Goal: Use online tool/utility: Utilize a website feature to perform a specific function

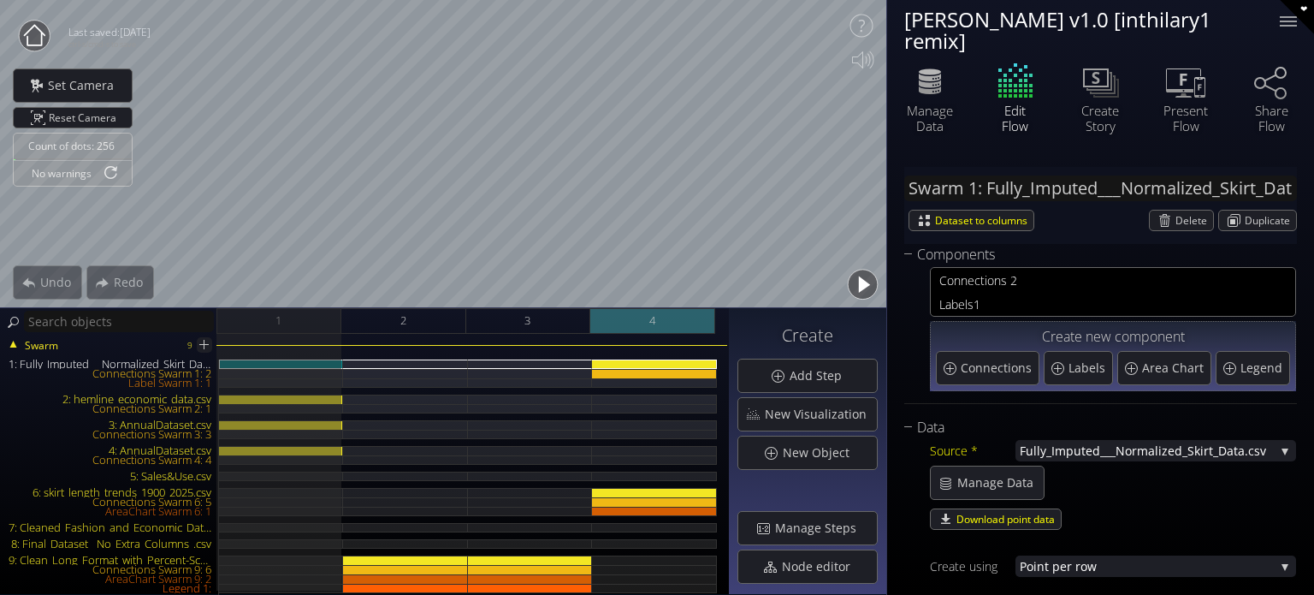
click at [710, 321] on div "4" at bounding box center [652, 321] width 125 height 26
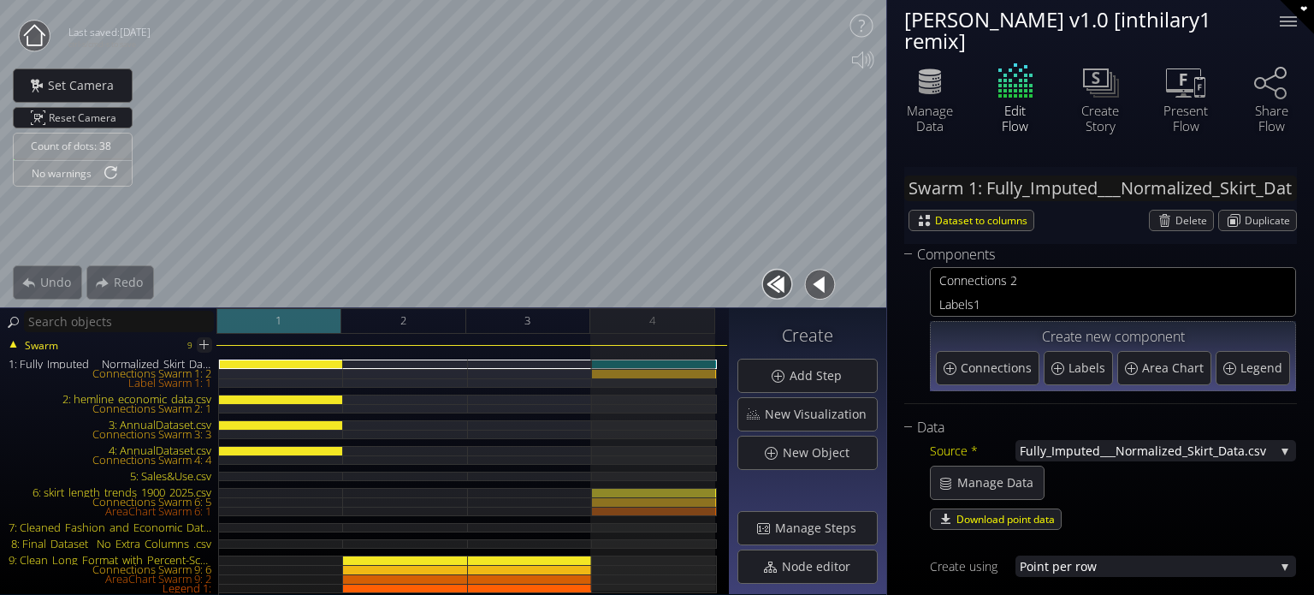
click at [304, 328] on div "1" at bounding box center [278, 321] width 125 height 26
type input "#00ff00"
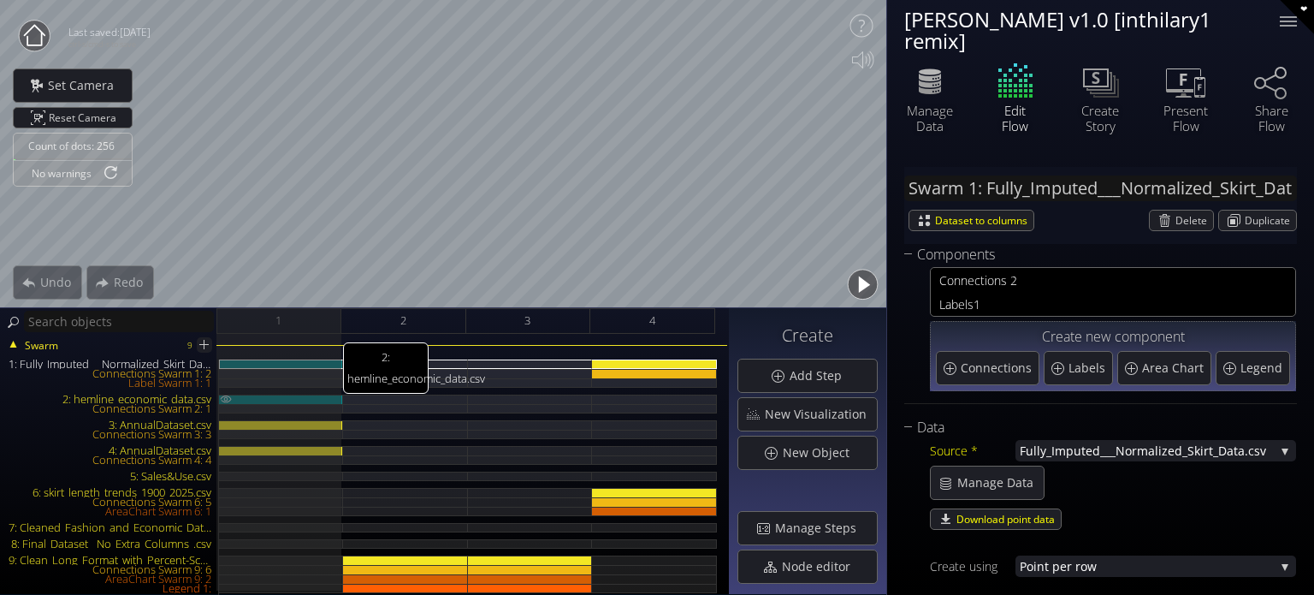
click at [301, 396] on div "2: hemline_economic_data.csv" at bounding box center [281, 398] width 124 height 9
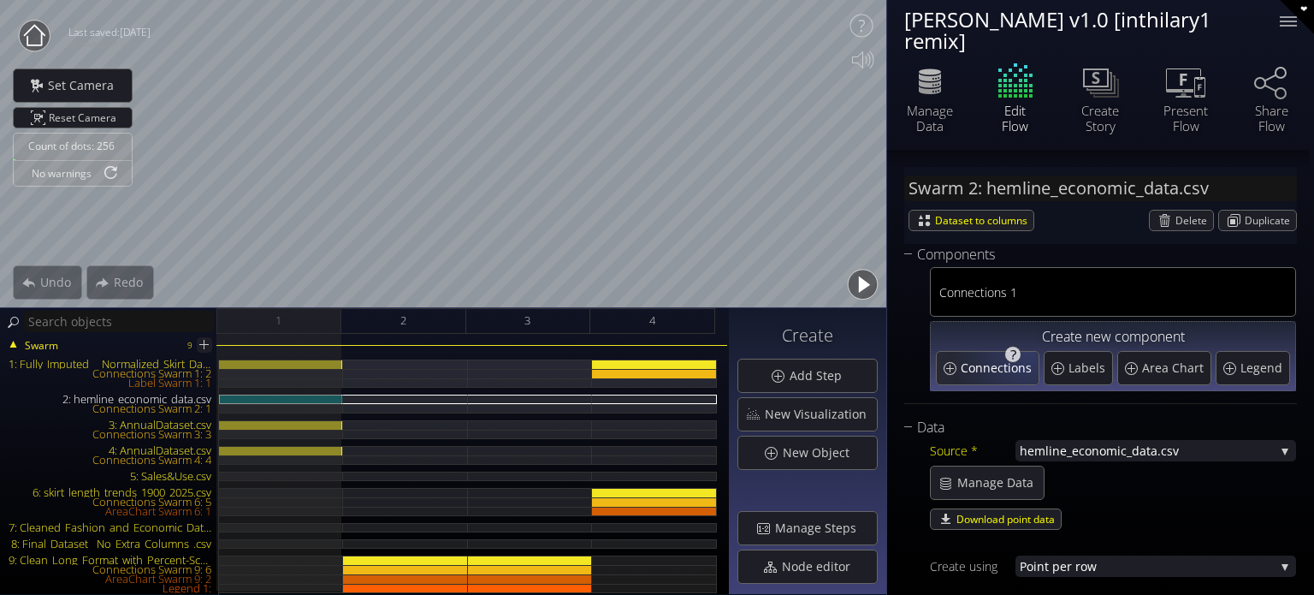
scroll to position [86, 0]
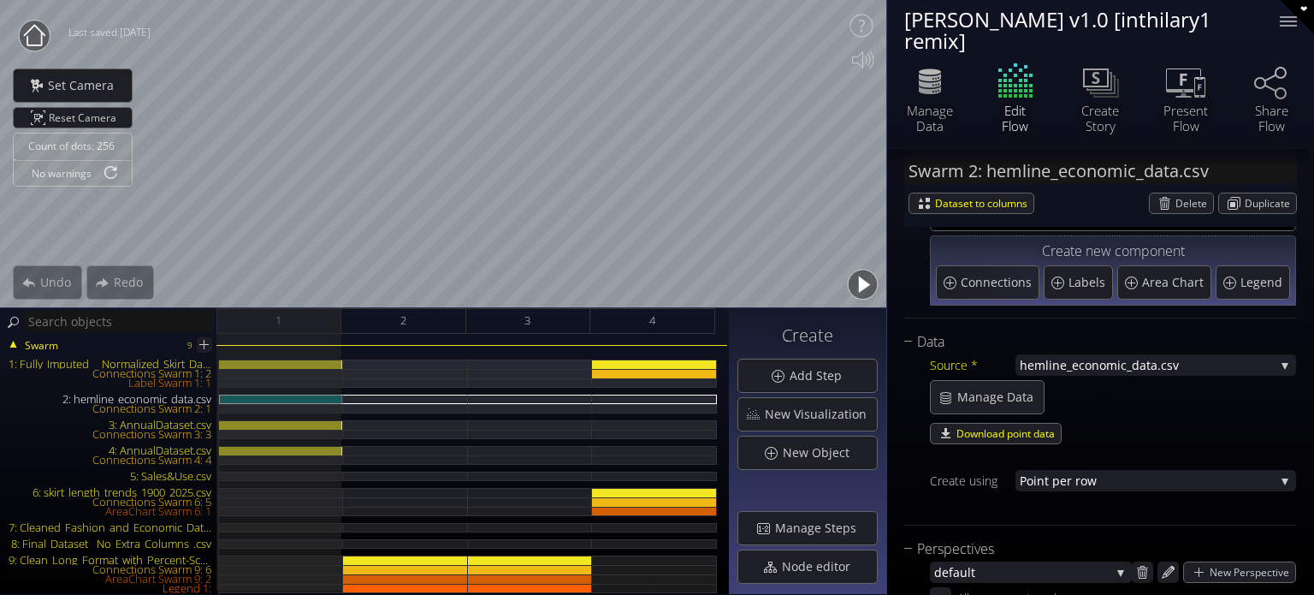
click at [1057, 365] on span "hemline_economi" at bounding box center [1070, 364] width 101 height 21
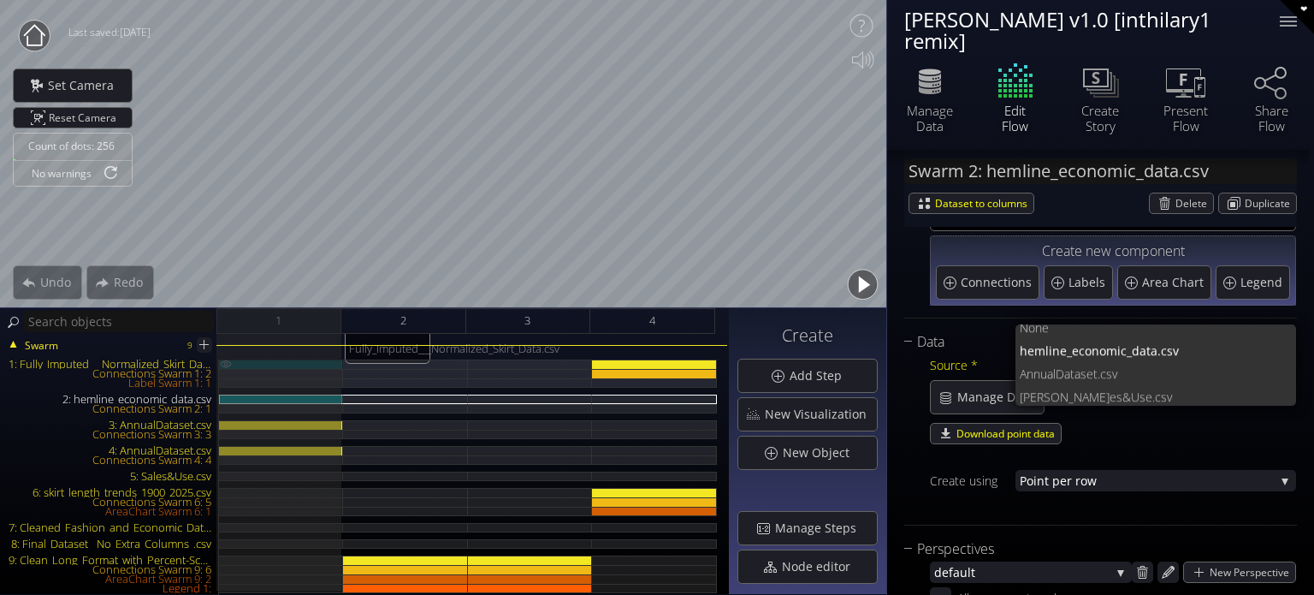
click at [228, 365] on img at bounding box center [226, 363] width 14 height 9
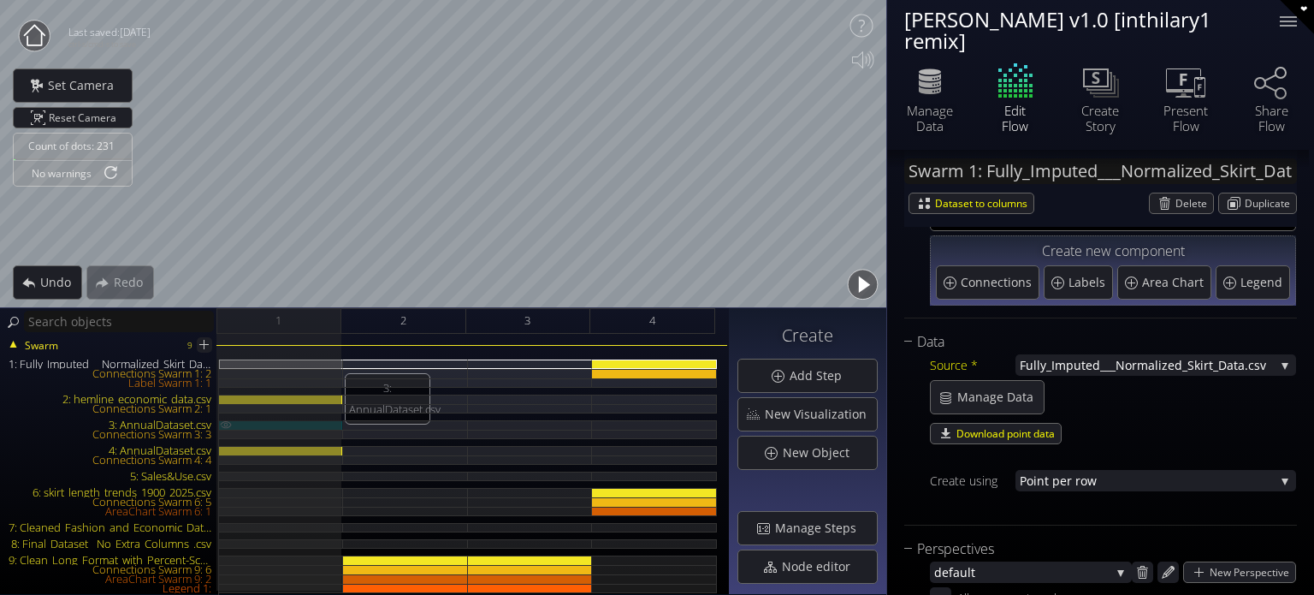
click at [223, 423] on img at bounding box center [226, 424] width 14 height 9
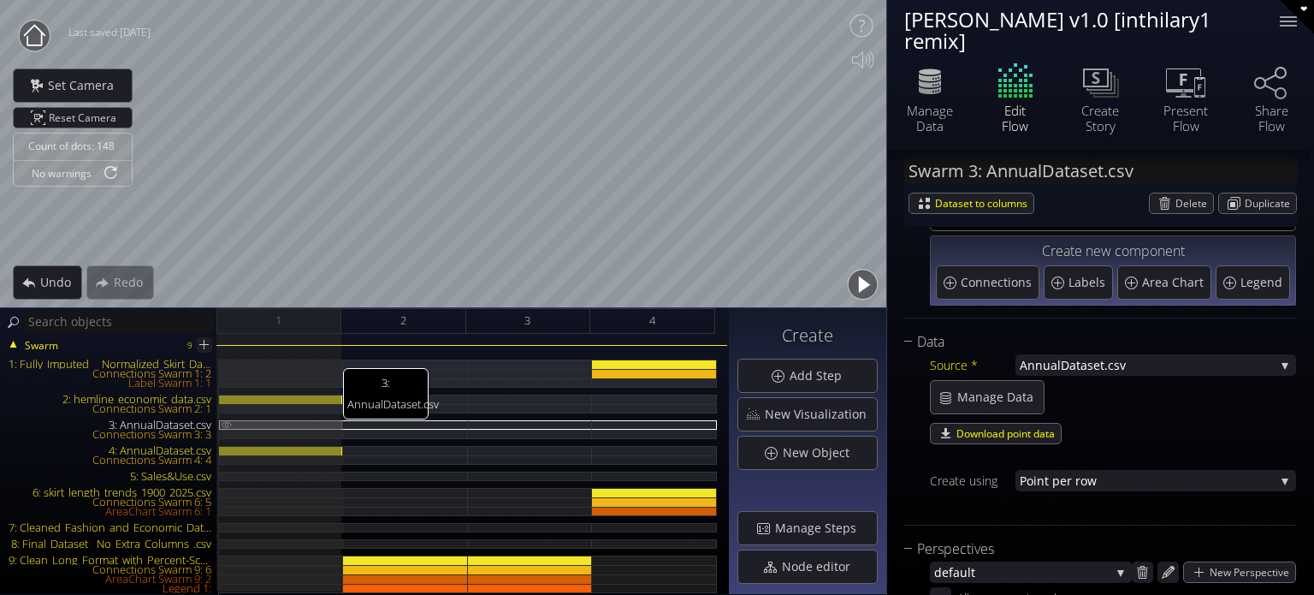
click at [223, 423] on img at bounding box center [227, 424] width 14 height 8
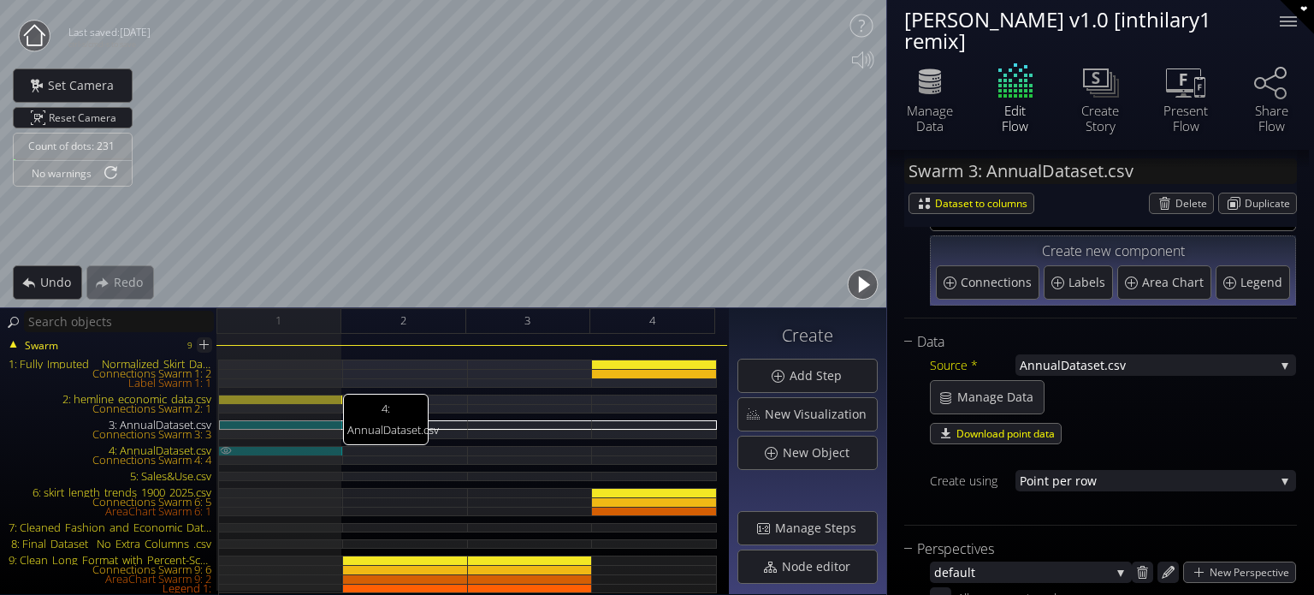
click at [225, 449] on img at bounding box center [226, 450] width 14 height 9
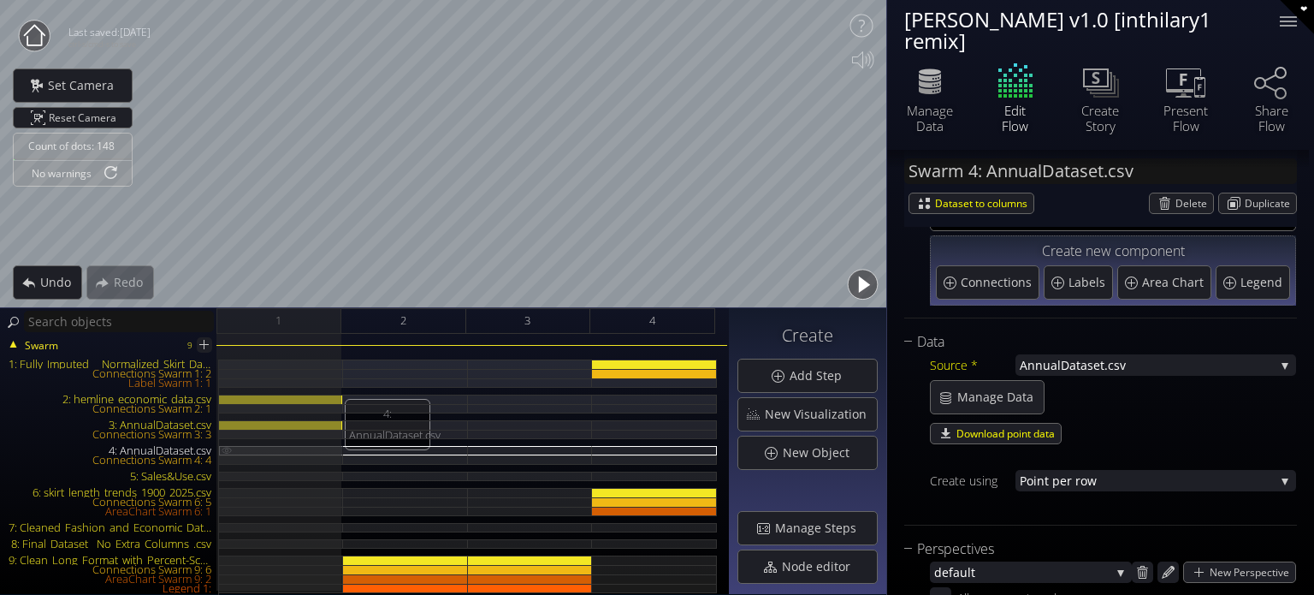
click at [225, 449] on img at bounding box center [227, 450] width 14 height 8
click at [281, 433] on div "Connections Swarm 3: 3" at bounding box center [281, 433] width 124 height 9
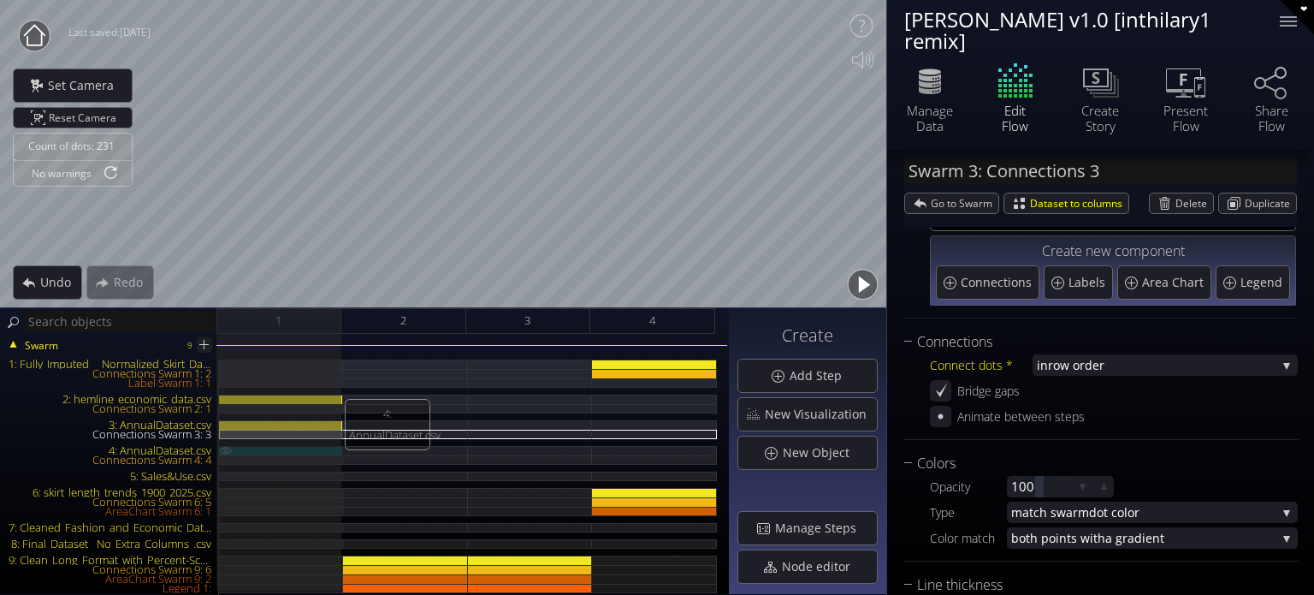
click at [229, 447] on img at bounding box center [226, 450] width 14 height 9
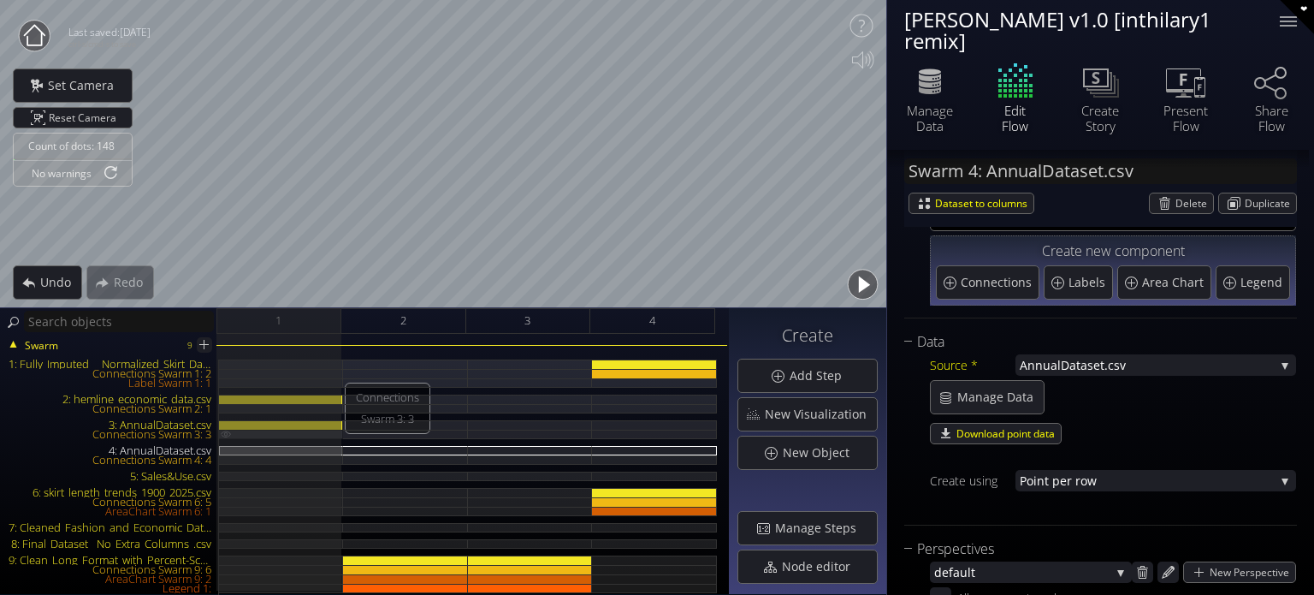
click at [287, 429] on div "Connections Swarm 3: 3" at bounding box center [281, 433] width 124 height 9
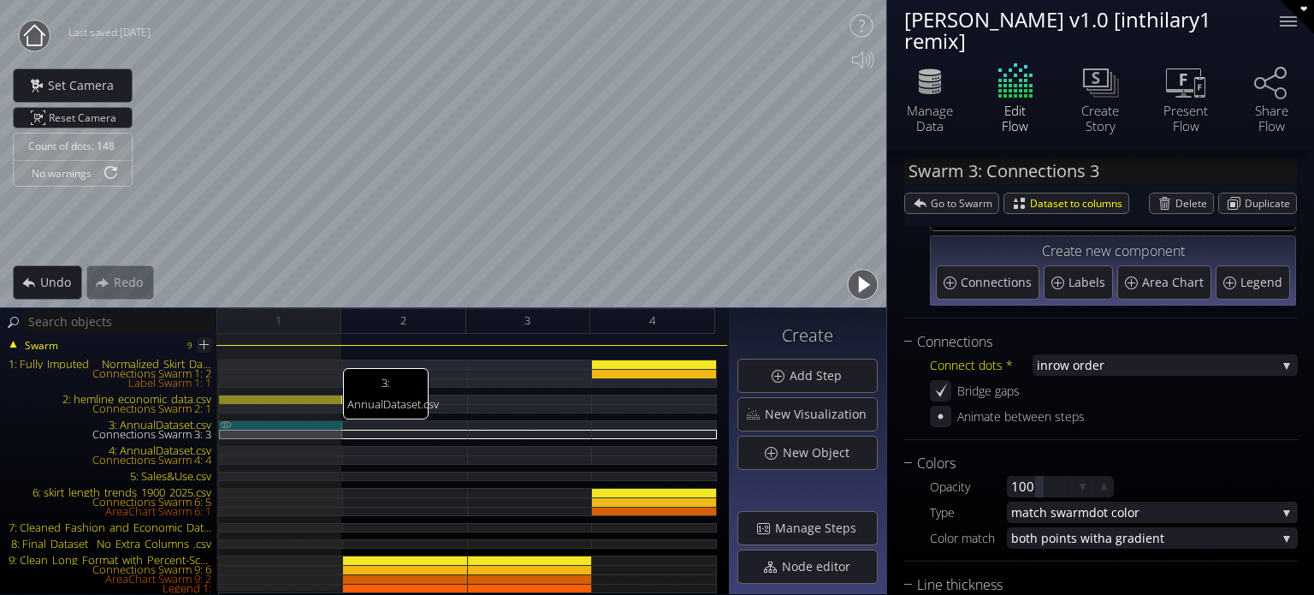
click at [313, 423] on div "3: AnnualDataset.csv" at bounding box center [281, 424] width 124 height 9
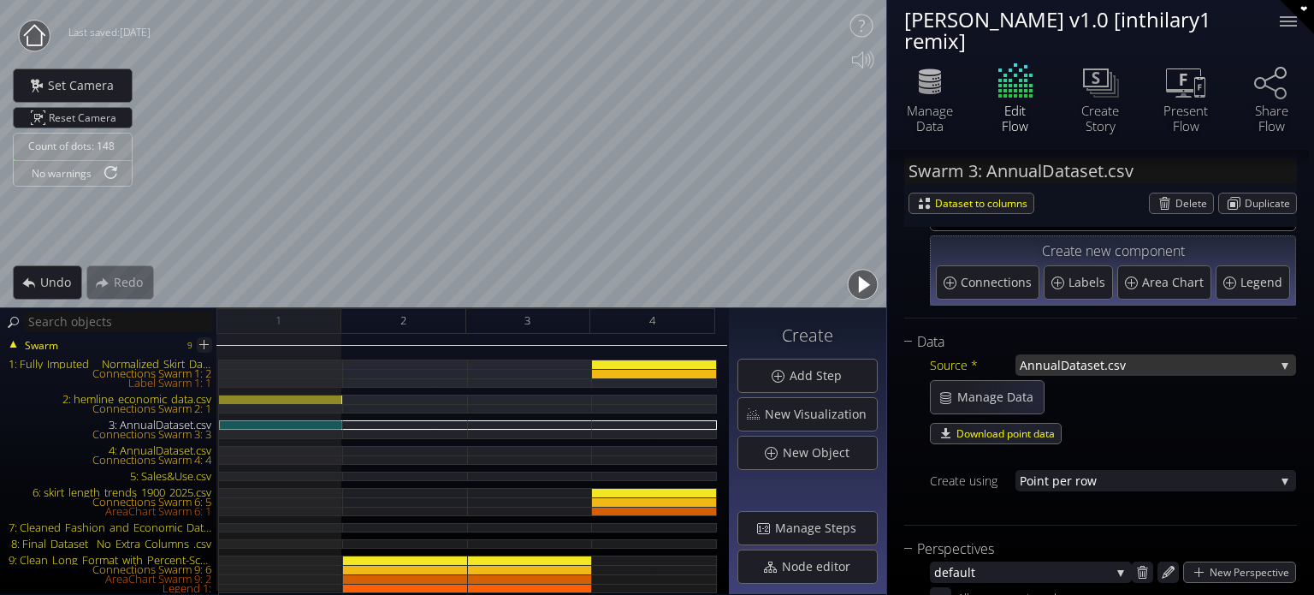
click at [1078, 358] on span "ataset.csv" at bounding box center [1171, 364] width 205 height 21
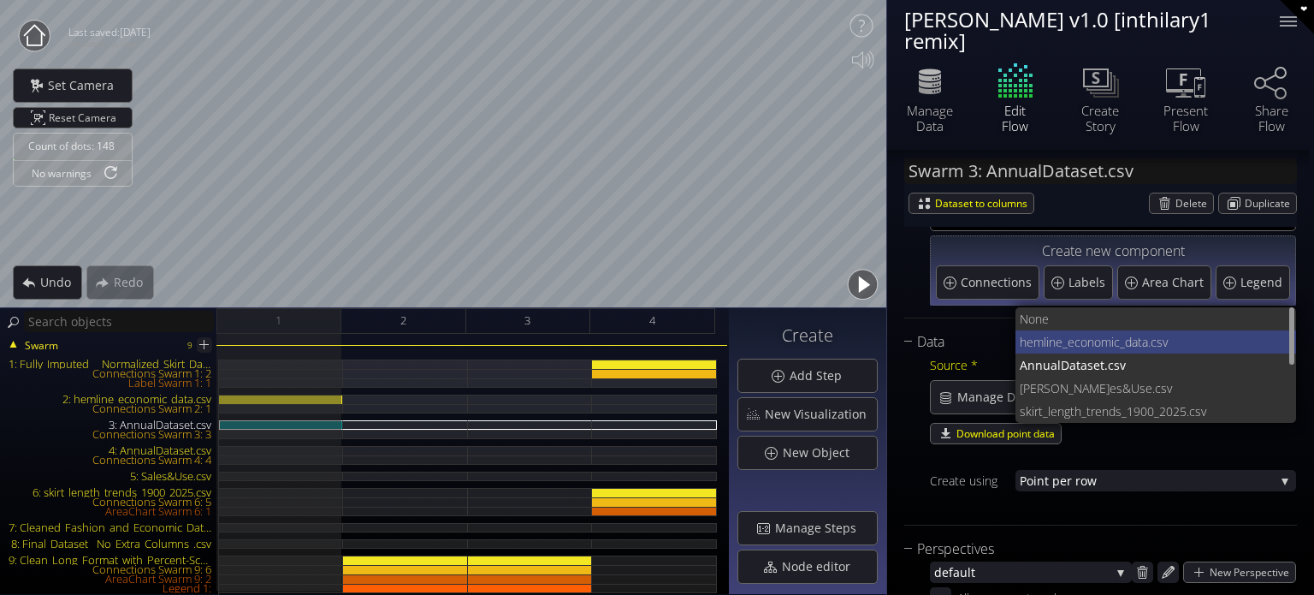
click at [1021, 341] on span "hemline_economi" at bounding box center [1067, 341] width 94 height 23
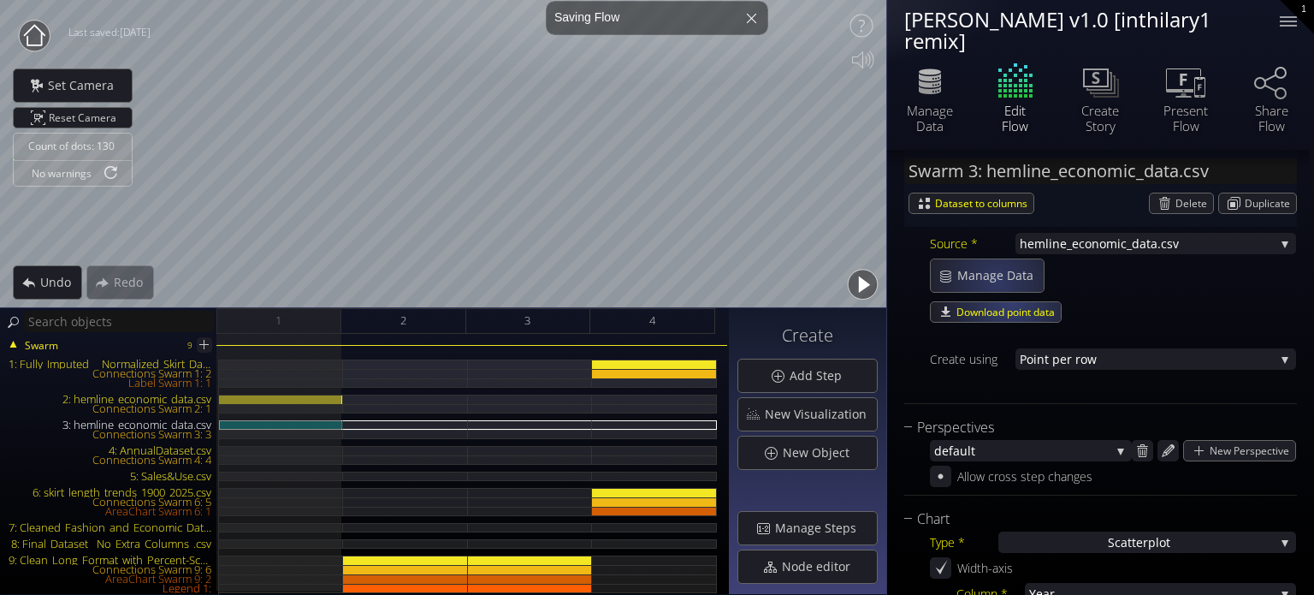
scroll to position [513, 0]
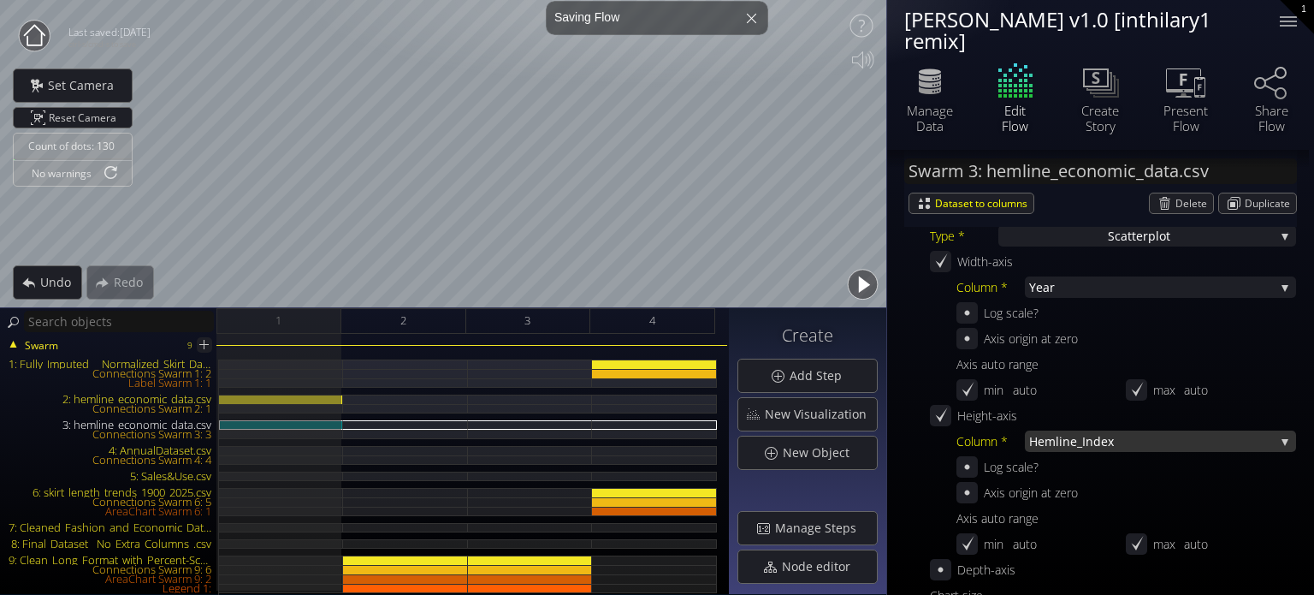
click at [1034, 438] on span "Hem" at bounding box center [1042, 440] width 27 height 21
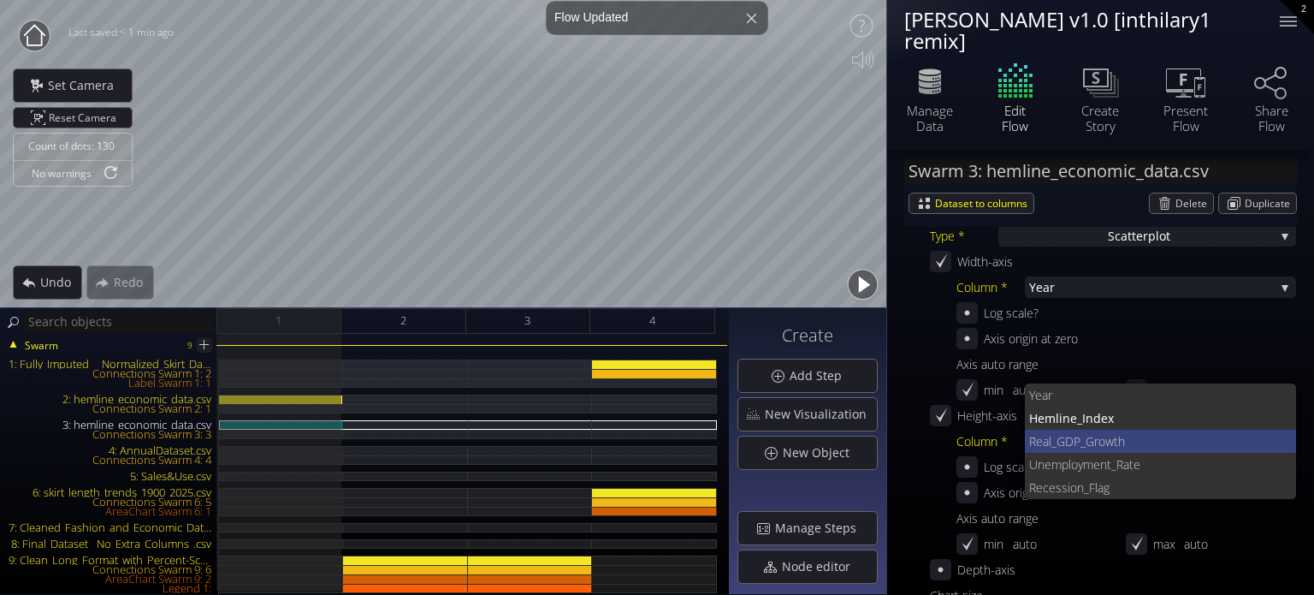
click at [1067, 442] on span "GDP_Growth" at bounding box center [1169, 440] width 227 height 23
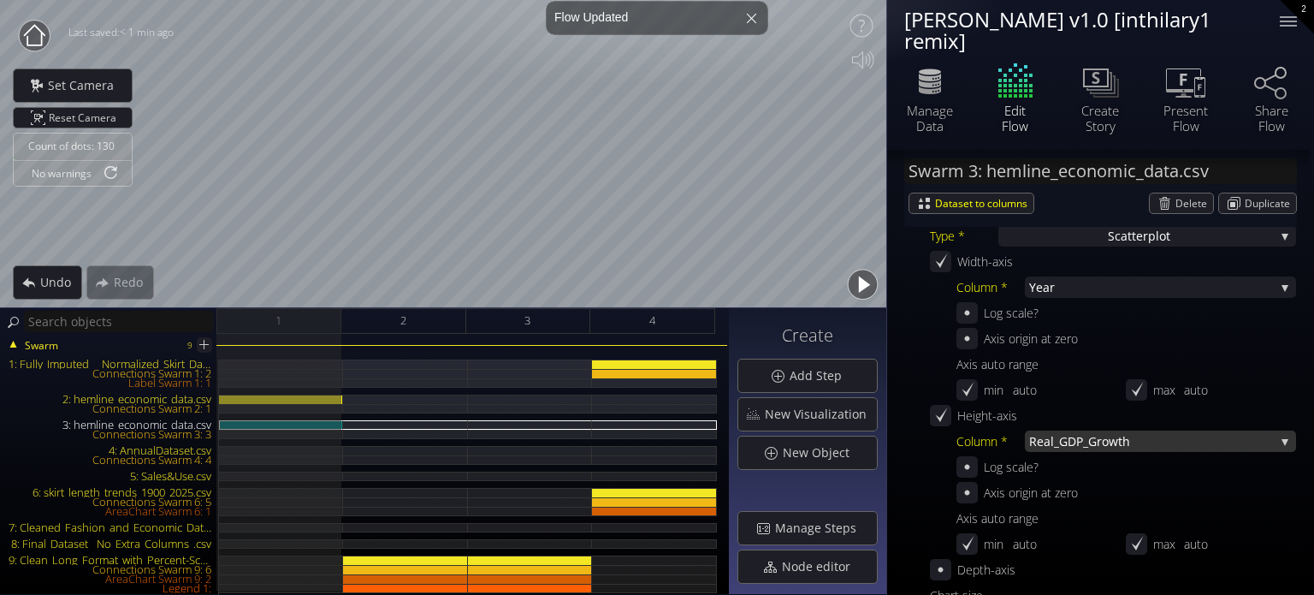
click at [1048, 439] on span "Real_" at bounding box center [1044, 440] width 30 height 21
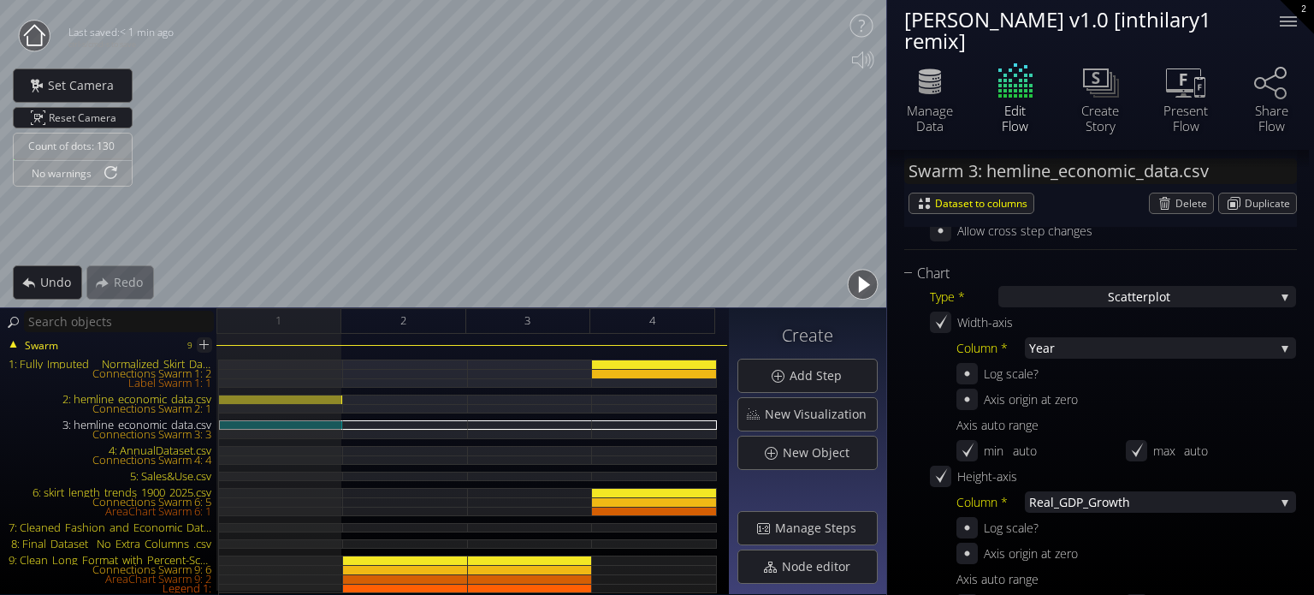
scroll to position [428, 0]
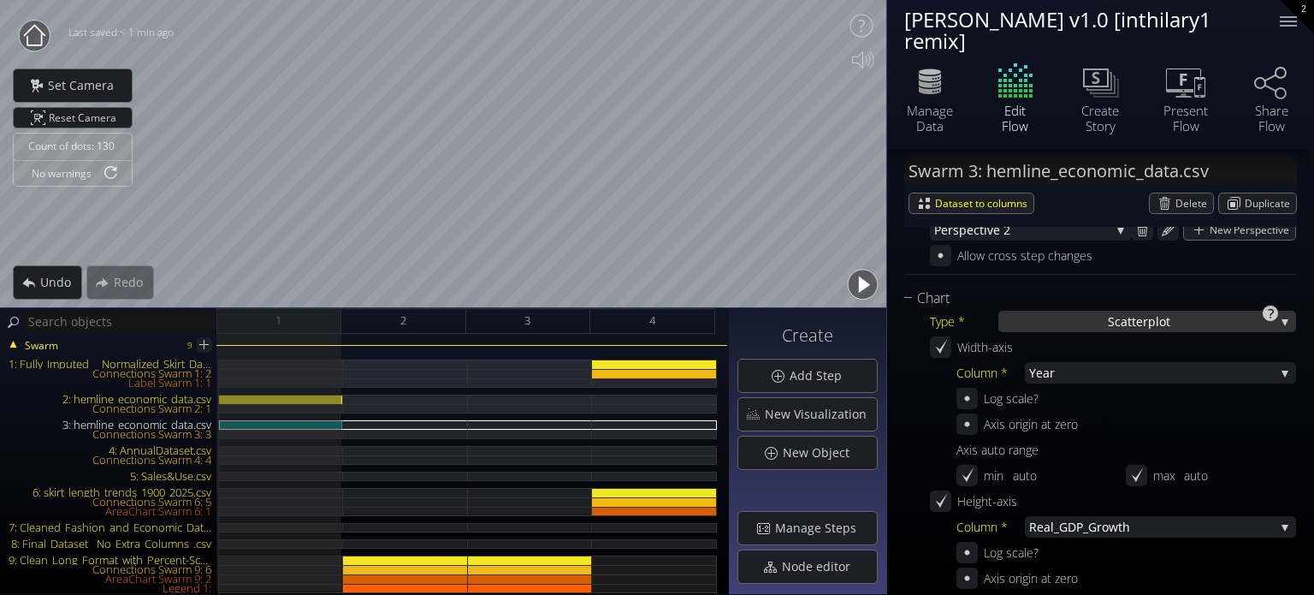
click at [1063, 320] on div "S catterplot" at bounding box center [1147, 321] width 298 height 21
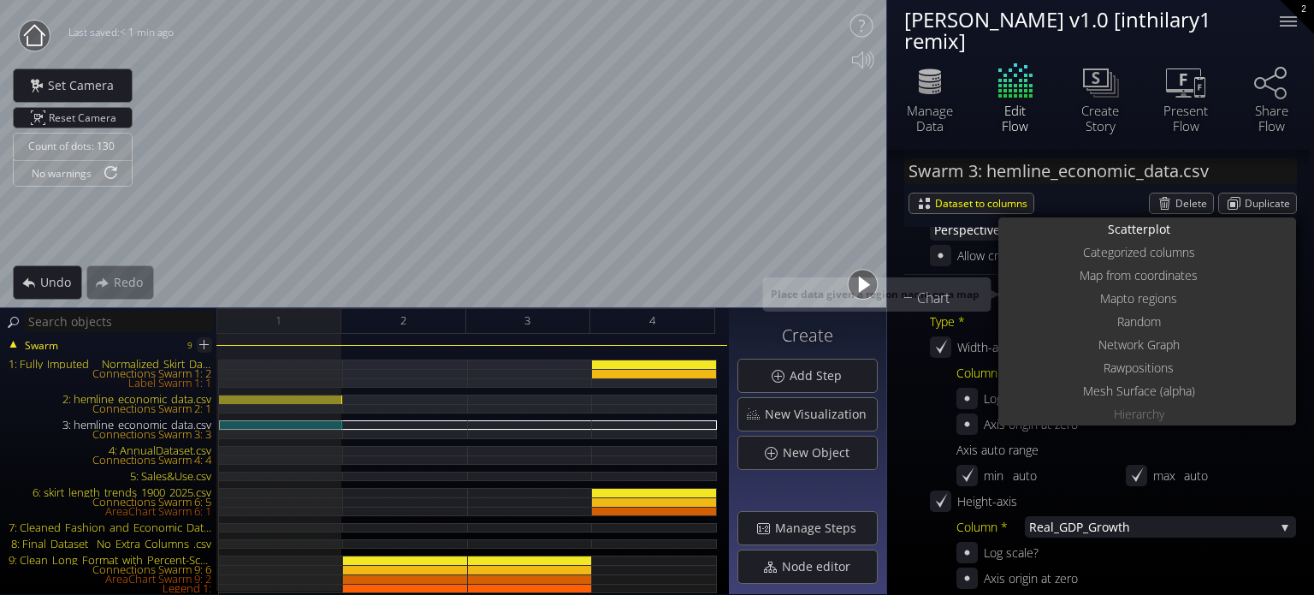
click at [976, 317] on div "Type *" at bounding box center [964, 321] width 68 height 21
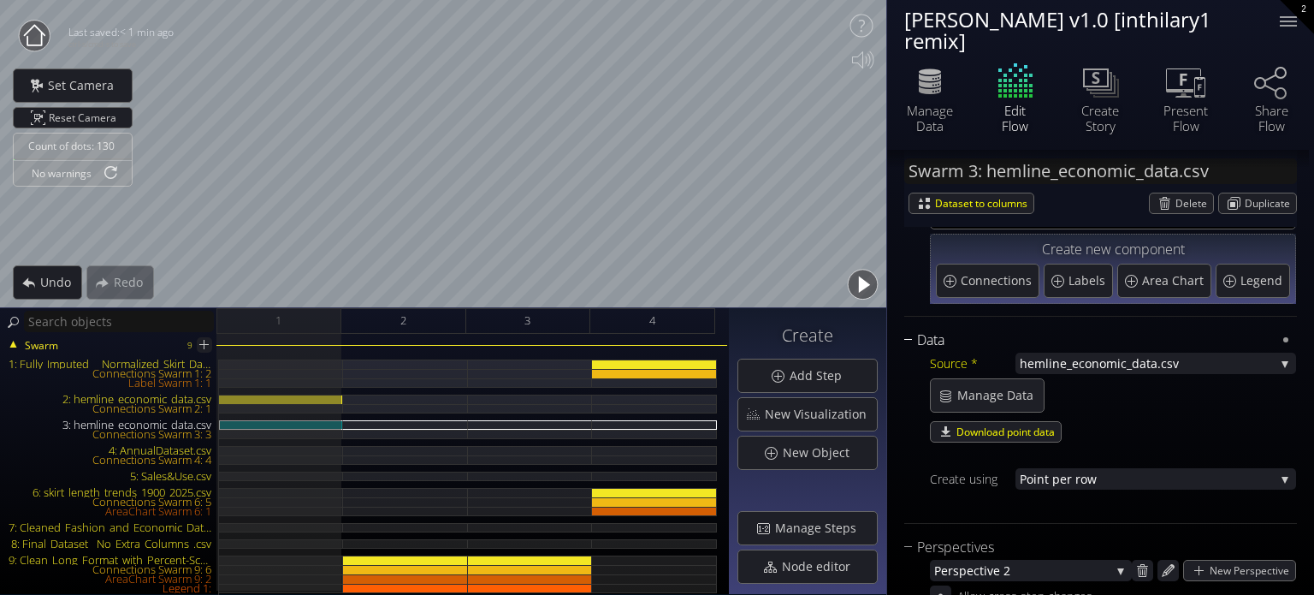
scroll to position [86, 0]
click at [1062, 352] on div "Data Source * hemline_economi c_data.csv None hemline_economi c_data.csv Annual…" at bounding box center [1100, 428] width 393 height 194
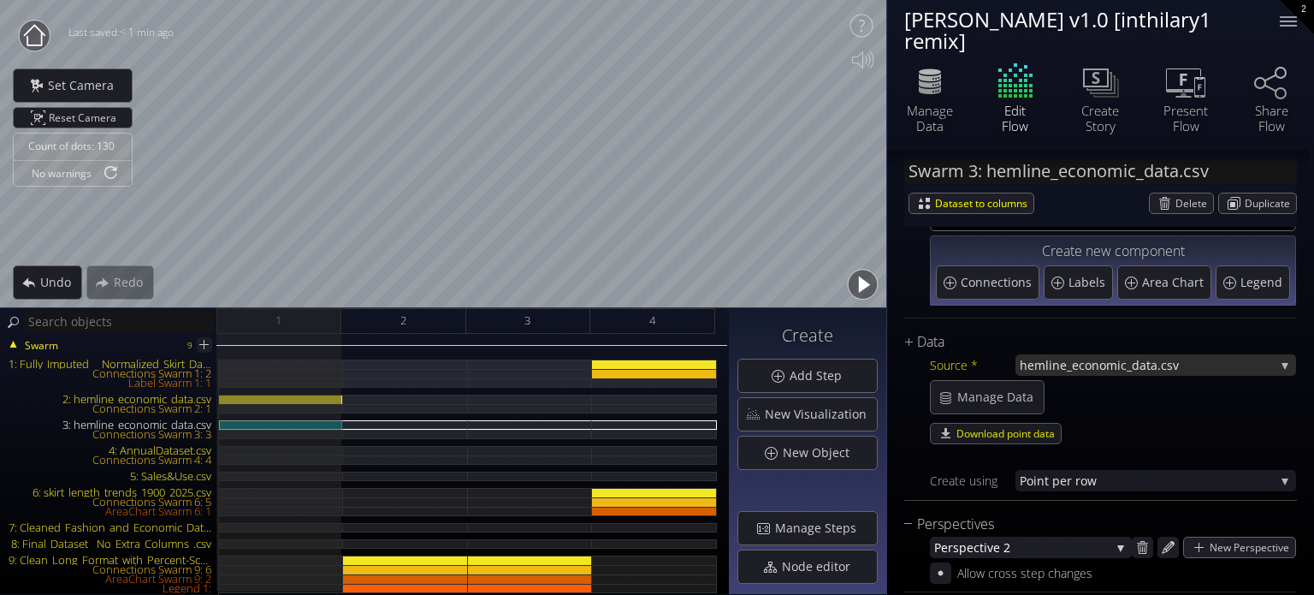
click at [1064, 358] on span "hemline_economi" at bounding box center [1070, 364] width 101 height 21
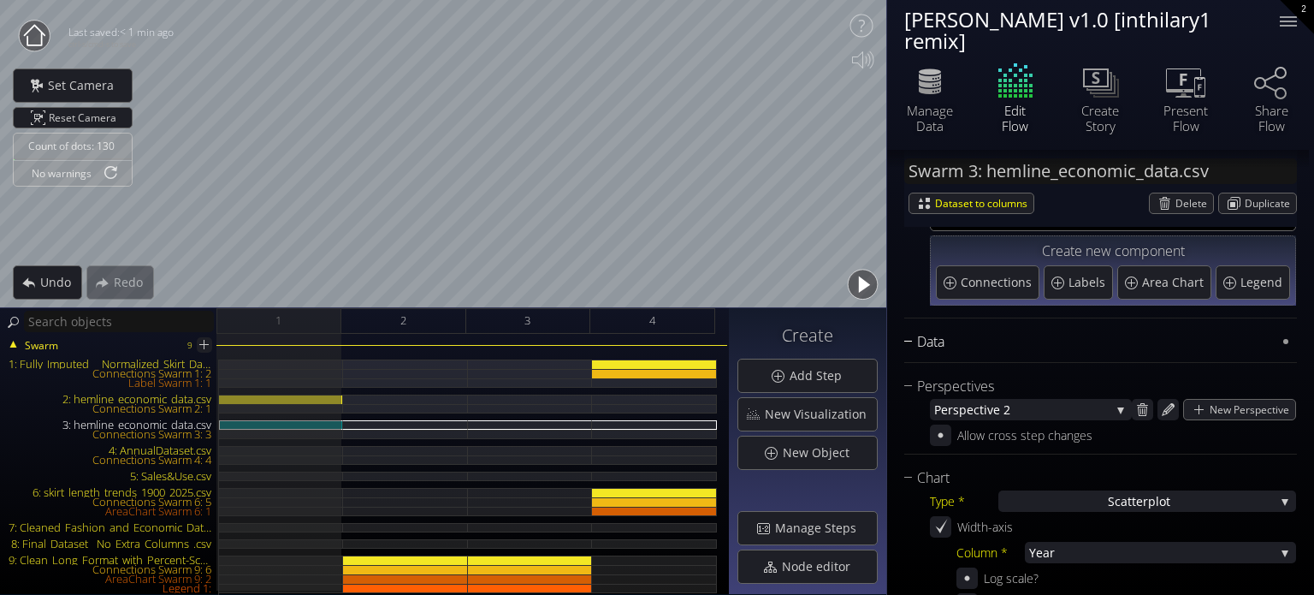
click at [1061, 341] on div "Data" at bounding box center [1089, 341] width 371 height 21
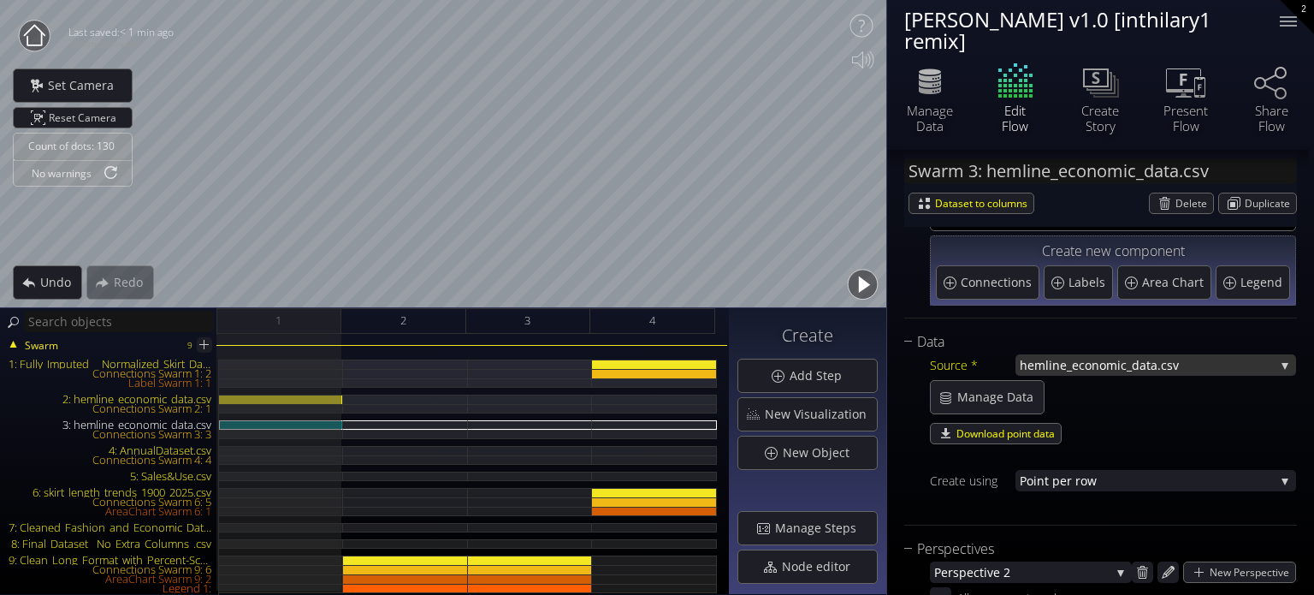
click at [1072, 359] on span "hemline_economi" at bounding box center [1070, 364] width 101 height 21
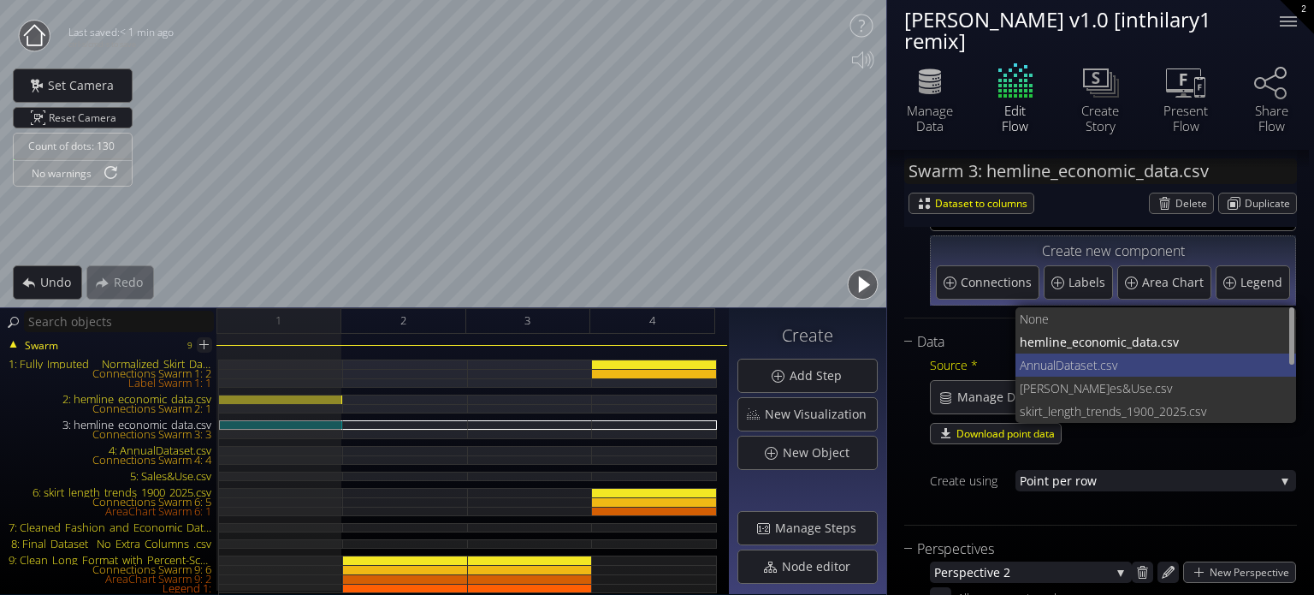
click at [1096, 364] on span "ataset.csv" at bounding box center [1173, 364] width 219 height 23
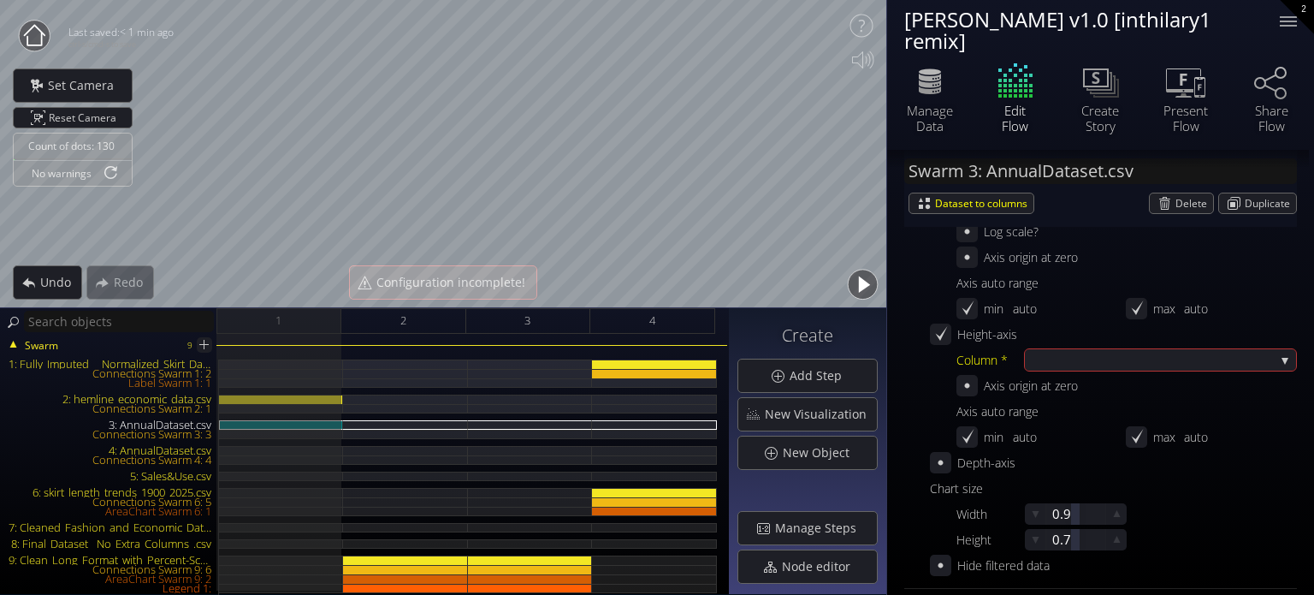
scroll to position [599, 0]
click at [1080, 352] on div at bounding box center [1152, 355] width 246 height 21
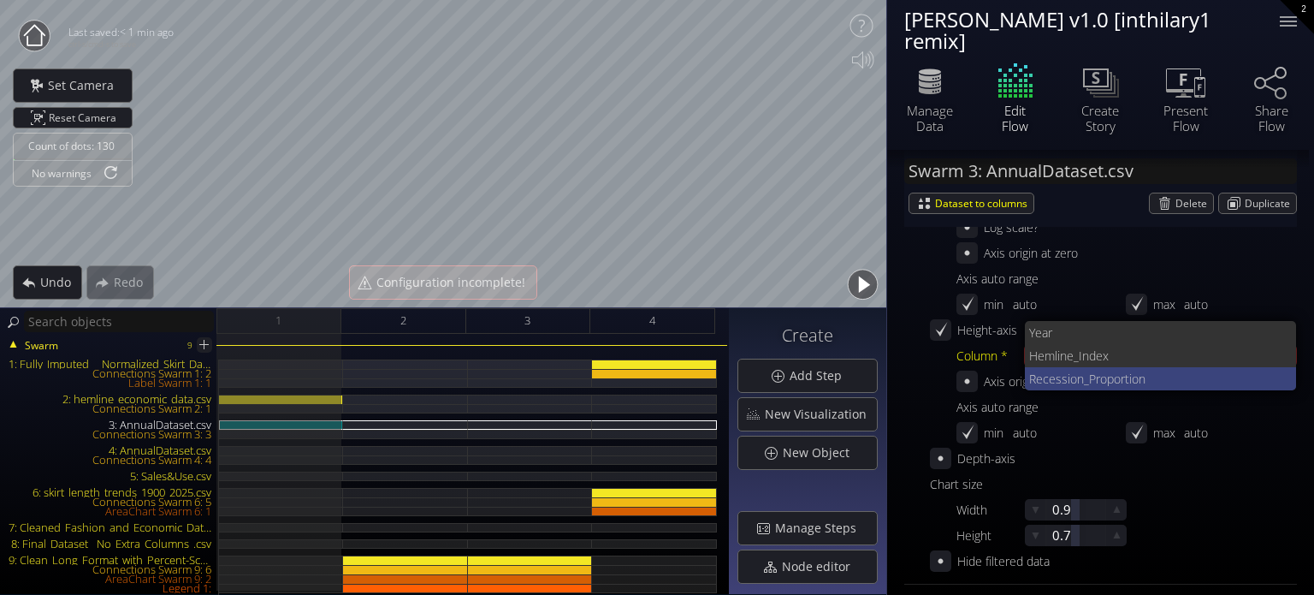
click at [1068, 371] on span "Recession_" at bounding box center [1059, 378] width 60 height 23
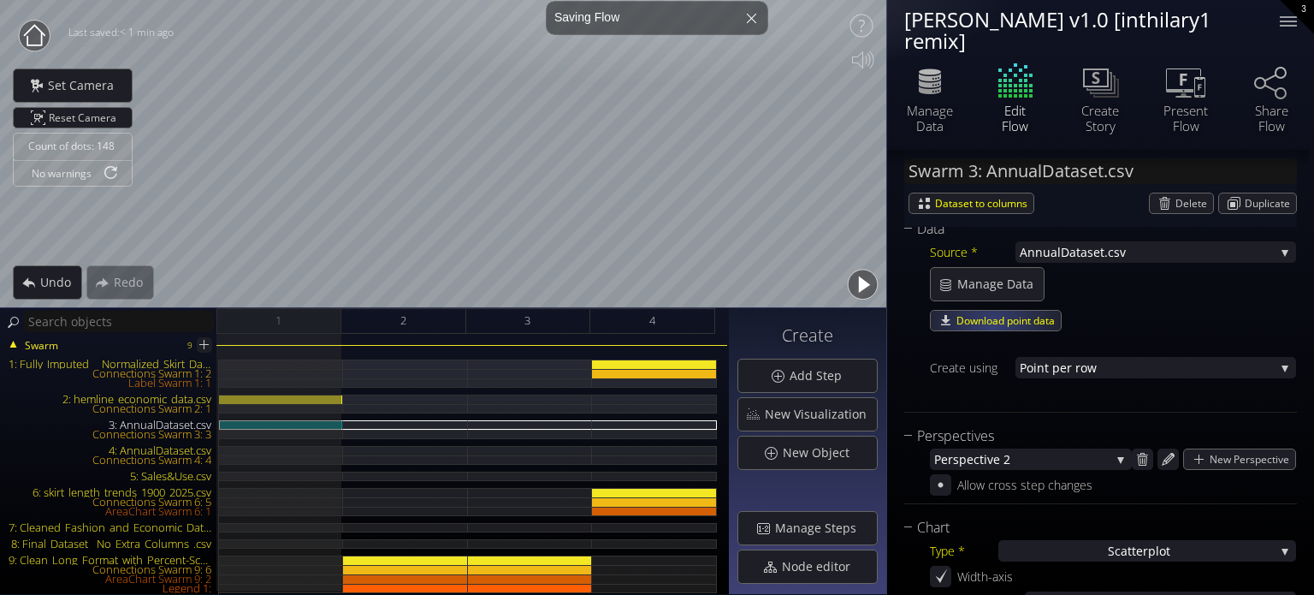
scroll to position [86, 0]
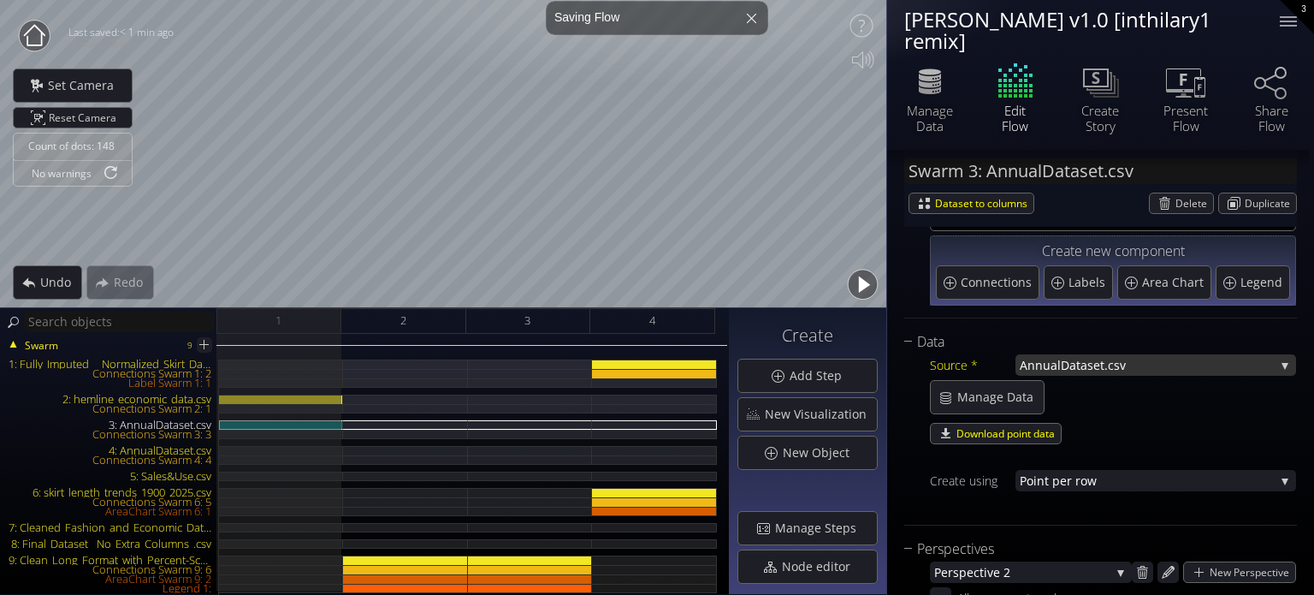
click at [1058, 362] on span "AnnualD" at bounding box center [1045, 364] width 50 height 21
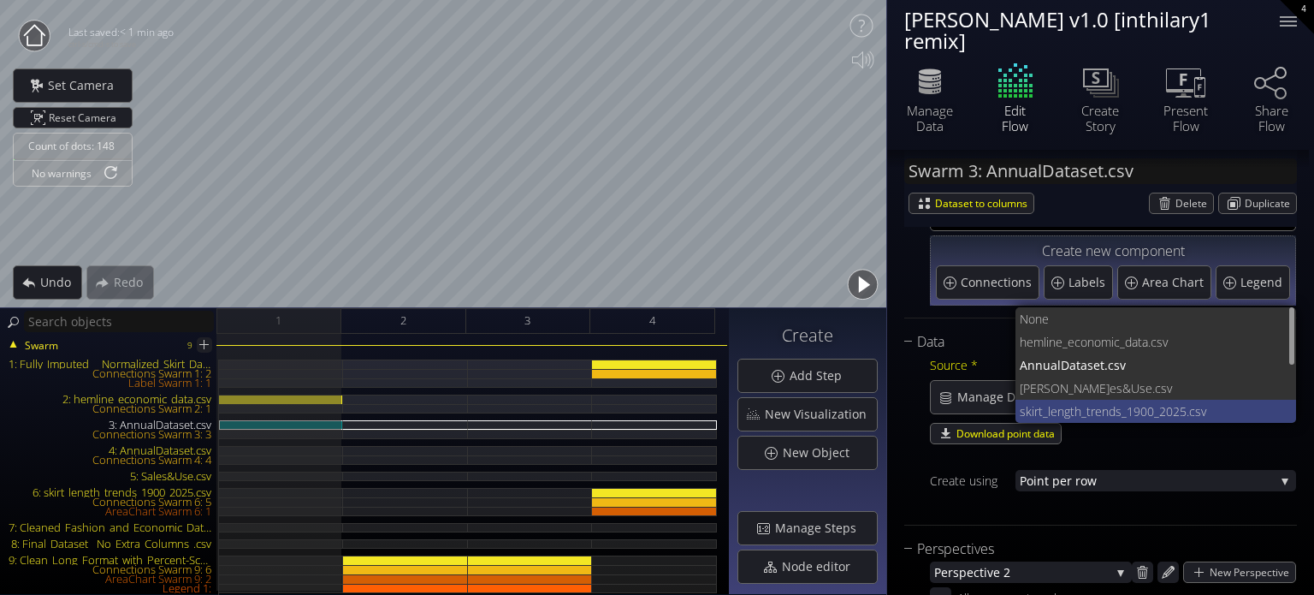
click at [1113, 400] on span "skirt_length_trends_190" at bounding box center [1083, 410] width 127 height 23
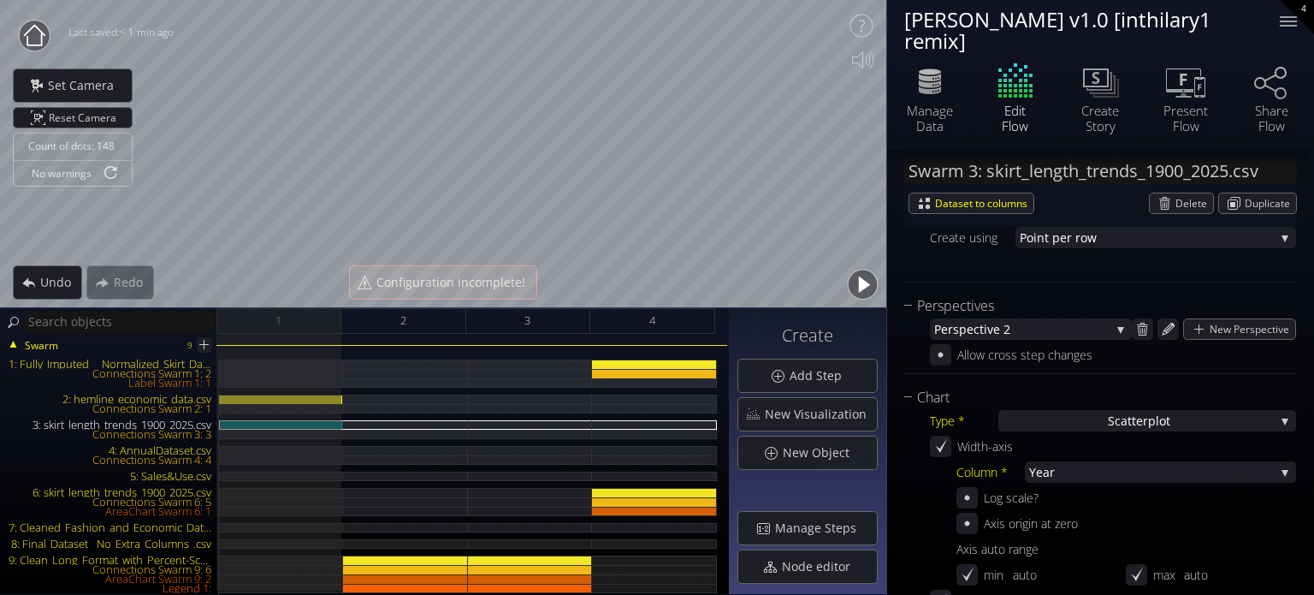
scroll to position [428, 0]
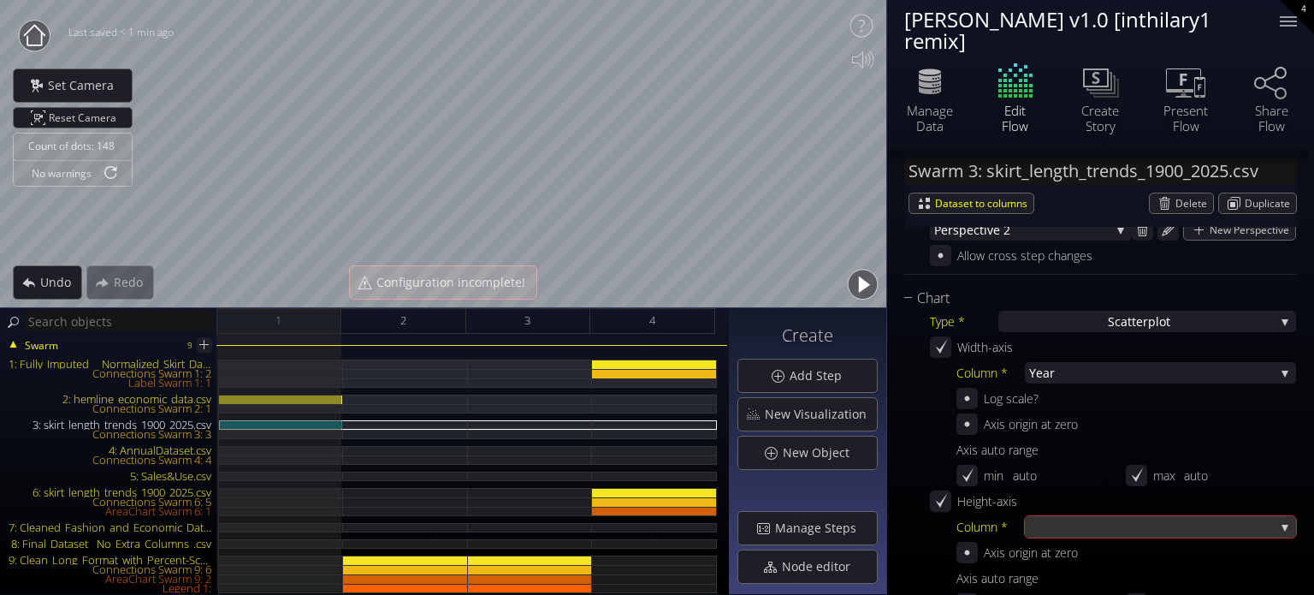
click at [1062, 518] on div at bounding box center [1152, 526] width 246 height 21
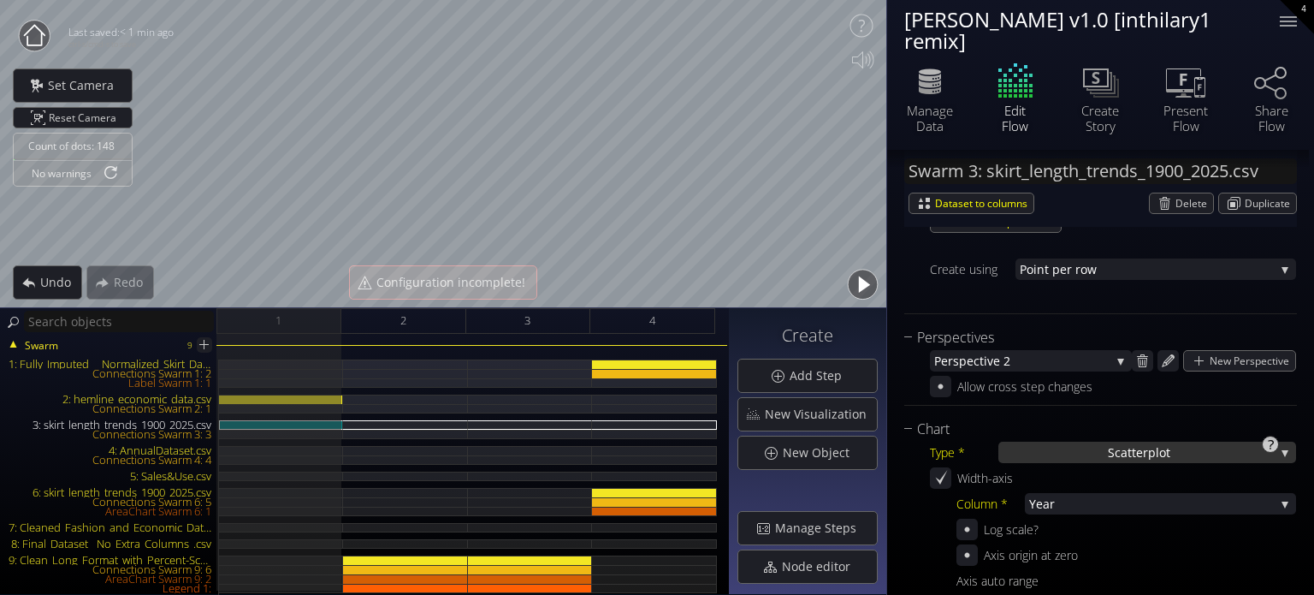
scroll to position [257, 0]
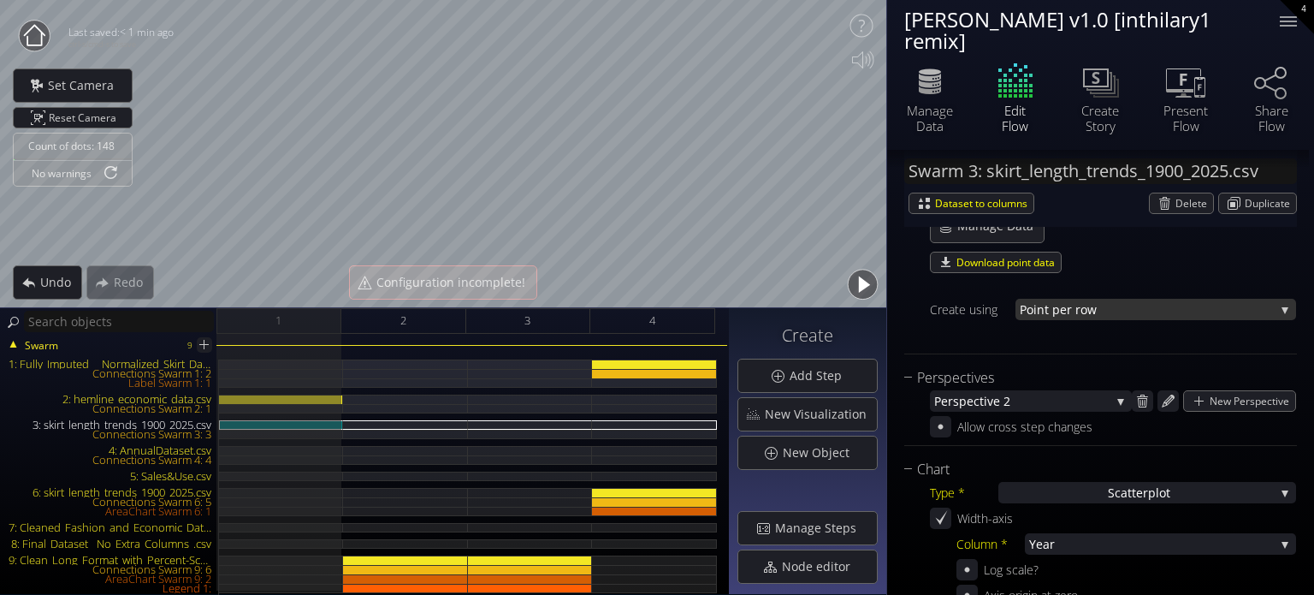
click at [1090, 311] on span "nt per row" at bounding box center [1156, 309] width 238 height 21
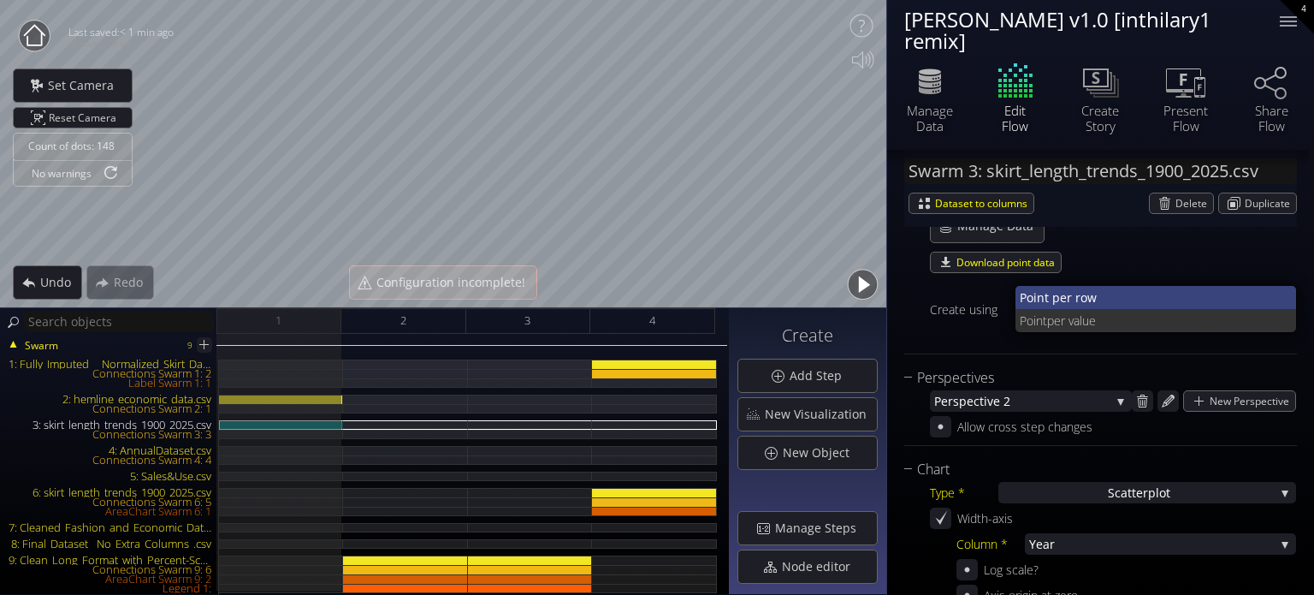
click at [1098, 301] on span "nt per row" at bounding box center [1160, 297] width 246 height 23
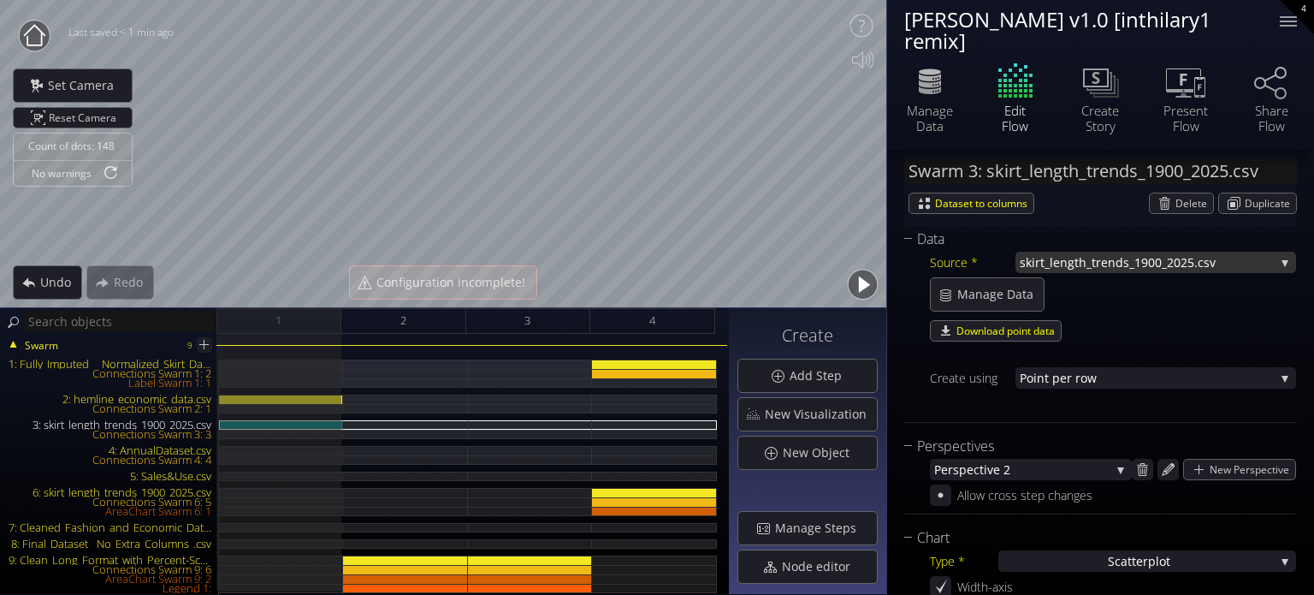
scroll to position [86, 0]
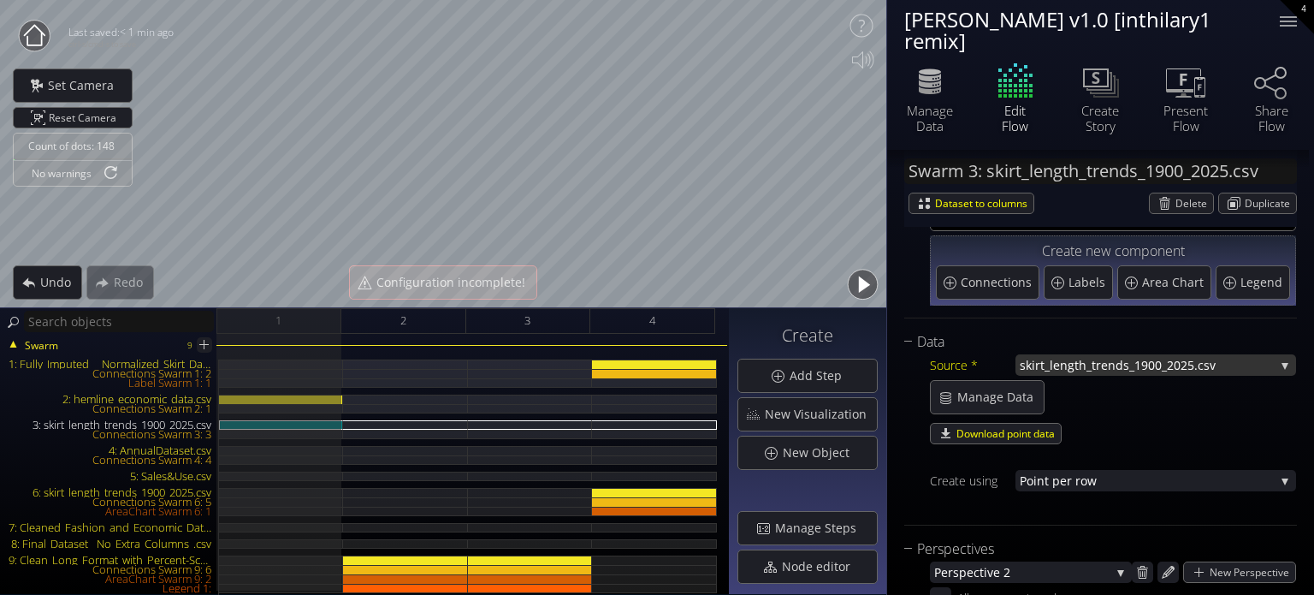
click at [1095, 358] on span "skirt_length_trends_190" at bounding box center [1087, 364] width 135 height 21
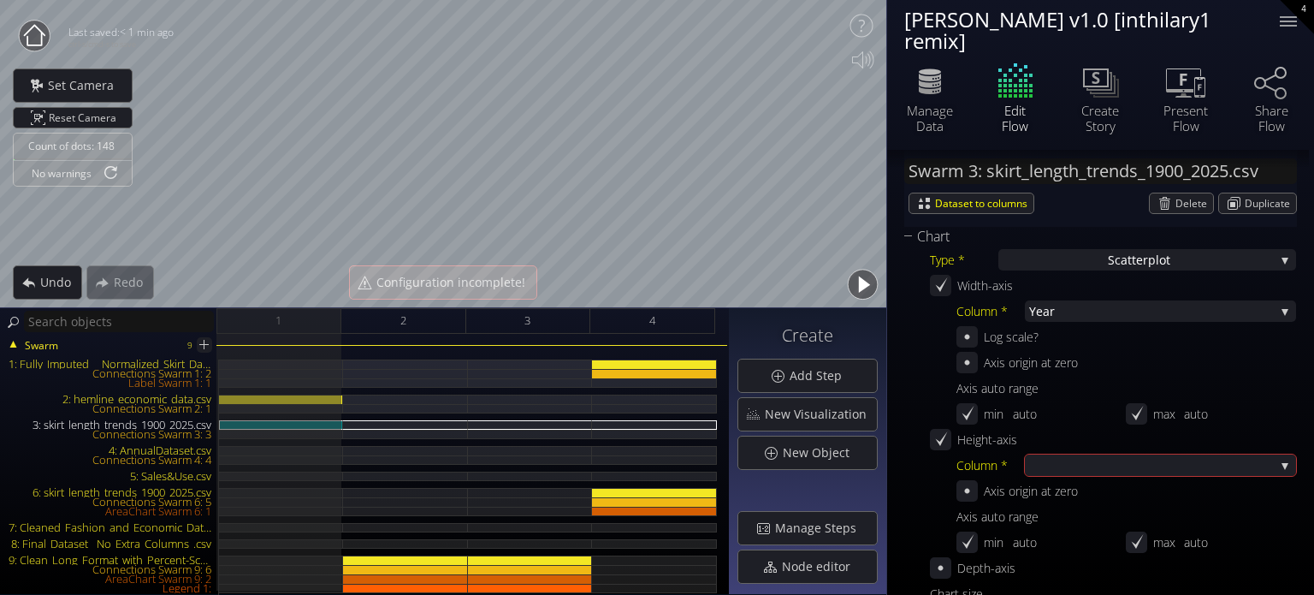
scroll to position [599, 0]
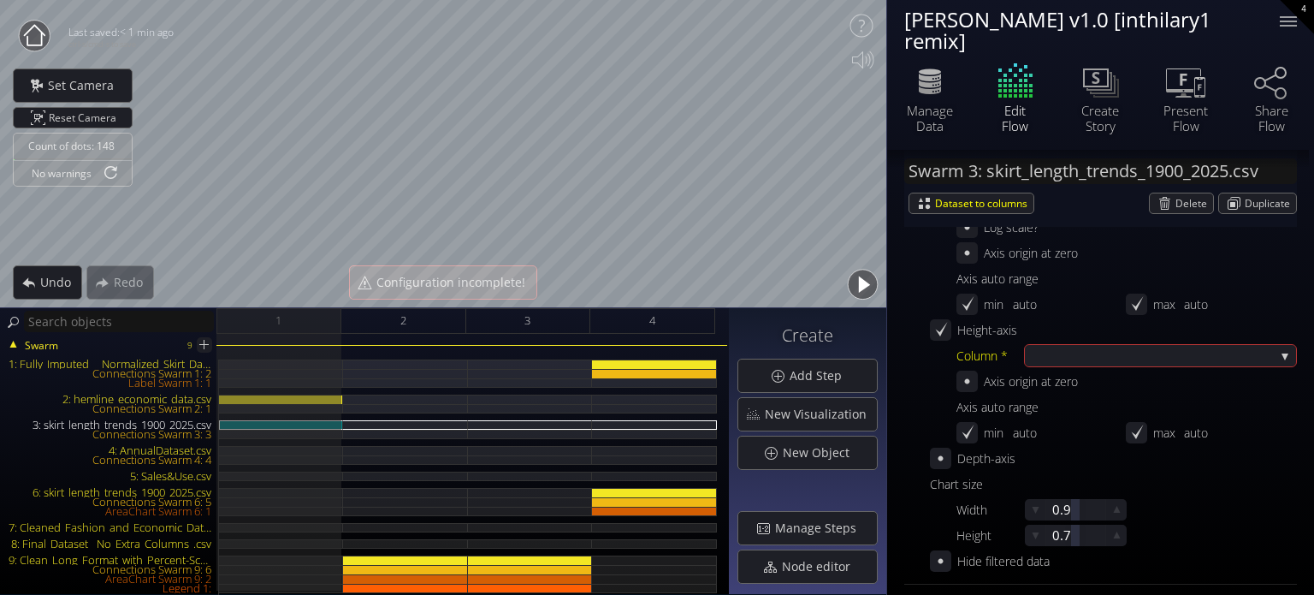
click at [1092, 338] on div "Height-axis" at bounding box center [1113, 329] width 366 height 21
click at [1105, 366] on div "Column * Year S [PERSON_NAME] Style Average Lengt h (inches) Axis origin at zer…" at bounding box center [1126, 396] width 340 height 103
click at [1110, 352] on div at bounding box center [1152, 355] width 246 height 21
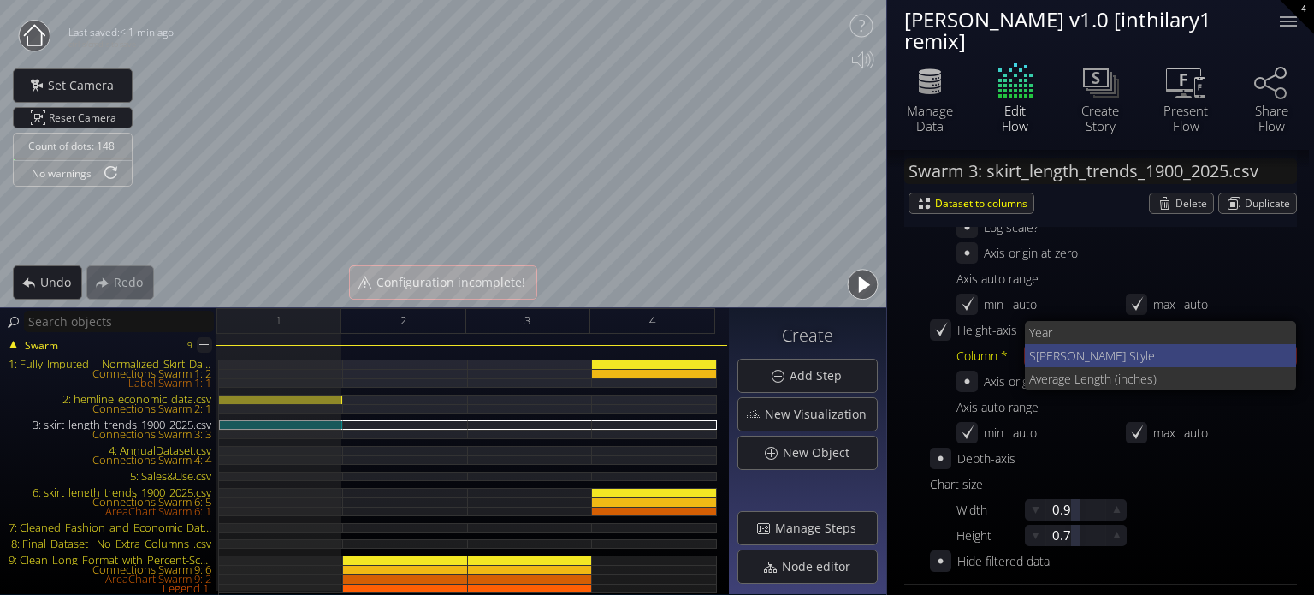
click at [1105, 358] on span "[PERSON_NAME] Style" at bounding box center [1159, 355] width 247 height 23
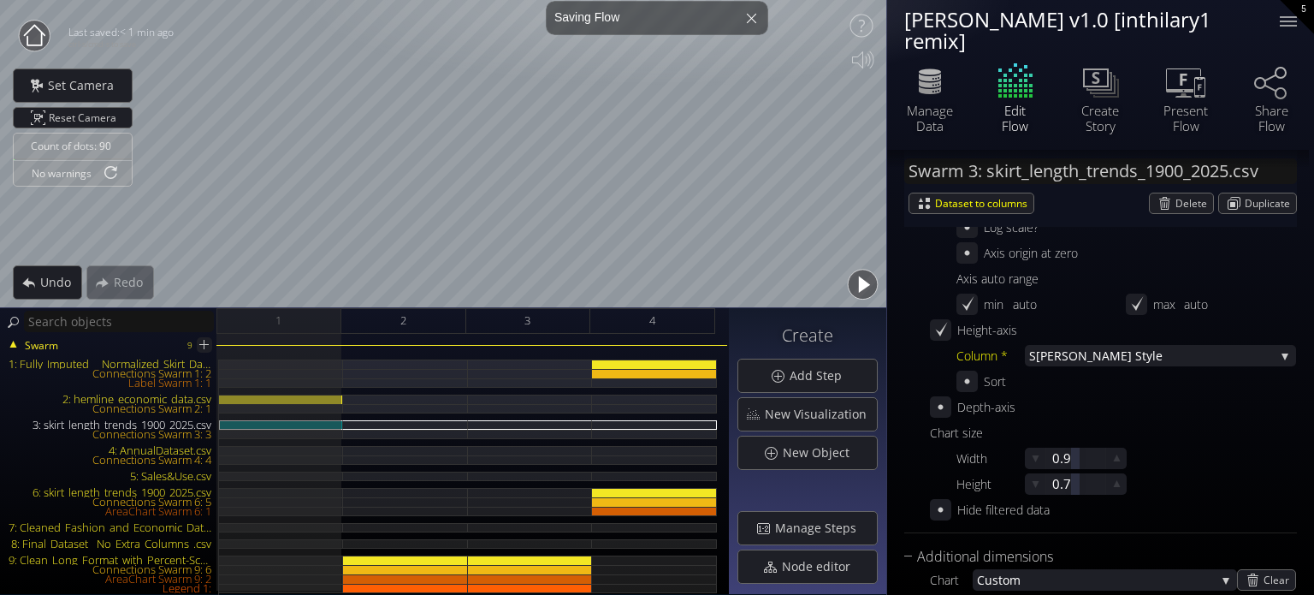
click at [1119, 371] on div "Sort" at bounding box center [1126, 380] width 340 height 21
click at [1119, 355] on span "[PERSON_NAME] Style" at bounding box center [1155, 355] width 239 height 21
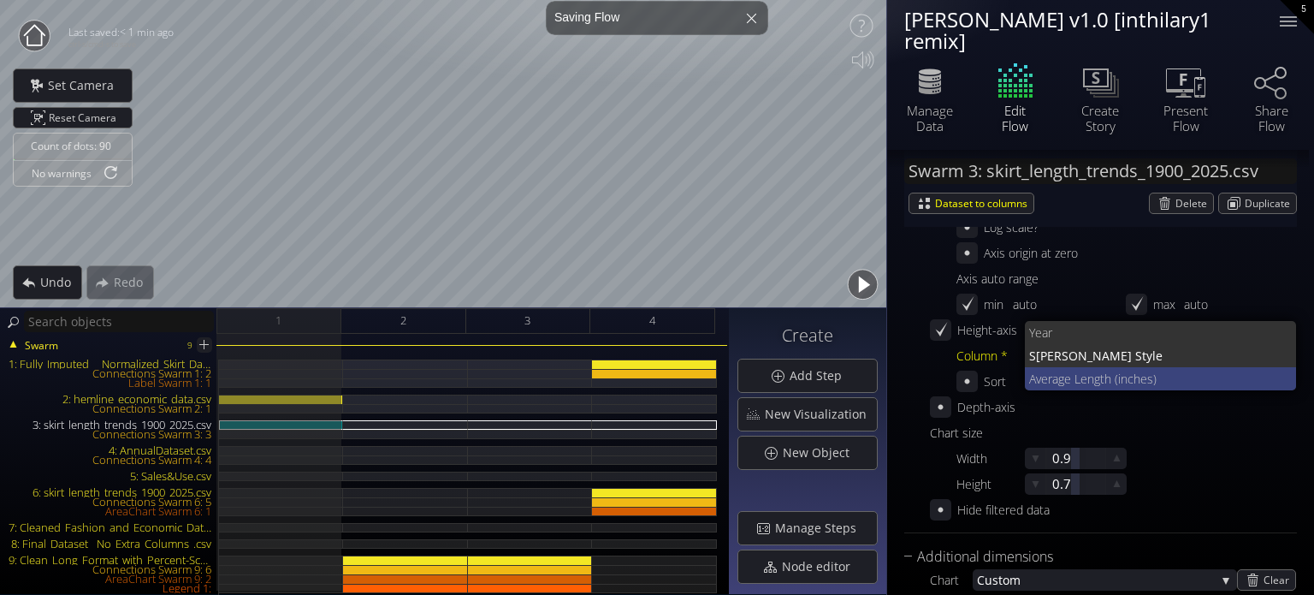
click at [1115, 385] on span "h (inches)" at bounding box center [1193, 378] width 179 height 23
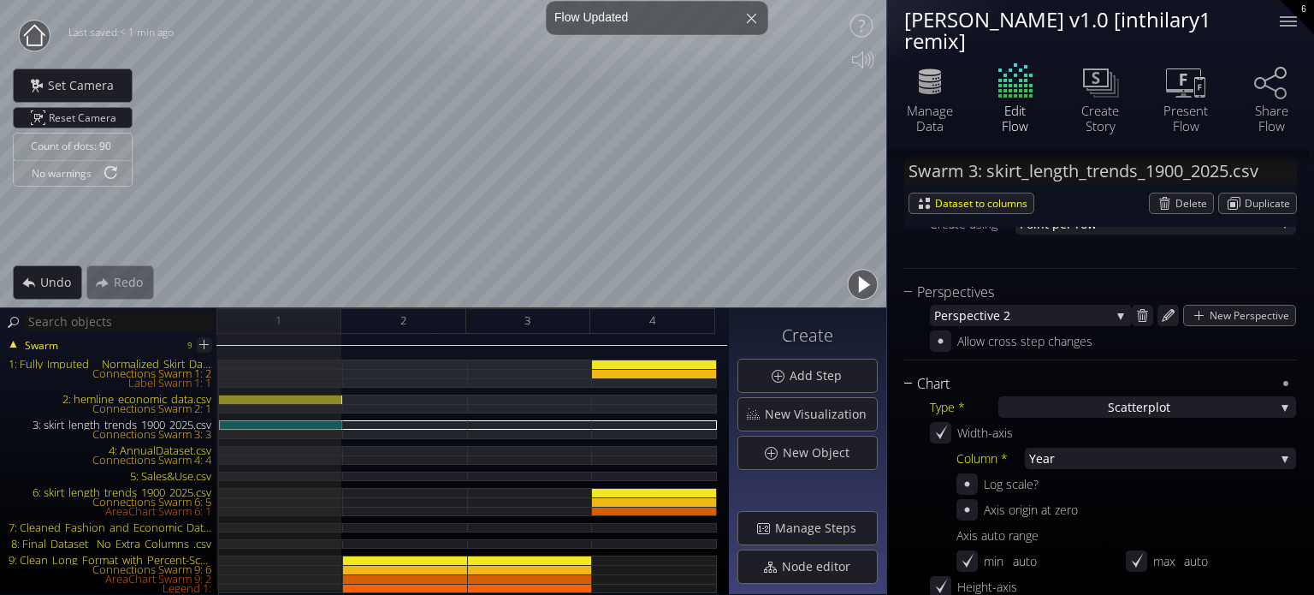
scroll to position [86, 0]
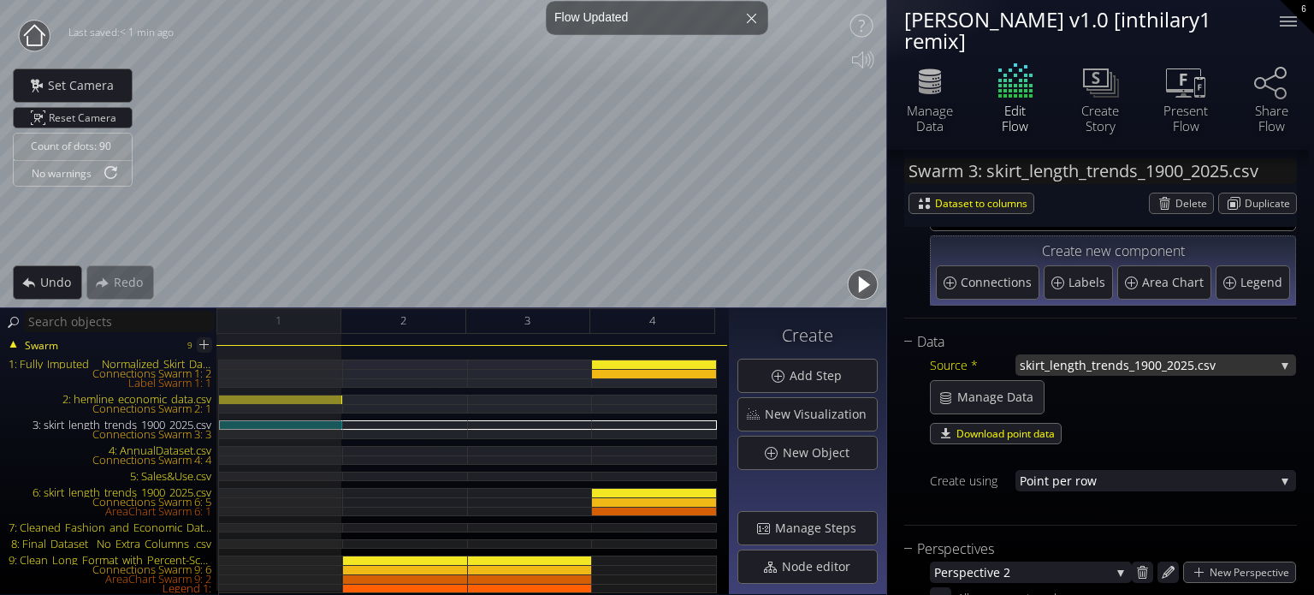
click at [1121, 370] on span "skirt_length_trends_190" at bounding box center [1087, 364] width 135 height 21
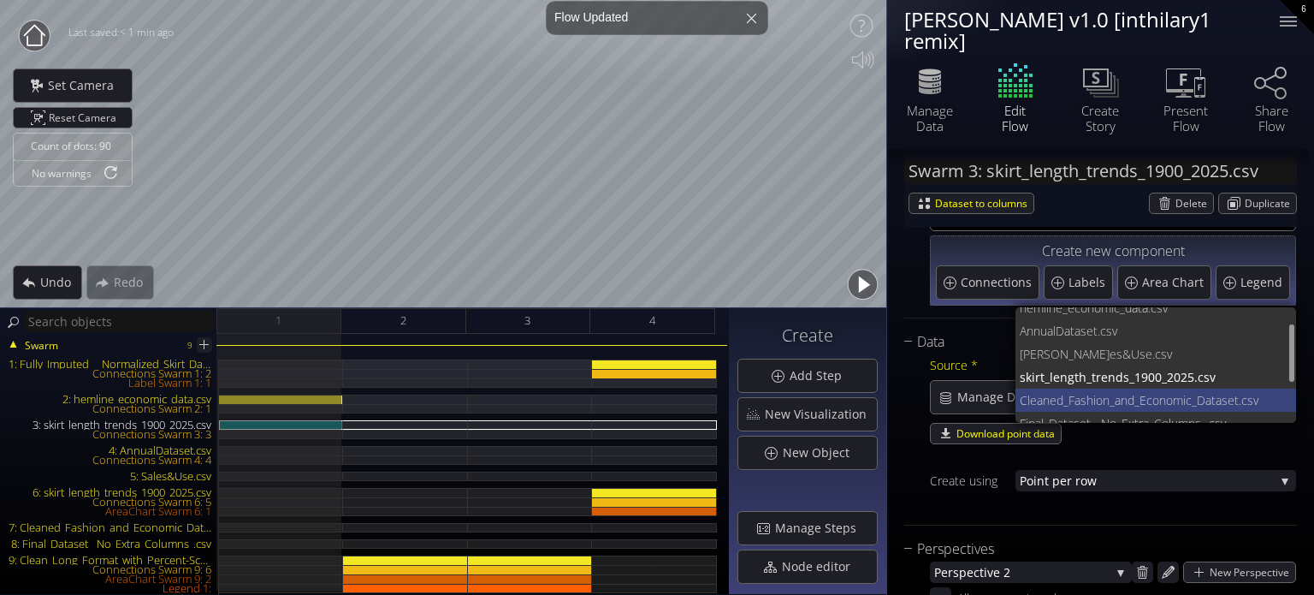
click at [1113, 397] on span "Cleaned_Fashion_and_Economic_D" at bounding box center [1113, 399] width 186 height 23
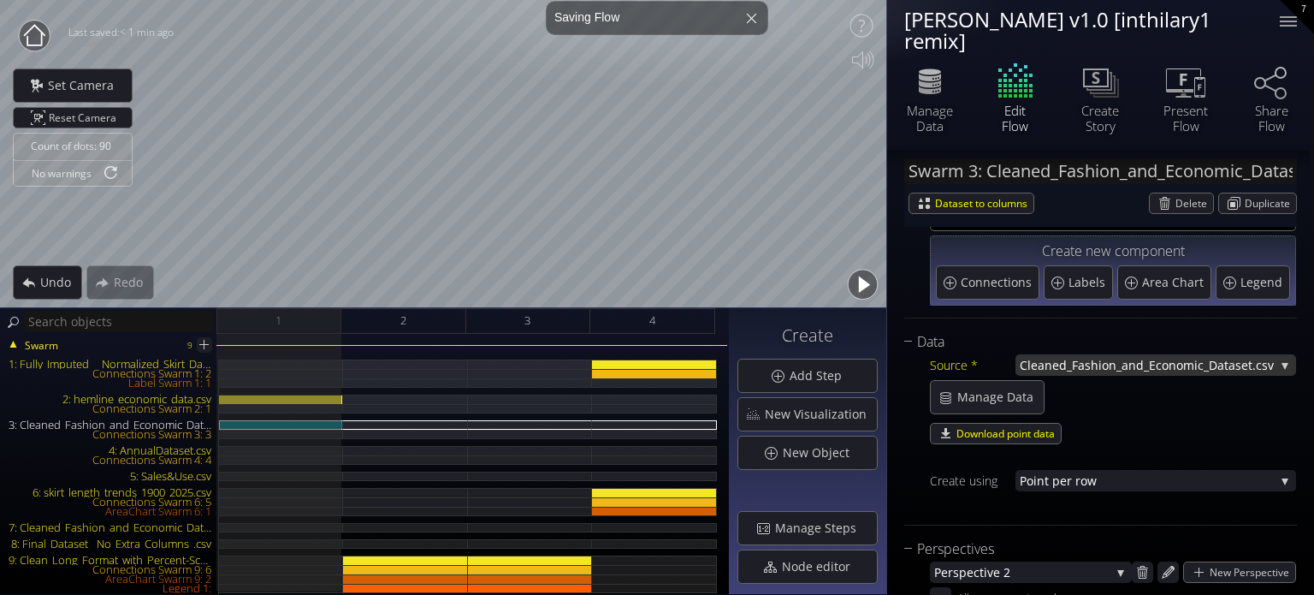
click at [1115, 358] on span "Cleaned_Fashion_and_Economic_D" at bounding box center [1119, 364] width 198 height 21
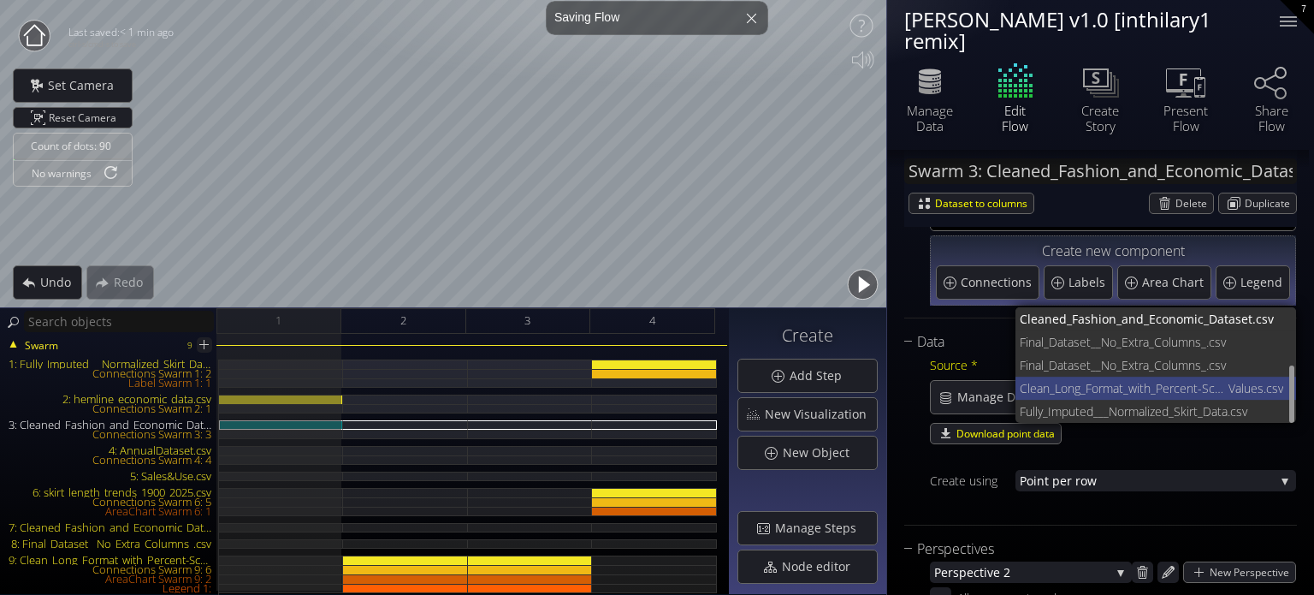
scroll to position [116, 0]
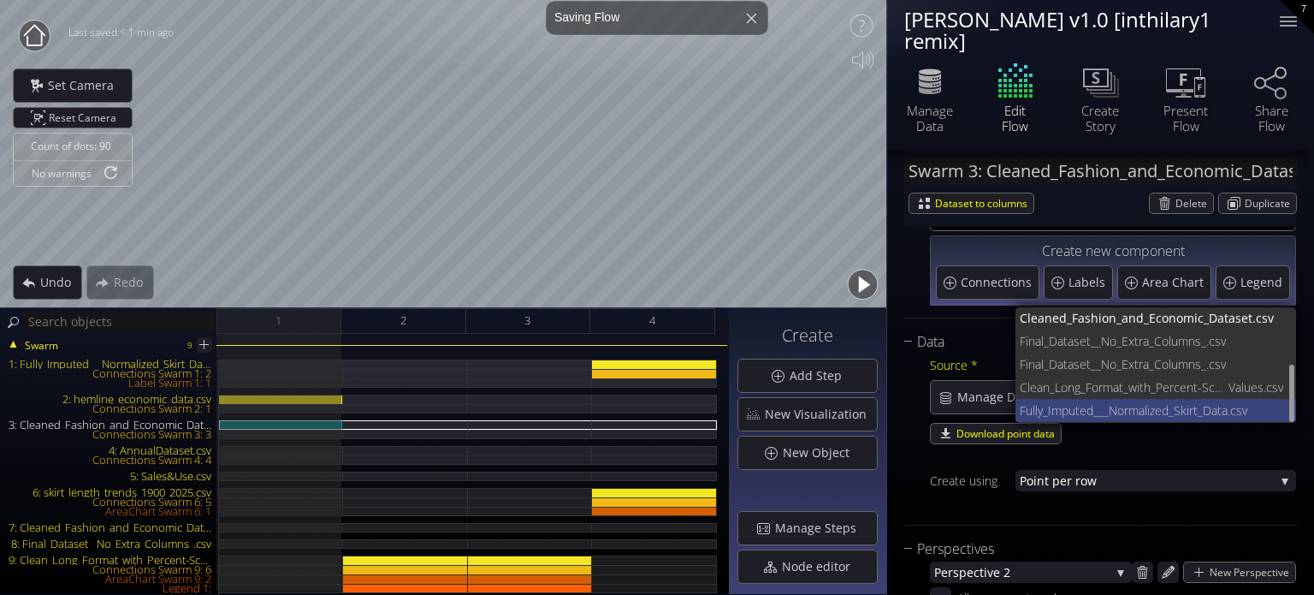
click at [1105, 401] on span "Fully_Imputed___Normalized_Skir" at bounding box center [1107, 410] width 174 height 23
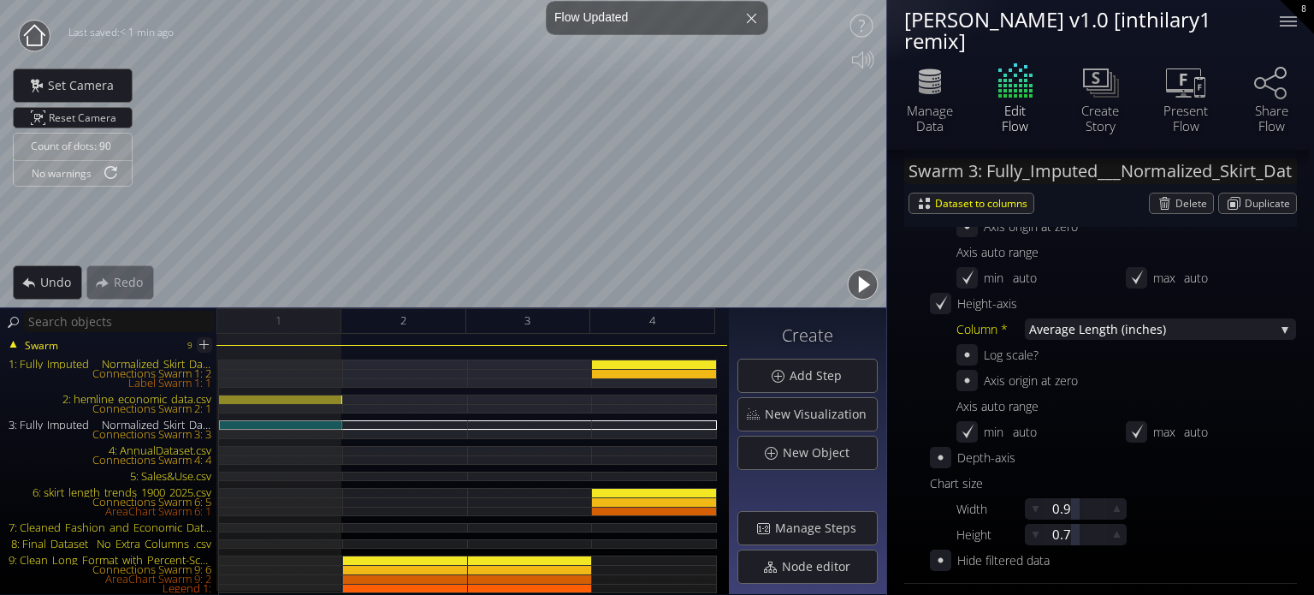
scroll to position [599, 0]
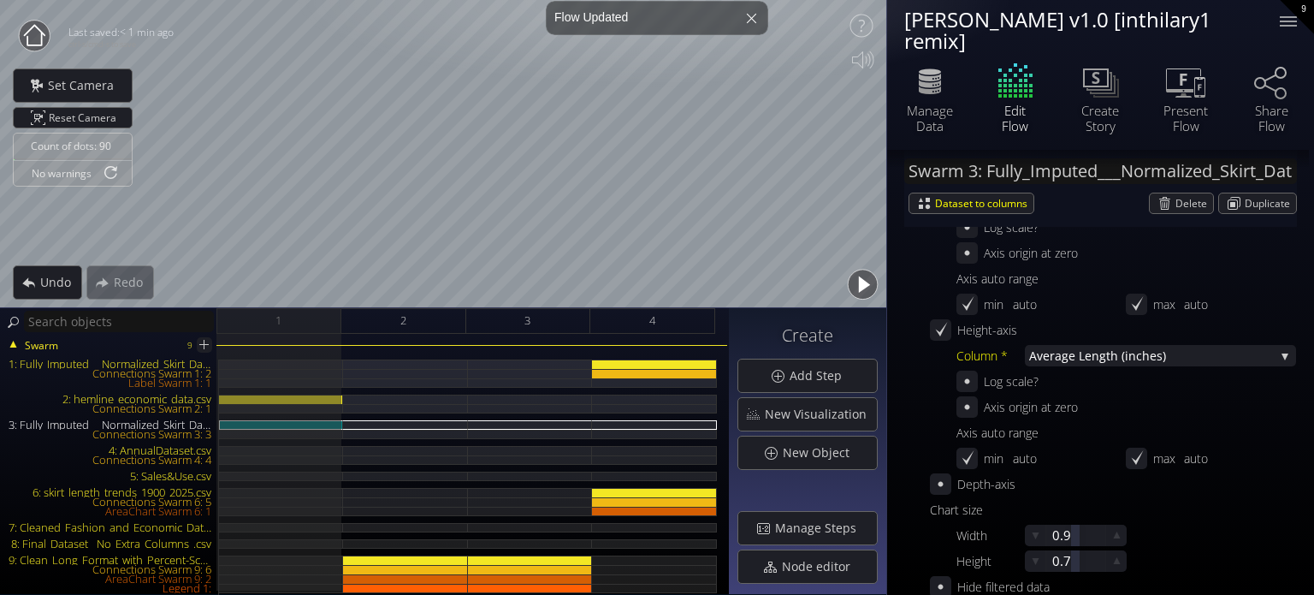
click at [1094, 369] on div "Column * Average Lengt h (inches) Year S [PERSON_NAME] Style Average Lengt h (i…" at bounding box center [1126, 409] width 340 height 128
click at [1092, 361] on span "Average Lengt" at bounding box center [1069, 355] width 81 height 21
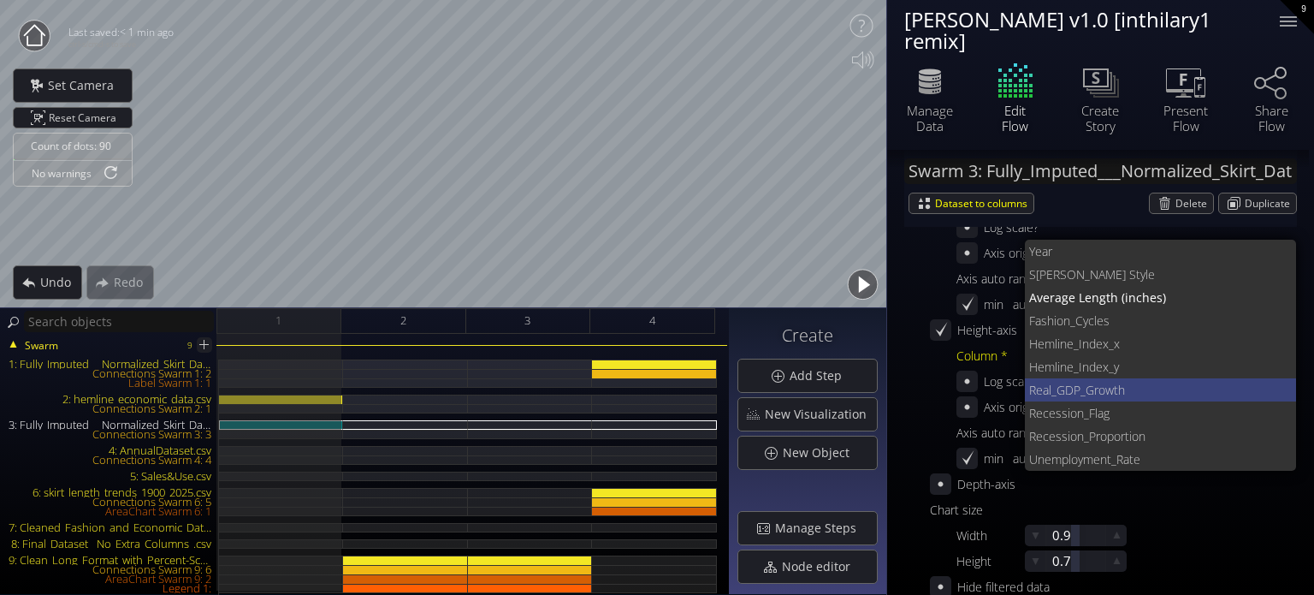
click at [1105, 390] on span "GDP_Growth" at bounding box center [1169, 389] width 227 height 23
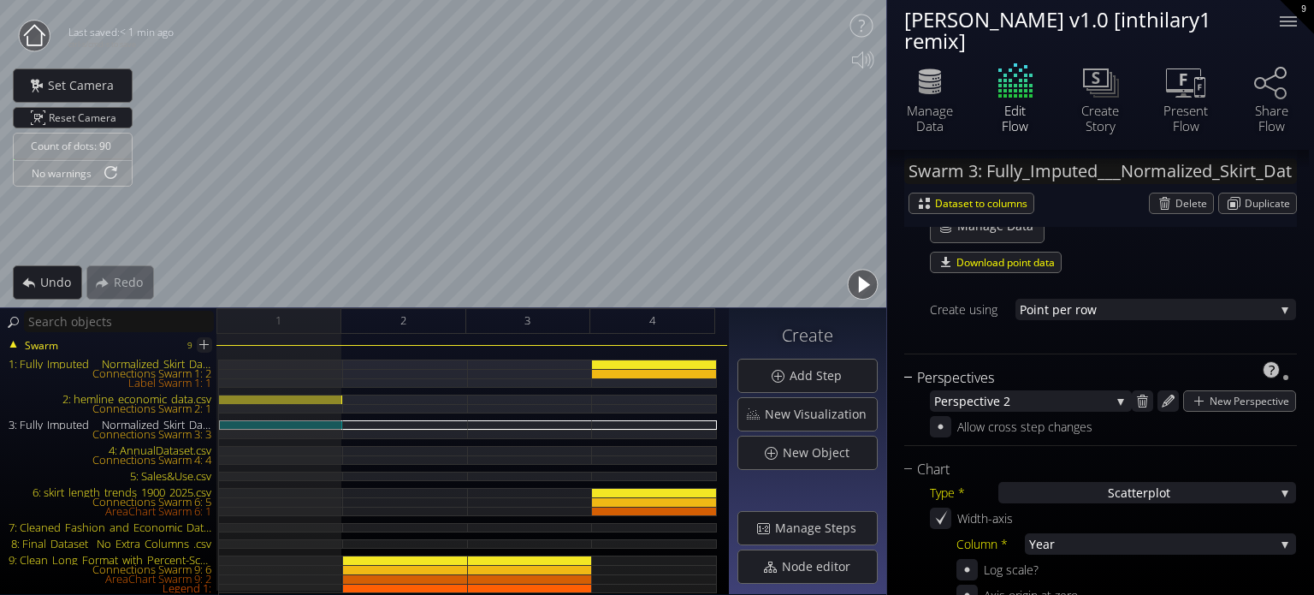
scroll to position [171, 0]
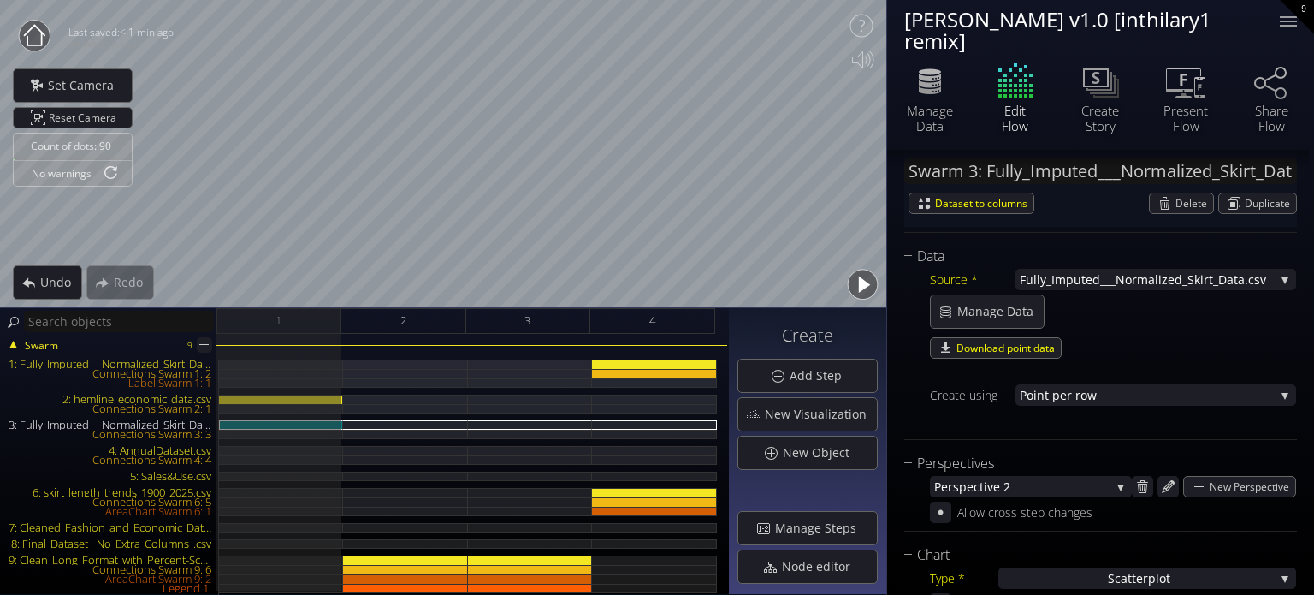
click at [1089, 280] on span "Fully_Imputed___Normalized_Skir" at bounding box center [1114, 279] width 189 height 21
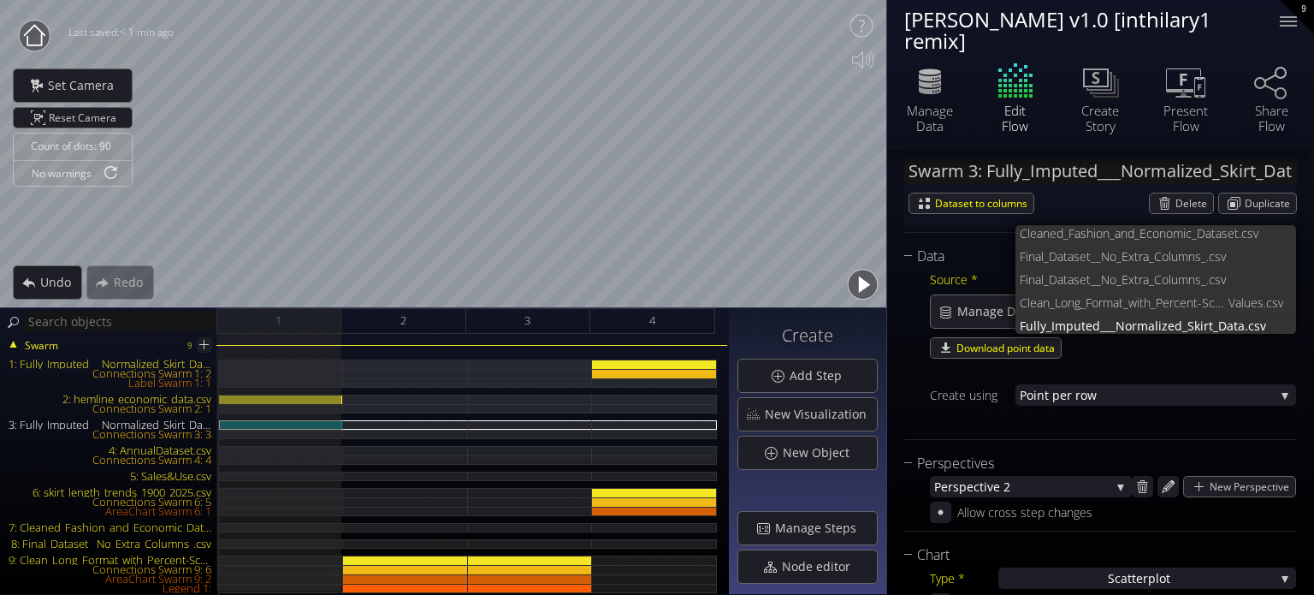
scroll to position [115, 0]
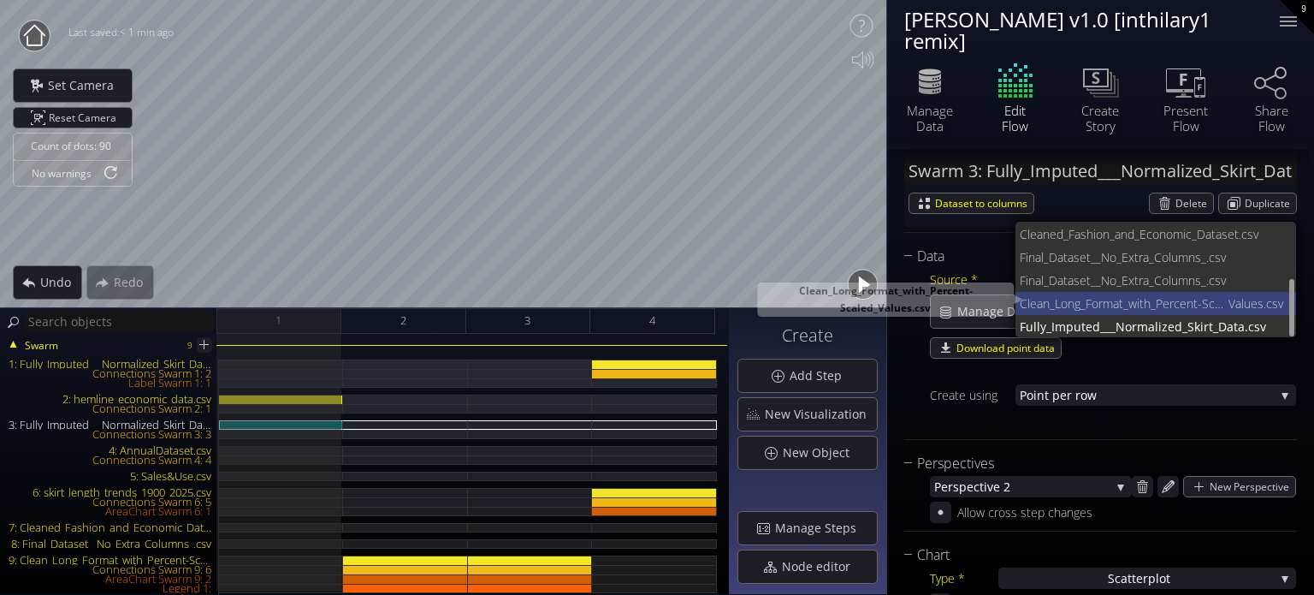
click at [1088, 311] on span "Clean_Long_Format_with_Percent-Scaled_" at bounding box center [1124, 303] width 209 height 23
type input "Swarm 3: Clean_Long_Format_with_Percent-Scaled_Values.csv"
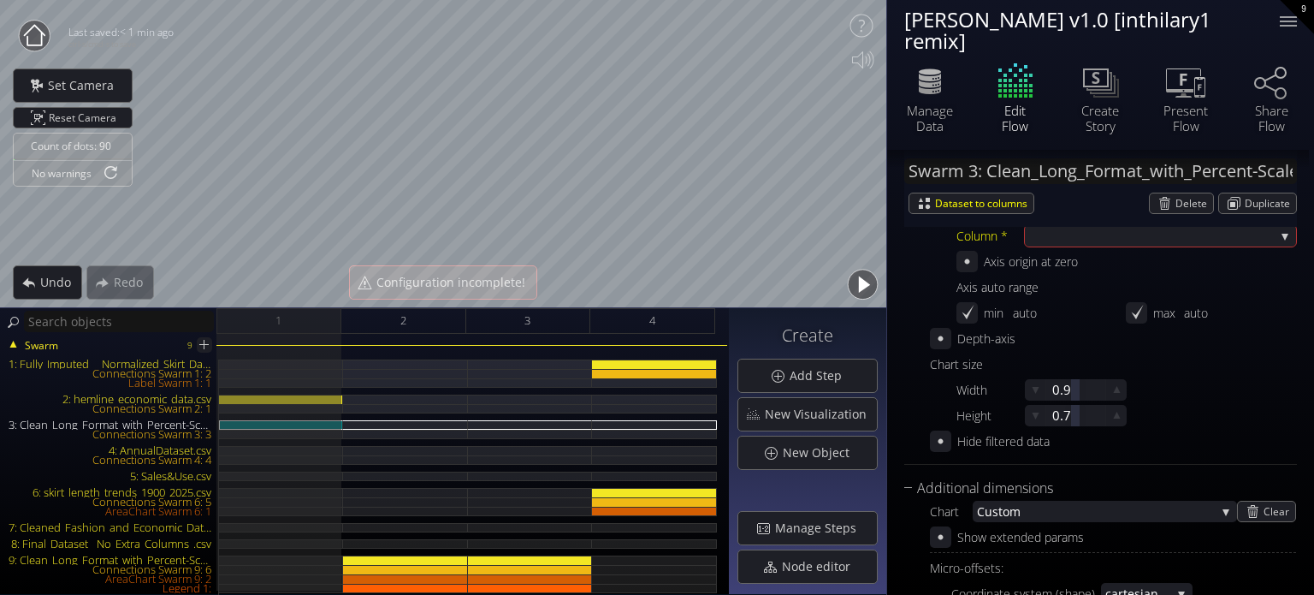
scroll to position [684, 0]
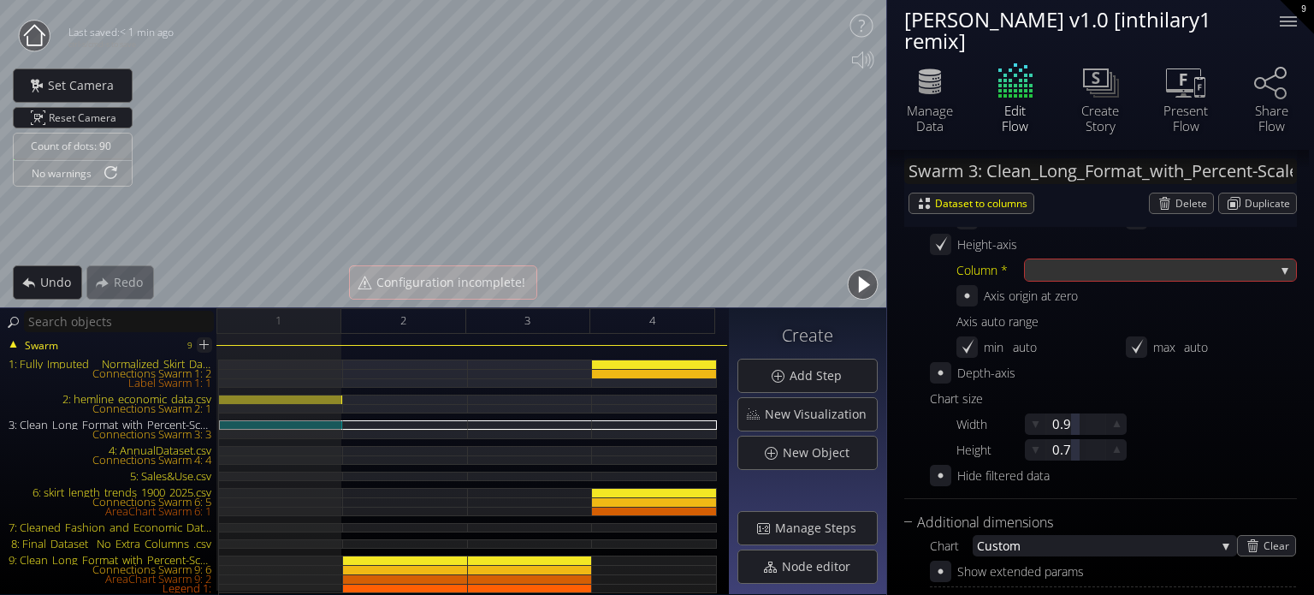
click at [1103, 277] on div at bounding box center [1152, 269] width 246 height 21
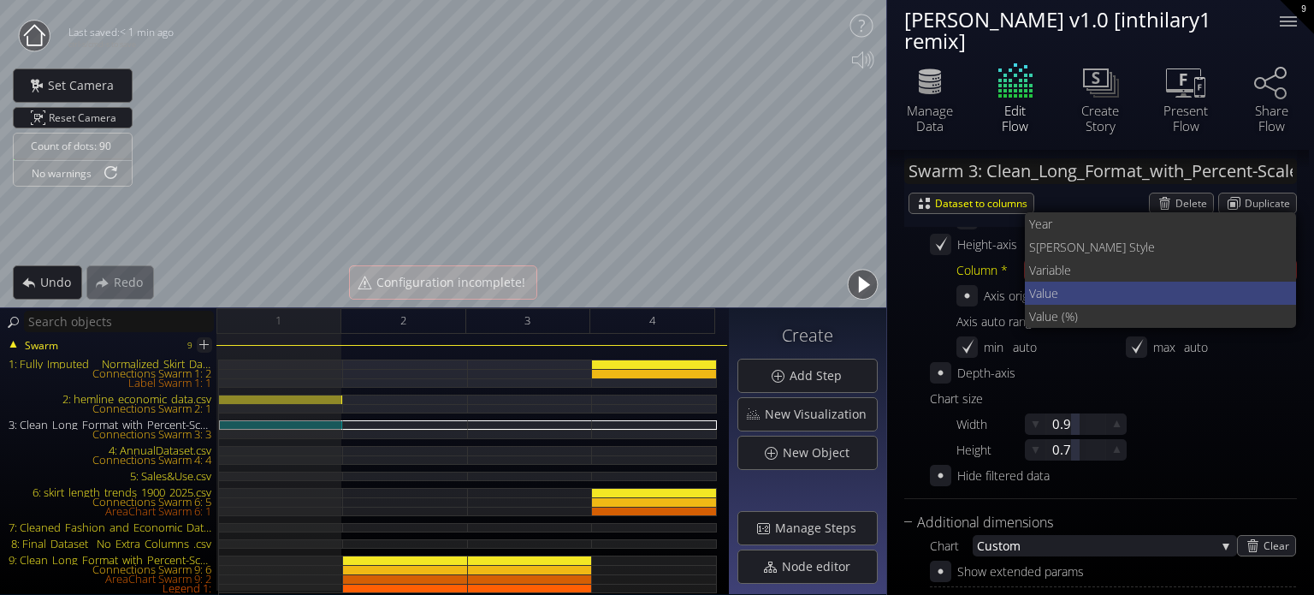
click at [1066, 289] on span "Value" at bounding box center [1156, 292] width 254 height 23
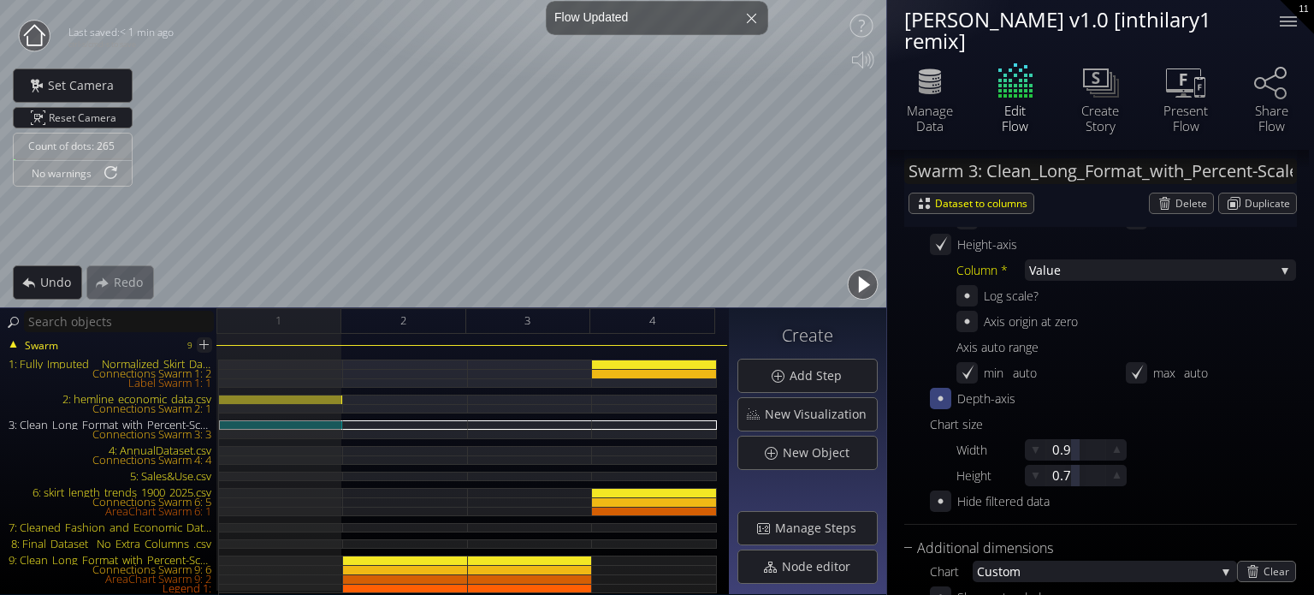
click at [941, 399] on icon at bounding box center [940, 398] width 5 height 5
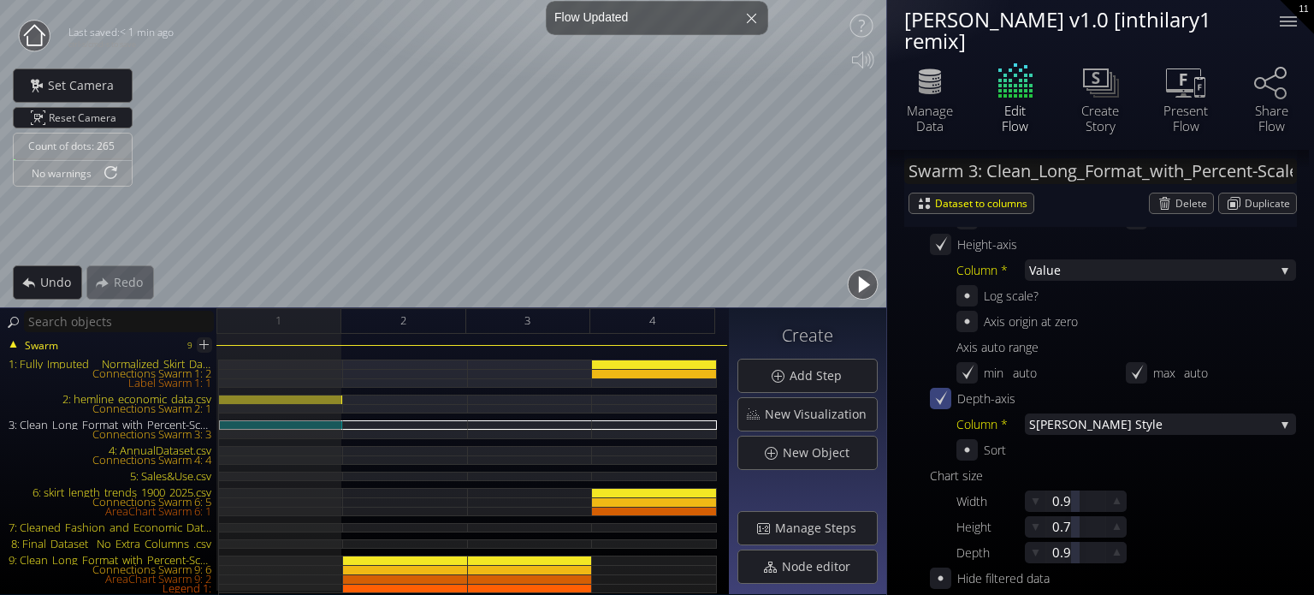
click at [1056, 429] on span "[PERSON_NAME] Style" at bounding box center [1155, 423] width 239 height 21
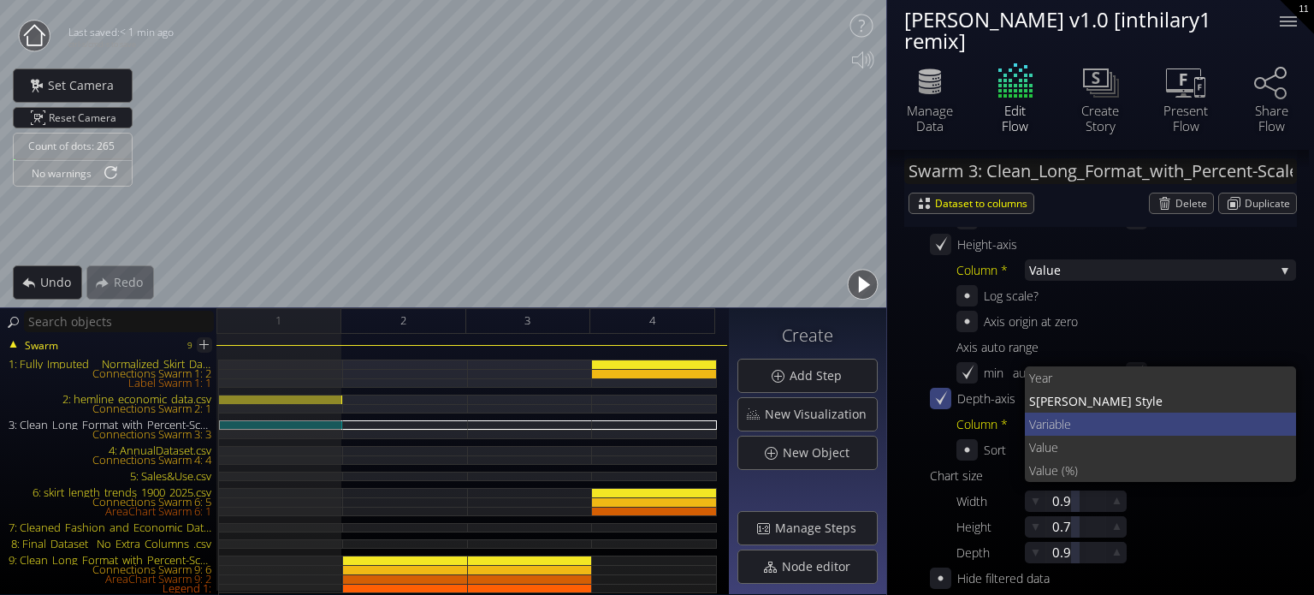
click at [1065, 423] on span "le" at bounding box center [1173, 423] width 222 height 23
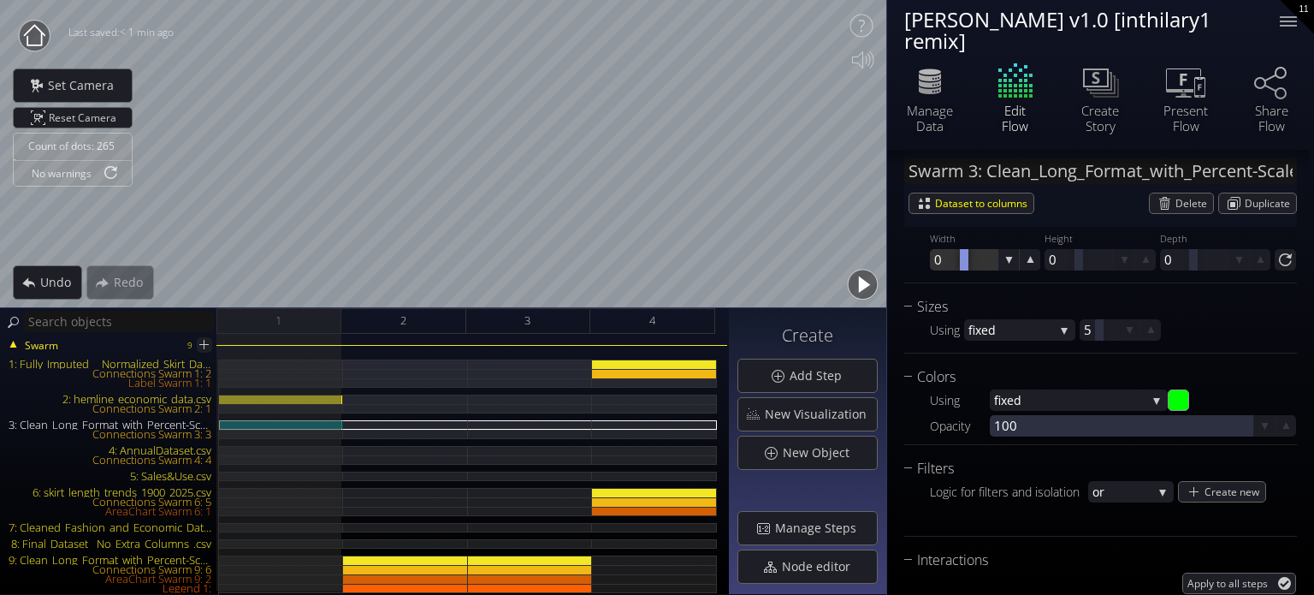
scroll to position [1540, 0]
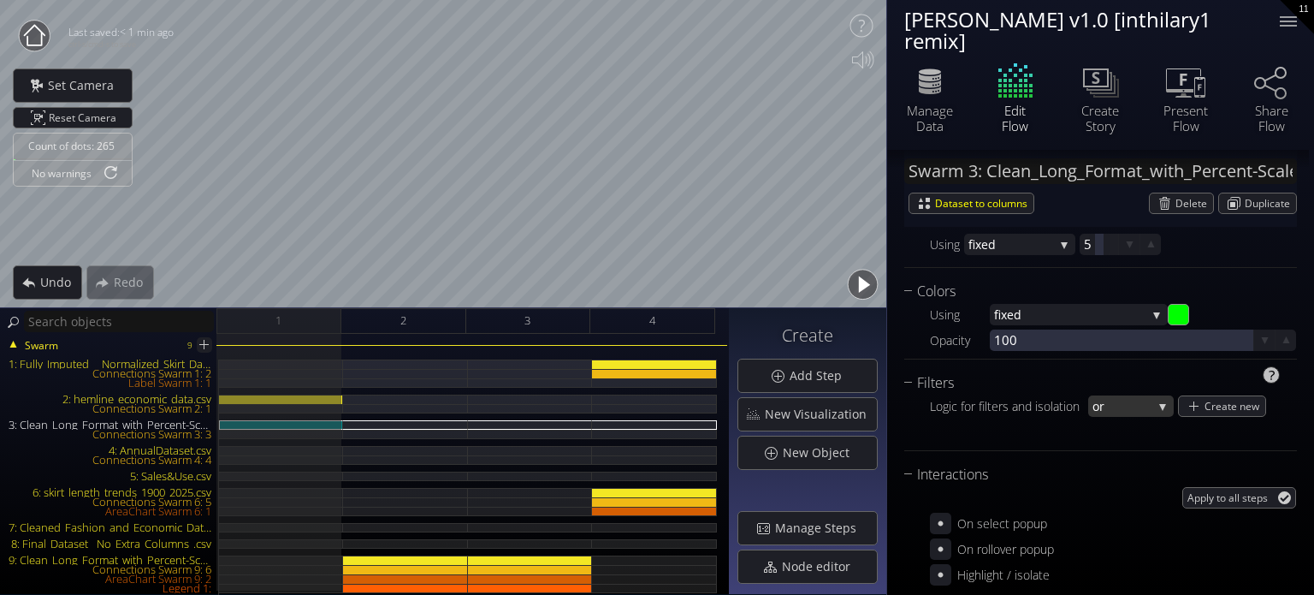
click at [1143, 398] on span "or" at bounding box center [1122, 405] width 60 height 21
click at [1136, 421] on span "and" at bounding box center [1126, 416] width 68 height 23
click at [1189, 410] on div "Create new" at bounding box center [1222, 406] width 86 height 20
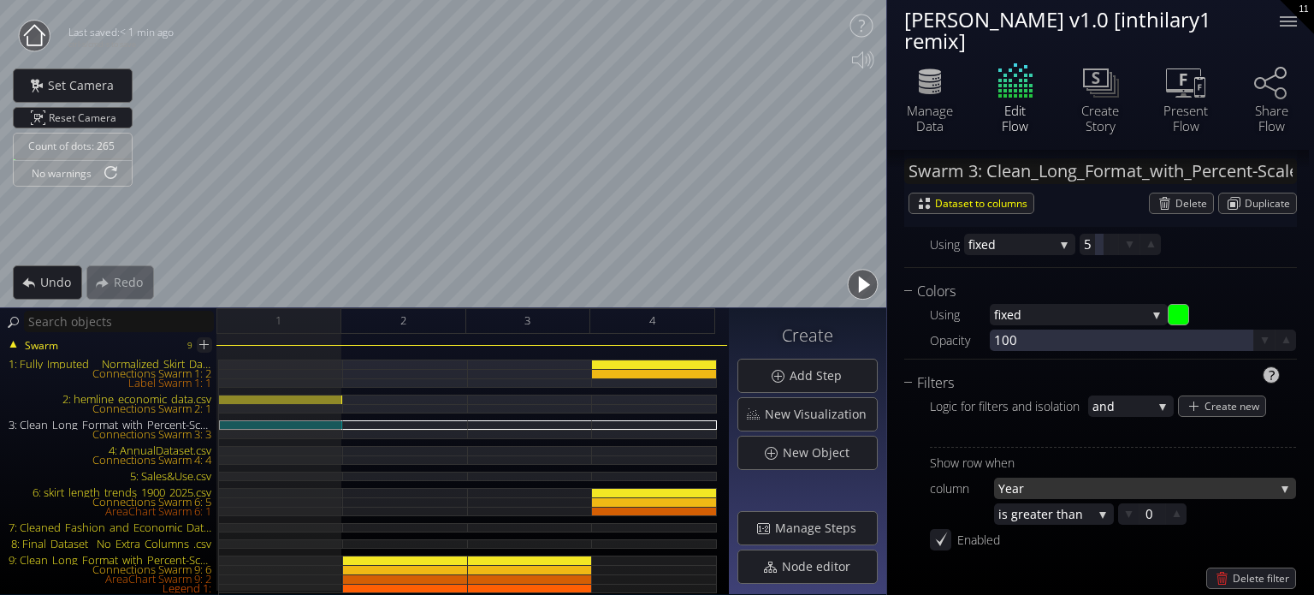
click at [1099, 491] on span "Year" at bounding box center [1136, 487] width 276 height 21
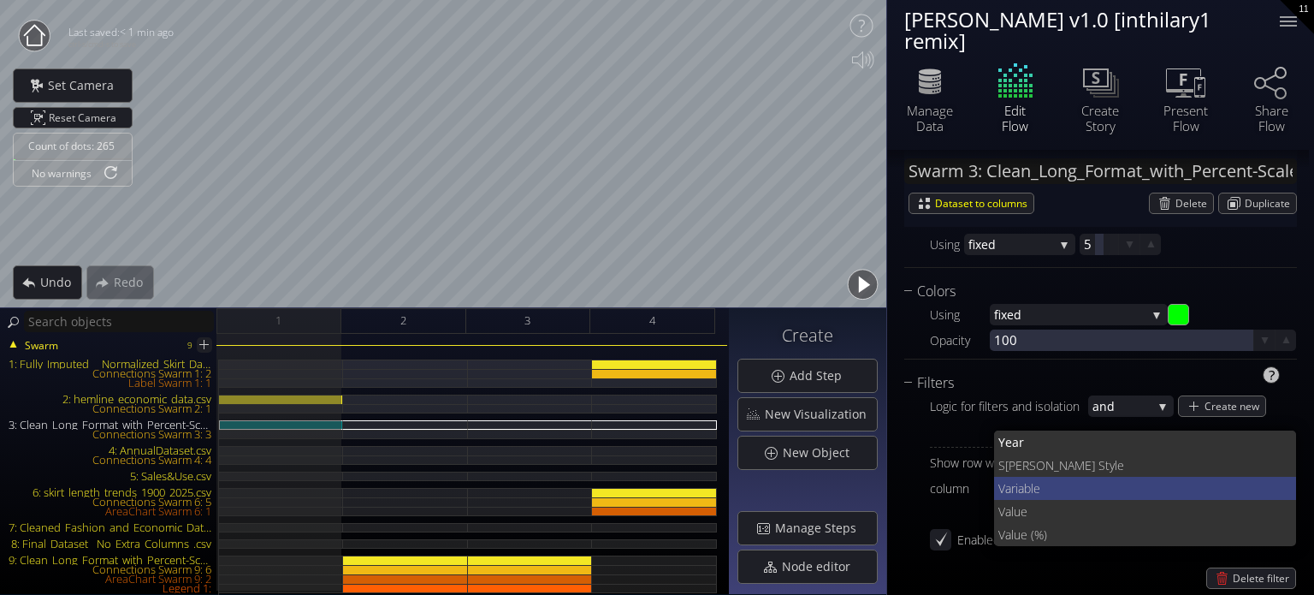
click at [1040, 489] on span "le" at bounding box center [1157, 487] width 252 height 23
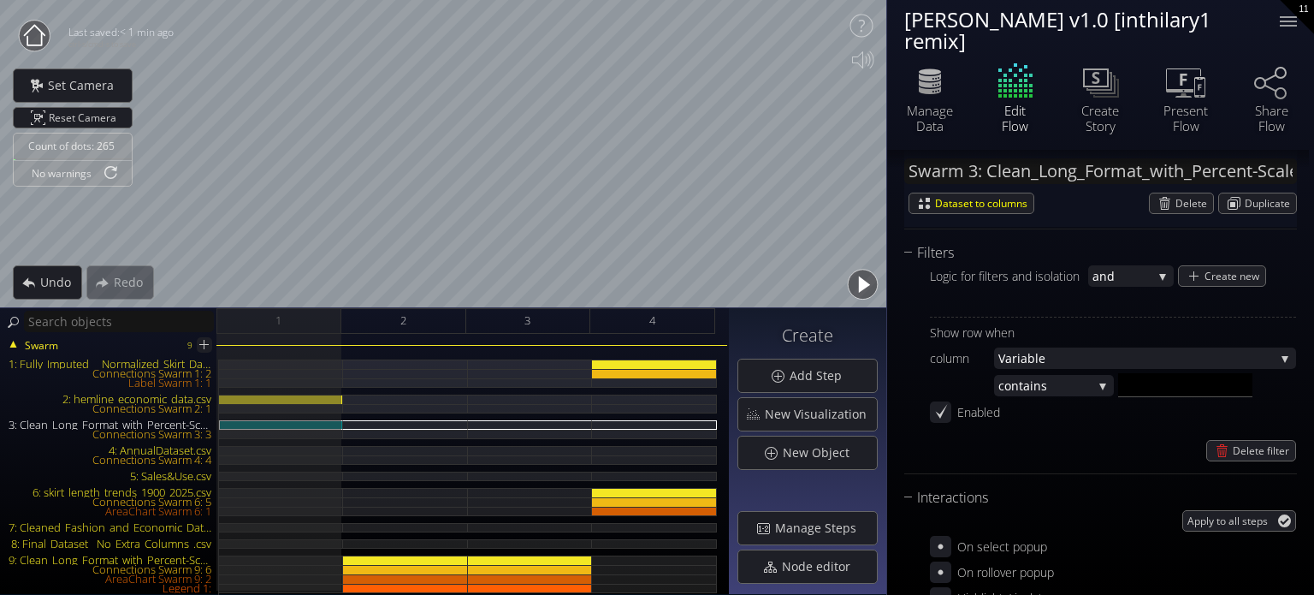
scroll to position [1711, 0]
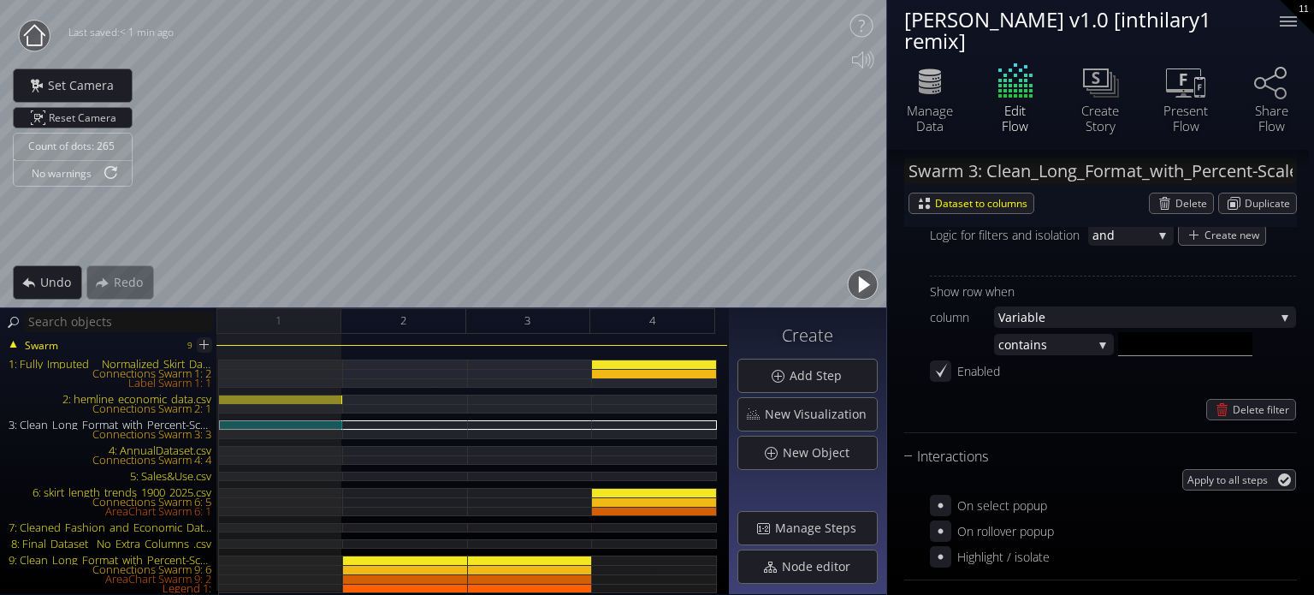
click at [1147, 352] on input "text" at bounding box center [1185, 344] width 134 height 24
click at [1133, 353] on input "text" at bounding box center [1185, 344] width 134 height 24
type input "GDP"
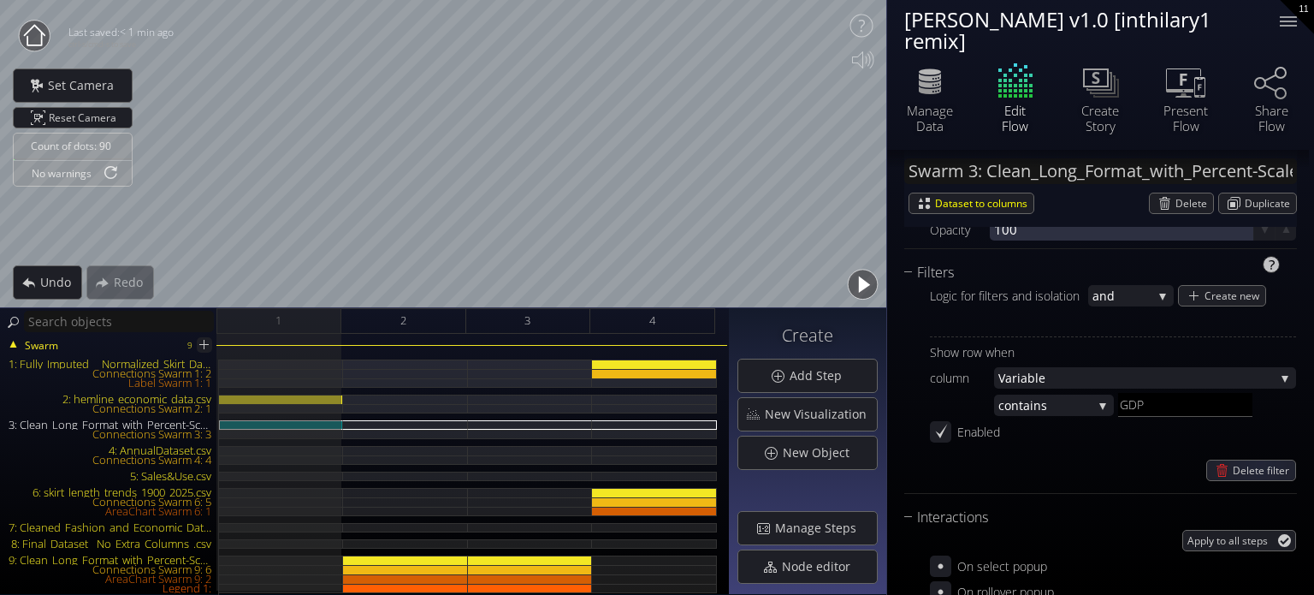
scroll to position [1625, 0]
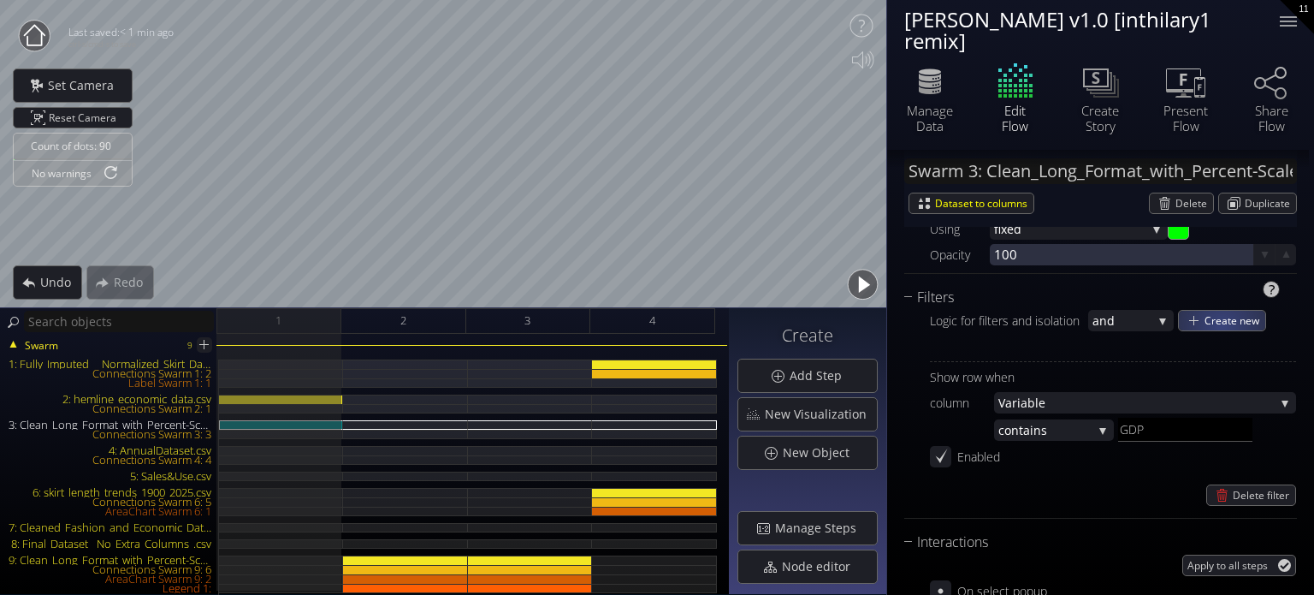
click at [1221, 322] on span "Create new" at bounding box center [1234, 321] width 61 height 20
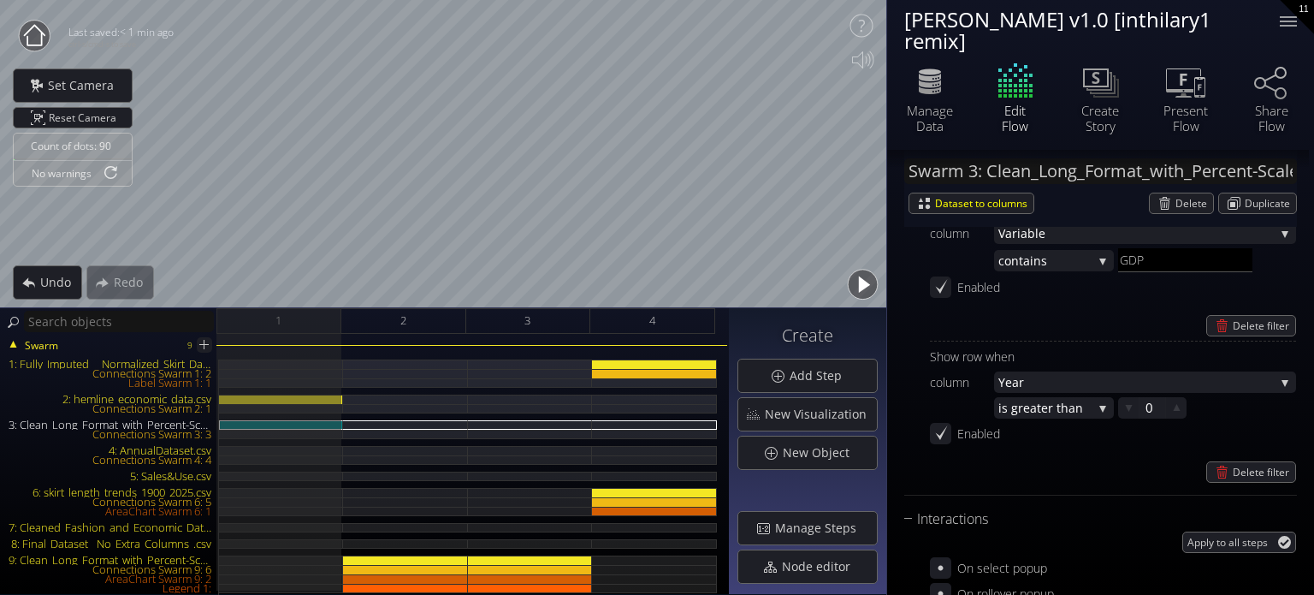
scroll to position [1796, 0]
click at [1078, 269] on span "eater than" at bounding box center [1062, 258] width 59 height 21
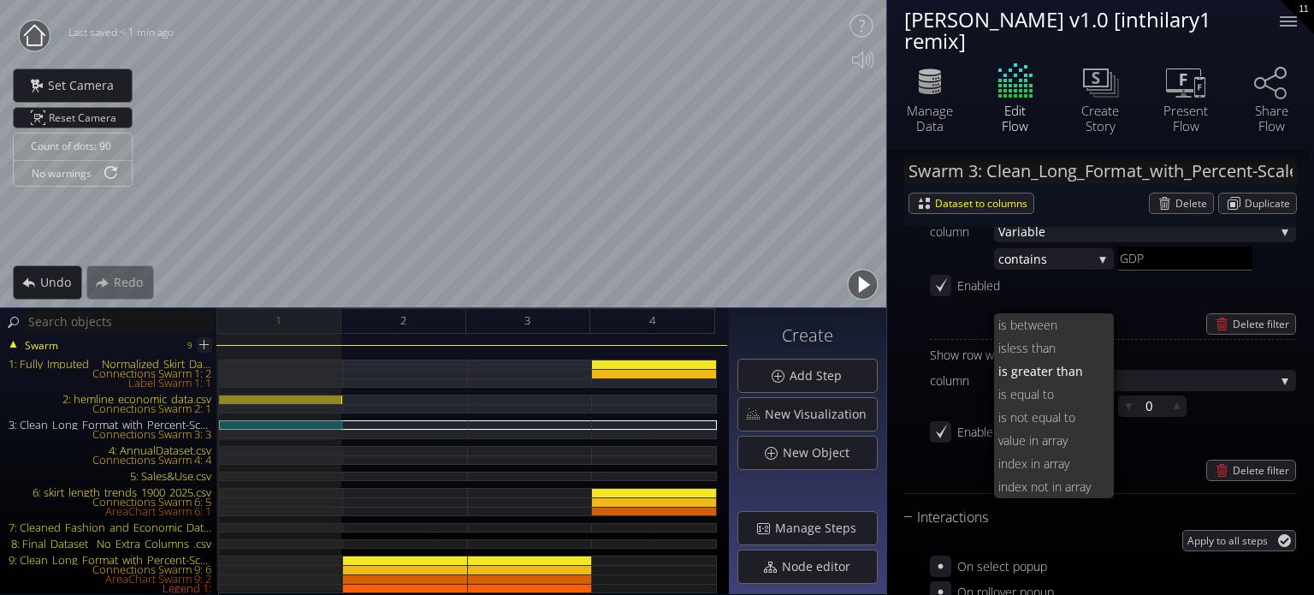
click at [1133, 372] on span "Year" at bounding box center [1136, 380] width 276 height 21
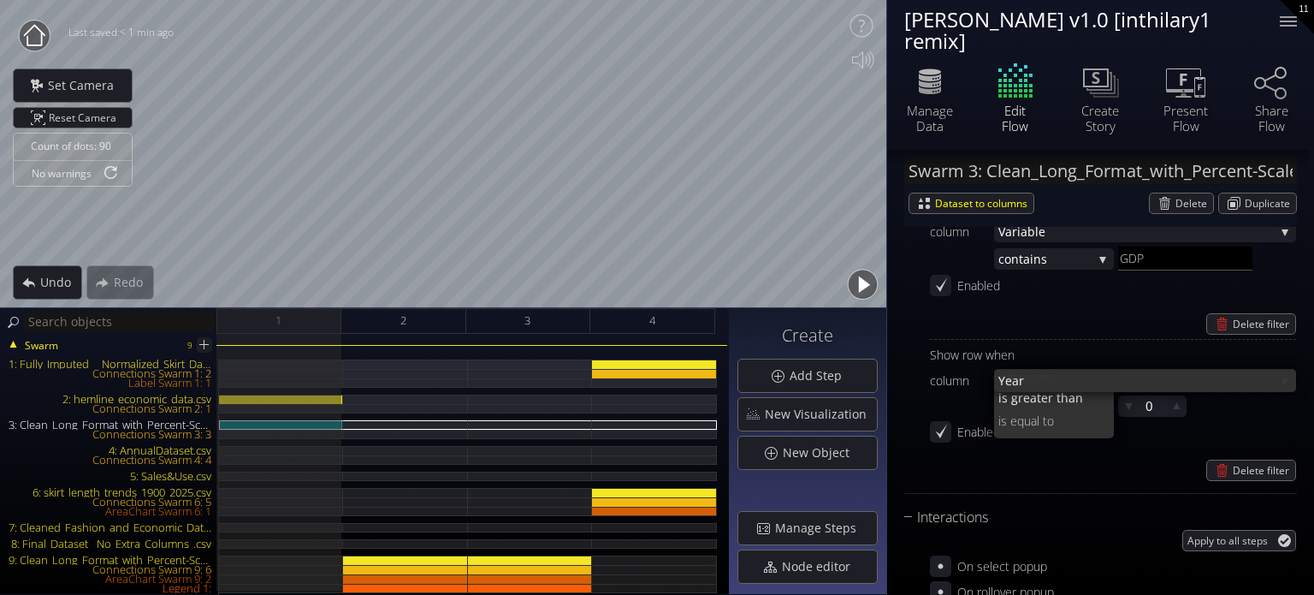
click at [1137, 415] on span "le" at bounding box center [1157, 426] width 252 height 23
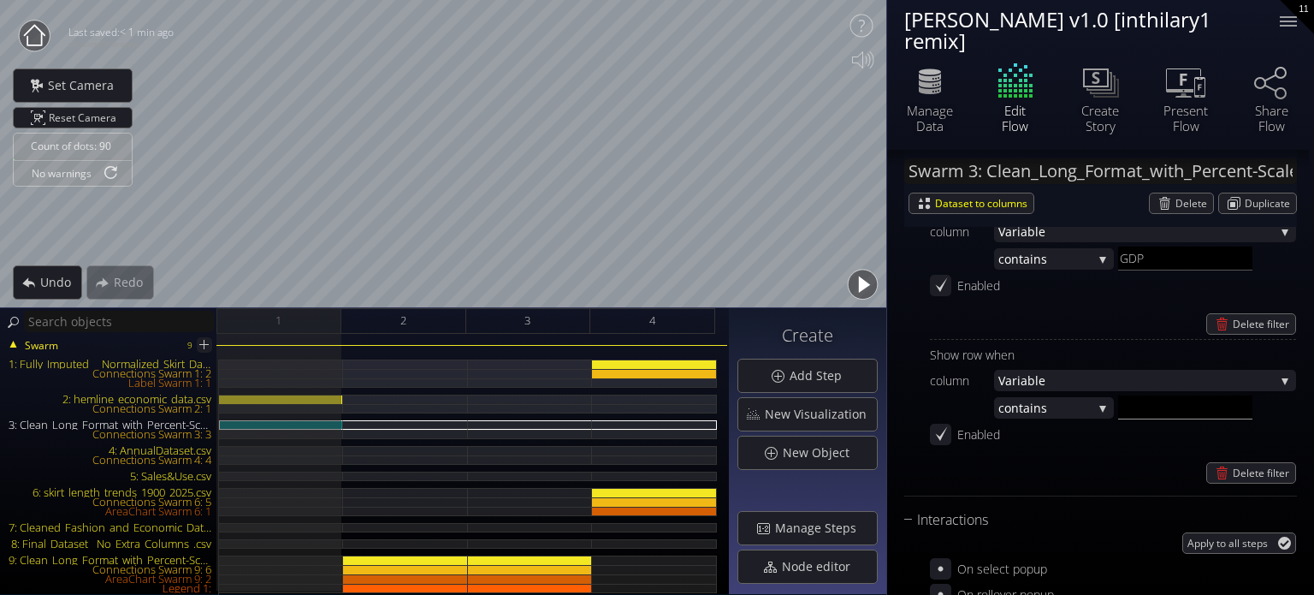
click at [1132, 270] on input "text" at bounding box center [1185, 258] width 134 height 24
click at [1116, 411] on div "contai ns contai ns doesn 't contain i s equal to is no t equal to valu e in ar…" at bounding box center [1177, 407] width 366 height 24
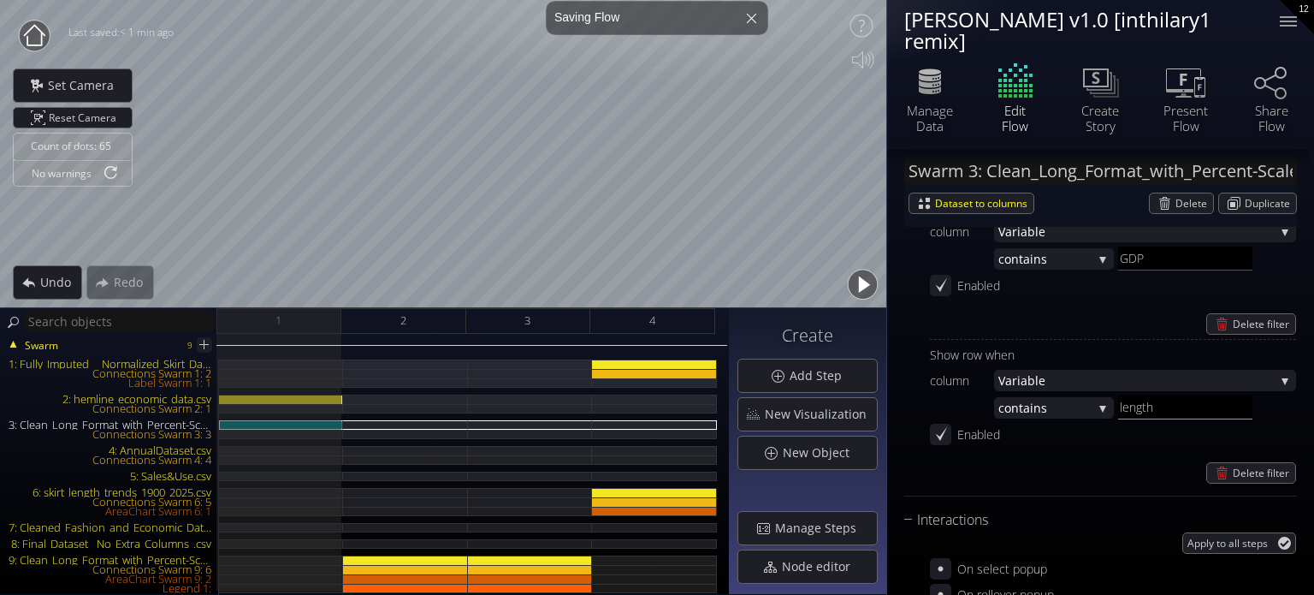
click at [1128, 270] on input "length" at bounding box center [1185, 258] width 134 height 24
click at [1125, 270] on input "length" at bounding box center [1185, 258] width 134 height 24
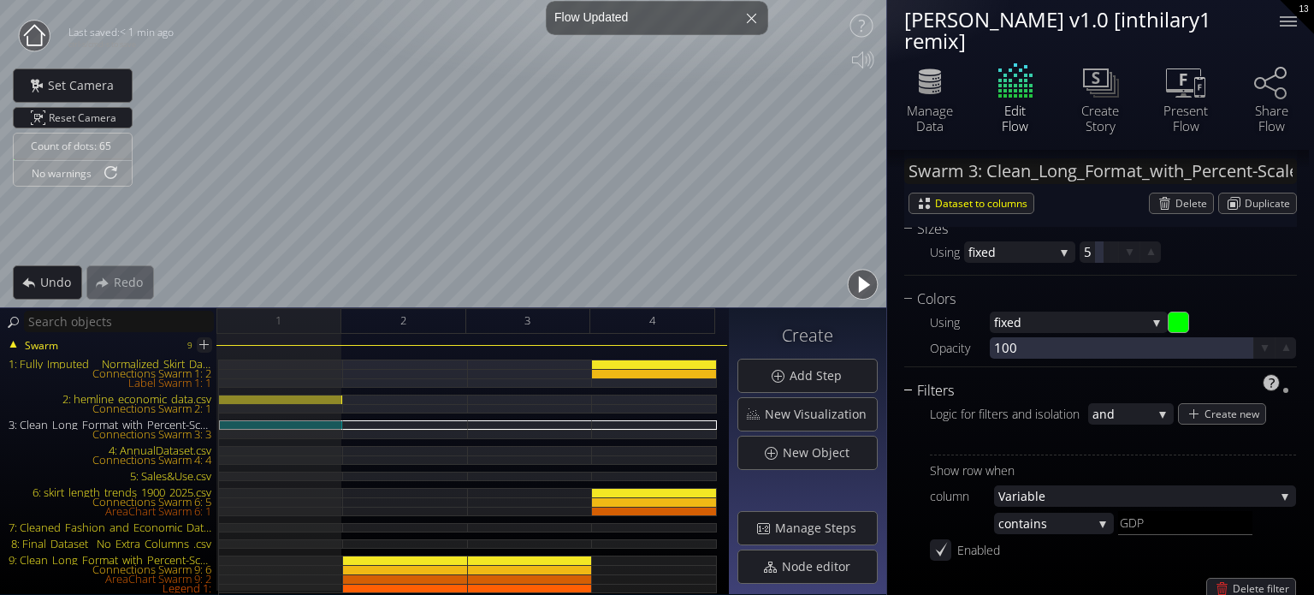
scroll to position [1454, 0]
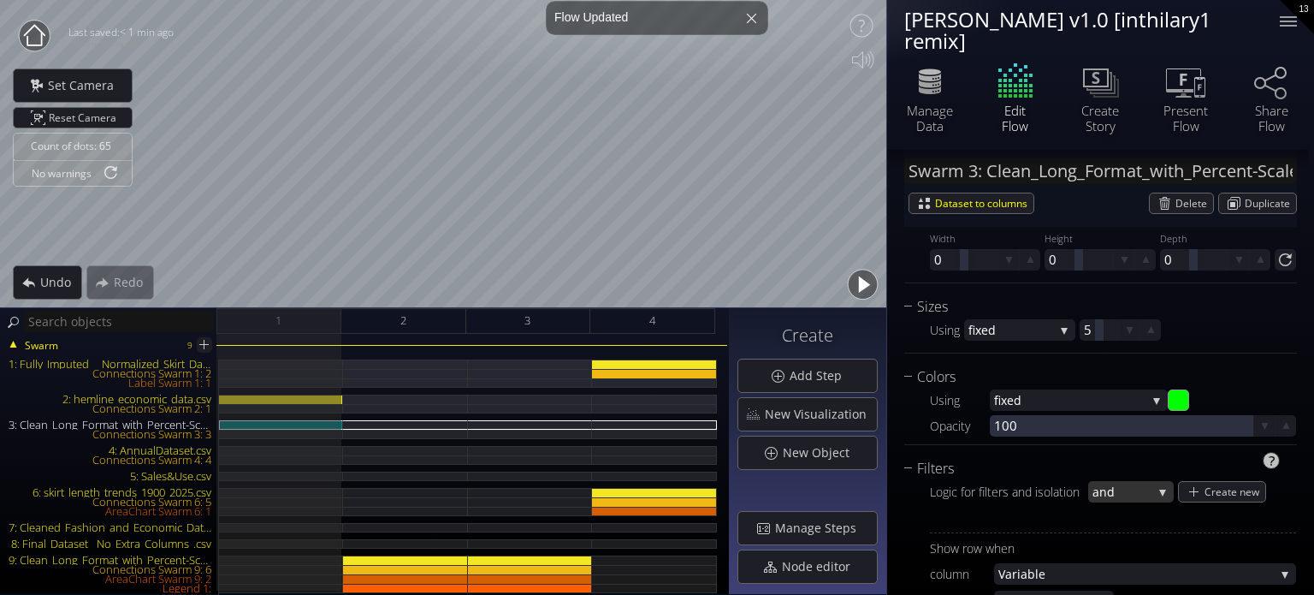
type input "Length"
click at [1131, 493] on span "and" at bounding box center [1122, 491] width 60 height 21
click at [1125, 475] on span "or" at bounding box center [1126, 479] width 68 height 23
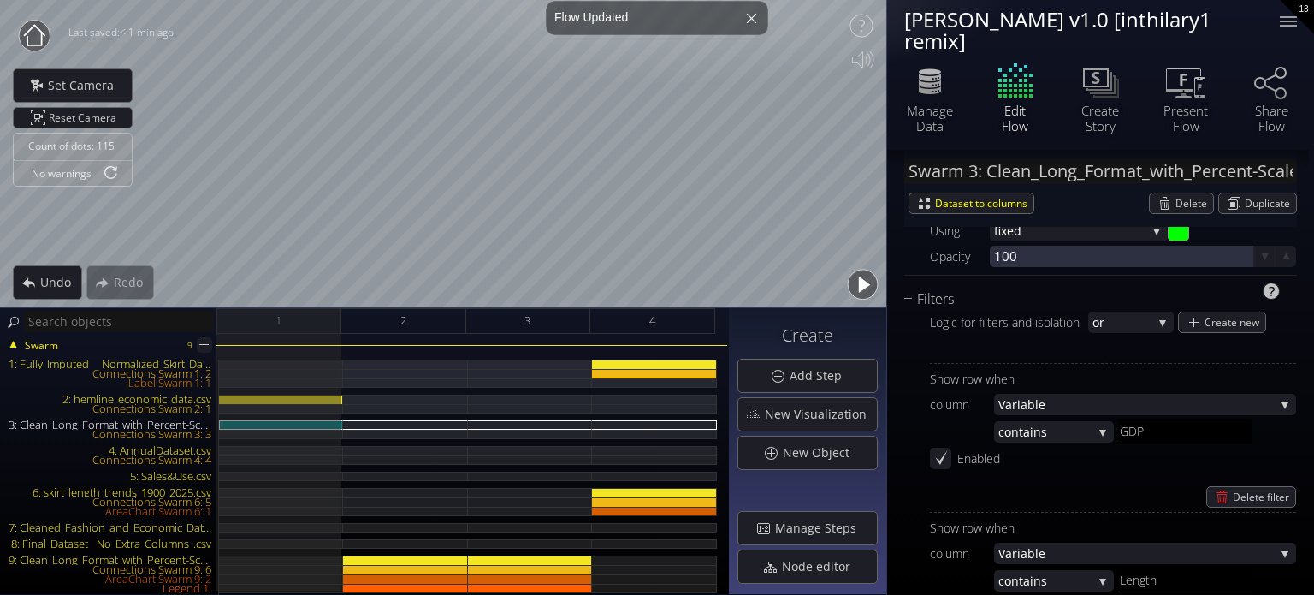
scroll to position [1625, 0]
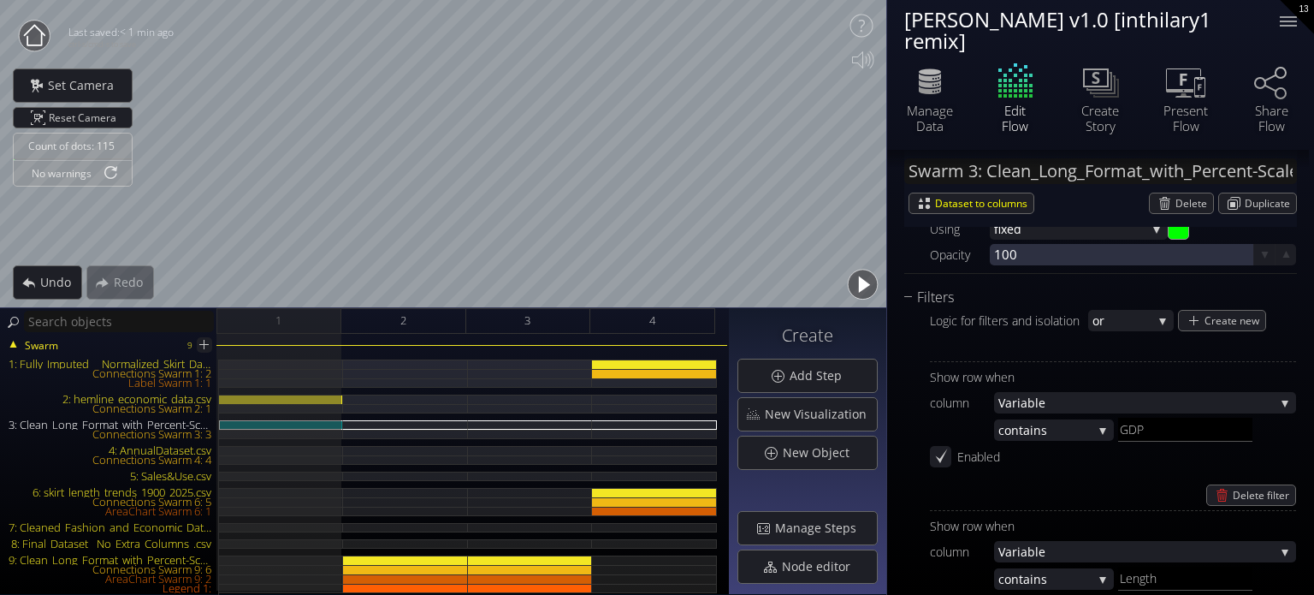
click at [220, 438] on div at bounding box center [280, 479] width 125 height 240
click at [223, 434] on img at bounding box center [226, 433] width 14 height 8
type input "Swarm 3: Connections 3"
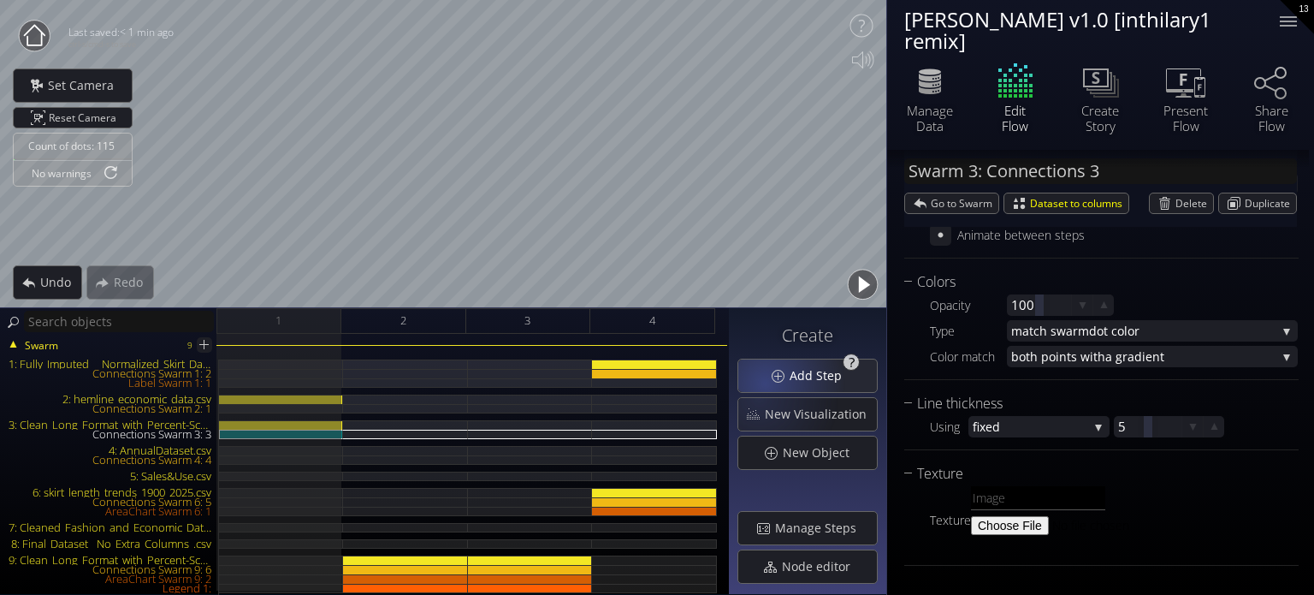
click at [773, 372] on div "Add Step" at bounding box center [807, 375] width 139 height 33
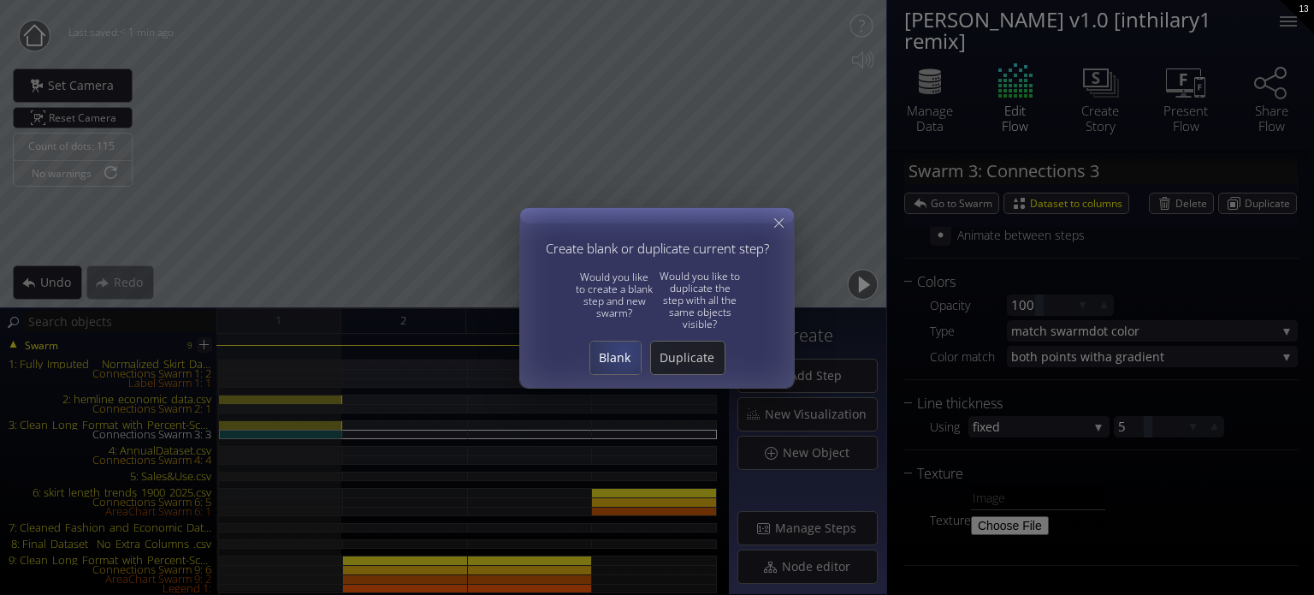
click at [624, 350] on span "Blank" at bounding box center [615, 357] width 50 height 17
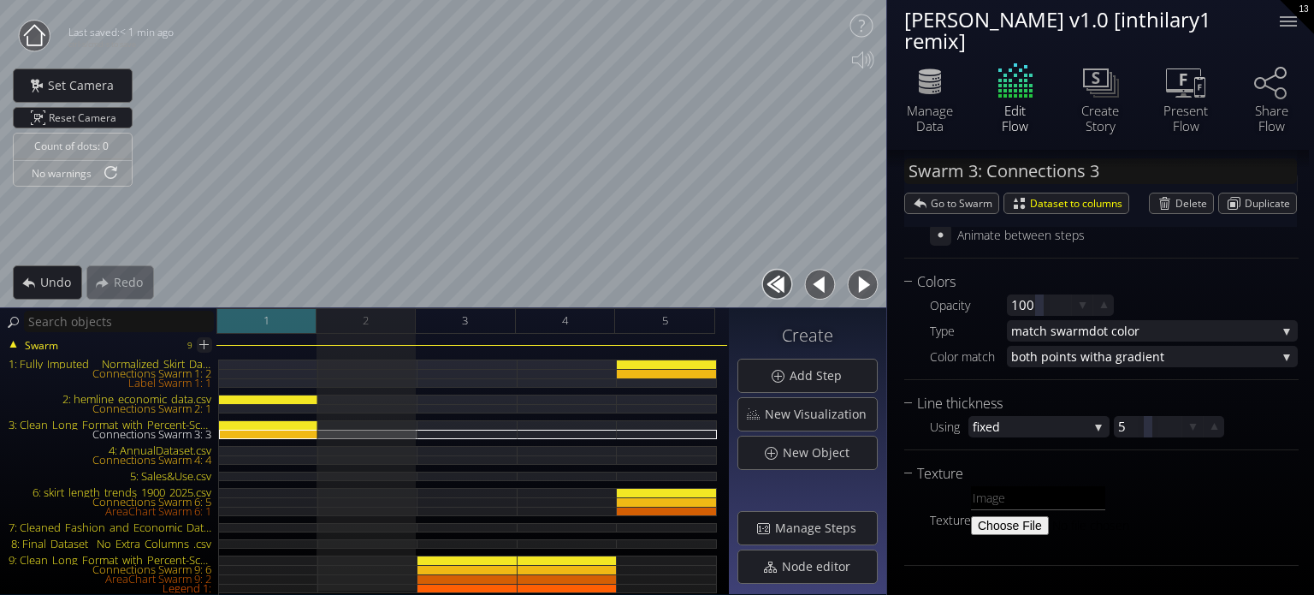
drag, startPoint x: 315, startPoint y: 321, endPoint x: 256, endPoint y: 314, distance: 59.4
click at [256, 314] on div "1 2 3 4 5" at bounding box center [472, 321] width 512 height 26
drag, startPoint x: 351, startPoint y: 325, endPoint x: 311, endPoint y: 325, distance: 39.3
click at [311, 325] on div "1 2 3 4 5" at bounding box center [472, 321] width 512 height 26
click at [313, 322] on div "1" at bounding box center [266, 321] width 100 height 26
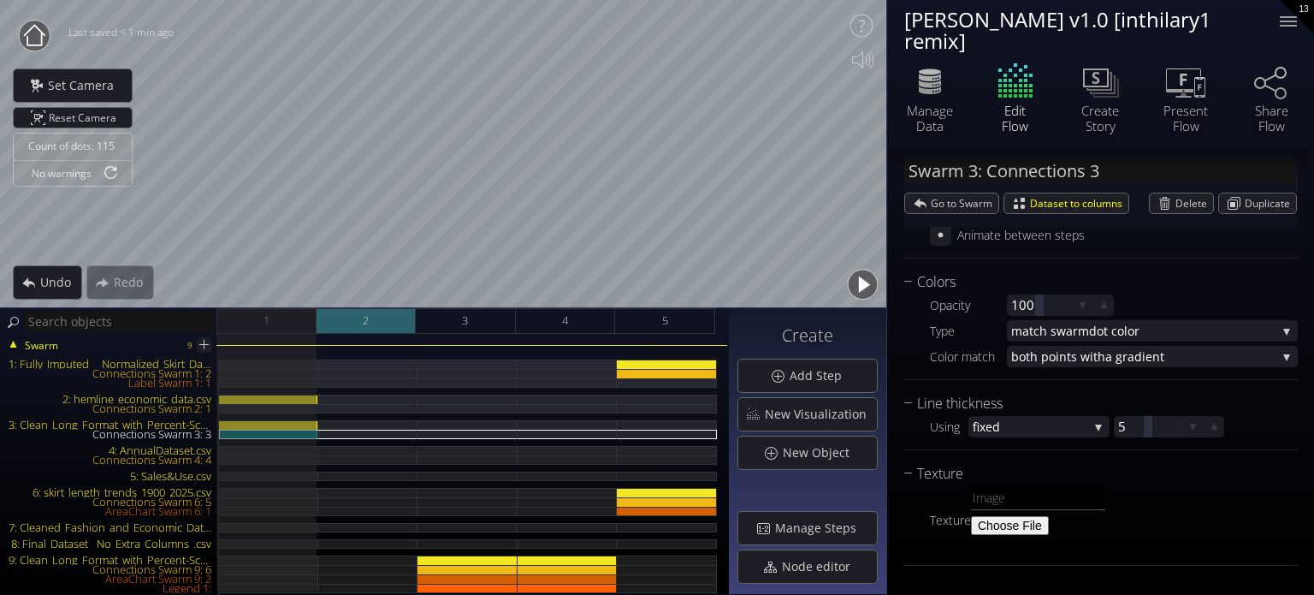
drag, startPoint x: 301, startPoint y: 321, endPoint x: 322, endPoint y: 322, distance: 20.5
click at [325, 321] on div "1 2 3 4 5" at bounding box center [472, 321] width 512 height 26
drag, startPoint x: 312, startPoint y: 321, endPoint x: 322, endPoint y: 322, distance: 9.4
click at [322, 322] on div "1 2 3 4 5" at bounding box center [472, 321] width 512 height 26
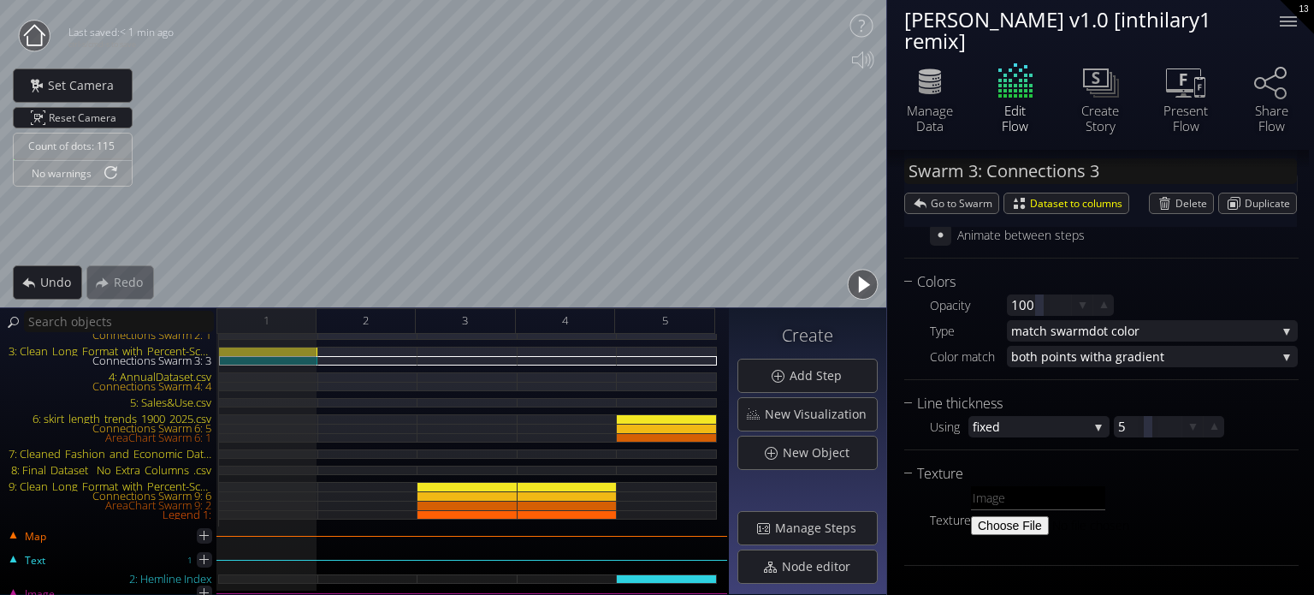
scroll to position [86, 0]
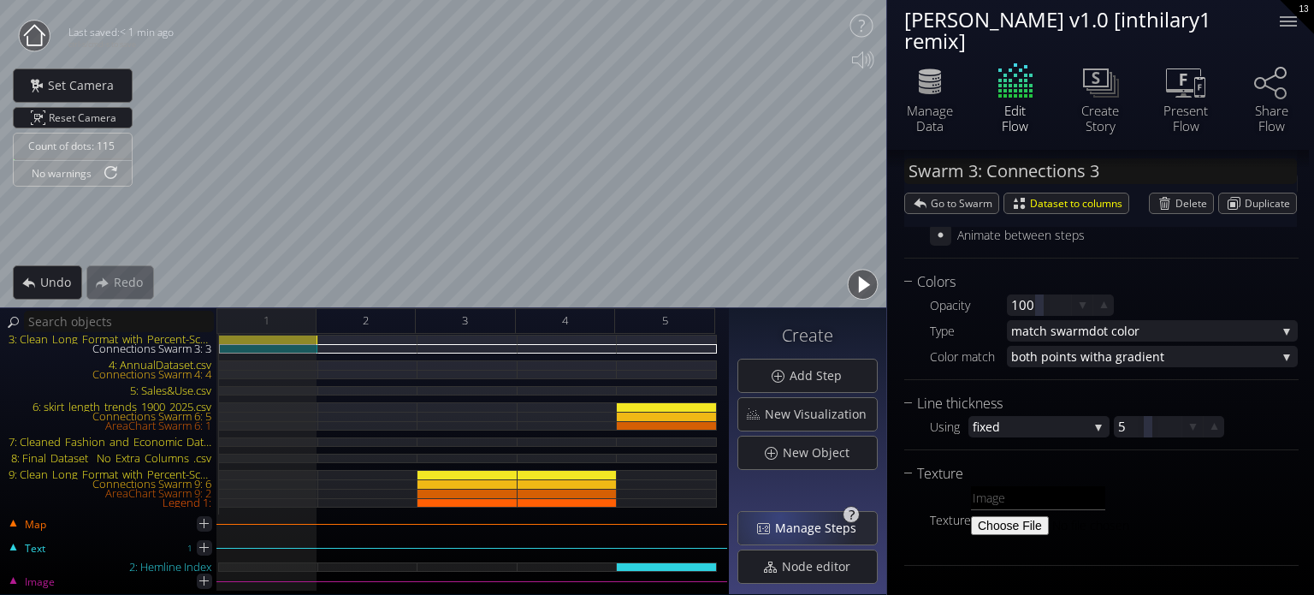
click at [785, 520] on span "Manage Steps" at bounding box center [820, 527] width 92 height 17
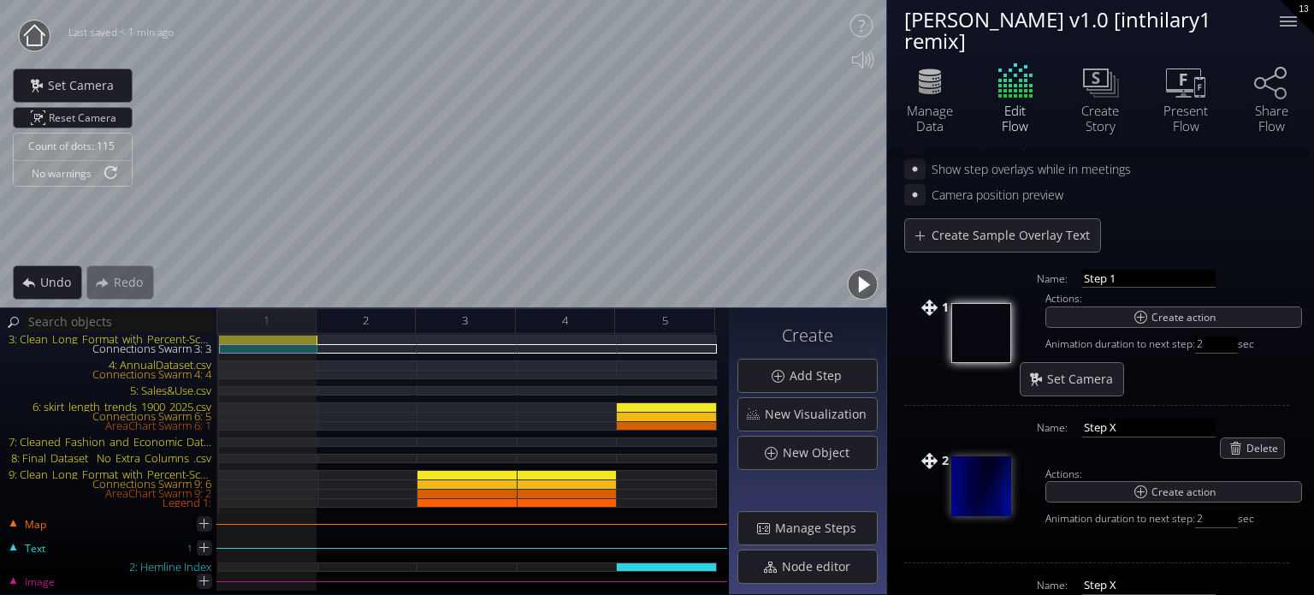
scroll to position [86, 0]
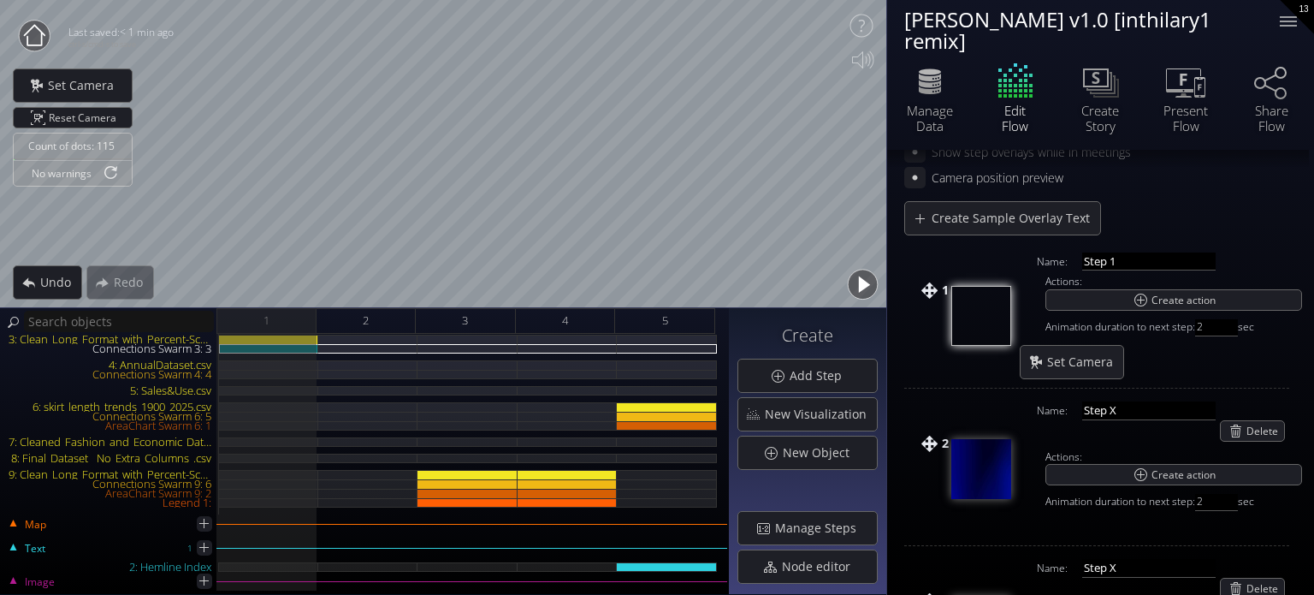
drag, startPoint x: 963, startPoint y: 333, endPoint x: 942, endPoint y: 451, distance: 120.0
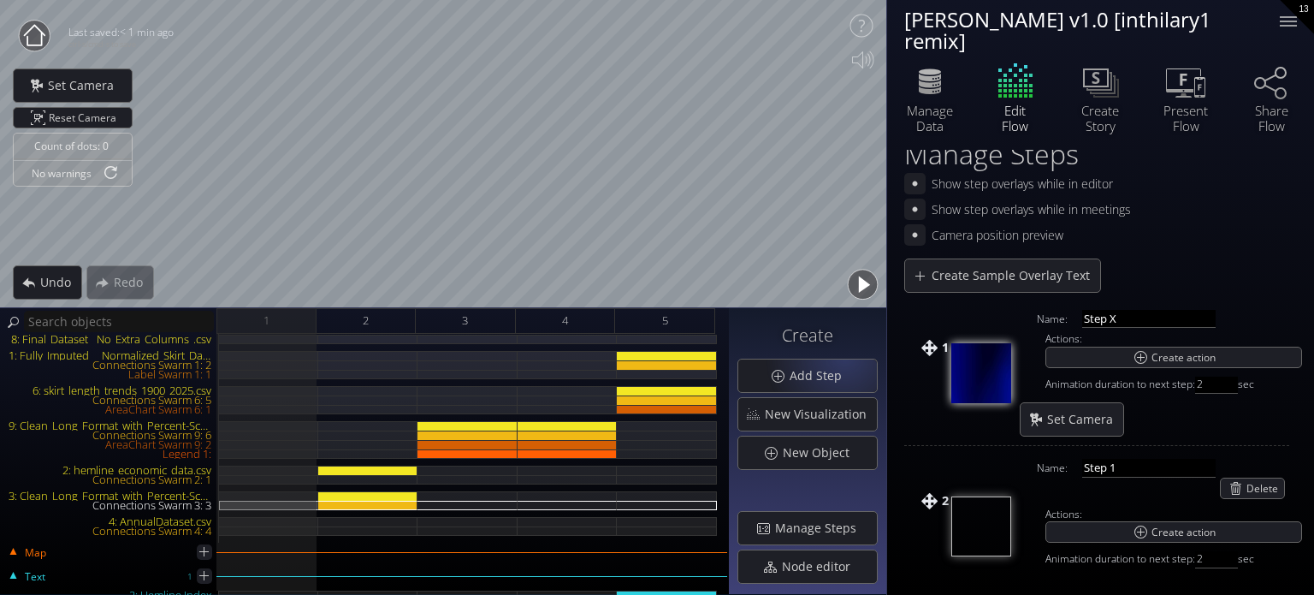
scroll to position [0, 0]
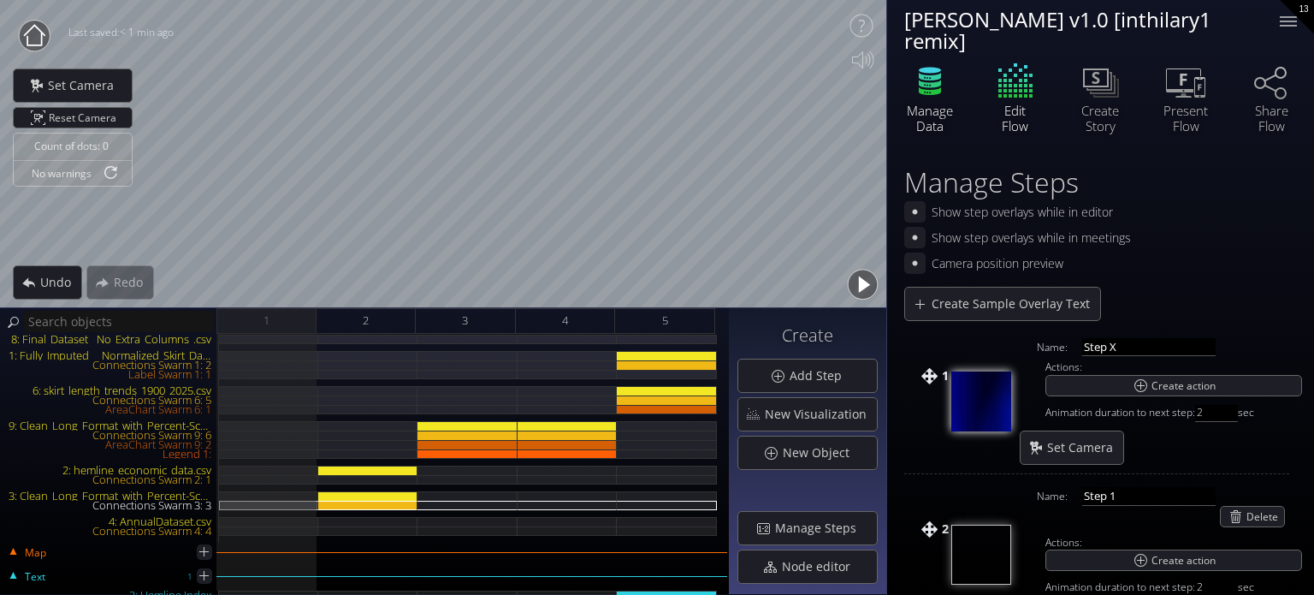
click at [944, 87] on icon at bounding box center [929, 81] width 51 height 43
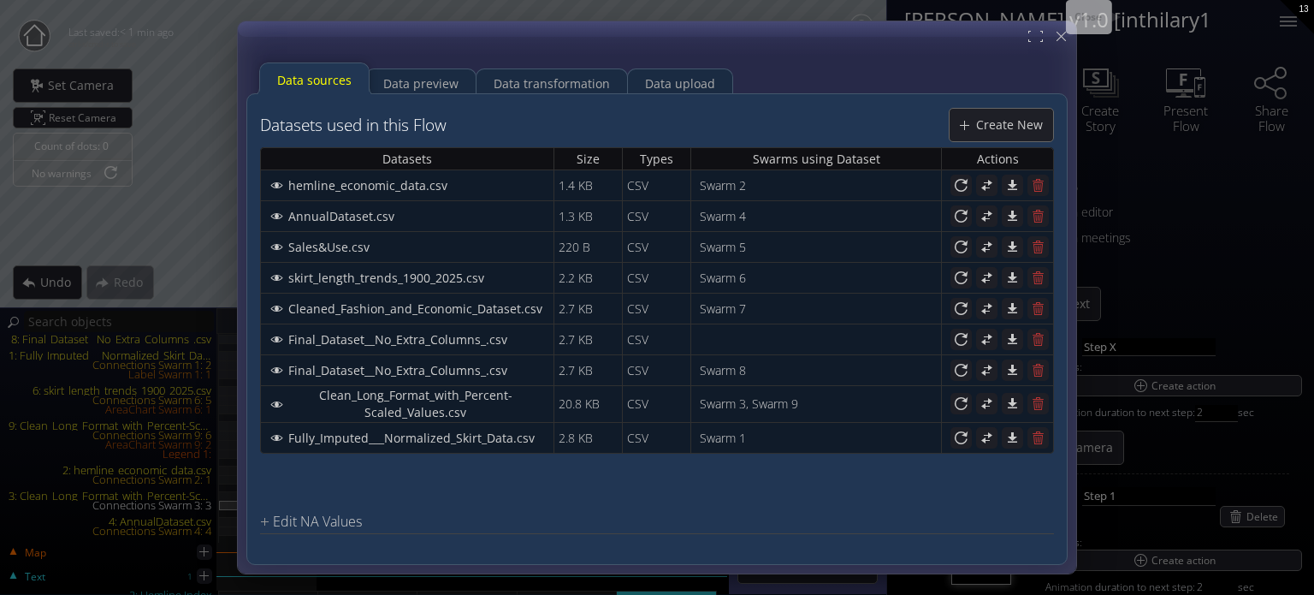
click at [1074, 44] on div at bounding box center [657, 297] width 838 height 552
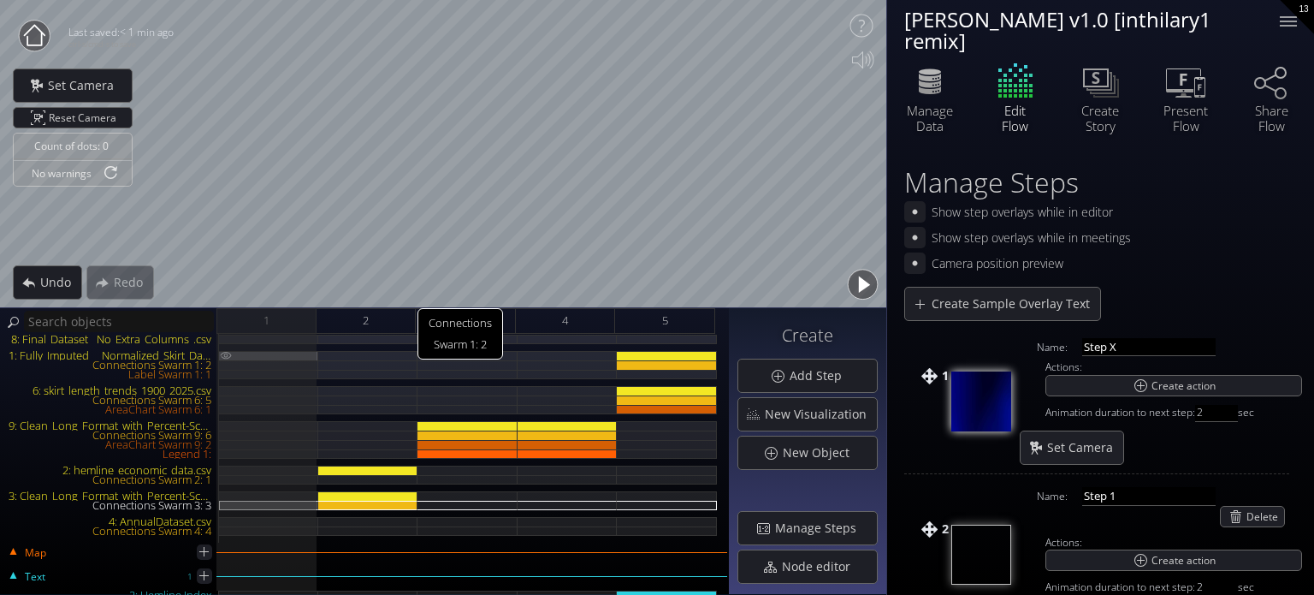
click at [281, 352] on div at bounding box center [268, 355] width 99 height 9
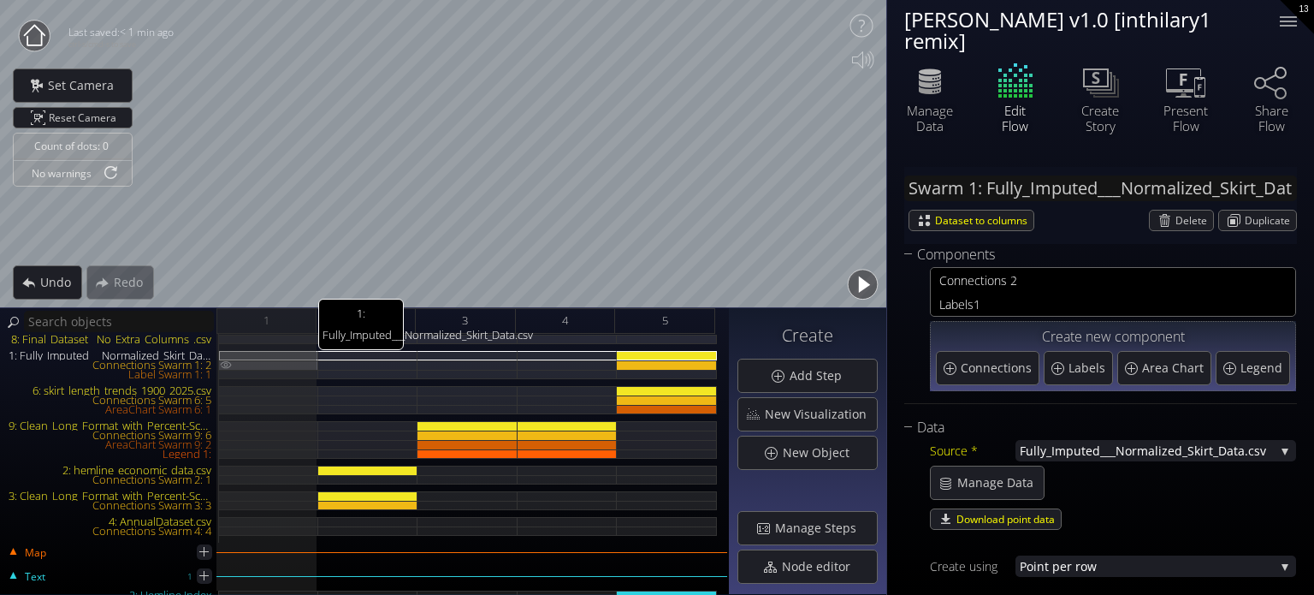
click at [281, 360] on div at bounding box center [268, 364] width 99 height 9
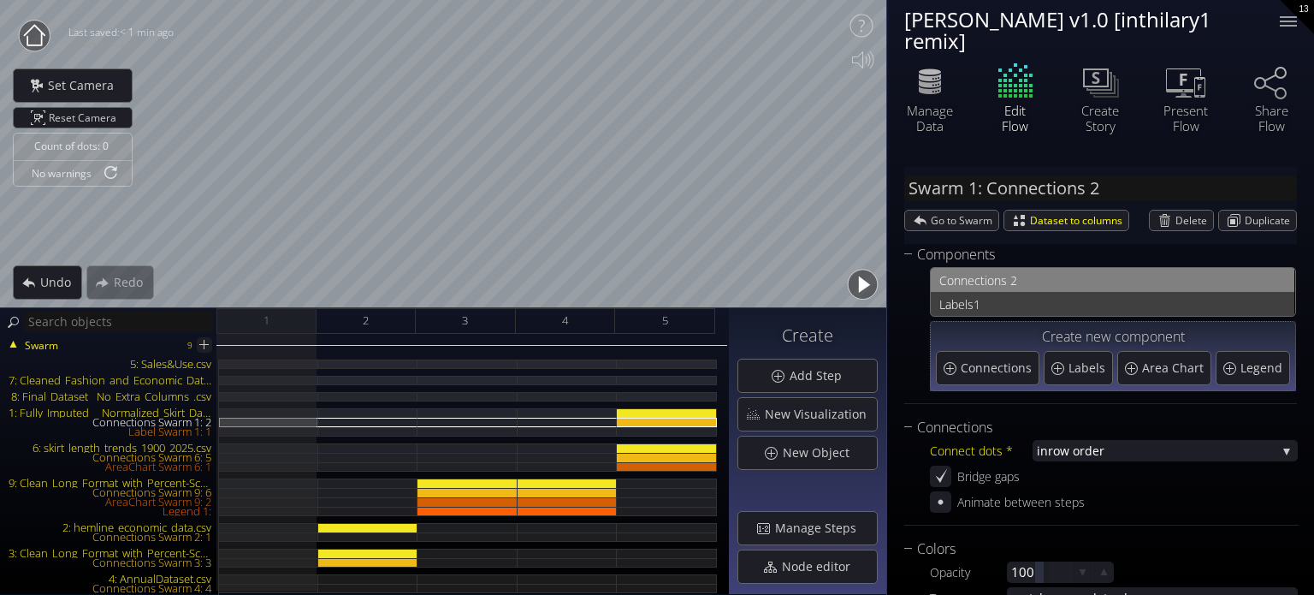
click at [966, 305] on span "Labels" at bounding box center [956, 303] width 34 height 21
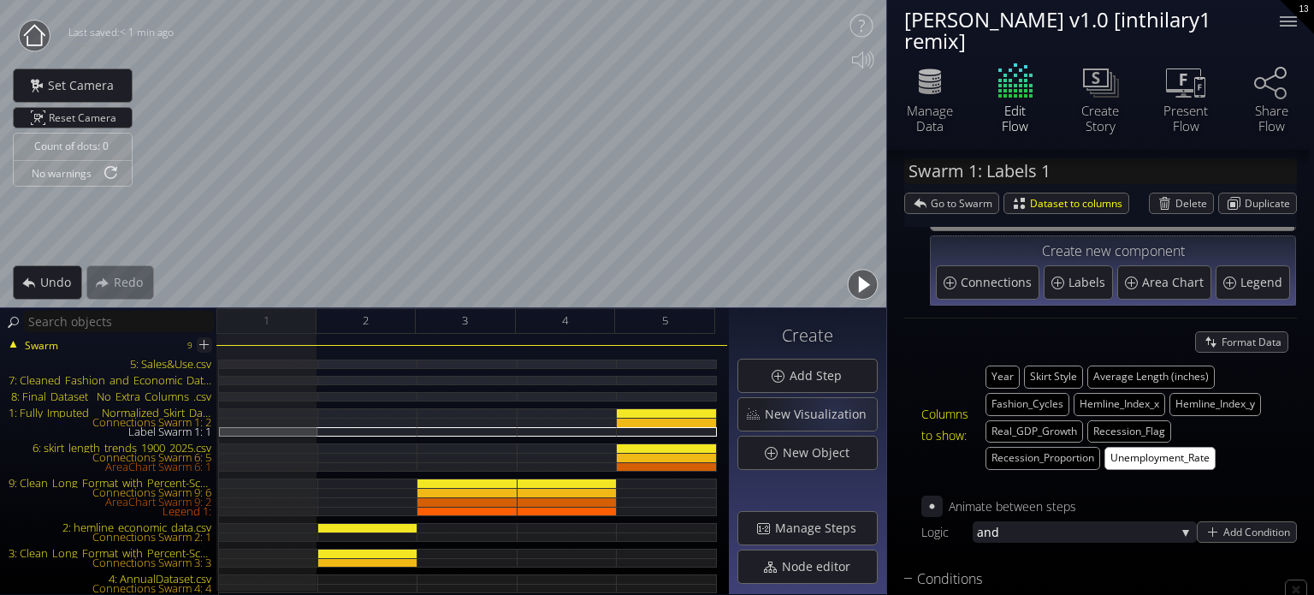
scroll to position [428, 0]
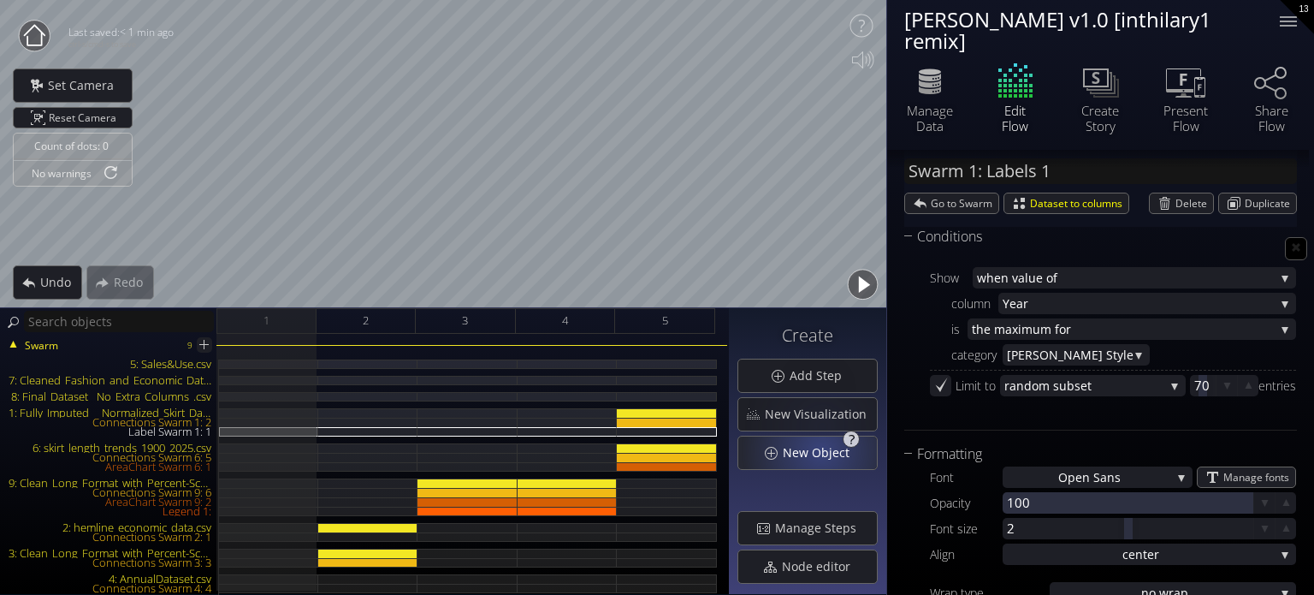
click at [825, 451] on span "New Object" at bounding box center [821, 452] width 78 height 17
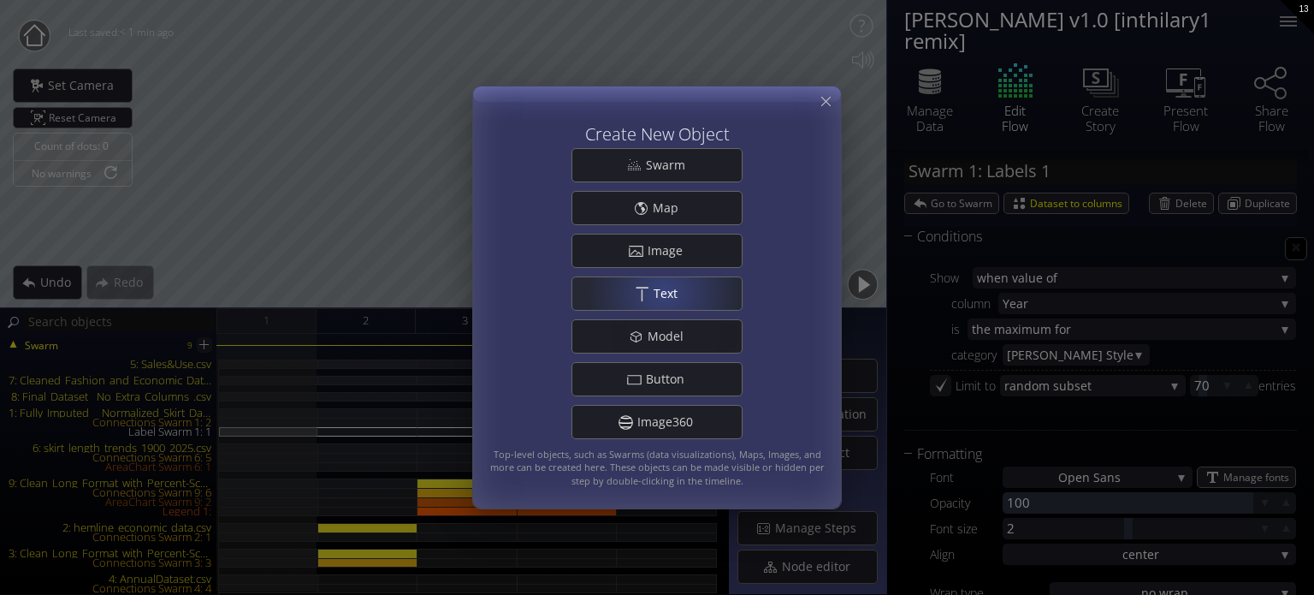
click at [664, 292] on span "Text" at bounding box center [670, 293] width 35 height 17
type input "Text 3: New Text 3"
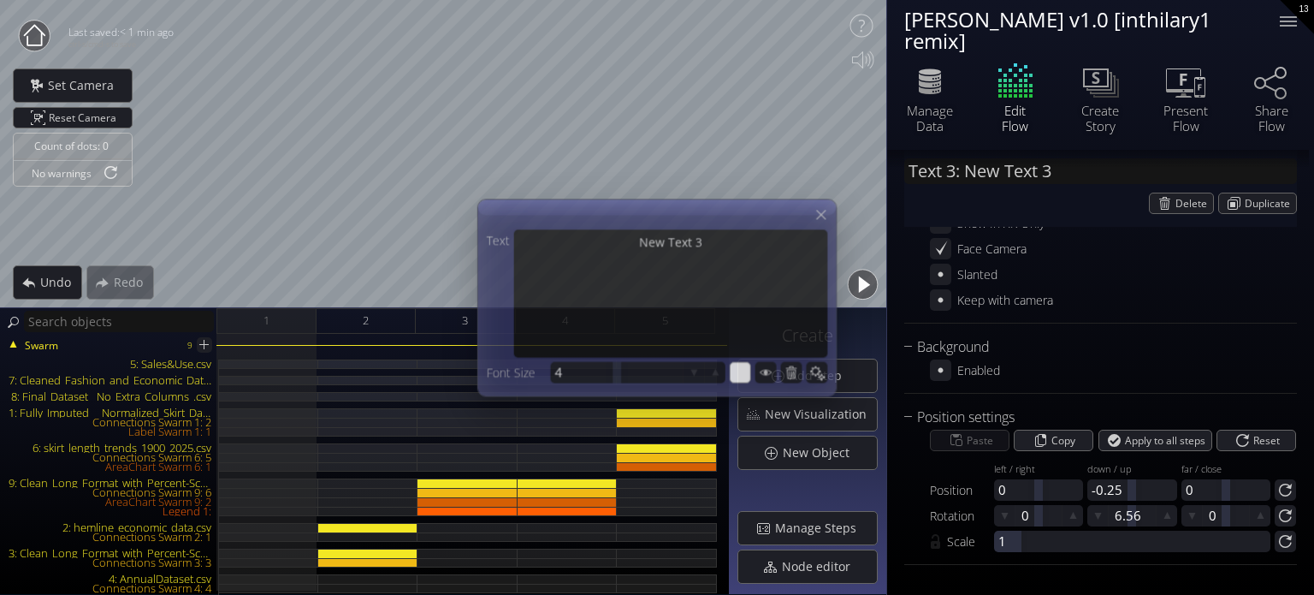
scroll to position [349, 0]
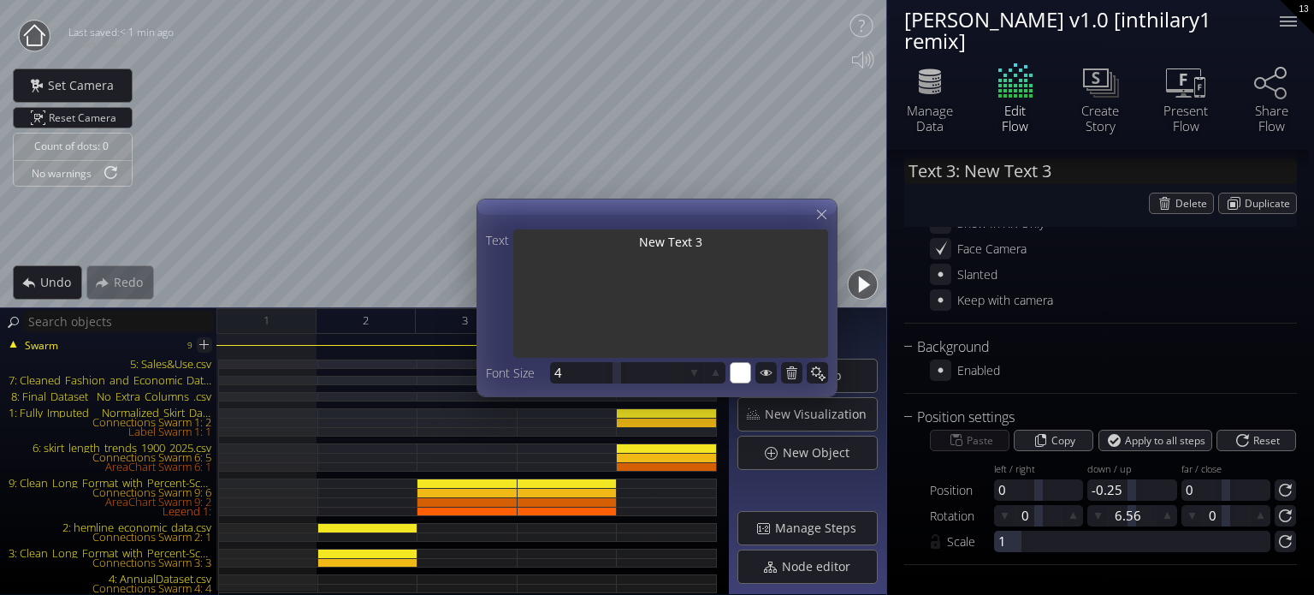
click at [623, 276] on textarea "New Text 3" at bounding box center [670, 295] width 315 height 132
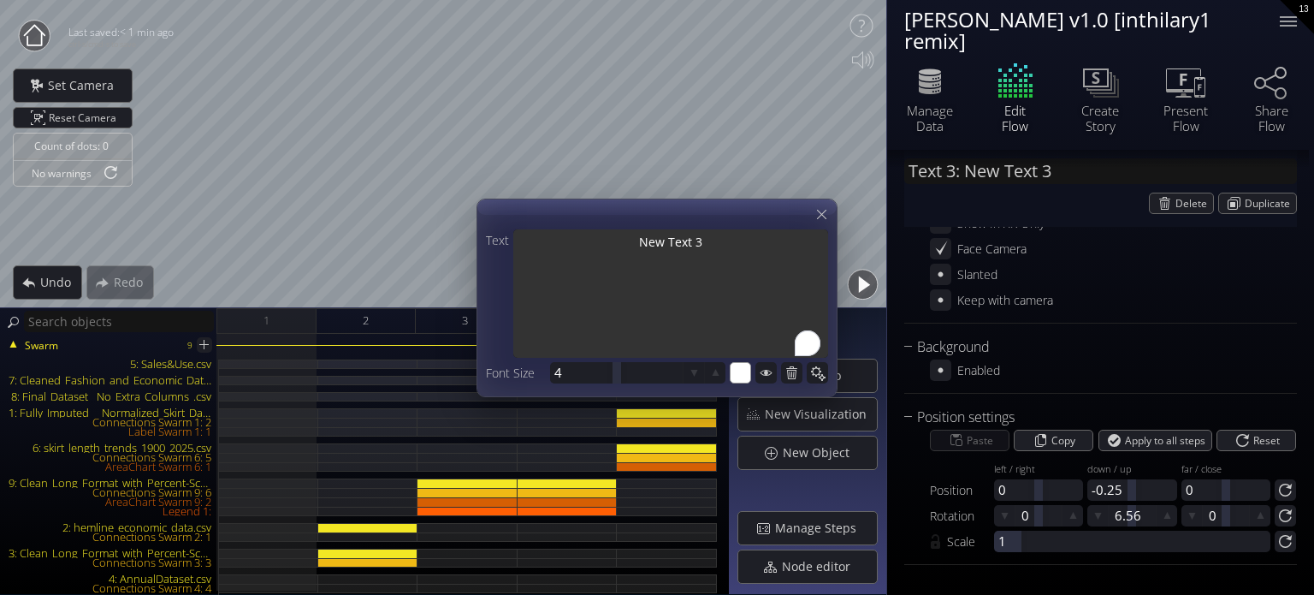
click at [519, 211] on div "Text New Text 3 Font Size 4 #ffffff" at bounding box center [656, 297] width 361 height 198
type textarea "I"
type input "Text 3: I"
type textarea "I"
type textarea "Is"
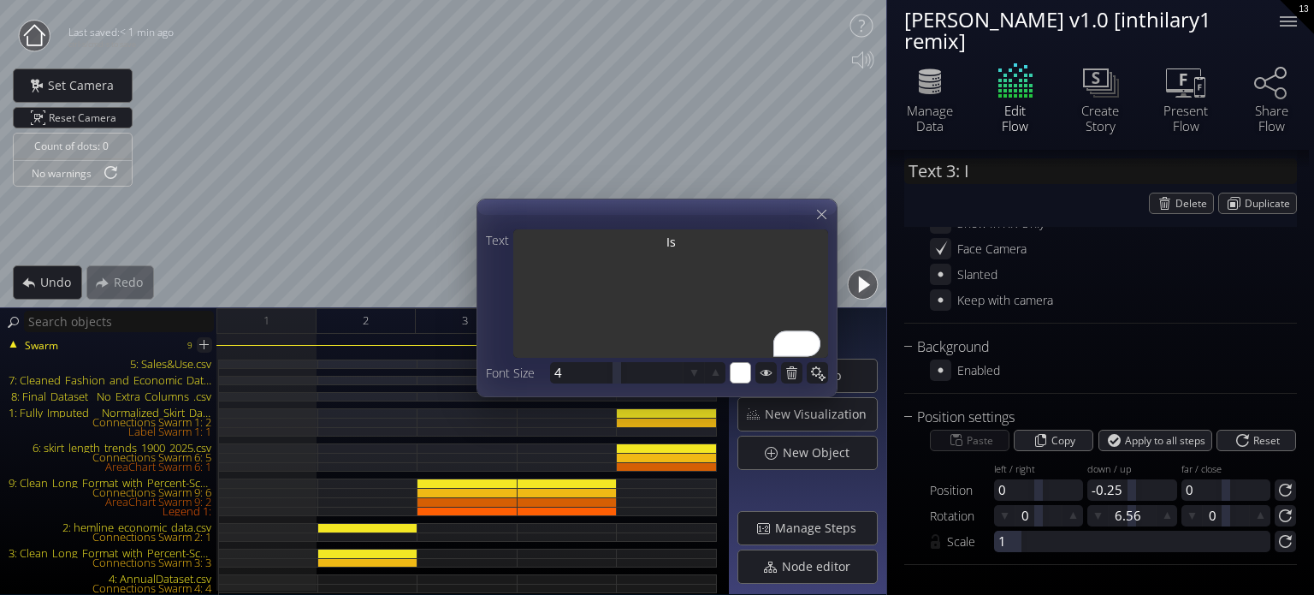
type input "Text 3: Is"
type textarea "Is"
type input "Text 3: Is"
type textarea "Is"
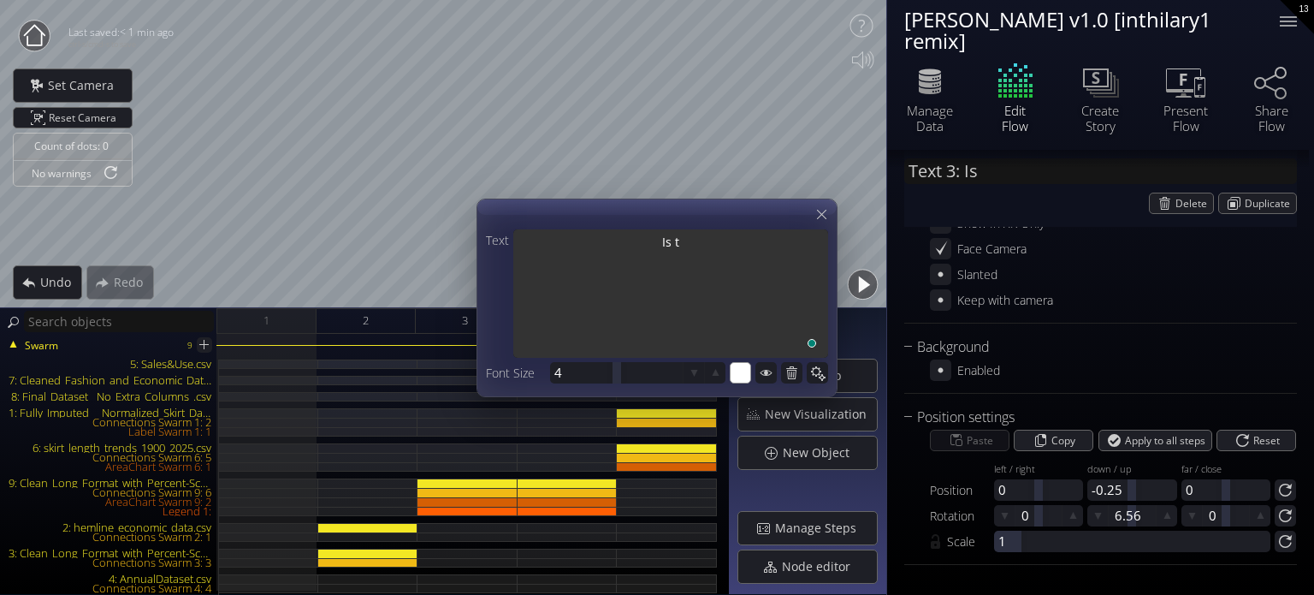
type textarea "Is th"
type input "Text 3: Is the"
type textarea "Is the"
type input "Text 3: Is the"
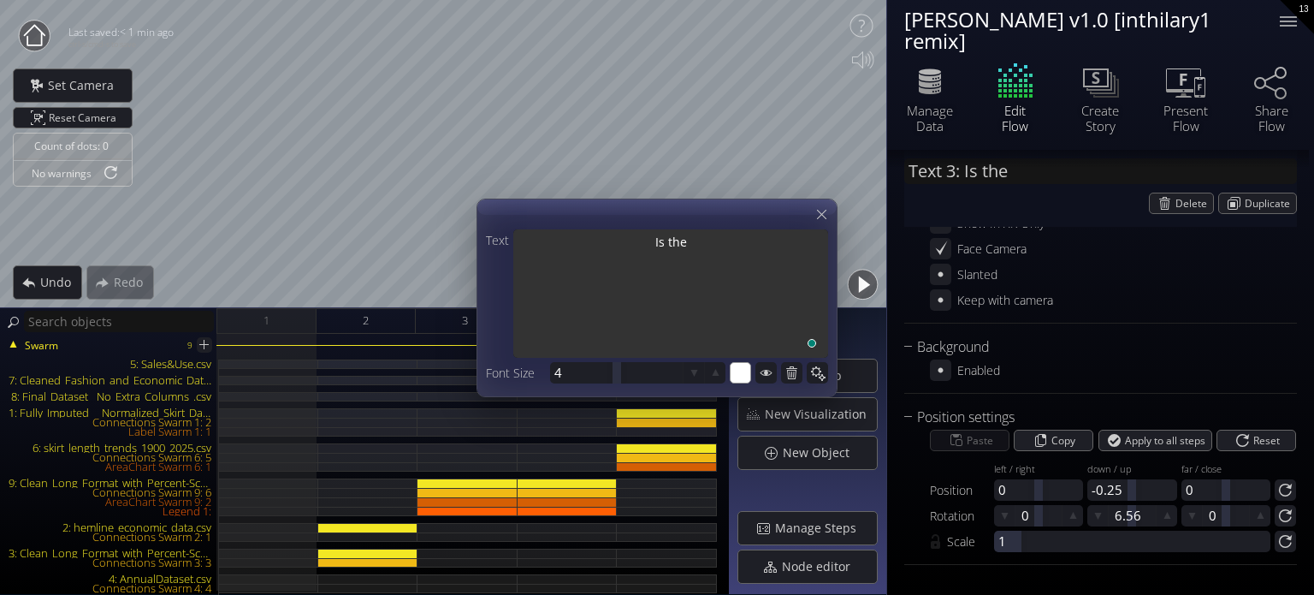
type textarea "Is the"
type input "Text 3: Is the h"
type textarea "Is the h"
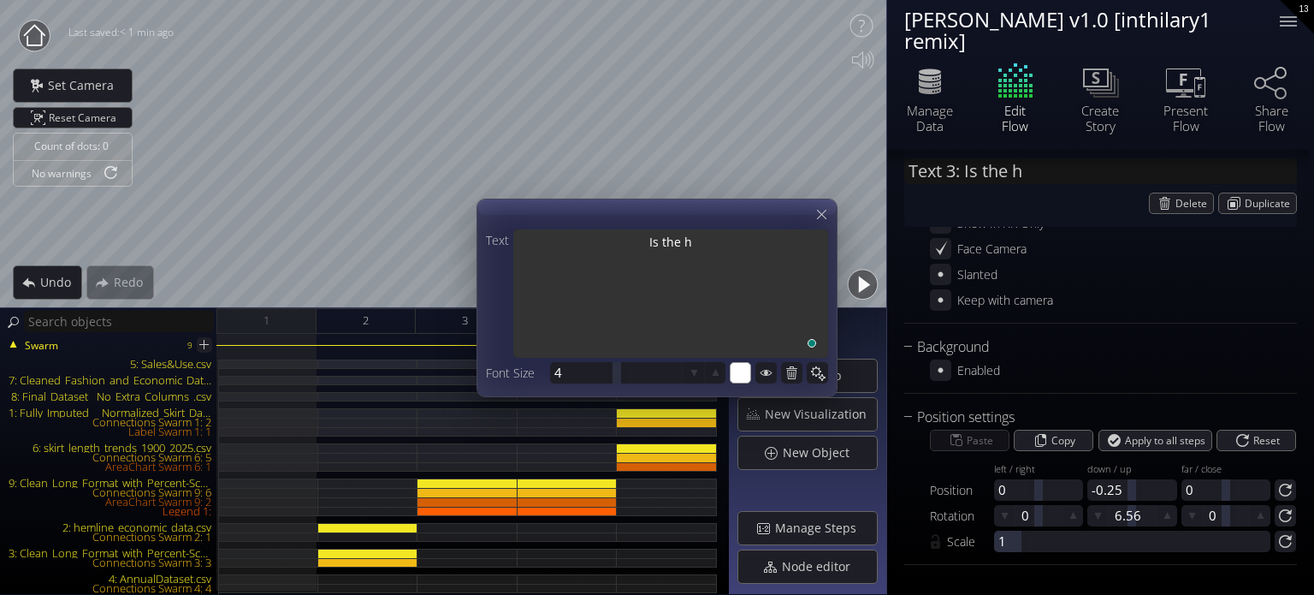
type input "Text 3: Is the he"
type textarea "Is the he"
type input "Text 3: Is the hem"
type textarea "Is the hem"
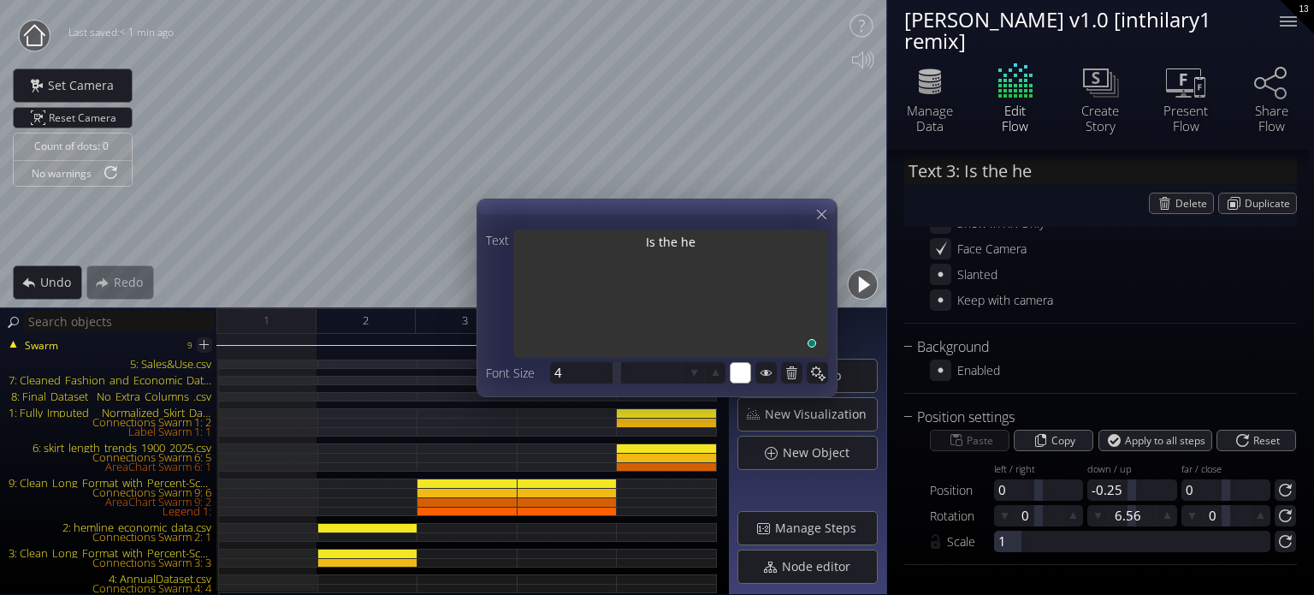
type textarea "Is the hem"
type input "Text 3: Is the heml"
type textarea "Is the heml"
type input "Text 3: Is the hemli"
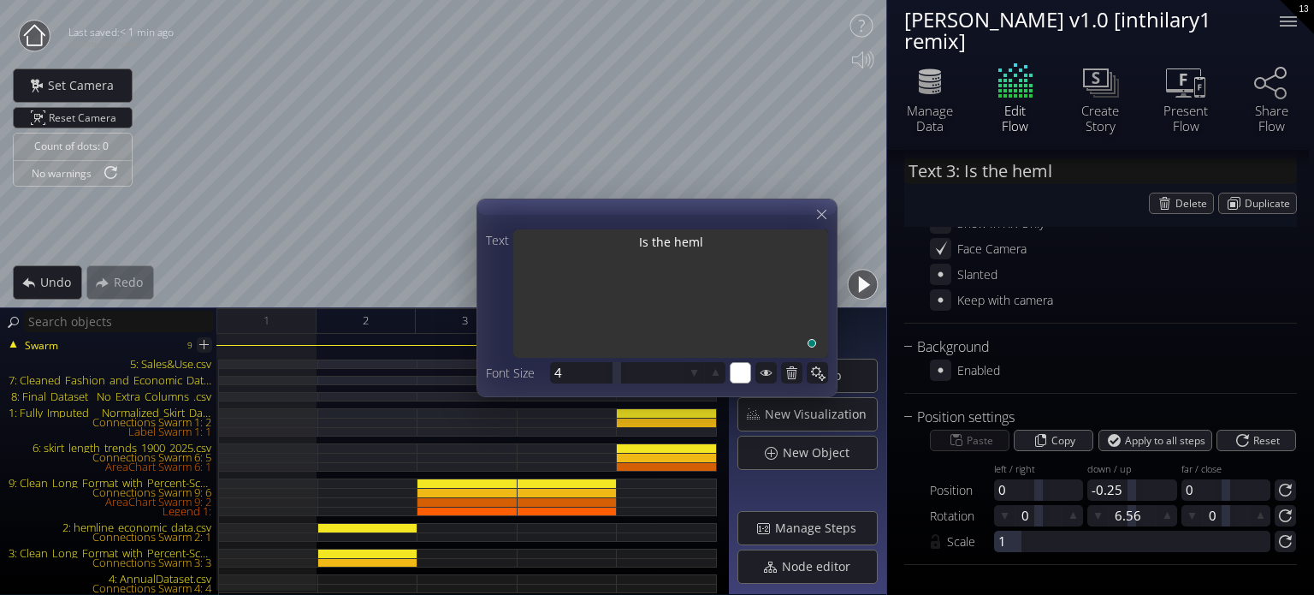
type textarea "Is the hemli"
type input "Text 3: Is the hemlin"
type textarea "Is the hemlin"
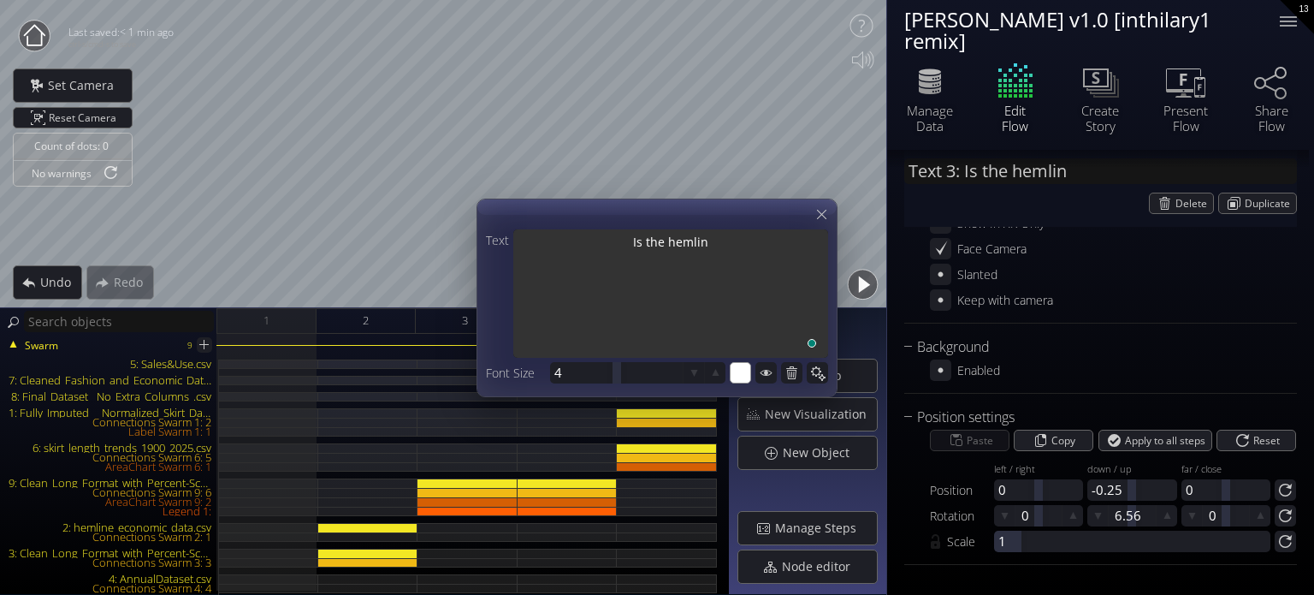
type input "Text 3: Is the hemline"
type textarea "Is the hemline"
type input "Text 3: Is the hemline"
type textarea "Is the hemline"
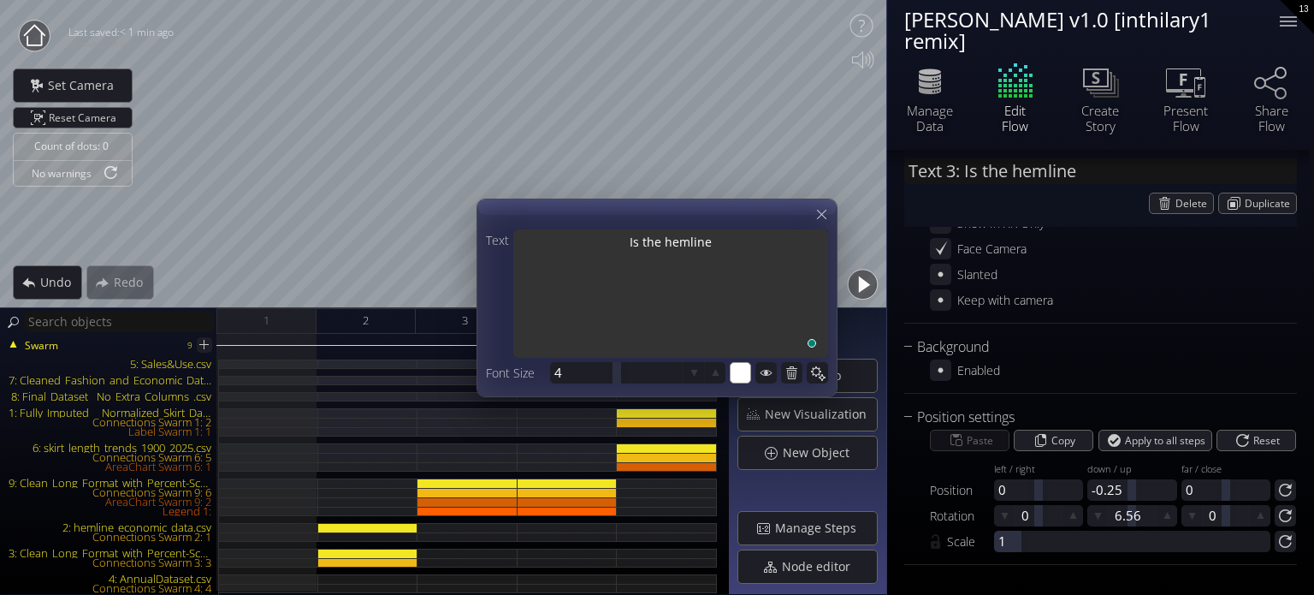
type textarea "Is the hemline"
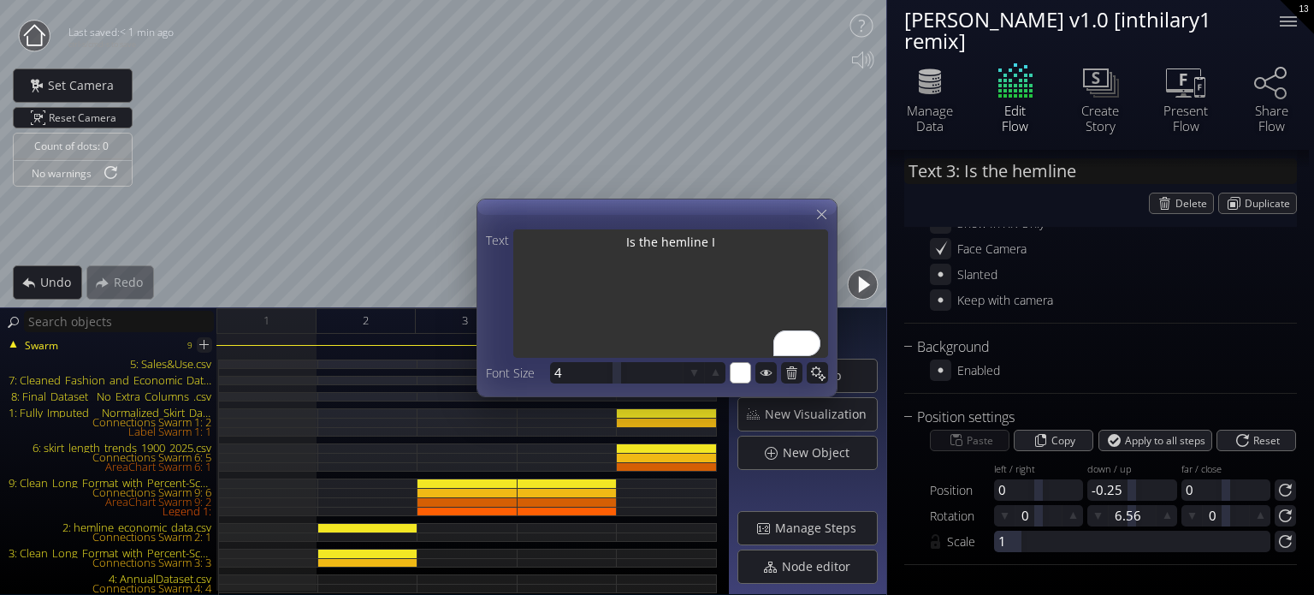
type textarea "Is the hemline IU"
type input "Text 3: Is the hemline IU"
type textarea "Is the hemline IU"
type input "Text 3: Is the hemline IUn"
type textarea "Is the hemline IUn"
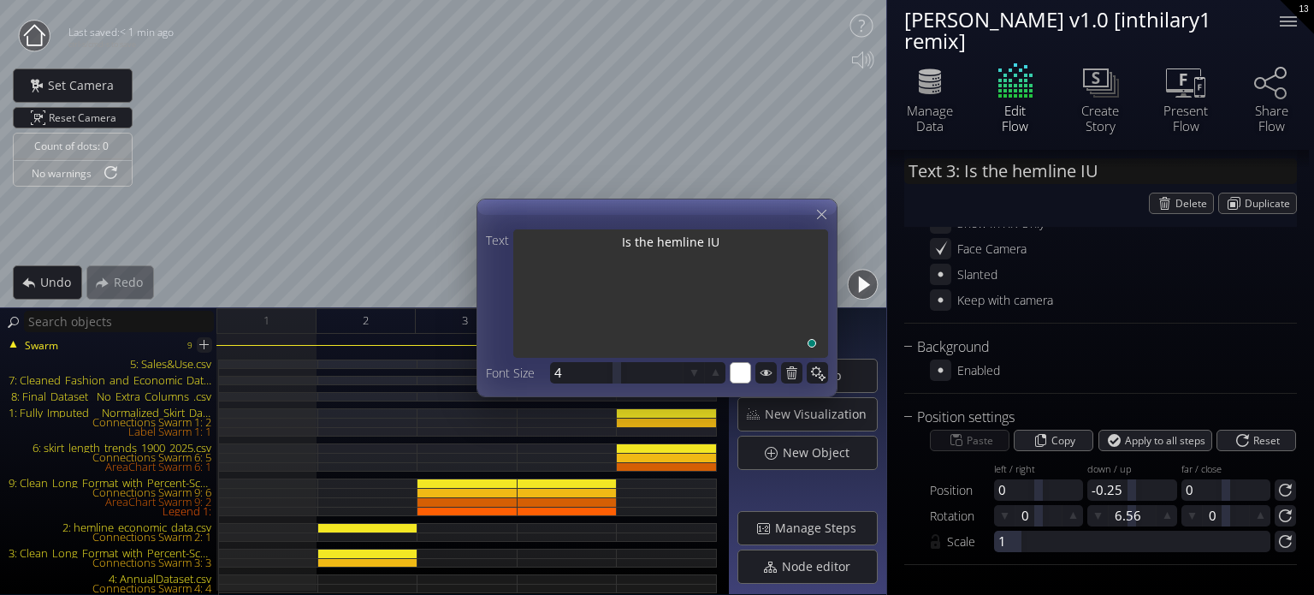
type textarea "Is the hemline IUn"
type textarea "Is the hemline IUnd"
type input "Text 3: Is the hemline IUnd"
type textarea "Is the hemline IUnd"
type input "Text 3: Is the hemline IUnde"
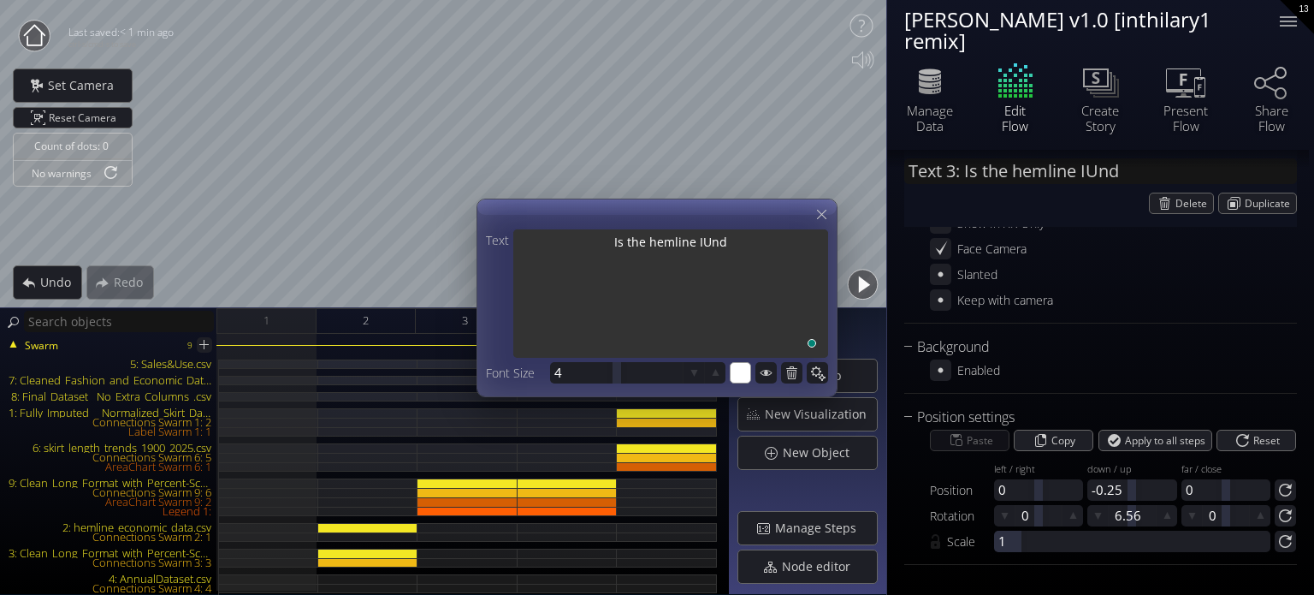
type textarea "Is the hemline IUnde"
type input "Text 3: Is the hemline IUndex"
type textarea "Is the hemline IUndex"
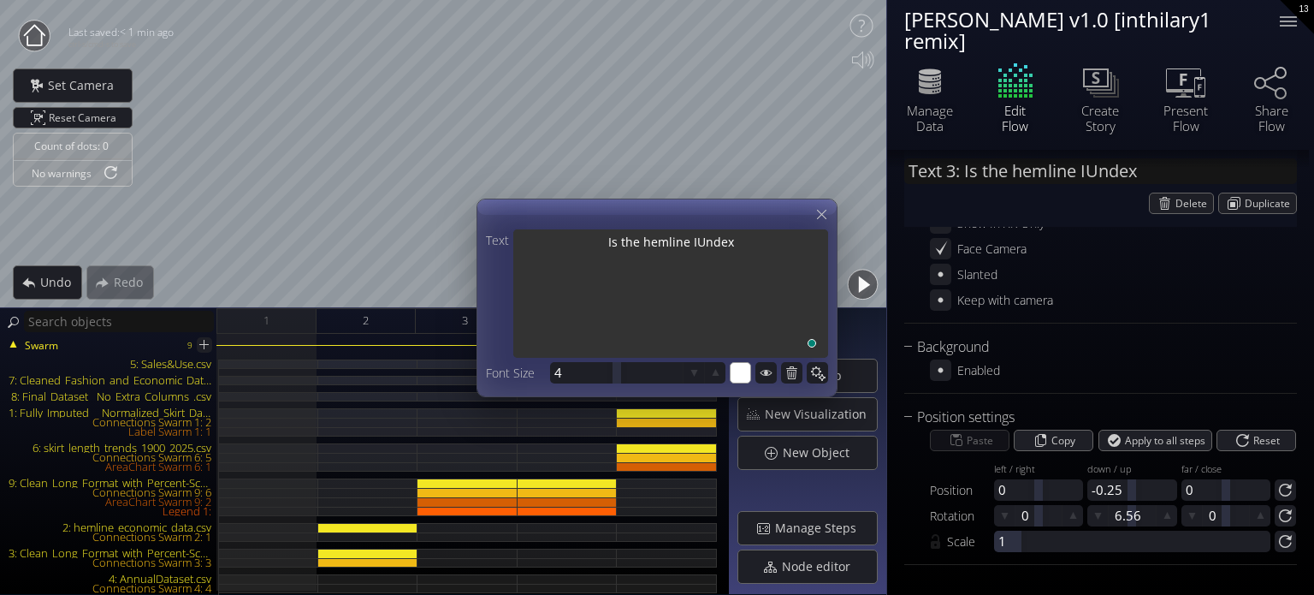
type input "Text 3: Is the hemline IUnde"
type textarea "Is the hemline IUnde"
type textarea "Is the hemline IUn"
type input "Text 3: Is the hemline IU"
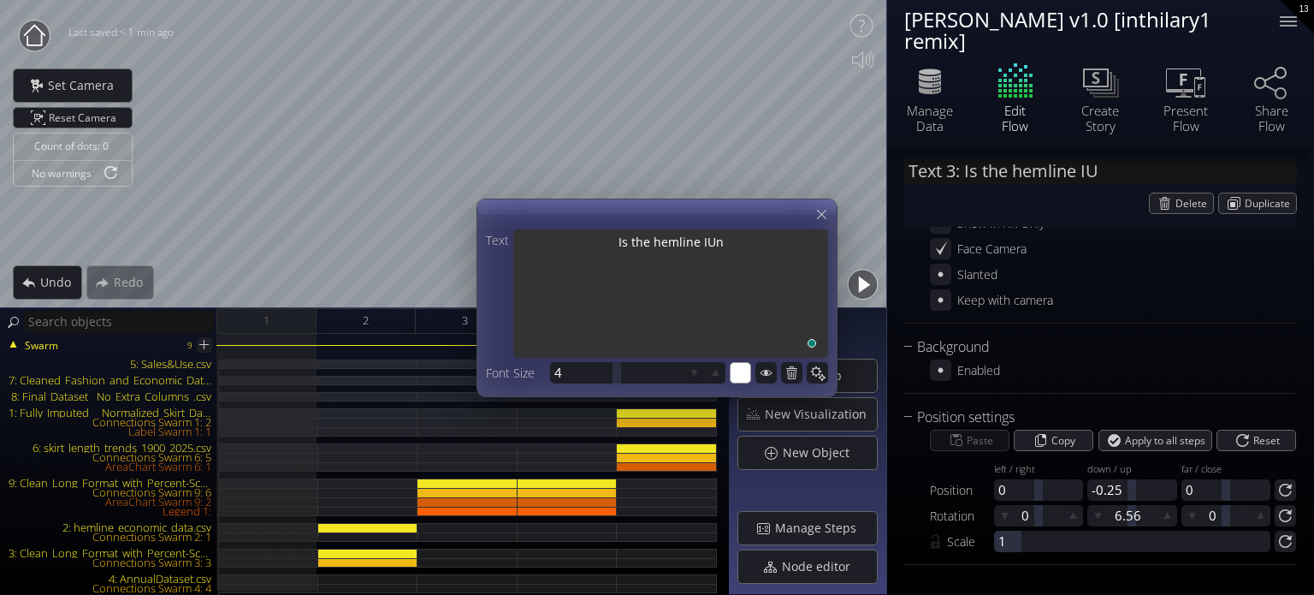
type textarea "Is the hemline IU"
type textarea "Is the hemline I"
type input "Text 3: Is the hemline I"
type textarea "Is the hemline I"
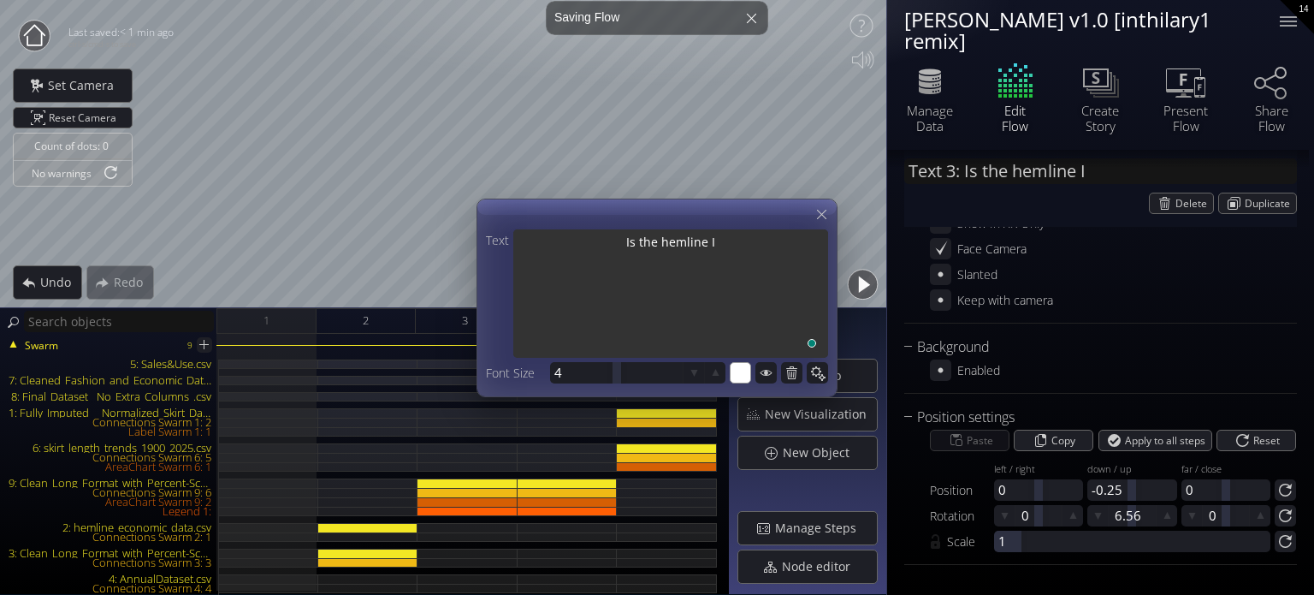
type input "Text 3: Is the hemline In"
type textarea "Is the hemline In"
type textarea "Is the hemline Ind"
type input "Text 3: Is the hemline Ind"
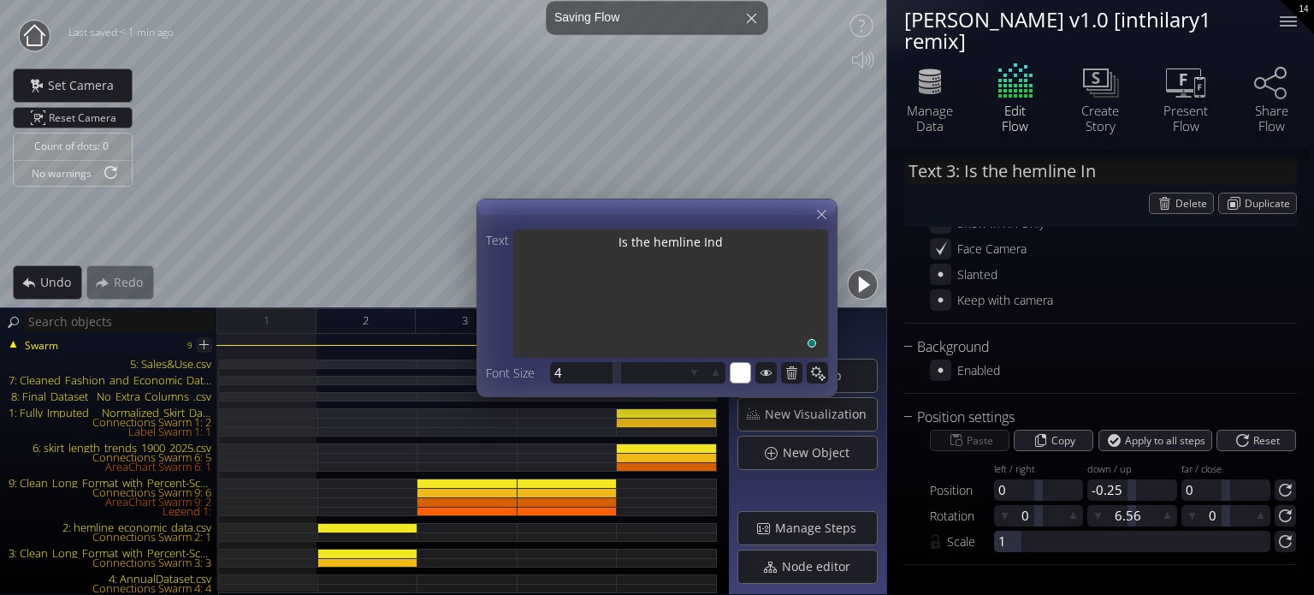
type textarea "Is the hemline Ind"
type input "Text 3: Is the hemline Inde"
type textarea "Is the hemline Inde"
type input "Text 3: Is the hemline Index"
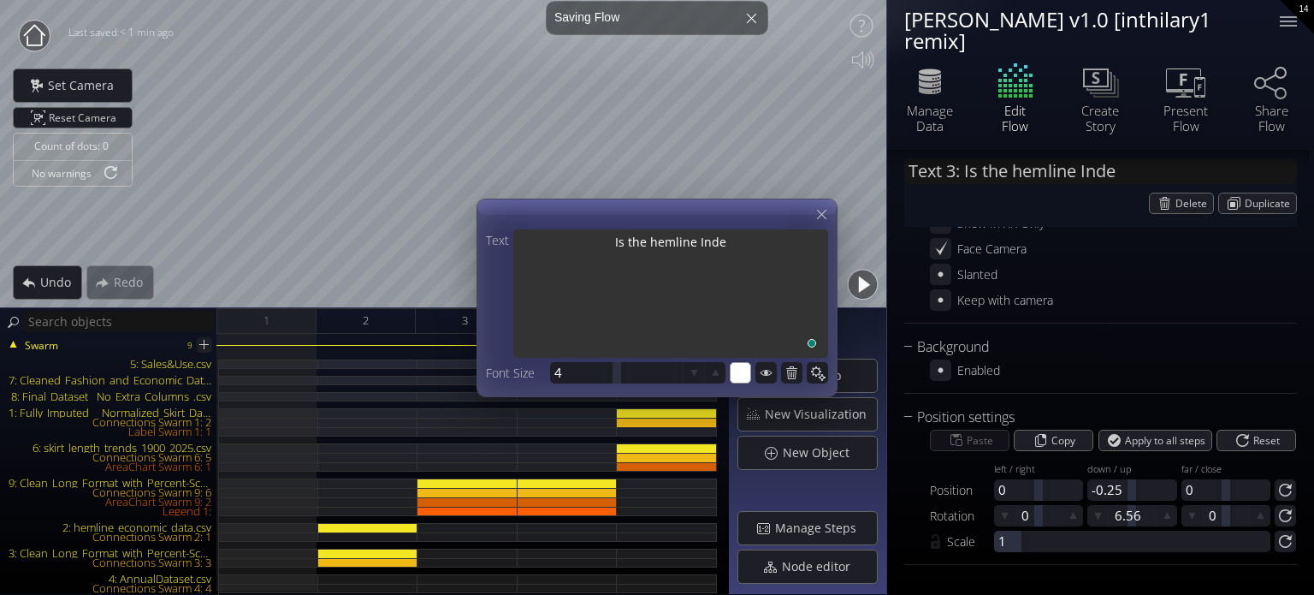
type textarea "Is the hemline Index"
type input "Text 3: Is the hemline Index"
type textarea "Is the hemline Index"
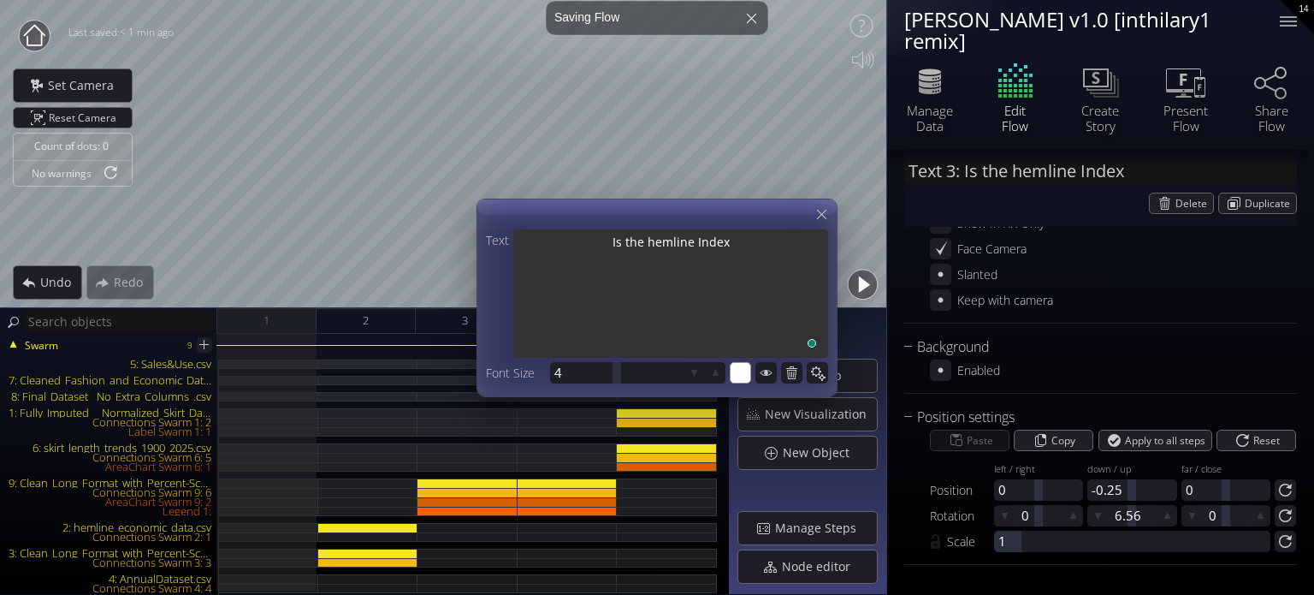
type input "Text 3: Is the hemline Index t"
type textarea "Is the hemline Index t"
type textarea "Is the hemline Index th"
type input "Text 3: Is the hemline Index th"
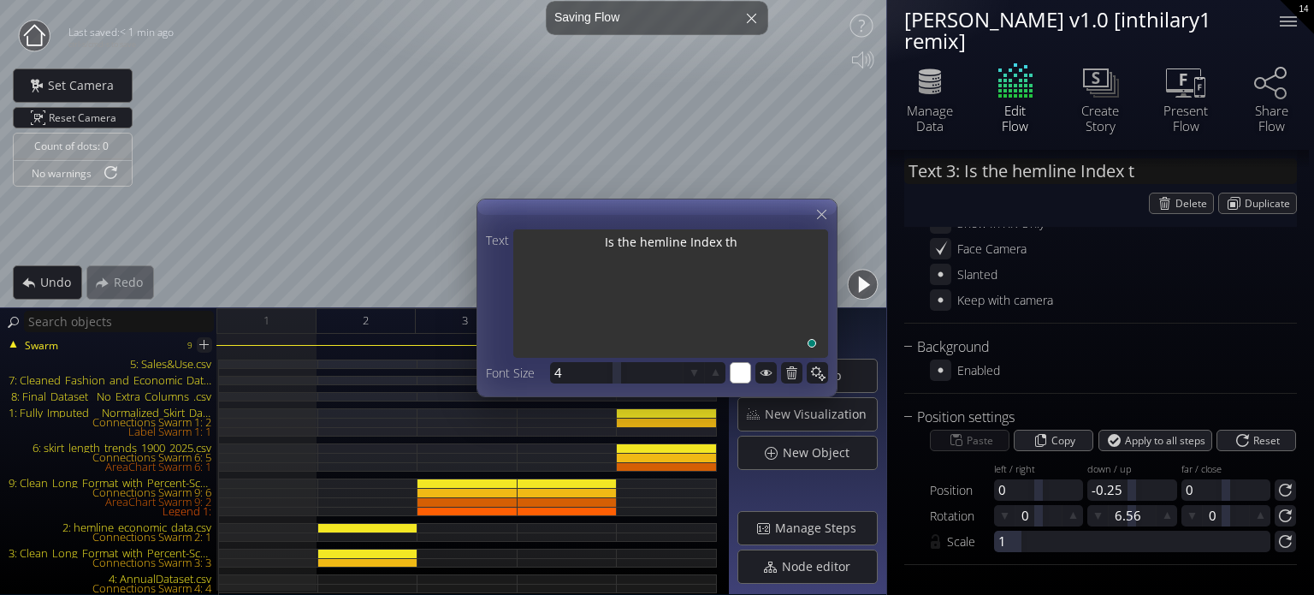
type textarea "Is the hemline Index th"
type input "Text 3: Is the hemline Index the"
type textarea "Is the hemline Index the"
type input "Text 3: Is the hemline Index theo"
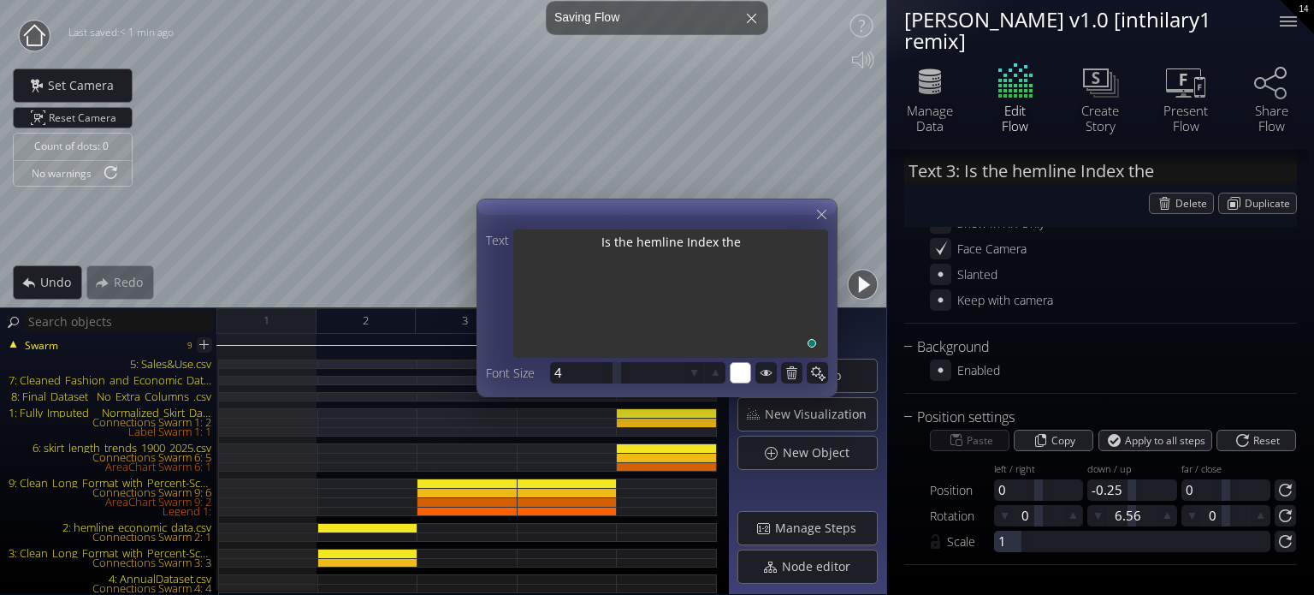
type textarea "Is the hemline Index theo"
type input "Text 3: Is the hemline Index theo..."
type textarea "Is the hemline Index theor"
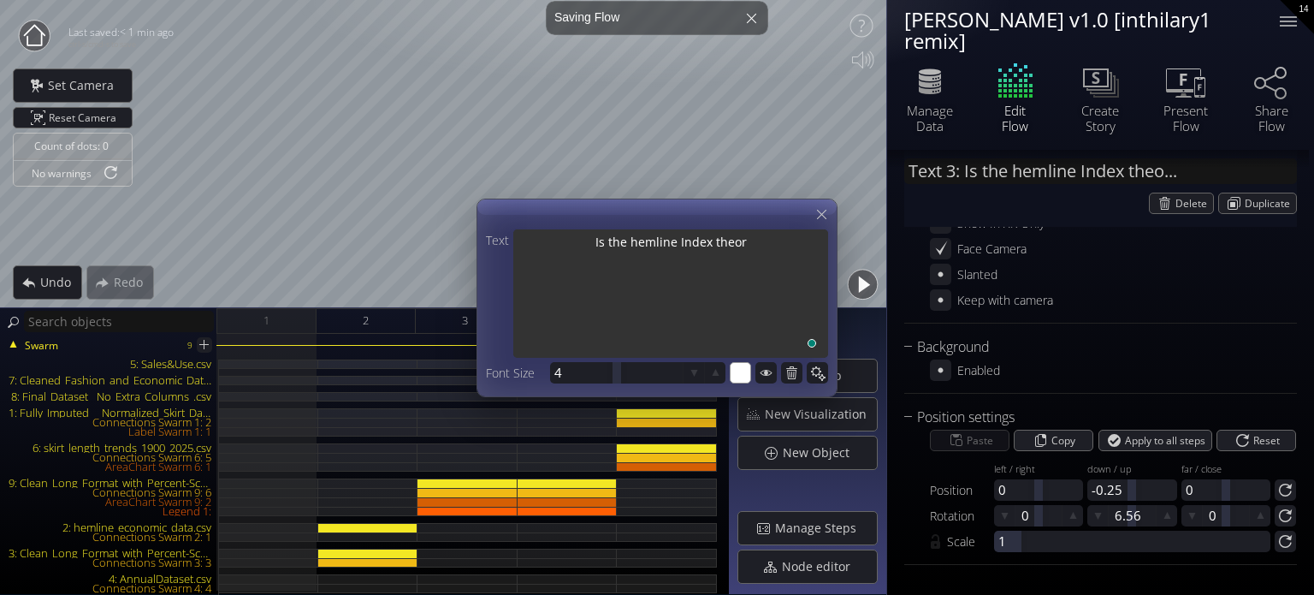
type textarea "Is the hemline Index theory"
type textarea "Is the hemline Index theory r"
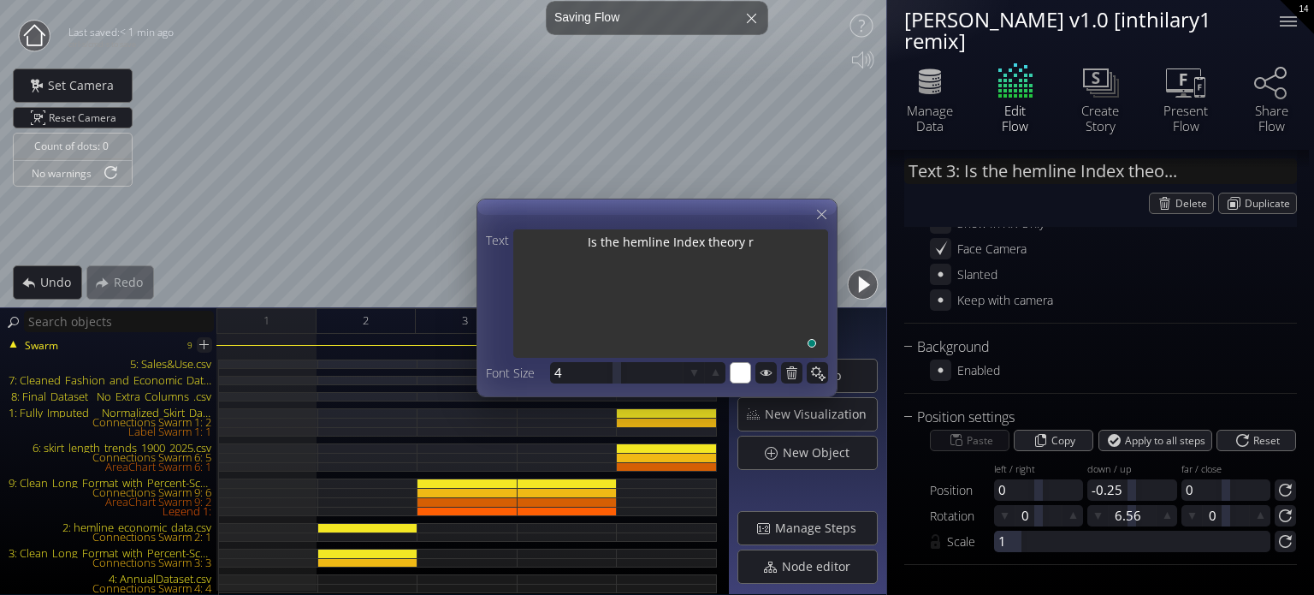
type textarea "Is the hemline Index theory r"
type textarea "Is the hemline Index theory re"
type textarea "Is the hemline Index theory rea"
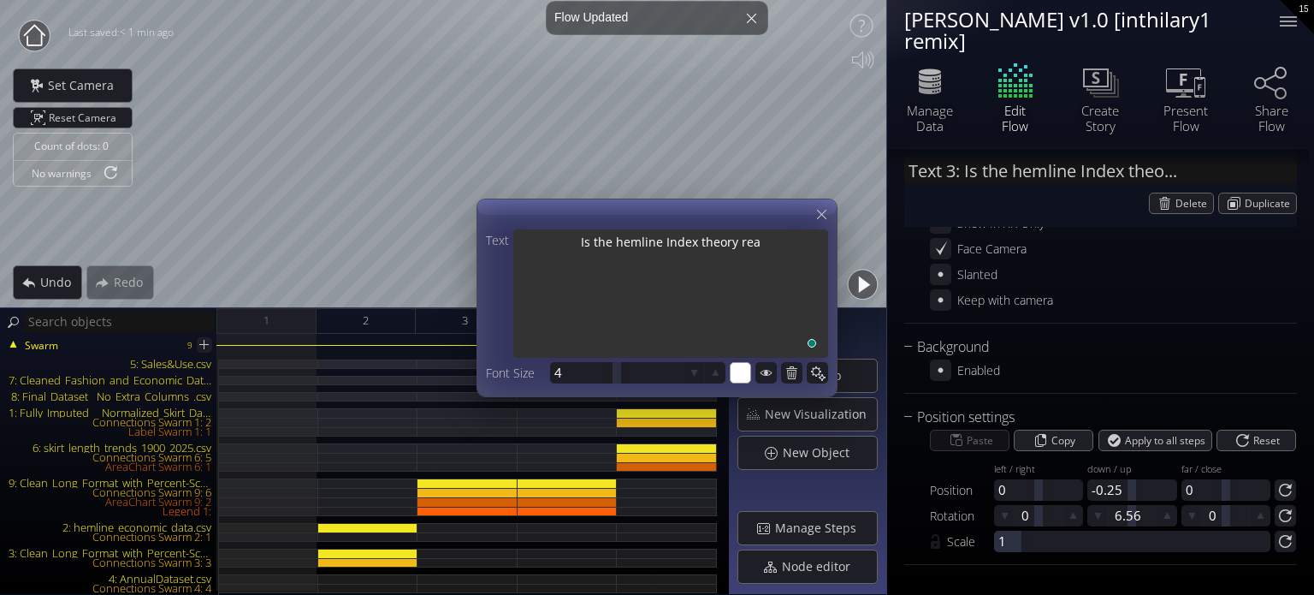
type textarea "Is the hemline Index theory real"
type textarea "Is the hemline Index theory real?"
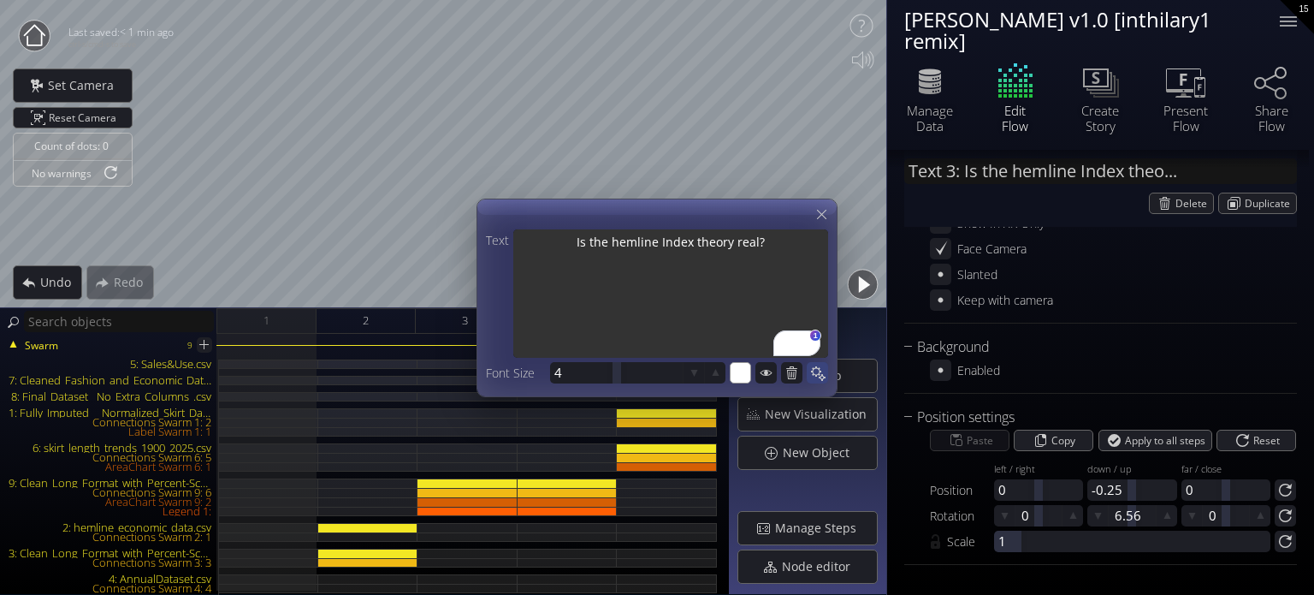
type textarea "Is the hemline Index theory real?"
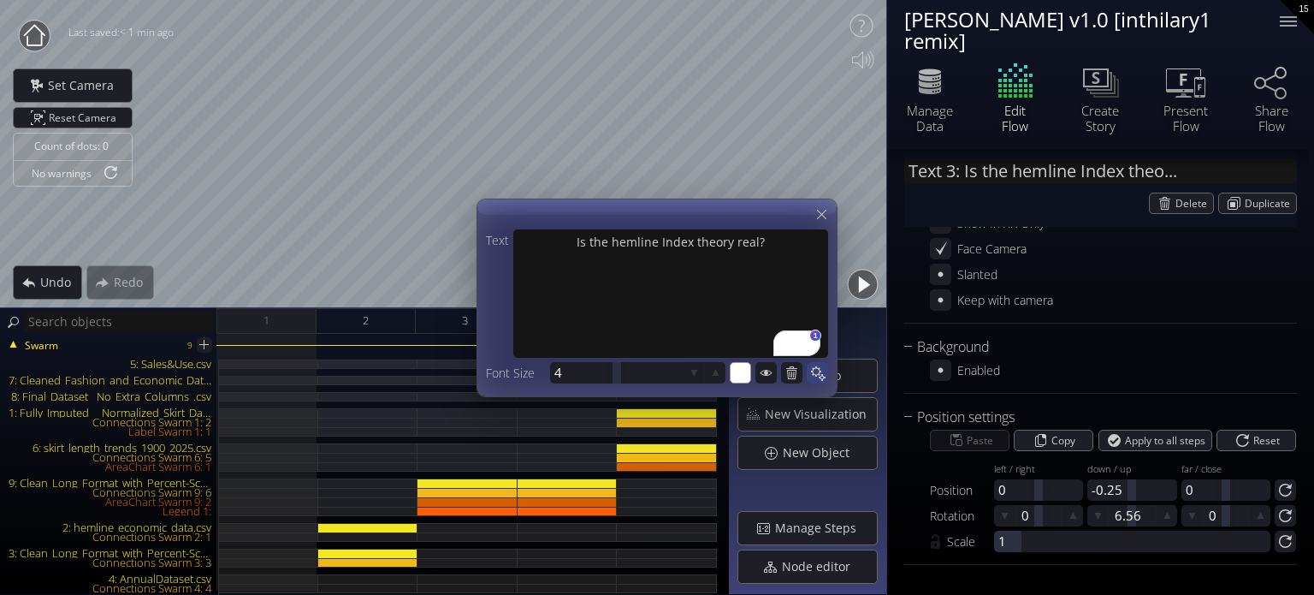
click at [824, 371] on icon at bounding box center [817, 372] width 16 height 16
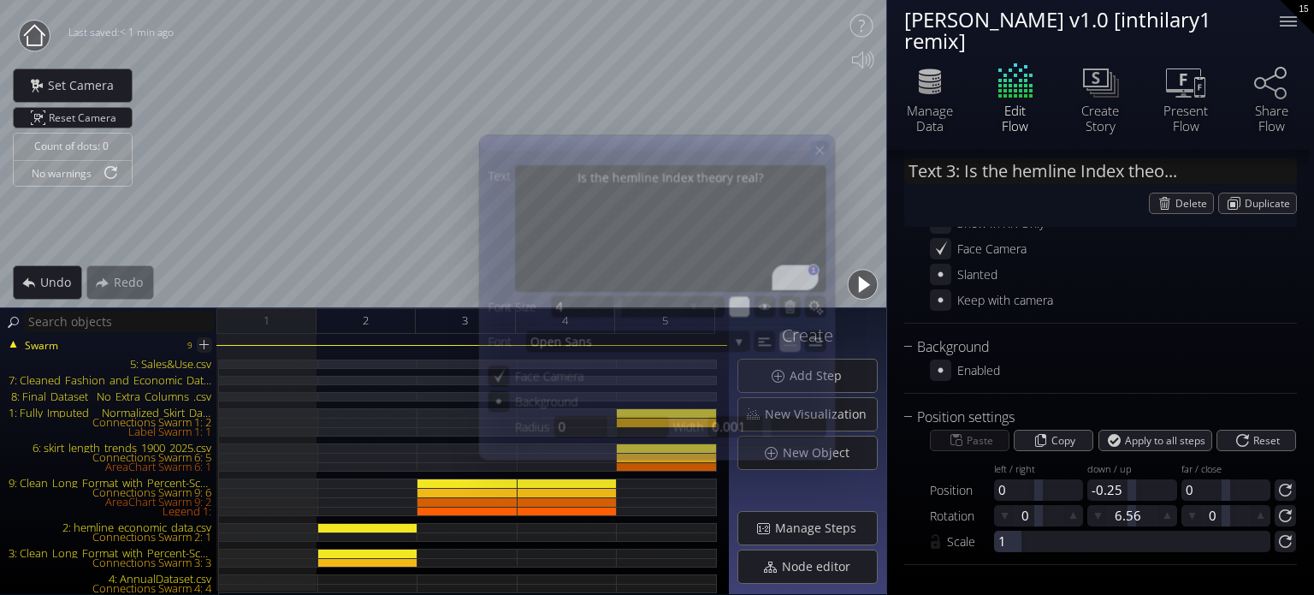
click at [823, 153] on icon at bounding box center [820, 150] width 15 height 15
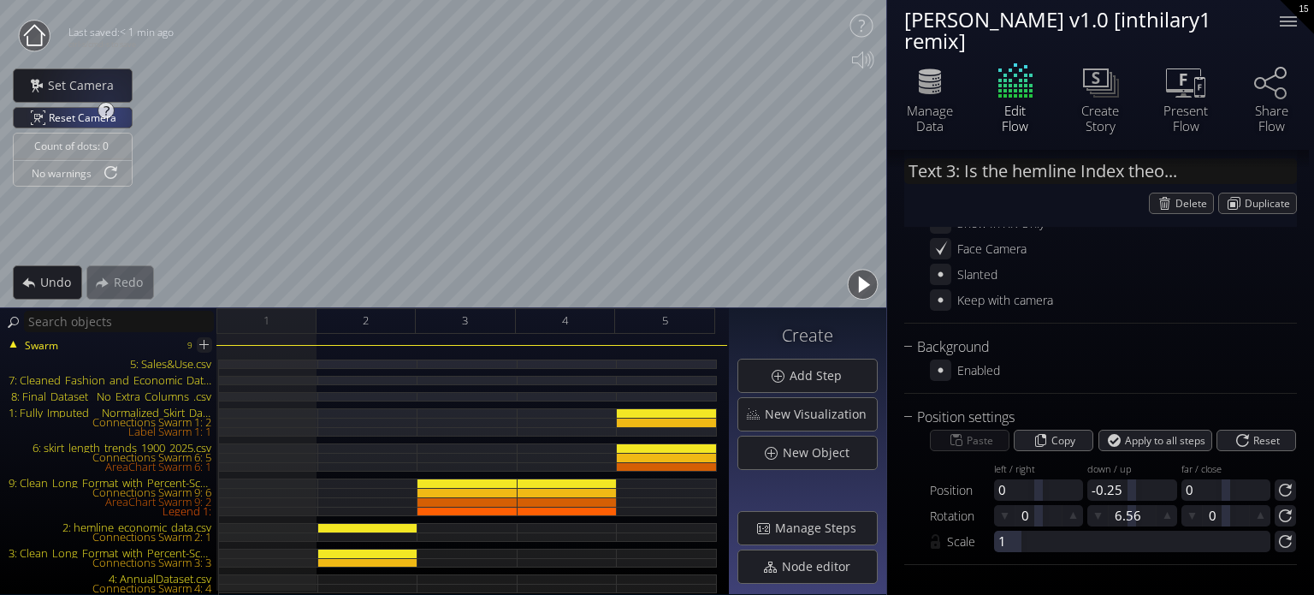
click at [104, 115] on span "Reset Camera" at bounding box center [86, 118] width 74 height 20
click at [231, 362] on img at bounding box center [226, 363] width 14 height 8
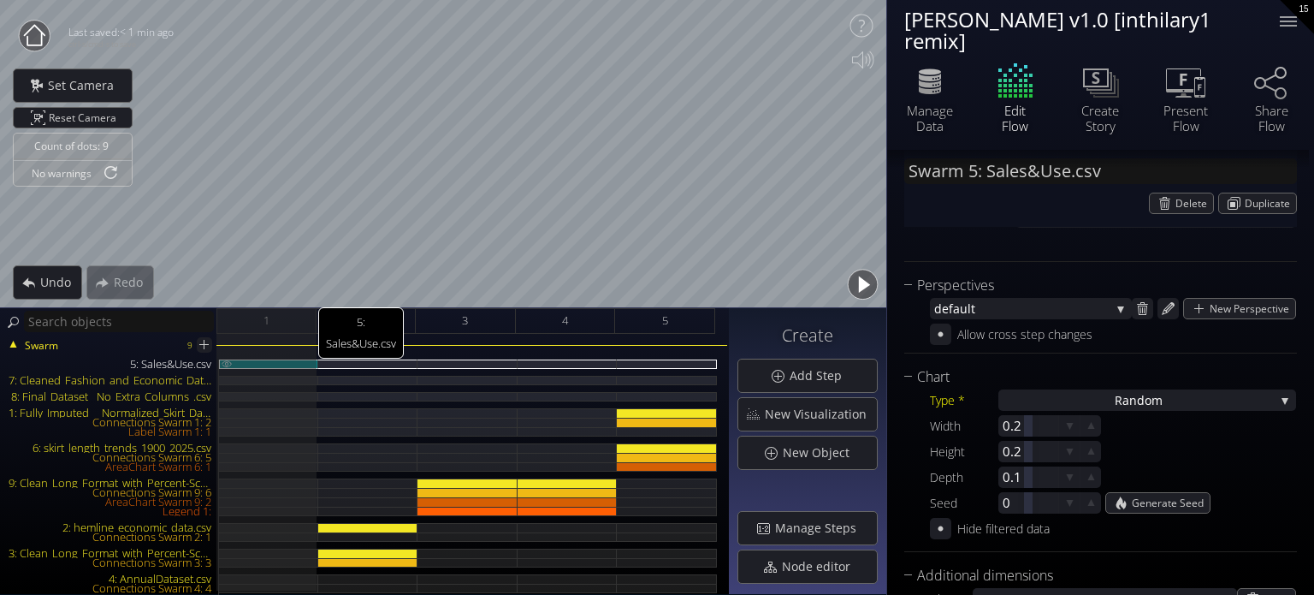
scroll to position [1574, 0]
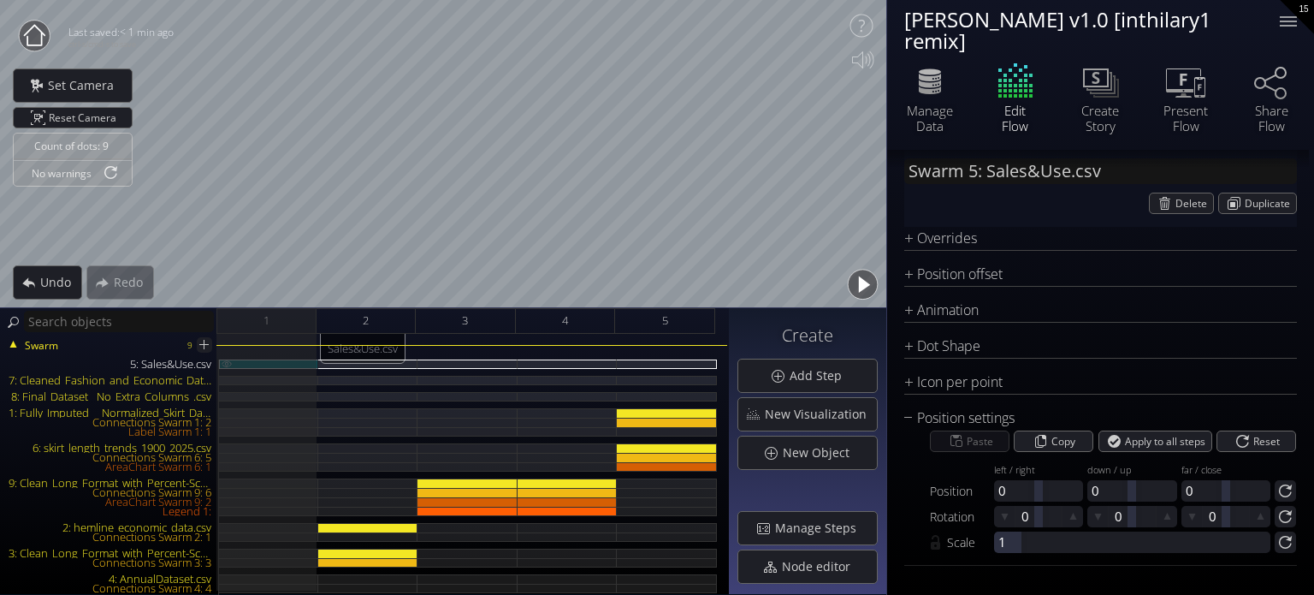
click at [226, 364] on img at bounding box center [227, 363] width 14 height 8
click at [225, 364] on img at bounding box center [227, 363] width 14 height 8
click at [224, 378] on img at bounding box center [226, 380] width 14 height 8
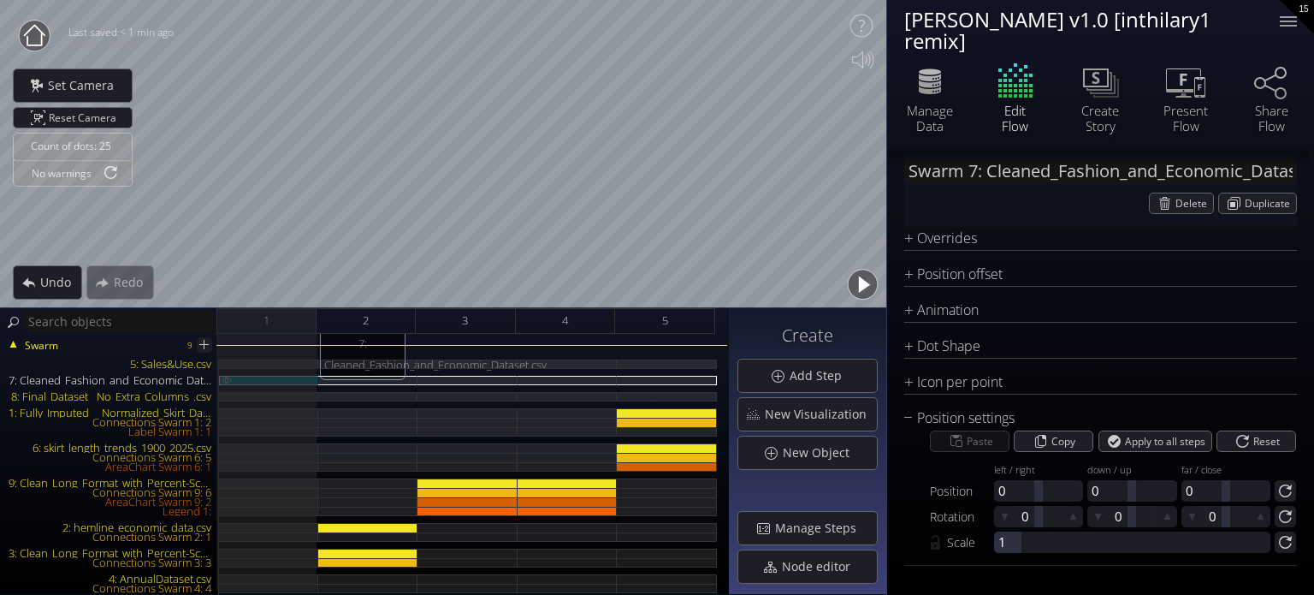
click at [224, 378] on img at bounding box center [227, 380] width 14 height 8
click at [222, 399] on img at bounding box center [226, 396] width 14 height 8
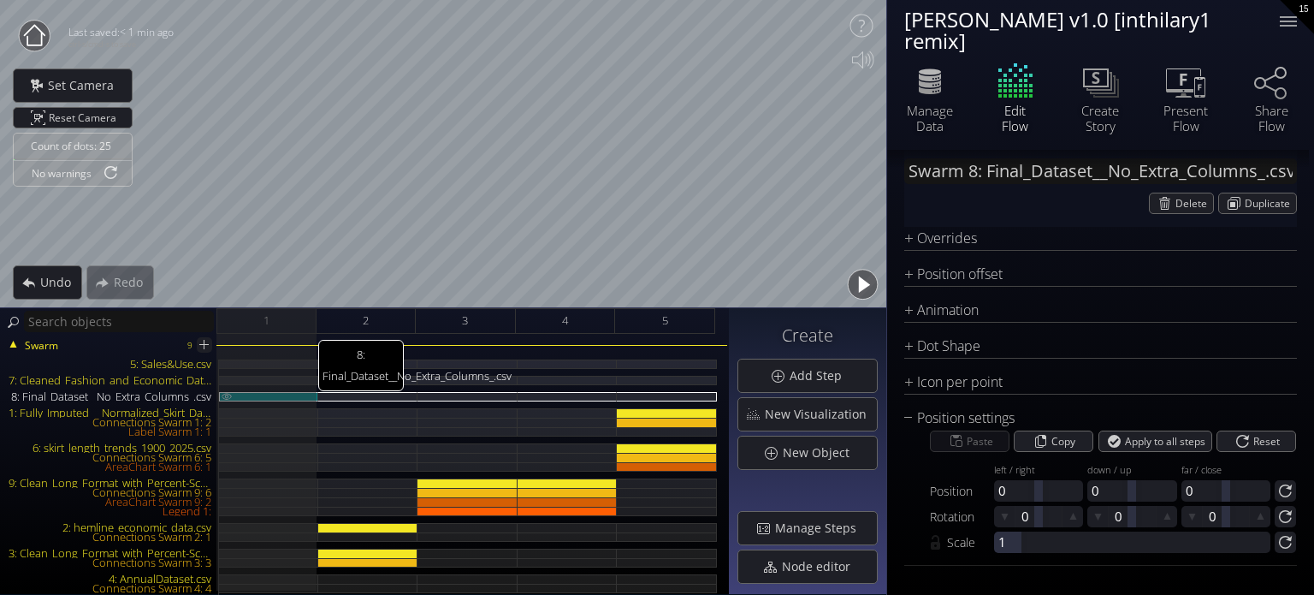
click at [222, 399] on img at bounding box center [227, 396] width 14 height 8
click at [228, 417] on img at bounding box center [226, 421] width 14 height 9
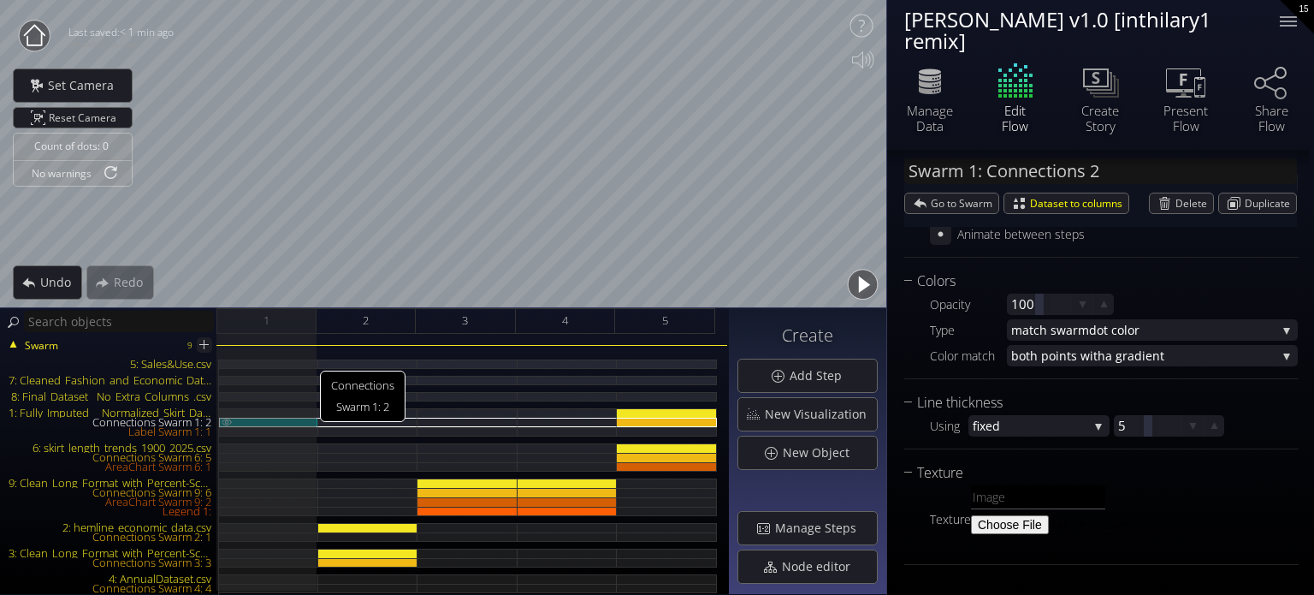
scroll to position [267, 0]
click at [224, 419] on img at bounding box center [227, 421] width 14 height 8
click at [219, 409] on img at bounding box center [226, 412] width 14 height 9
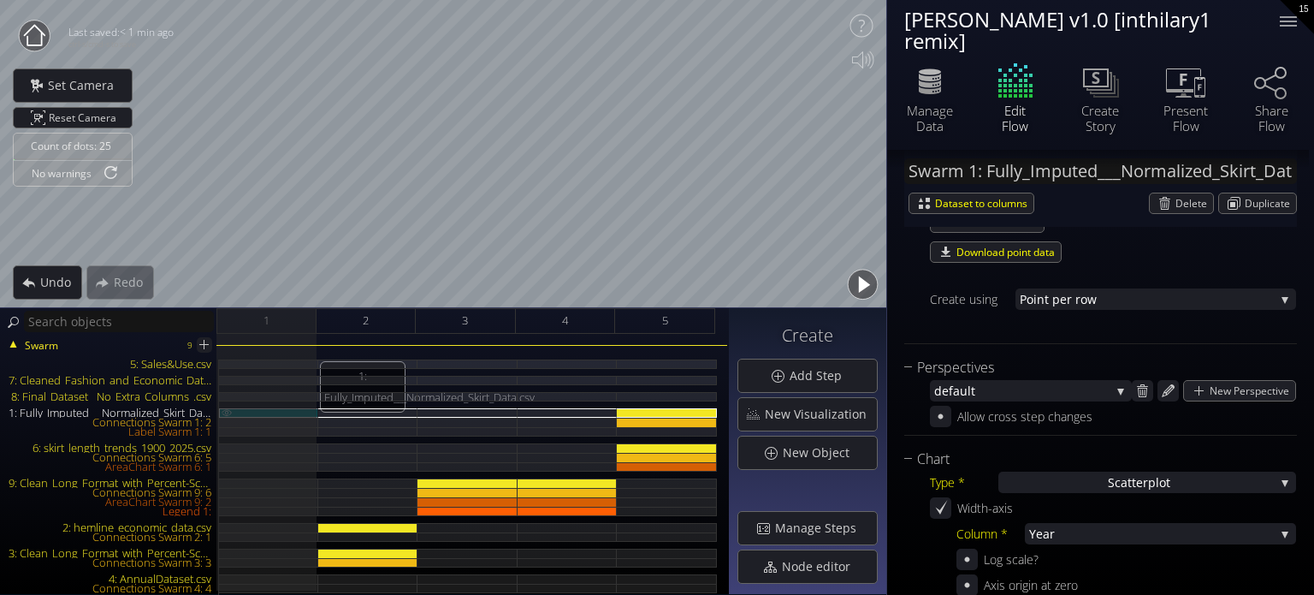
click at [227, 408] on img at bounding box center [227, 412] width 14 height 8
click at [228, 409] on img at bounding box center [227, 412] width 14 height 8
click at [1016, 393] on span "ult" at bounding box center [1035, 390] width 151 height 21
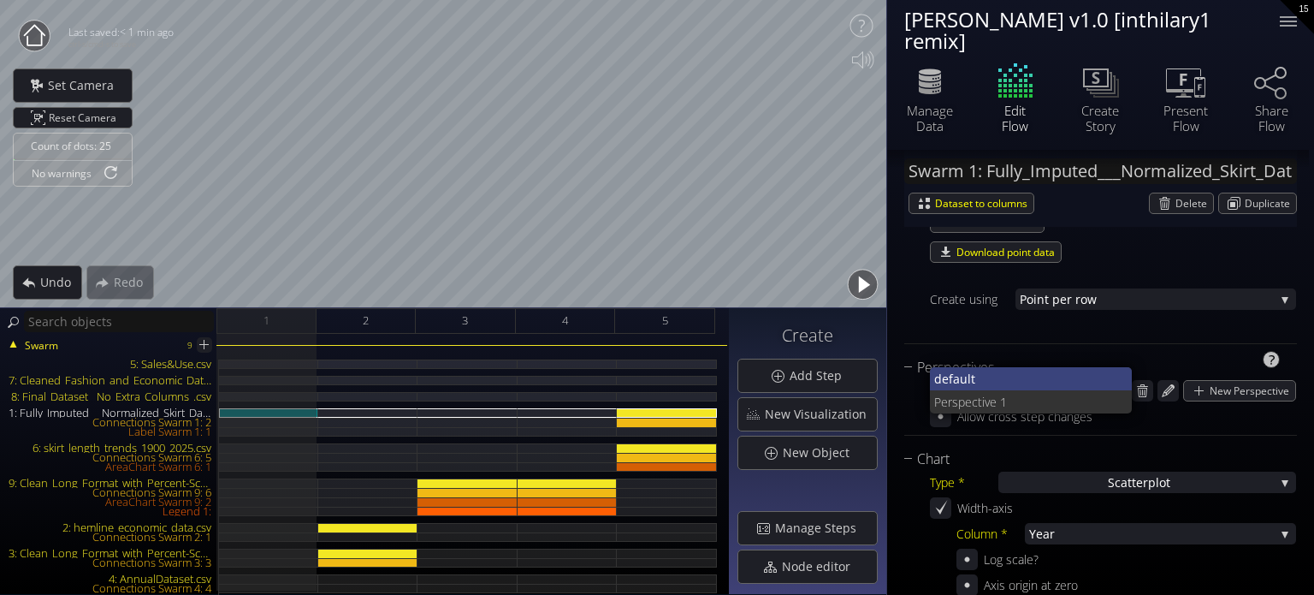
click at [1006, 378] on span "ult" at bounding box center [1039, 378] width 159 height 23
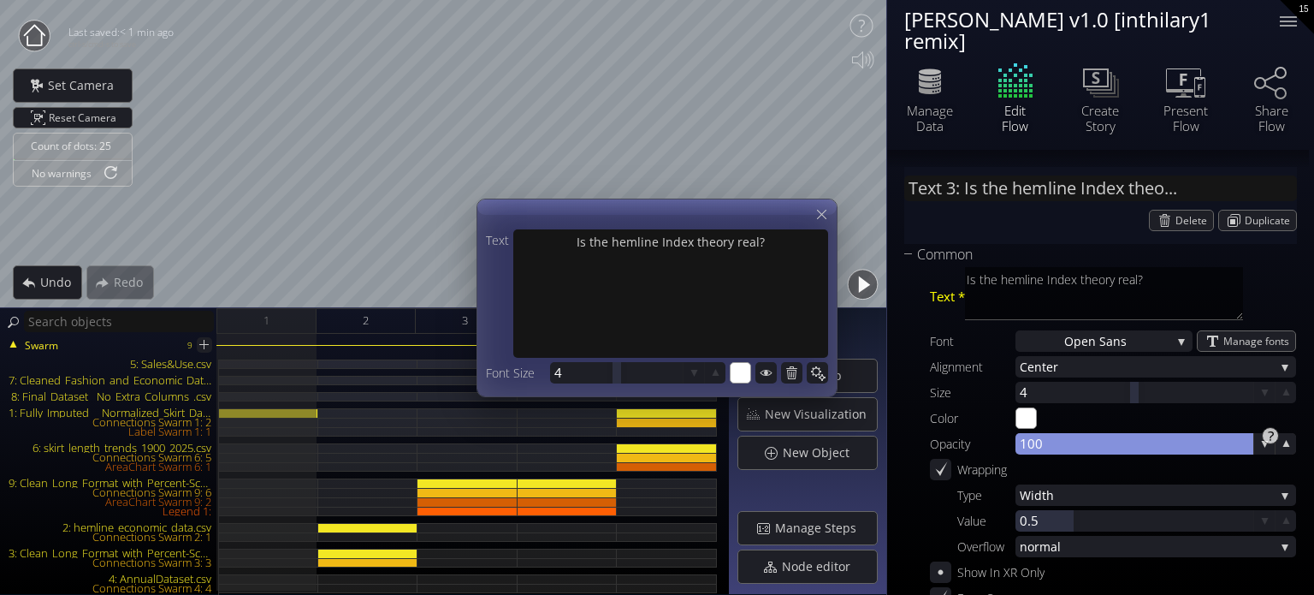
scroll to position [0, 0]
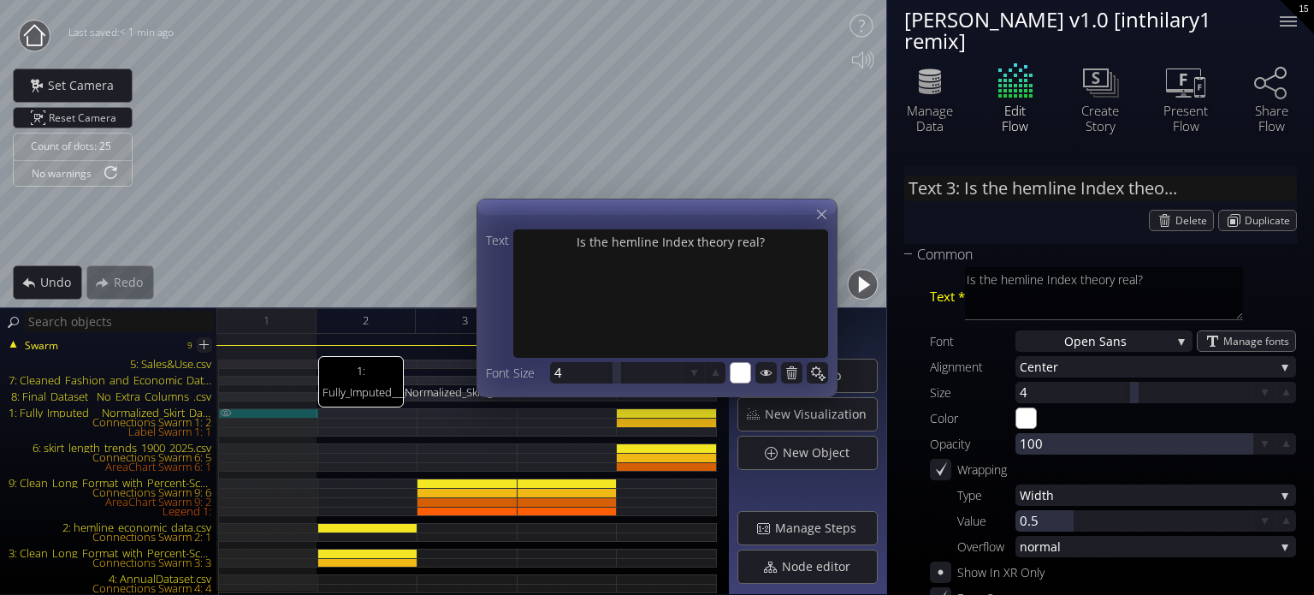
click at [272, 409] on div "1: Fully_Imputed___Normalized_Skirt_Data.csv" at bounding box center [268, 412] width 99 height 9
type input "Swarm 1: Fully_Imputed___Normalized_Skirt_Data.csv"
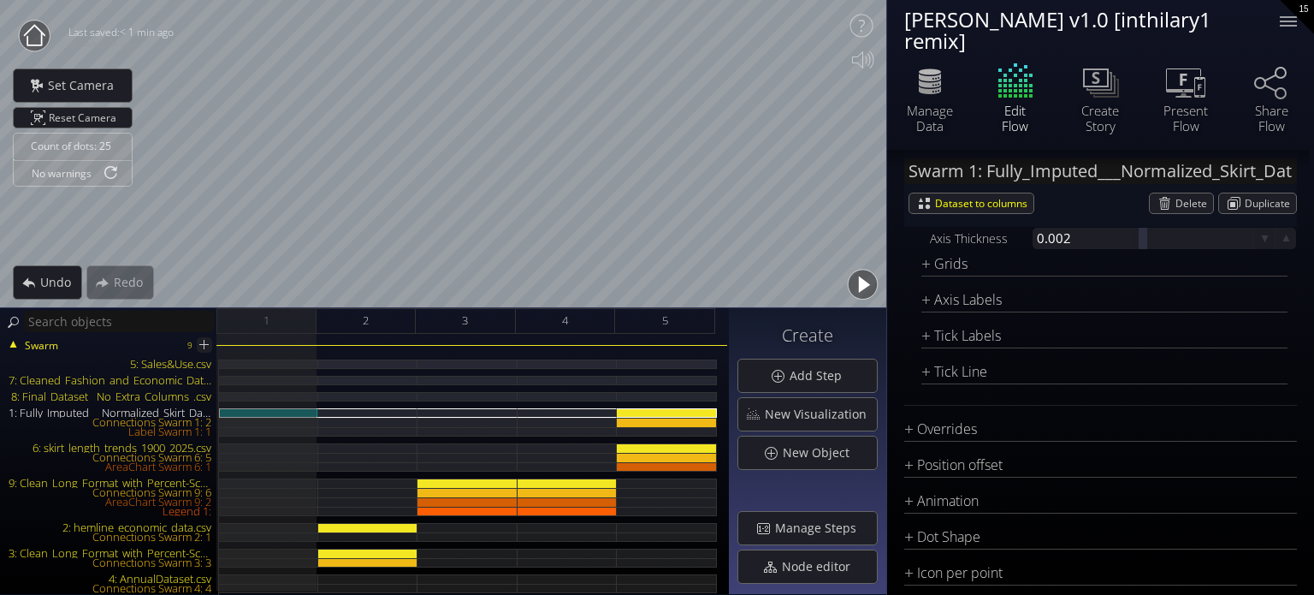
scroll to position [2310, 0]
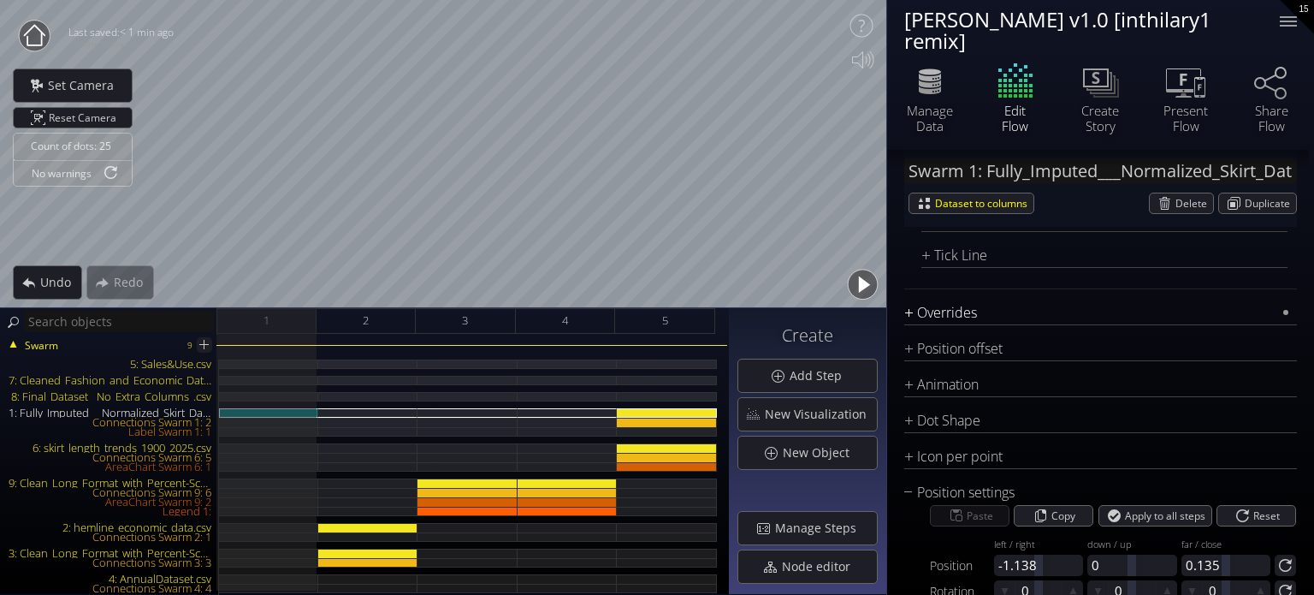
click at [930, 307] on div "Overrides" at bounding box center [1089, 312] width 371 height 21
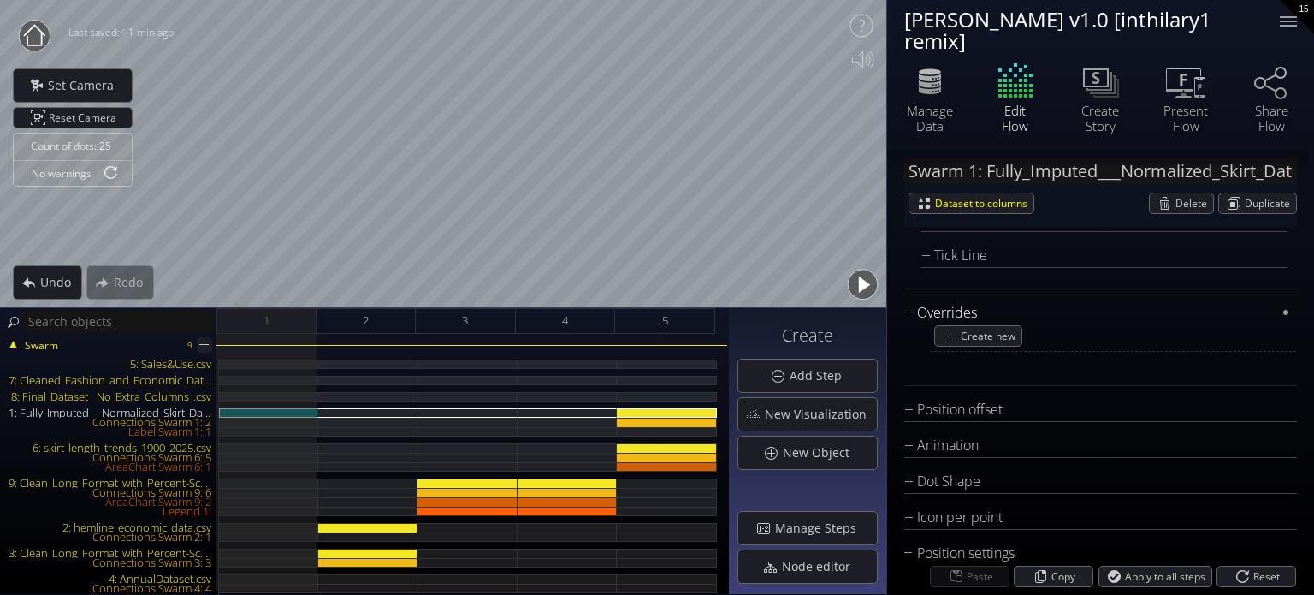
click at [933, 311] on div "Overrides" at bounding box center [1089, 312] width 371 height 21
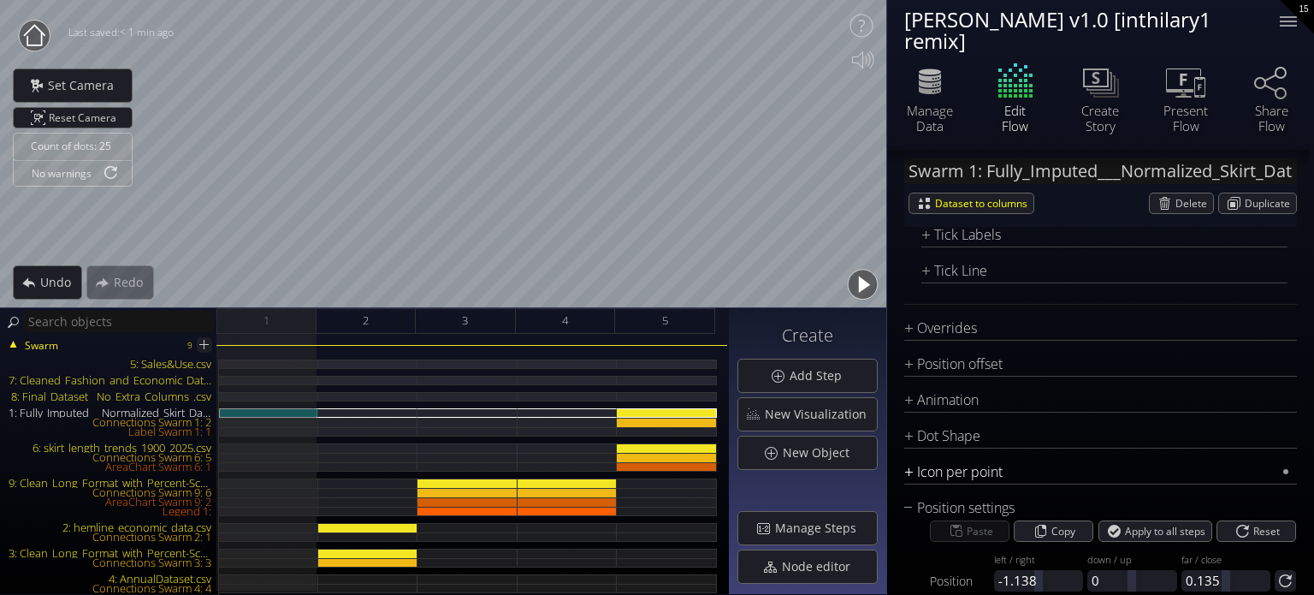
scroll to position [2299, 0]
click at [1261, 530] on span "Reset" at bounding box center [1268, 527] width 33 height 20
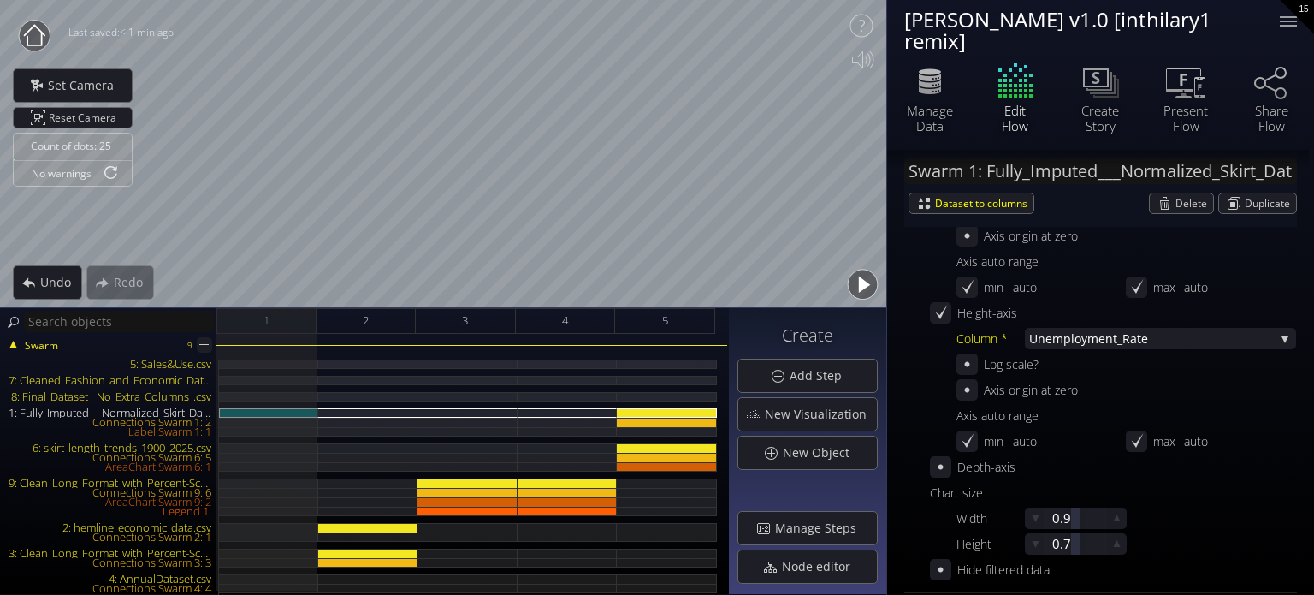
scroll to position [502, 0]
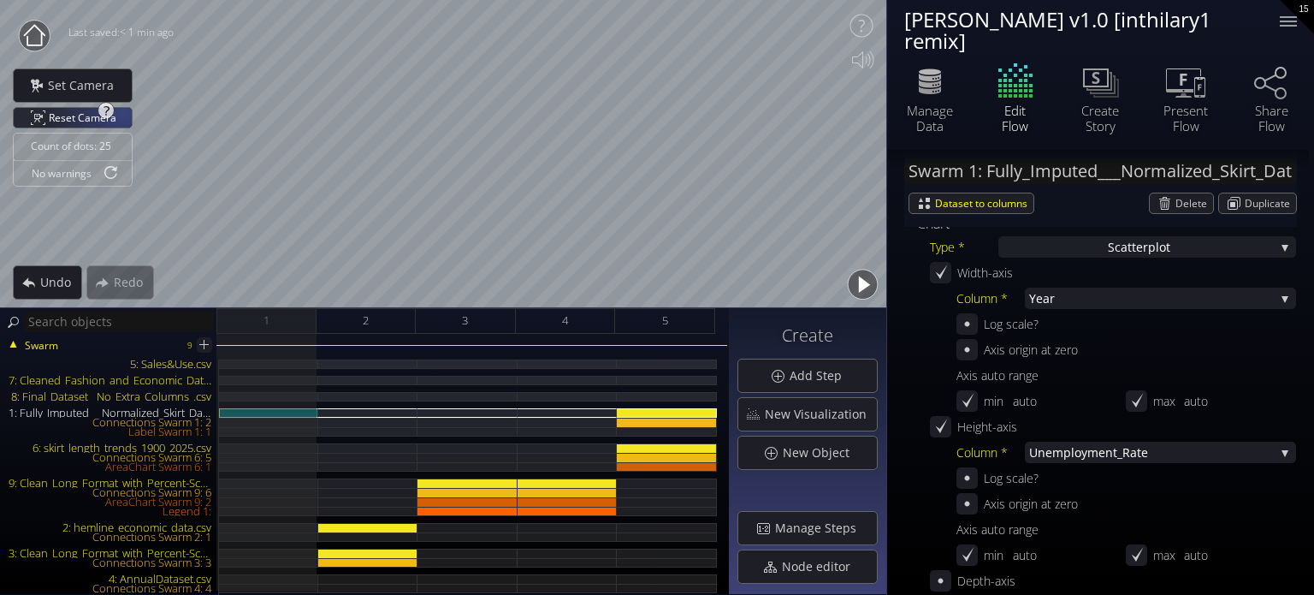
click at [121, 111] on span "Reset Camera" at bounding box center [86, 118] width 74 height 20
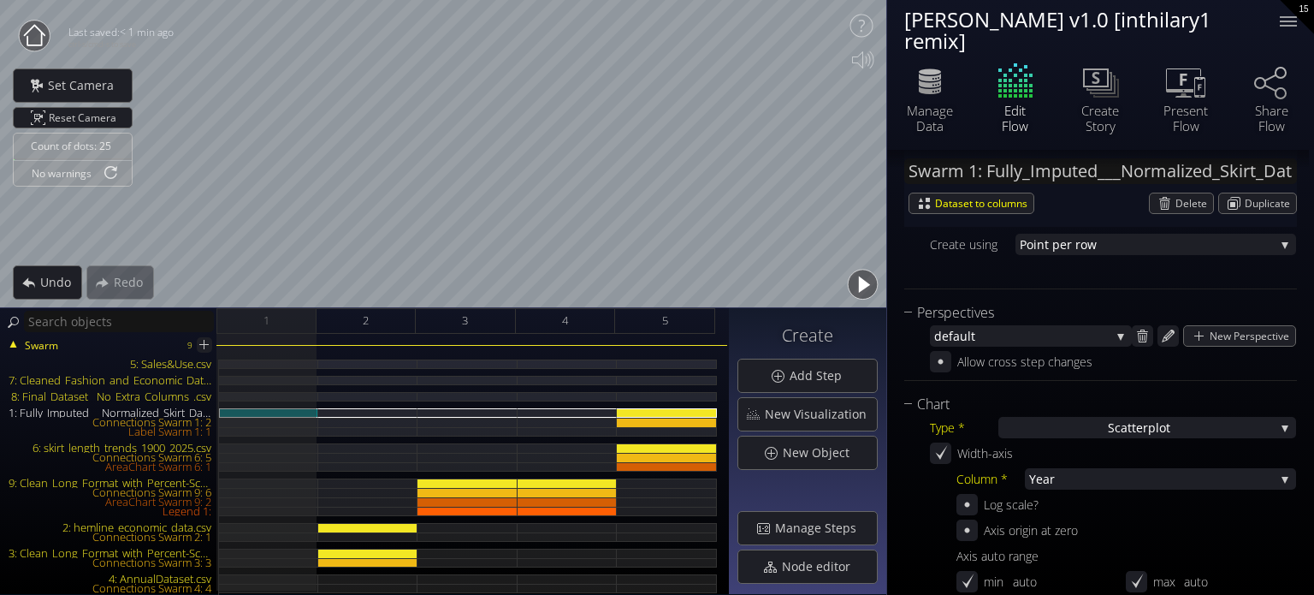
scroll to position [257, 0]
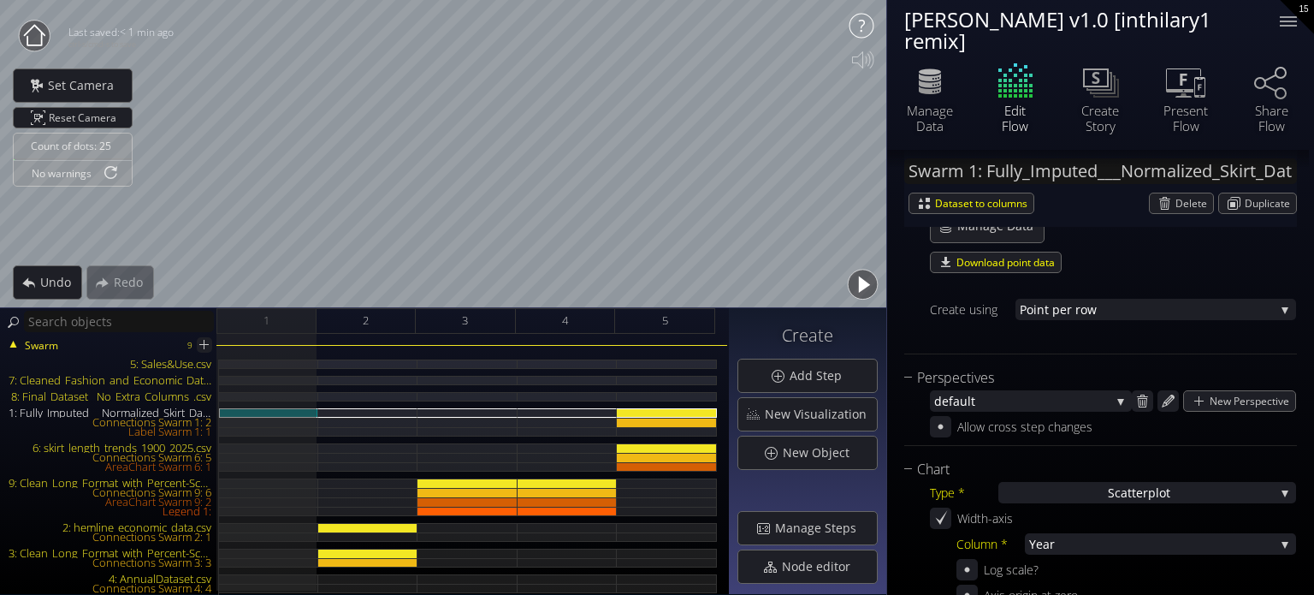
click at [874, 29] on icon at bounding box center [861, 26] width 34 height 34
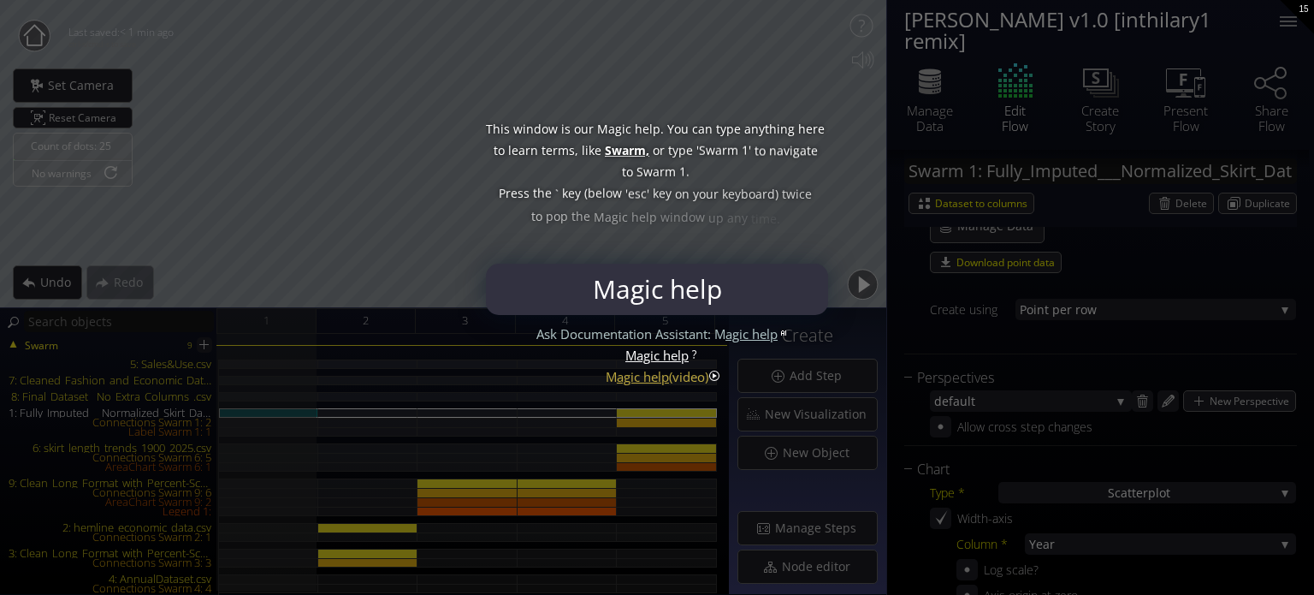
click at [715, 288] on input "Magic help" at bounding box center [657, 288] width 334 height 51
drag, startPoint x: 752, startPoint y: 295, endPoint x: 563, endPoint y: 269, distance: 190.9
click at [541, 284] on input "Magic help" at bounding box center [657, 288] width 334 height 51
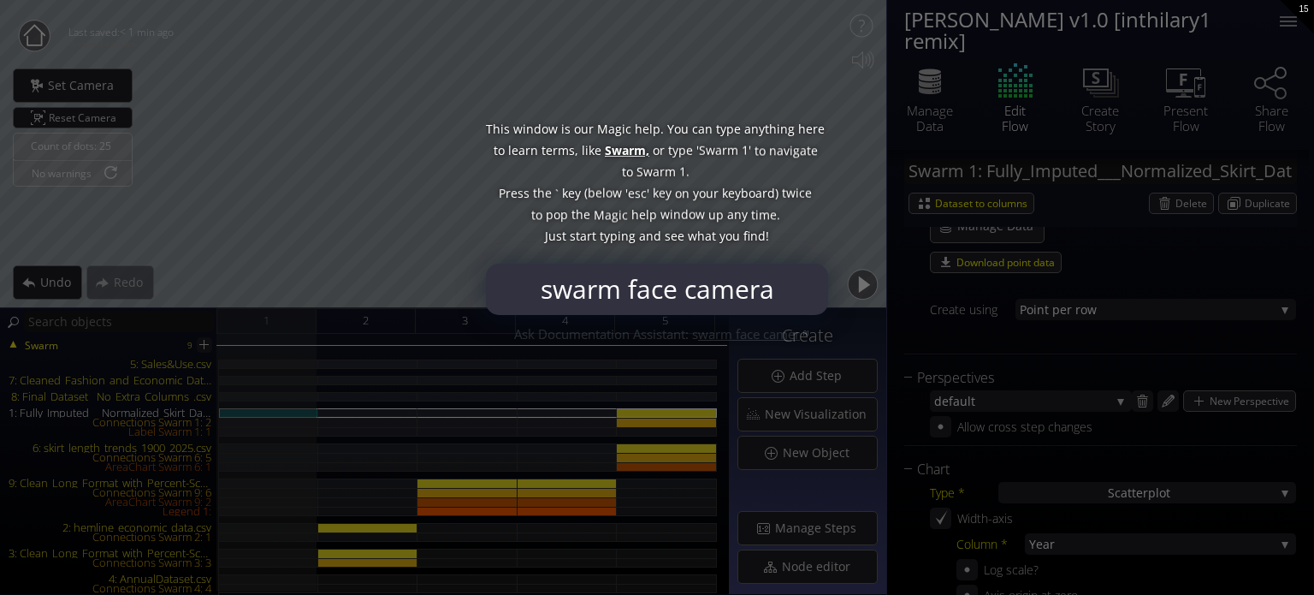
type input "swarm face camera"
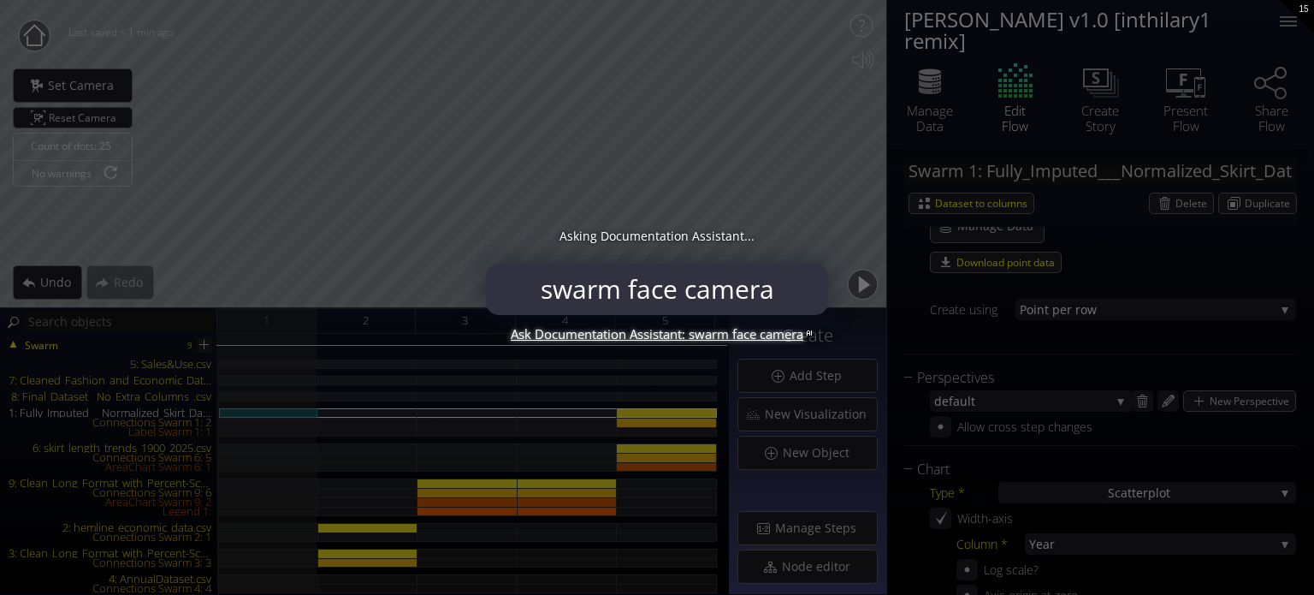
click at [821, 288] on input "swarm face camera" at bounding box center [657, 288] width 334 height 51
click at [705, 338] on div "Ask Documentation Assistant: swarm face camera" at bounding box center [657, 333] width 342 height 21
click at [701, 323] on div "Ask Documentation Assistant: swarm face camera" at bounding box center [657, 333] width 342 height 21
click at [698, 330] on div "Ask Documentation Assistant: swarm face camera" at bounding box center [657, 333] width 342 height 21
click at [696, 334] on div "Ask Documentation Assistant: swarm face camera" at bounding box center [657, 333] width 342 height 21
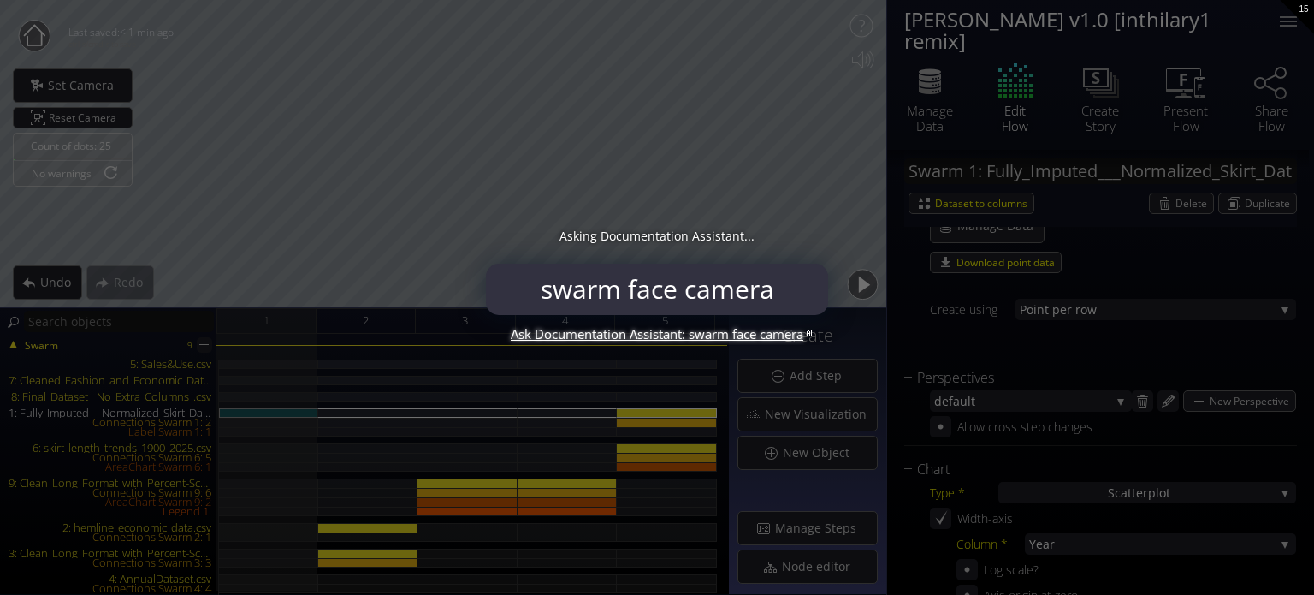
click at [696, 338] on div "Ask Documentation Assistant: swarm face camera" at bounding box center [657, 333] width 342 height 21
click at [844, 290] on div at bounding box center [657, 288] width 428 height 51
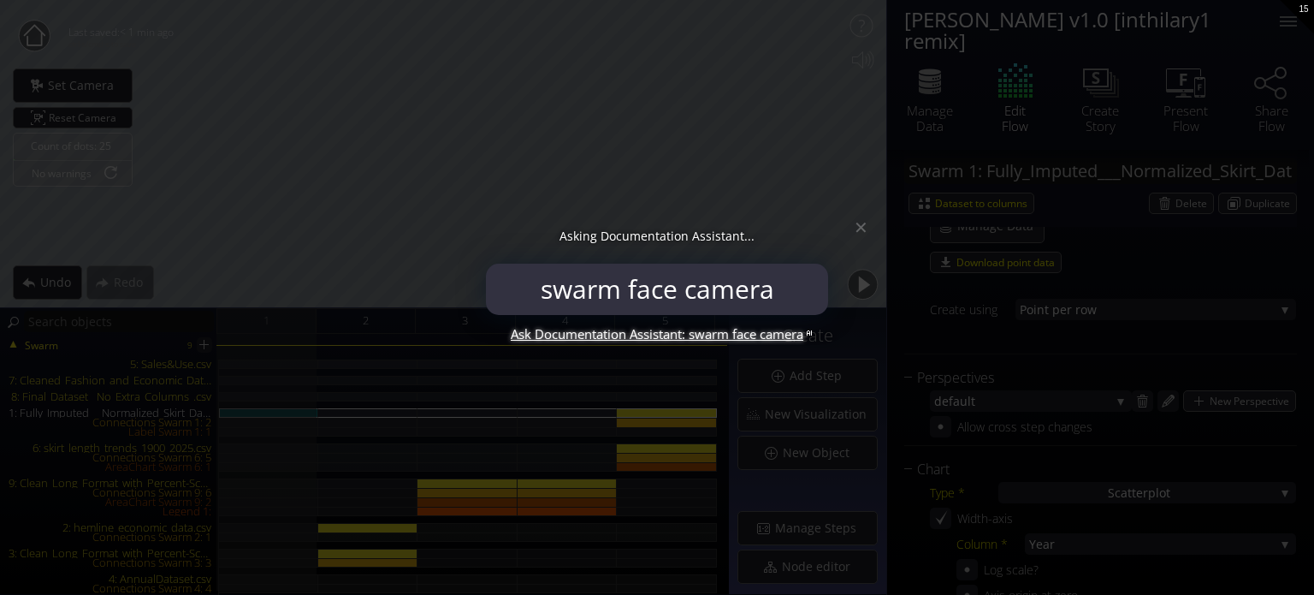
click at [862, 186] on div at bounding box center [657, 297] width 1314 height 595
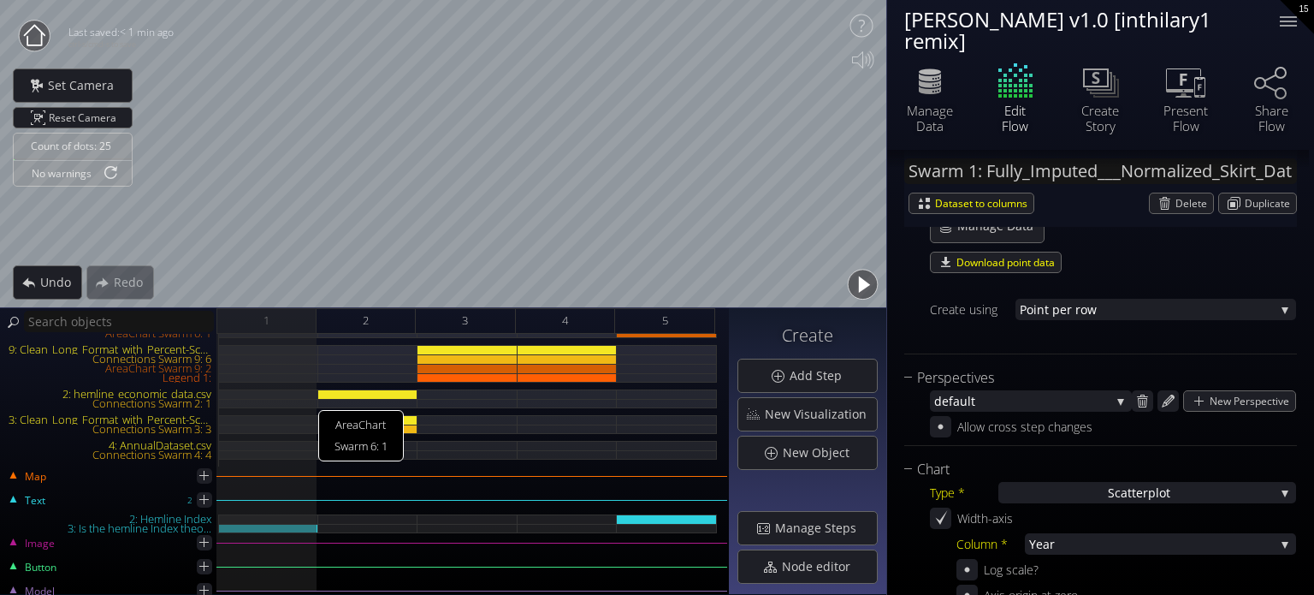
scroll to position [171, 0]
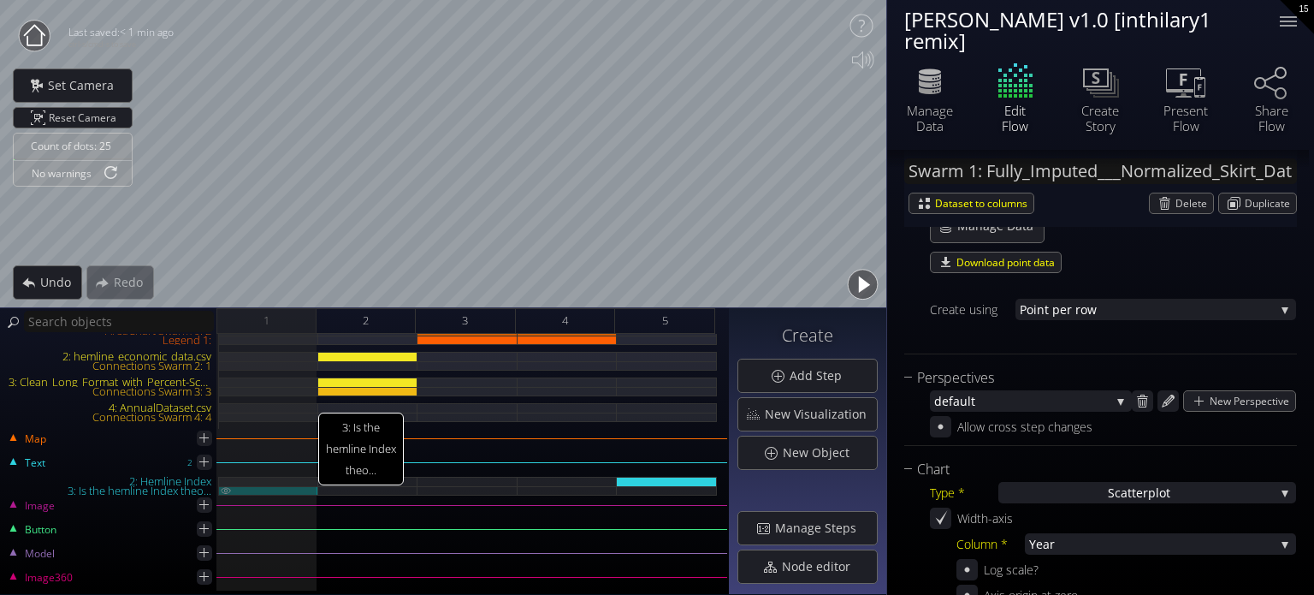
click at [284, 492] on div "3: Is the hemline Index theo..." at bounding box center [268, 490] width 99 height 9
type input "Text 3: Is the hemline Index theo..."
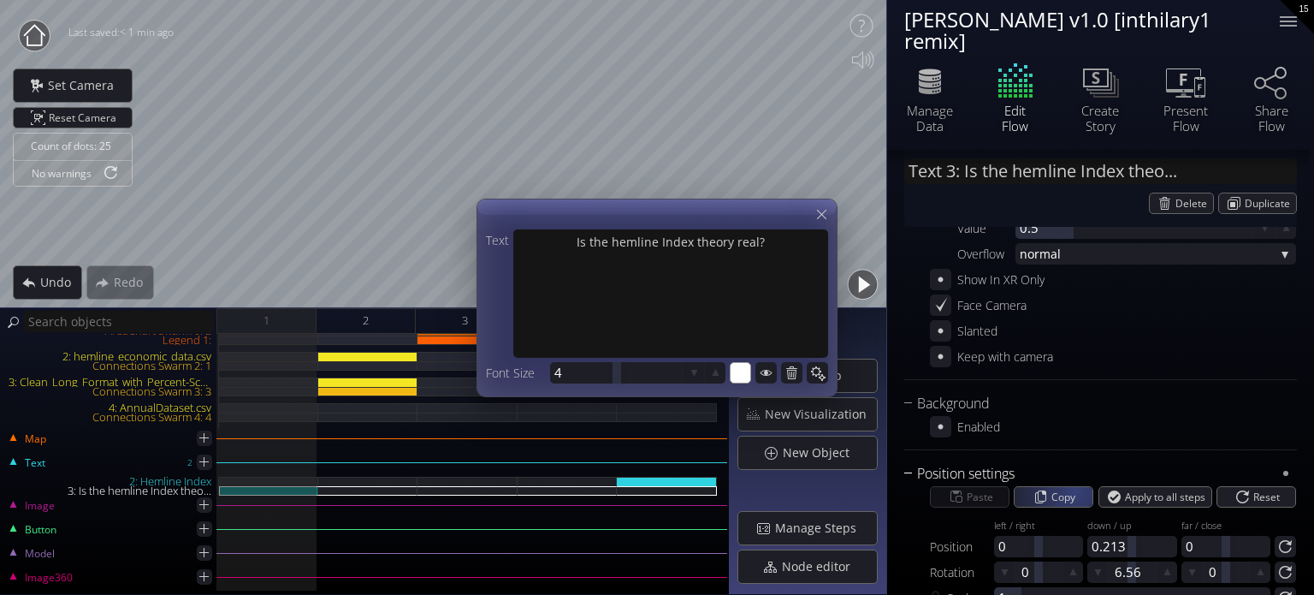
scroll to position [263, 0]
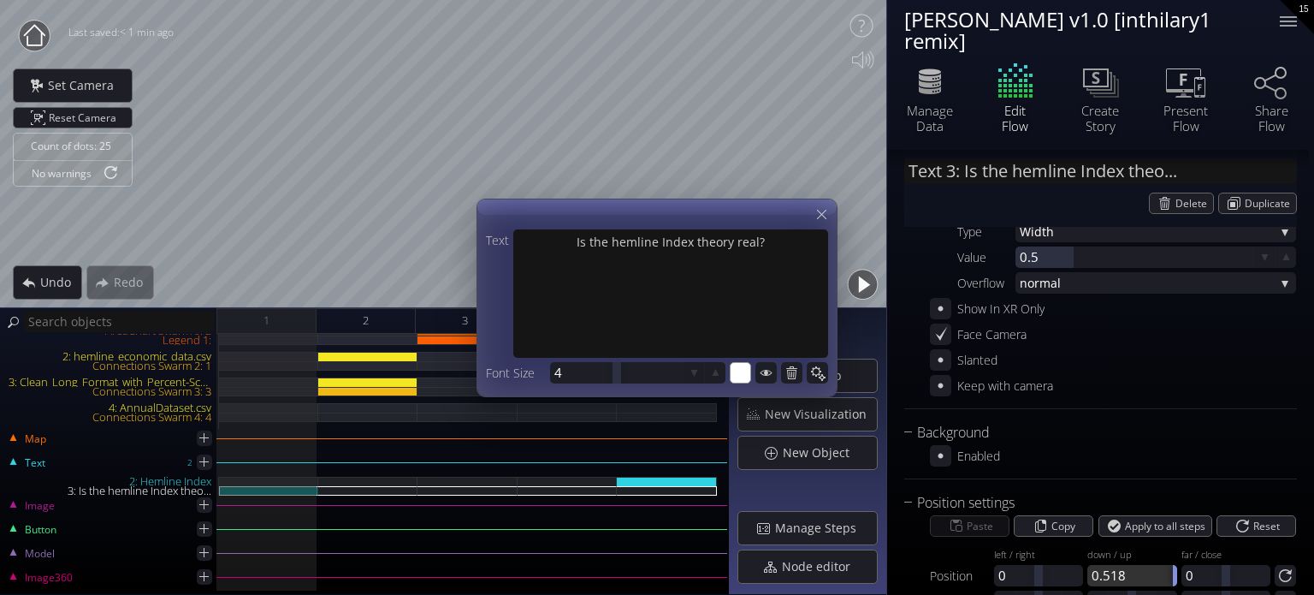
drag, startPoint x: 1136, startPoint y: 583, endPoint x: 1204, endPoint y: 589, distance: 67.8
click at [1204, 589] on div "Paste Copy Apply to all steps Reset Position left / right 0 down / up 0.518 far…" at bounding box center [1100, 575] width 393 height 124
click at [611, 376] on div at bounding box center [616, 372] width 133 height 21
type input "4"
drag, startPoint x: 616, startPoint y: 376, endPoint x: 642, endPoint y: 379, distance: 25.9
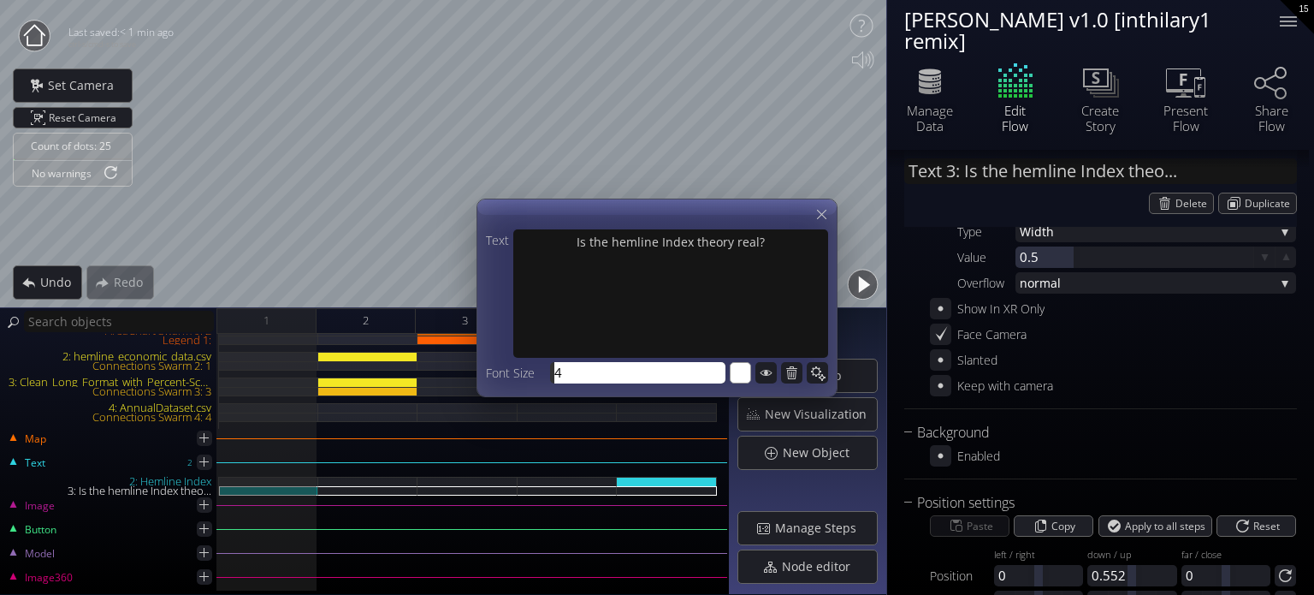
click at [648, 382] on input "4" at bounding box center [641, 372] width 175 height 21
click at [730, 382] on div "#ffffff" at bounding box center [740, 372] width 21 height 21
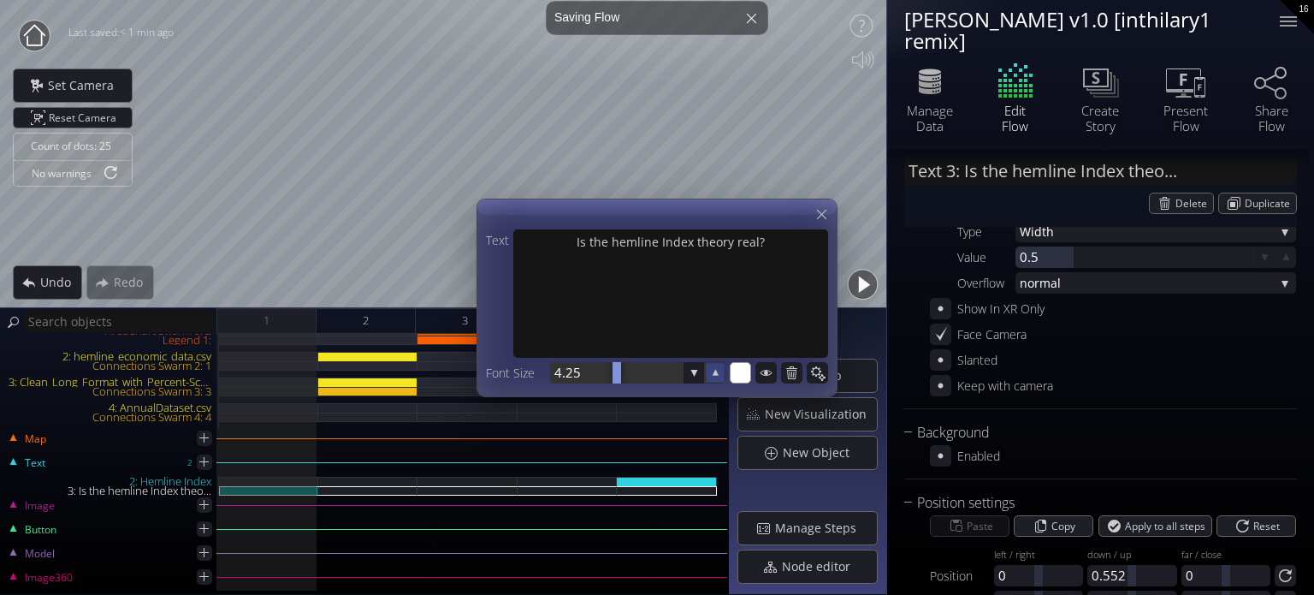
click at [719, 370] on icon at bounding box center [715, 371] width 15 height 15
click at [719, 370] on icon at bounding box center [715, 372] width 16 height 16
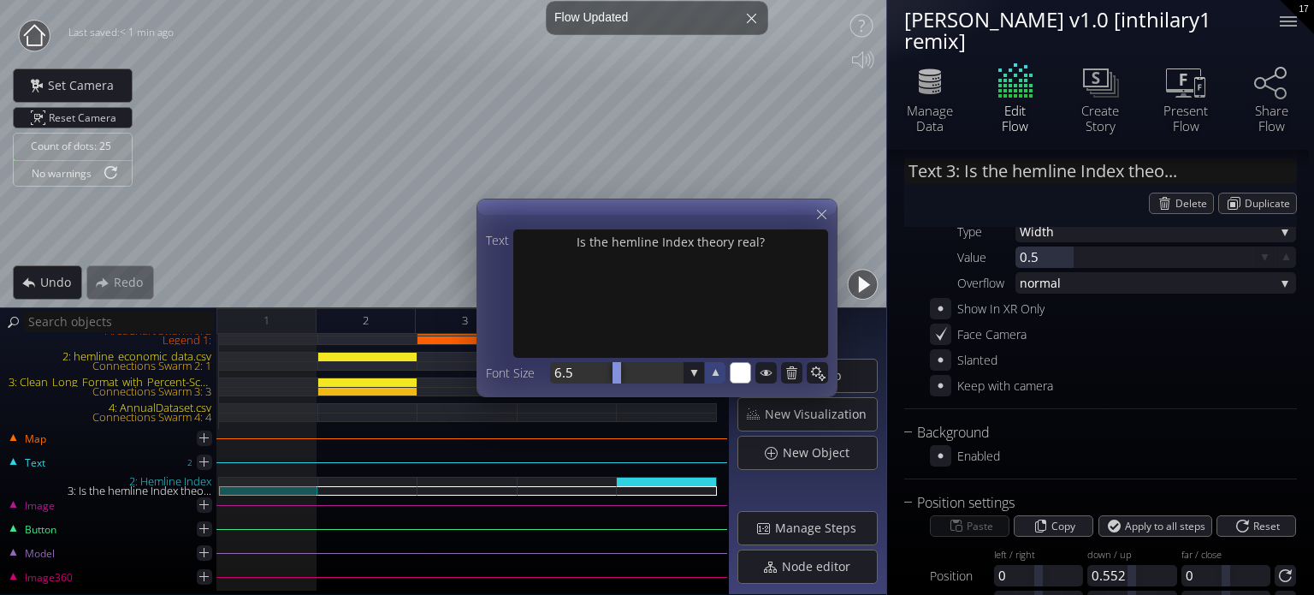
click at [716, 374] on icon at bounding box center [716, 372] width 7 height 7
click at [716, 375] on icon at bounding box center [716, 372] width 7 height 7
click at [716, 375] on icon at bounding box center [716, 372] width 6 height 6
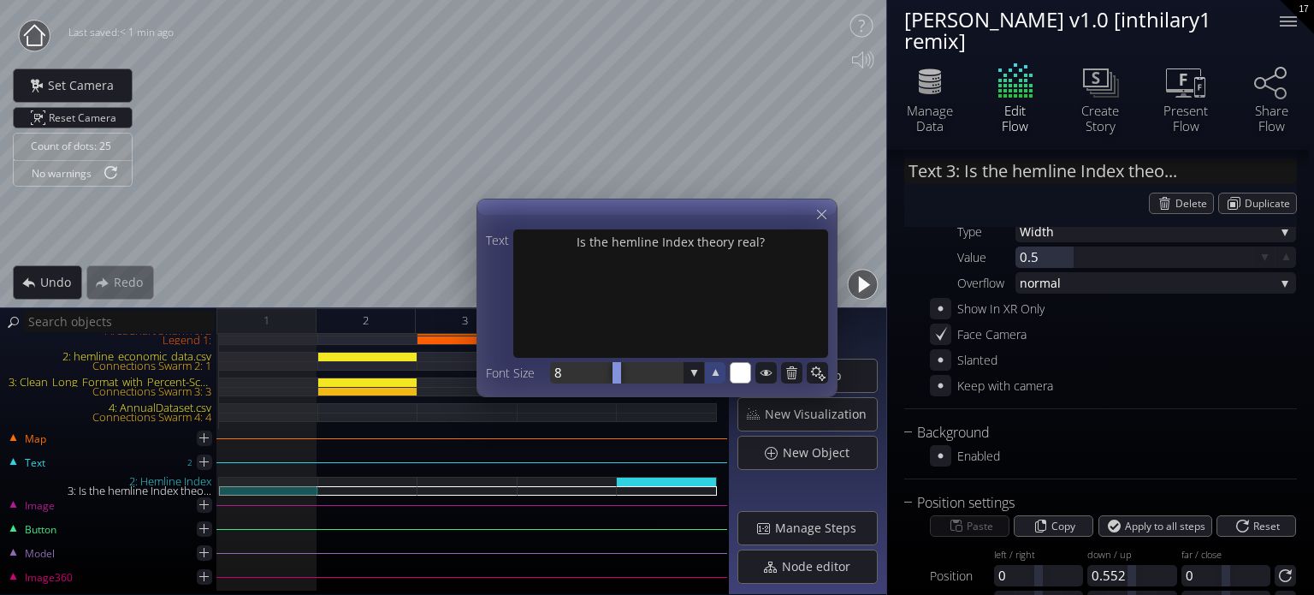
click at [716, 376] on icon at bounding box center [716, 372] width 7 height 7
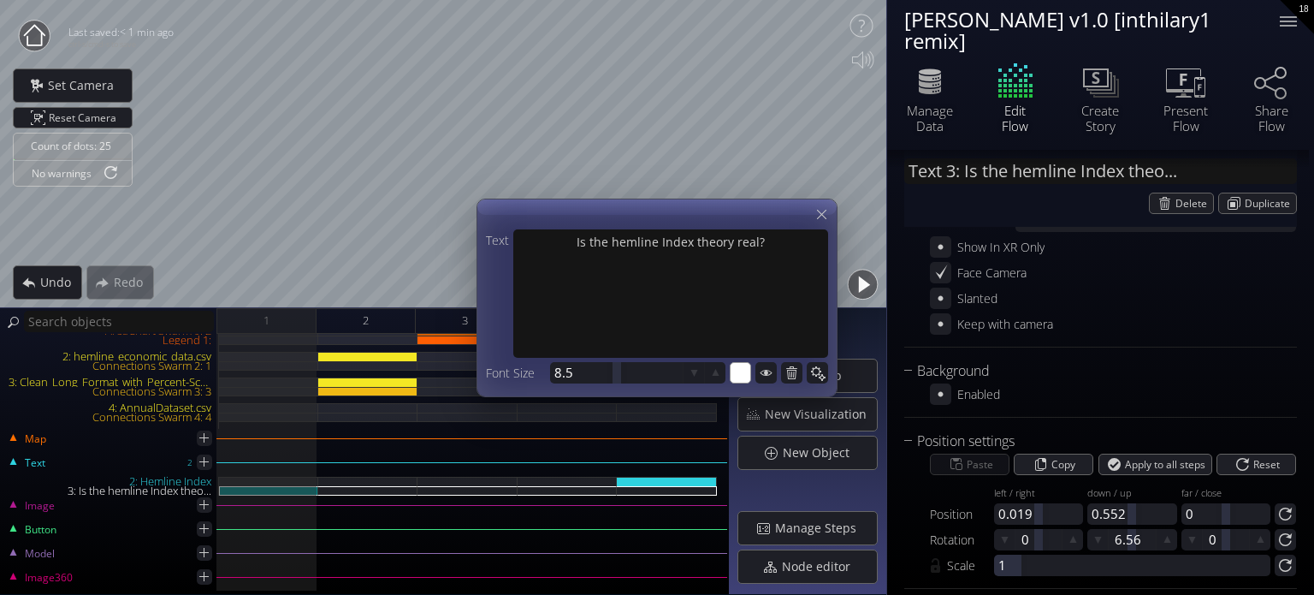
scroll to position [349, 0]
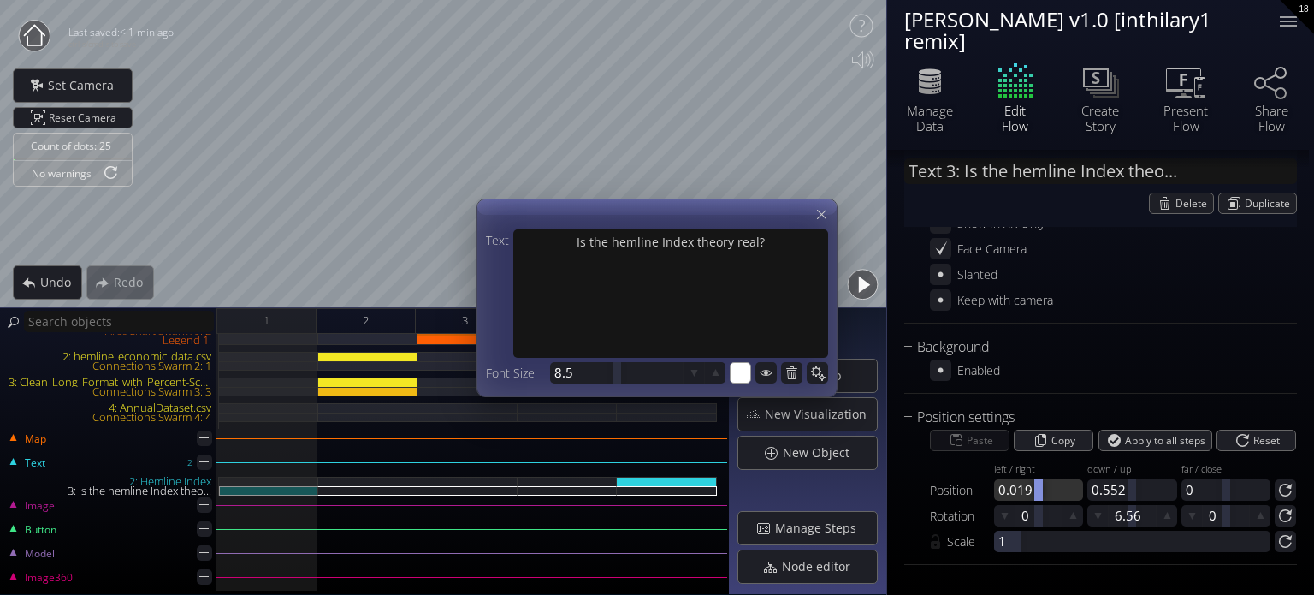
click at [1052, 495] on div at bounding box center [1038, 489] width 89 height 21
type input "0"
click at [814, 373] on icon at bounding box center [817, 372] width 16 height 16
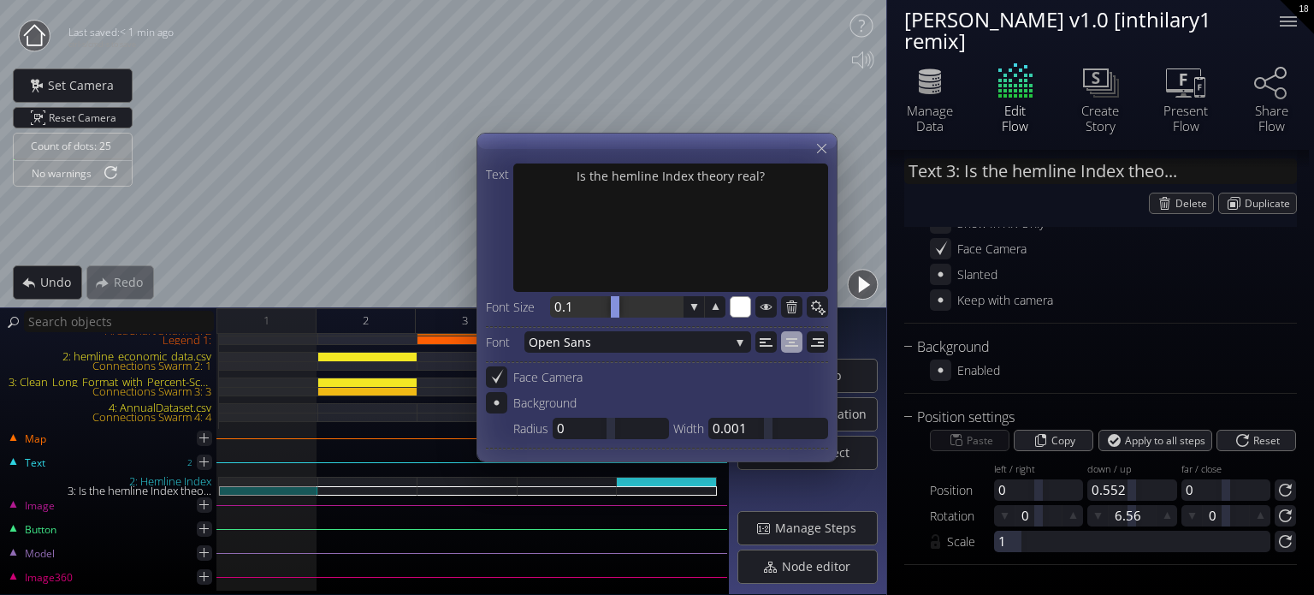
drag, startPoint x: 602, startPoint y: 305, endPoint x: 616, endPoint y: 318, distance: 18.8
click at [616, 319] on div "Text Is the hemline Index theory real? Font Size 0.1 4 #ffffff Font Open San s …" at bounding box center [657, 307] width 342 height 289
drag, startPoint x: 618, startPoint y: 311, endPoint x: 635, endPoint y: 311, distance: 17.1
click at [635, 311] on div at bounding box center [634, 306] width 9 height 21
click at [573, 307] on div at bounding box center [616, 306] width 133 height 21
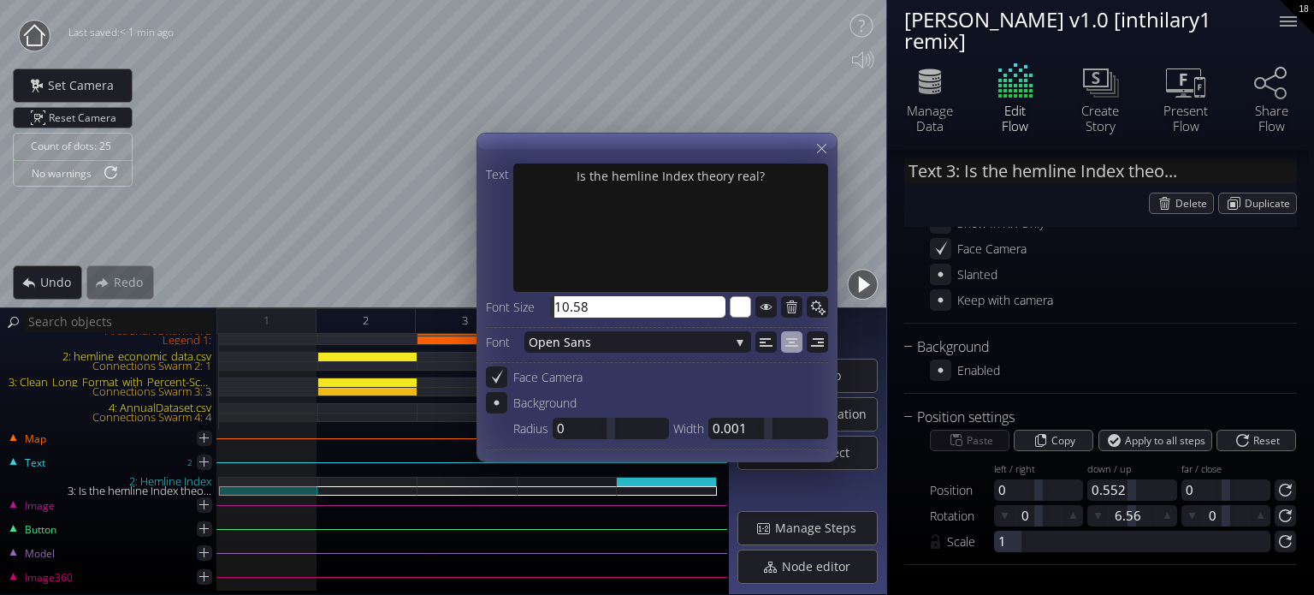
type input "6"
click at [814, 149] on icon at bounding box center [822, 148] width 16 height 16
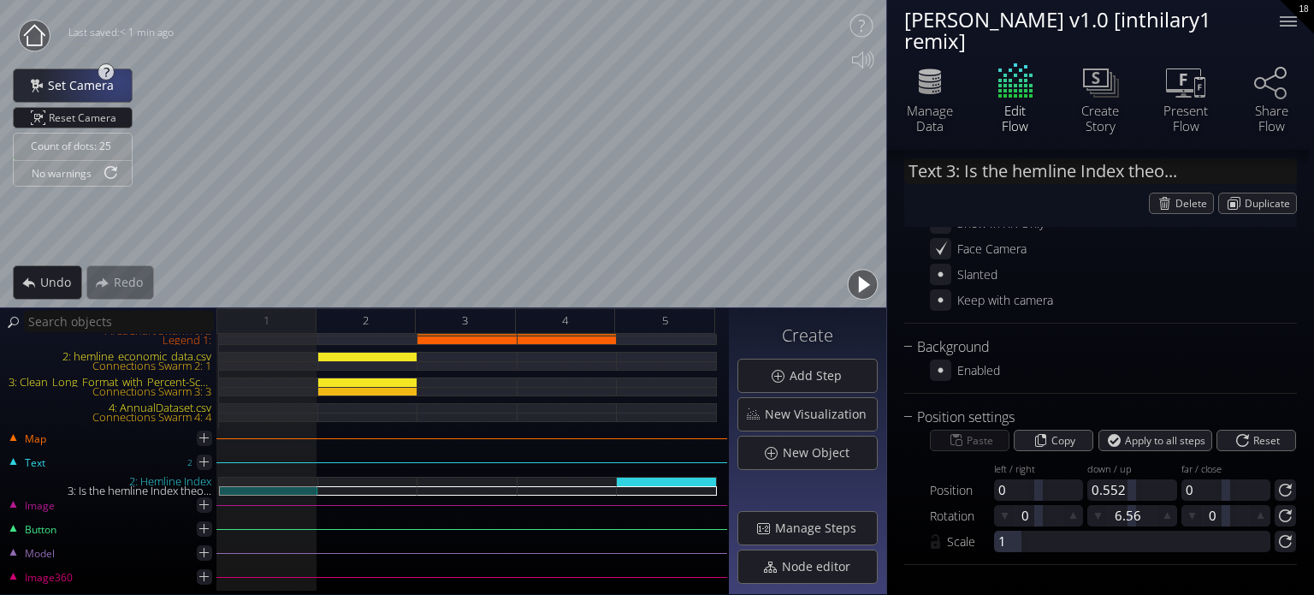
click at [112, 81] on span "Set Camera" at bounding box center [85, 85] width 77 height 17
click at [123, 79] on div "Set Camera" at bounding box center [73, 85] width 118 height 33
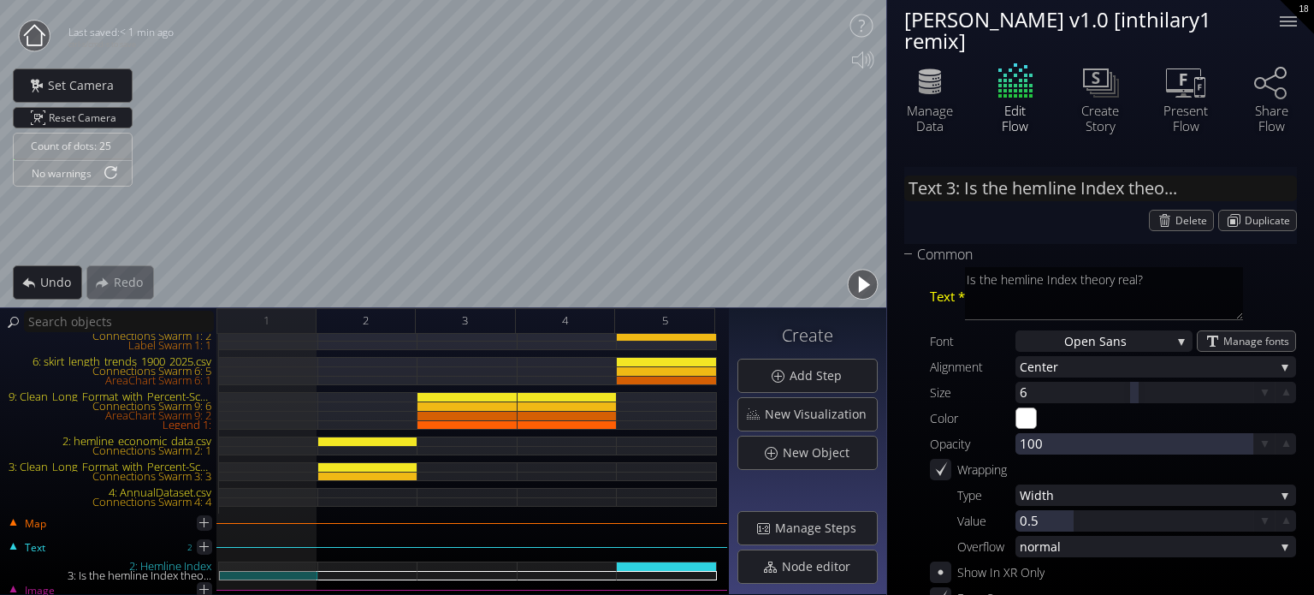
scroll to position [0, 0]
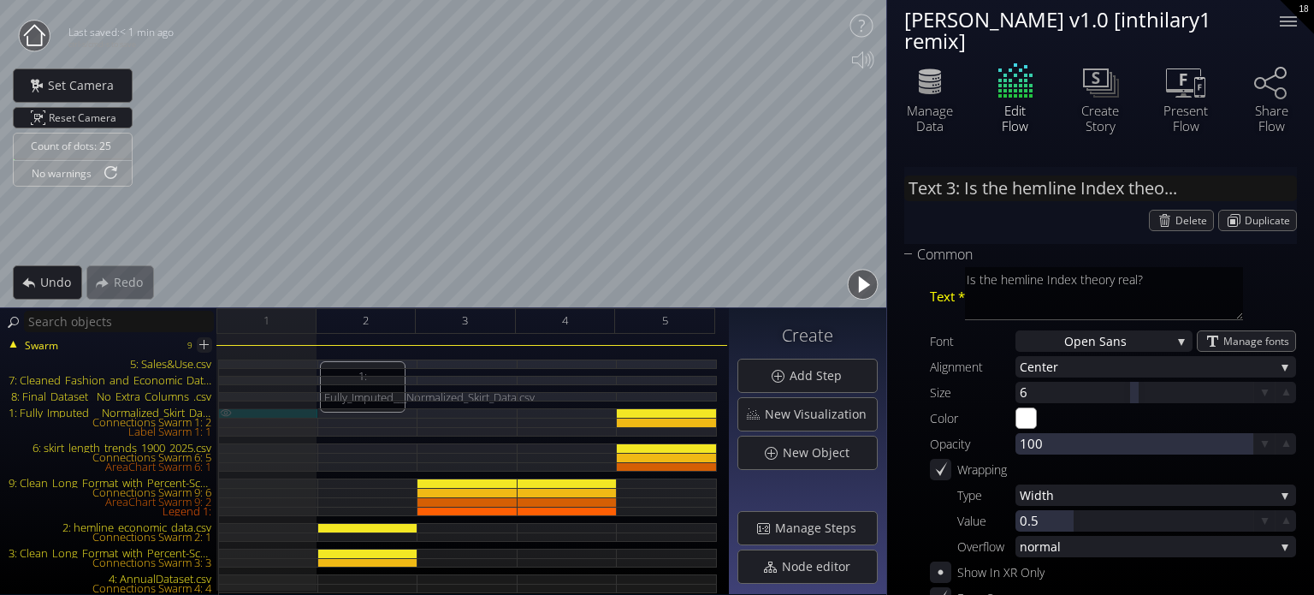
click at [281, 413] on div "1: Fully_Imputed___Normalized_Skirt_Data.csv" at bounding box center [268, 412] width 99 height 9
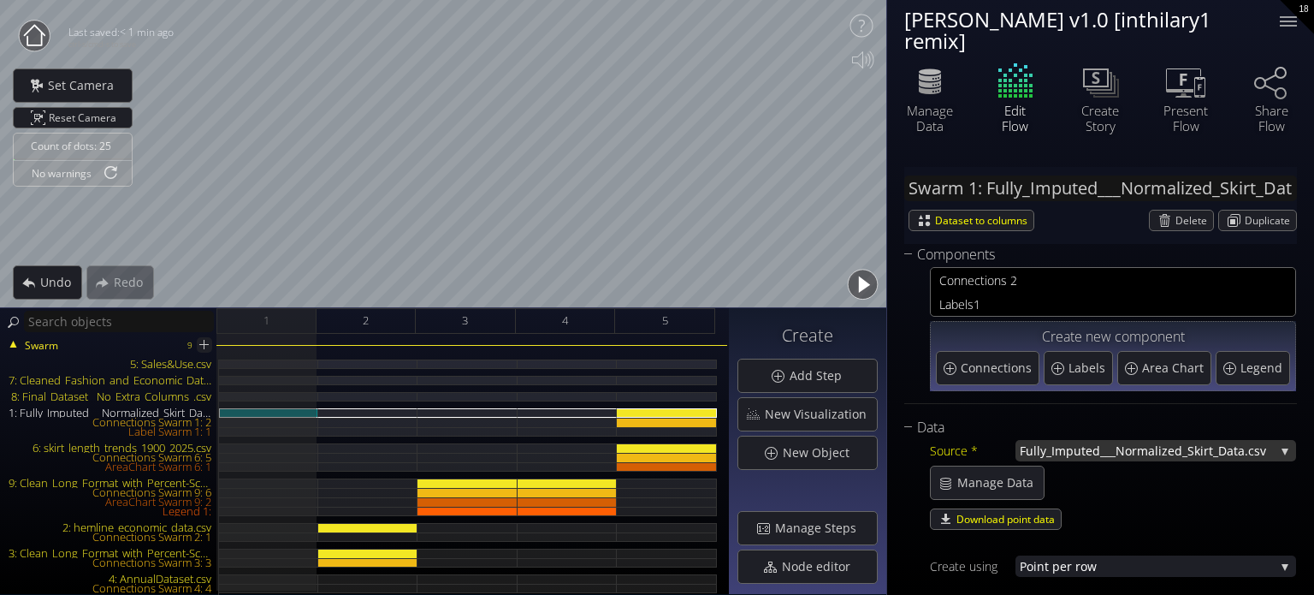
click at [1061, 454] on span "Fully_Imputed___Normalized_Skir" at bounding box center [1114, 450] width 189 height 21
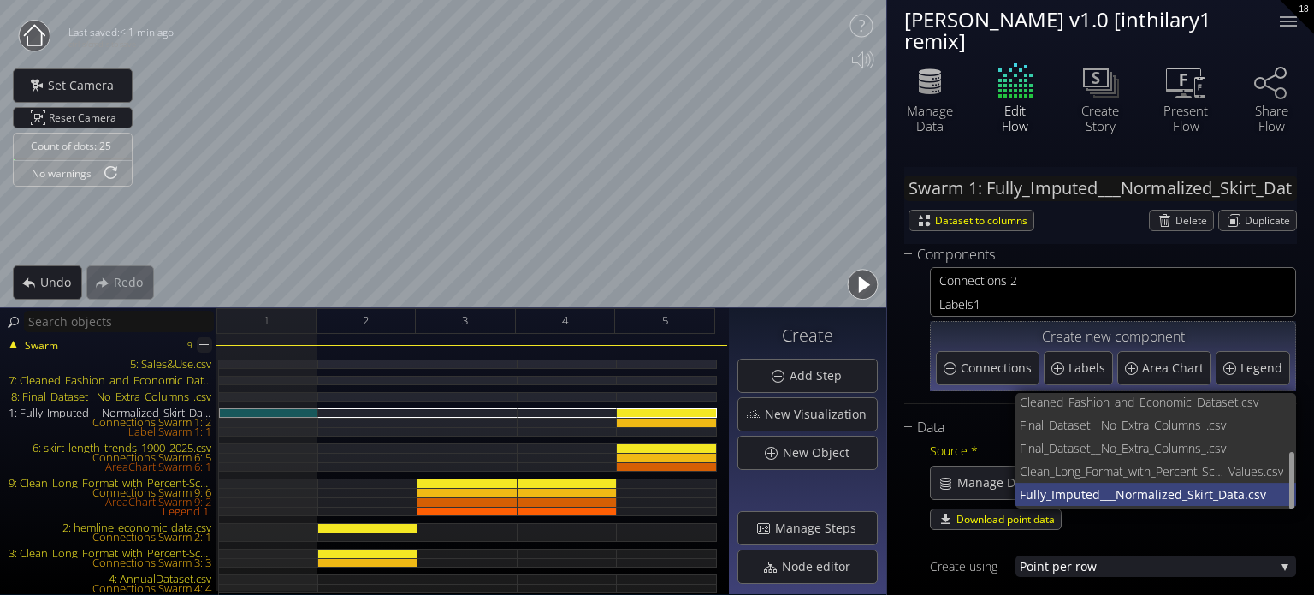
scroll to position [115, 0]
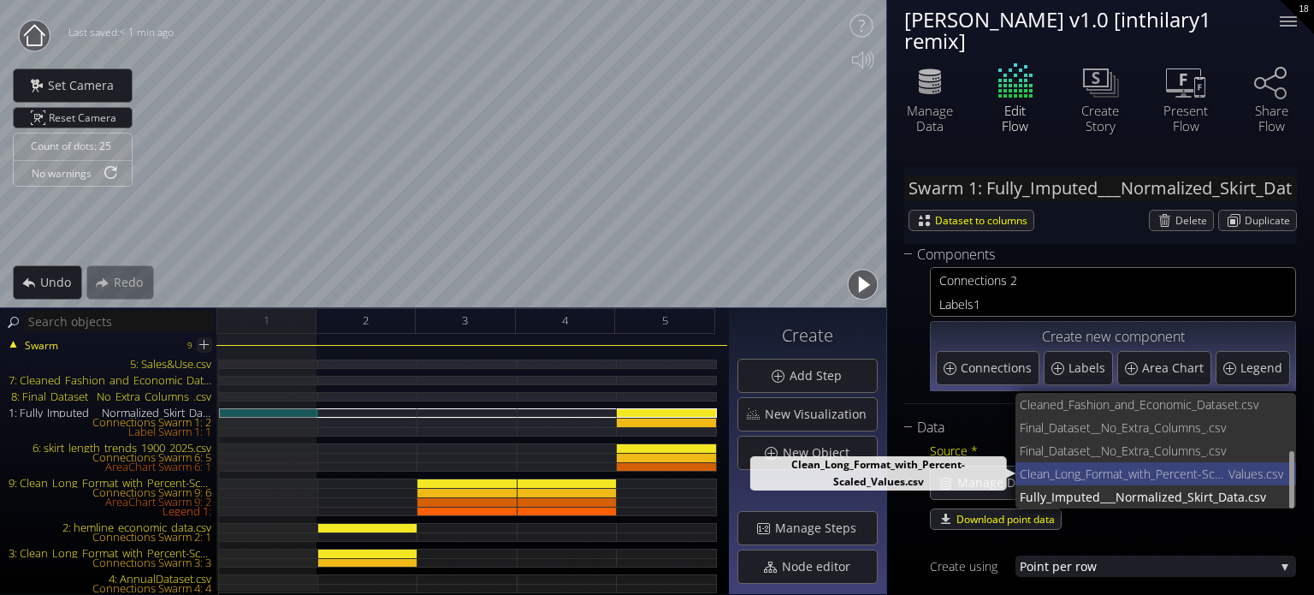
click at [1104, 471] on span "Clean_Long_Format_with_Percent-Scaled_" at bounding box center [1124, 473] width 209 height 23
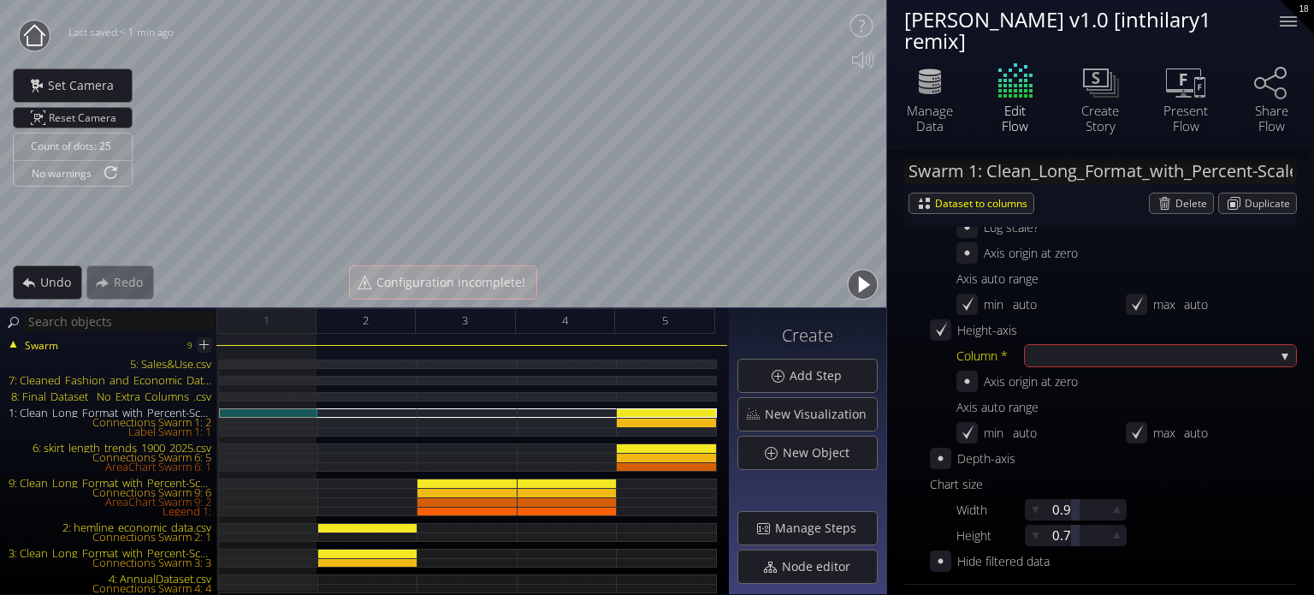
scroll to position [684, 0]
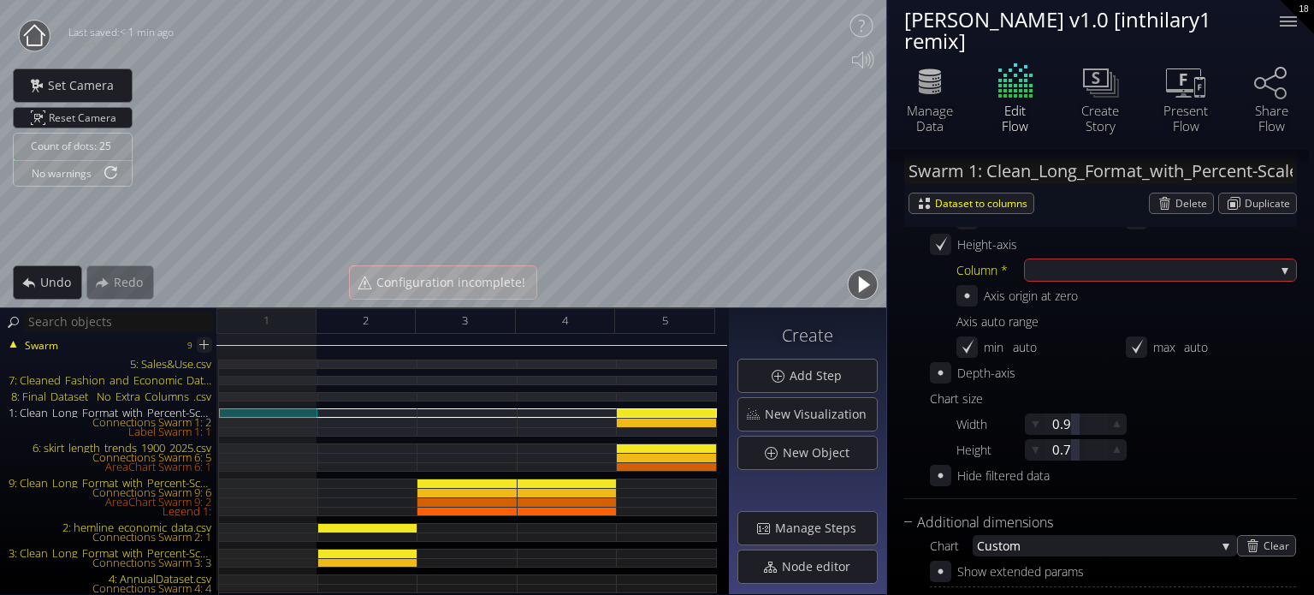
click at [933, 374] on icon at bounding box center [940, 372] width 16 height 16
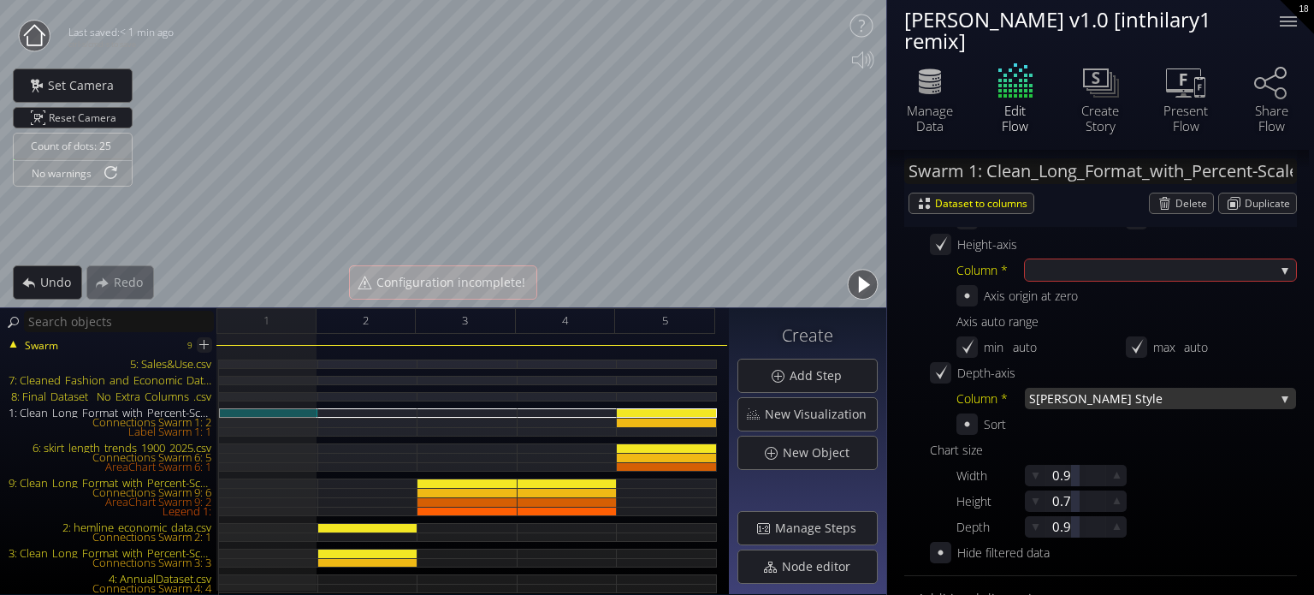
click at [1067, 397] on span "[PERSON_NAME] Style" at bounding box center [1155, 398] width 239 height 21
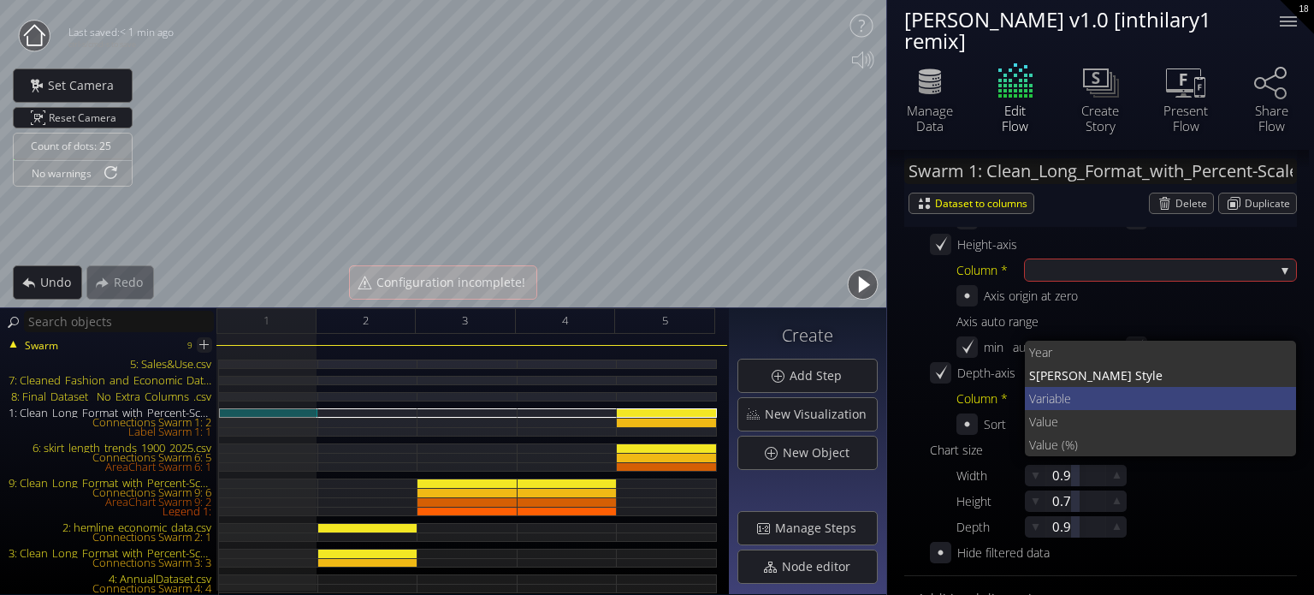
click at [1067, 403] on span "le" at bounding box center [1173, 398] width 222 height 23
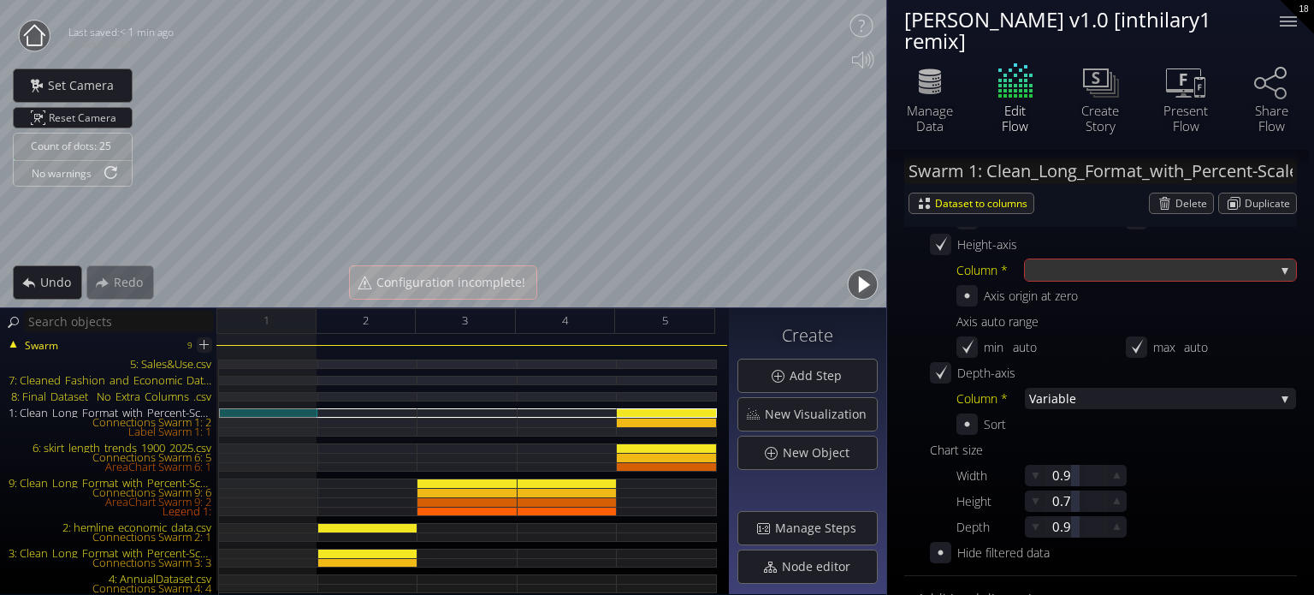
click at [1040, 259] on div at bounding box center [1152, 269] width 246 height 21
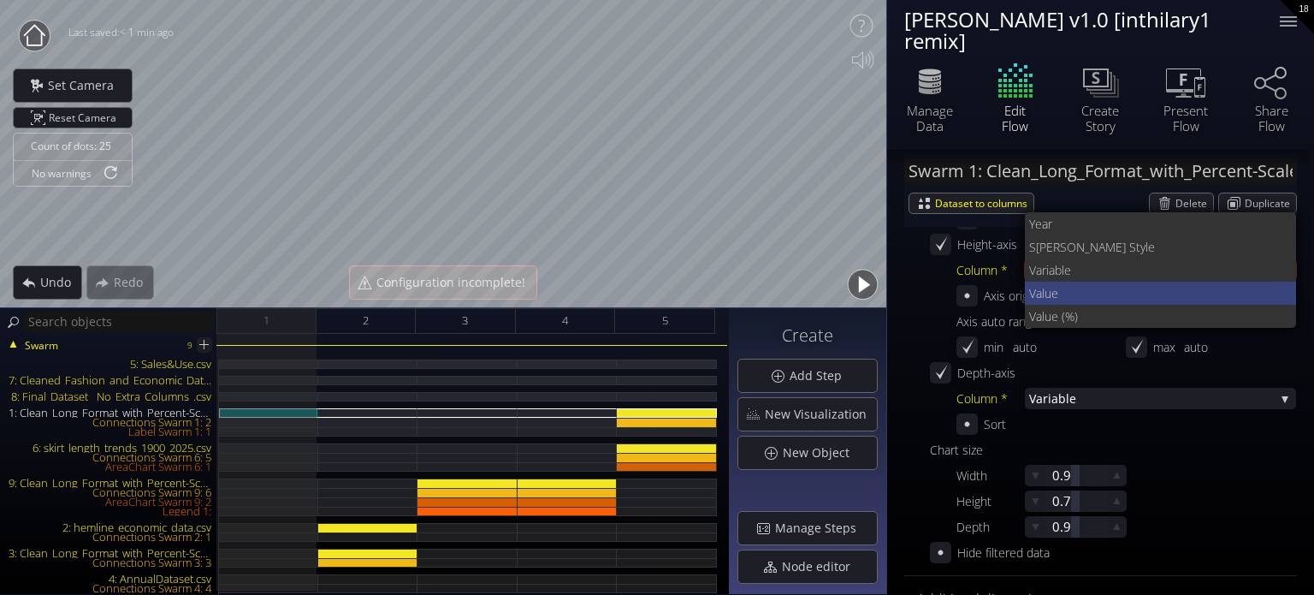
click at [1056, 294] on span "Value" at bounding box center [1156, 292] width 254 height 23
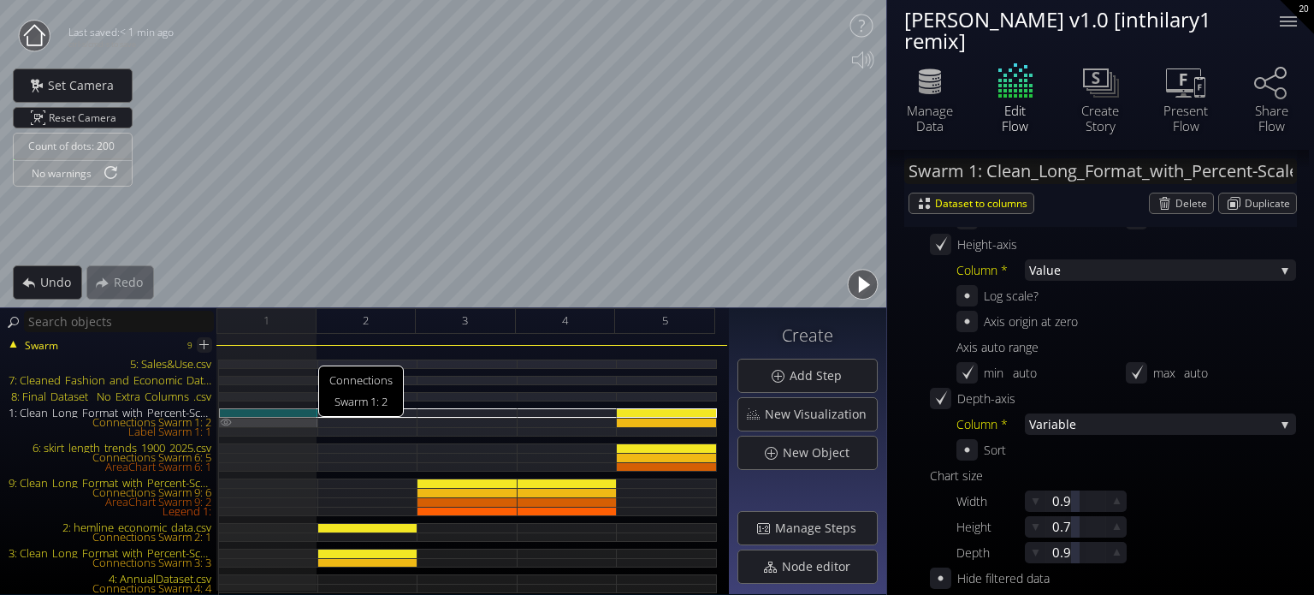
click at [224, 424] on img at bounding box center [226, 421] width 14 height 9
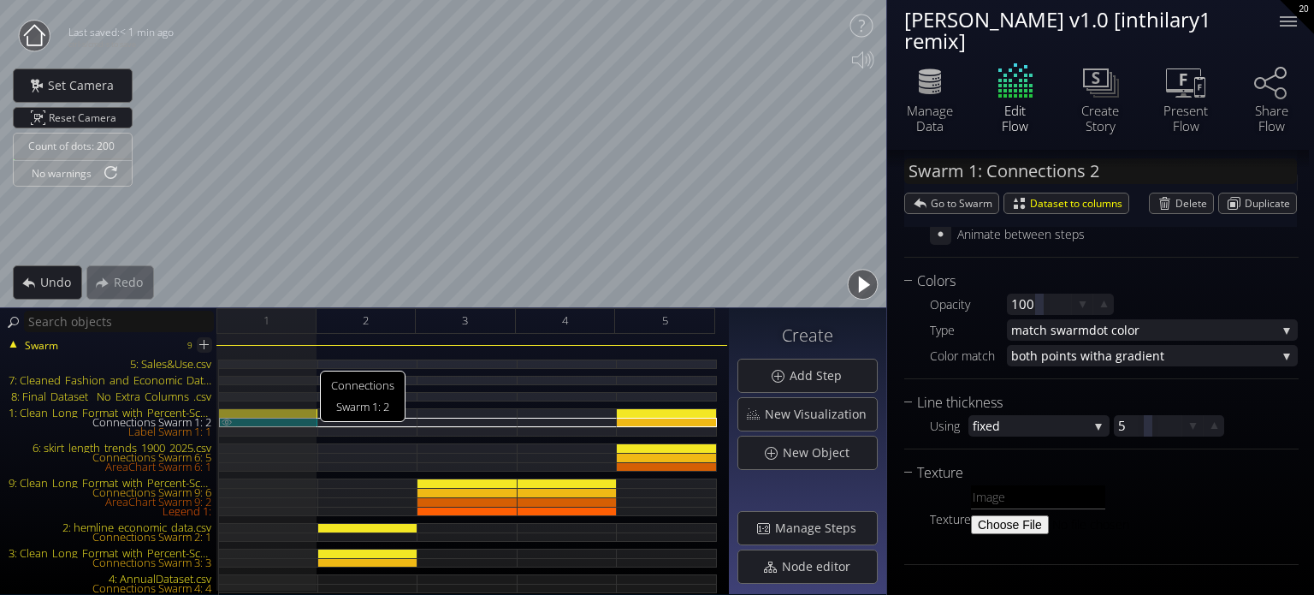
scroll to position [267, 0]
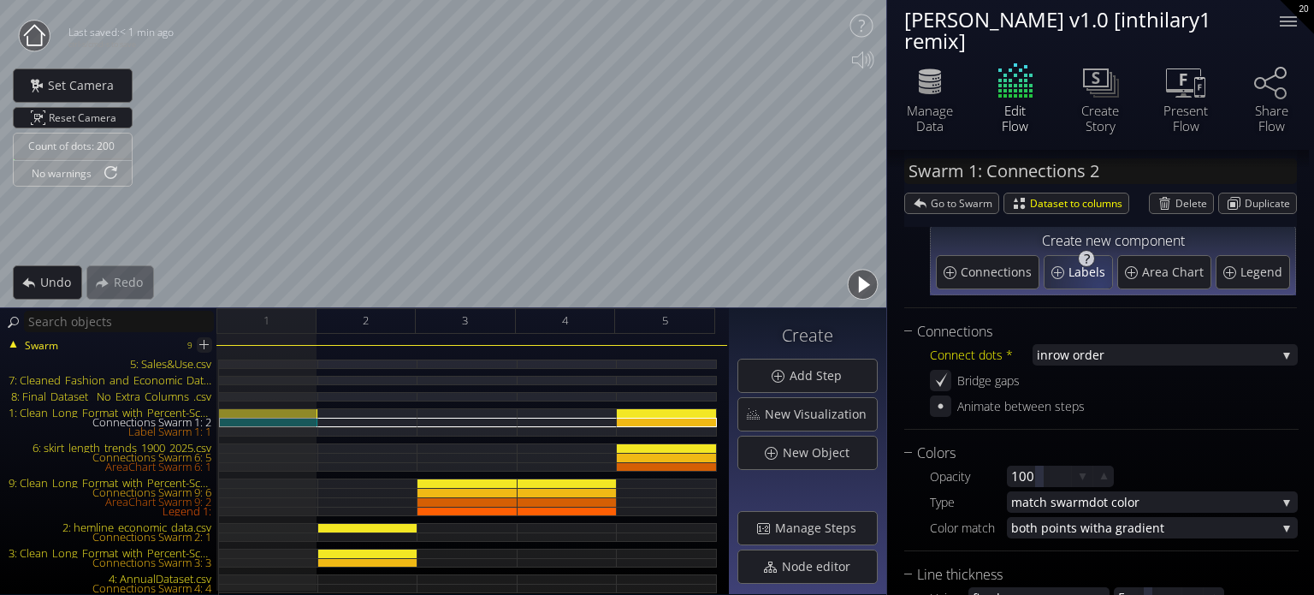
click at [1101, 272] on span "Labels" at bounding box center [1088, 271] width 41 height 17
type input "Swarm 1: Labels 2"
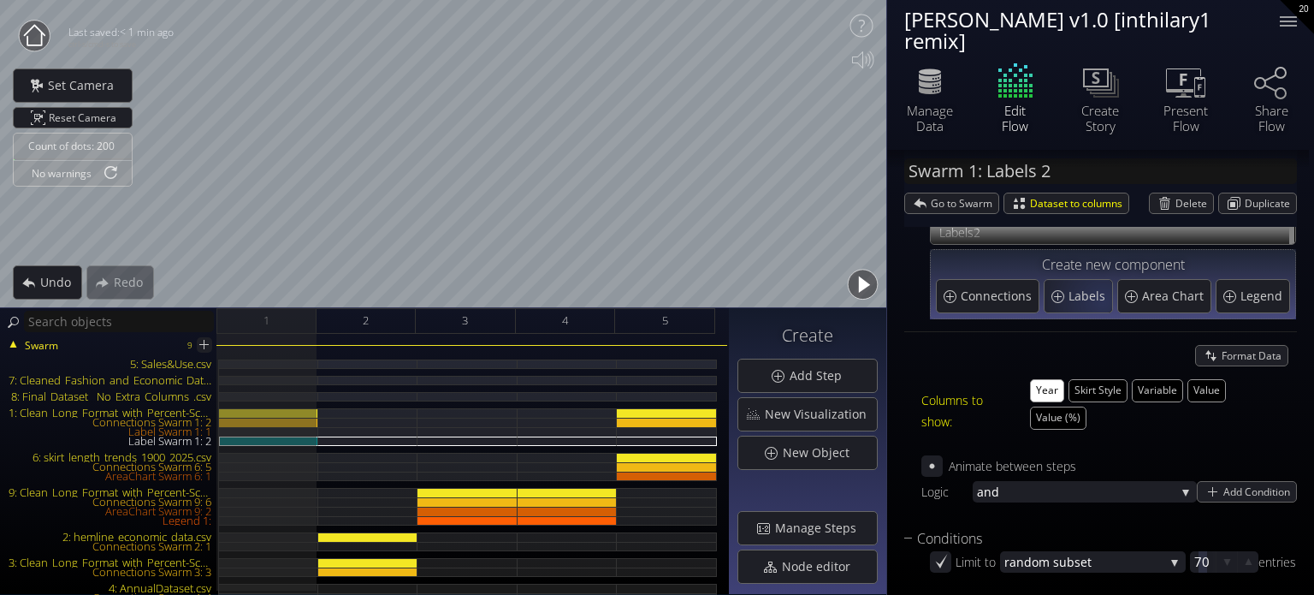
scroll to position [205, 0]
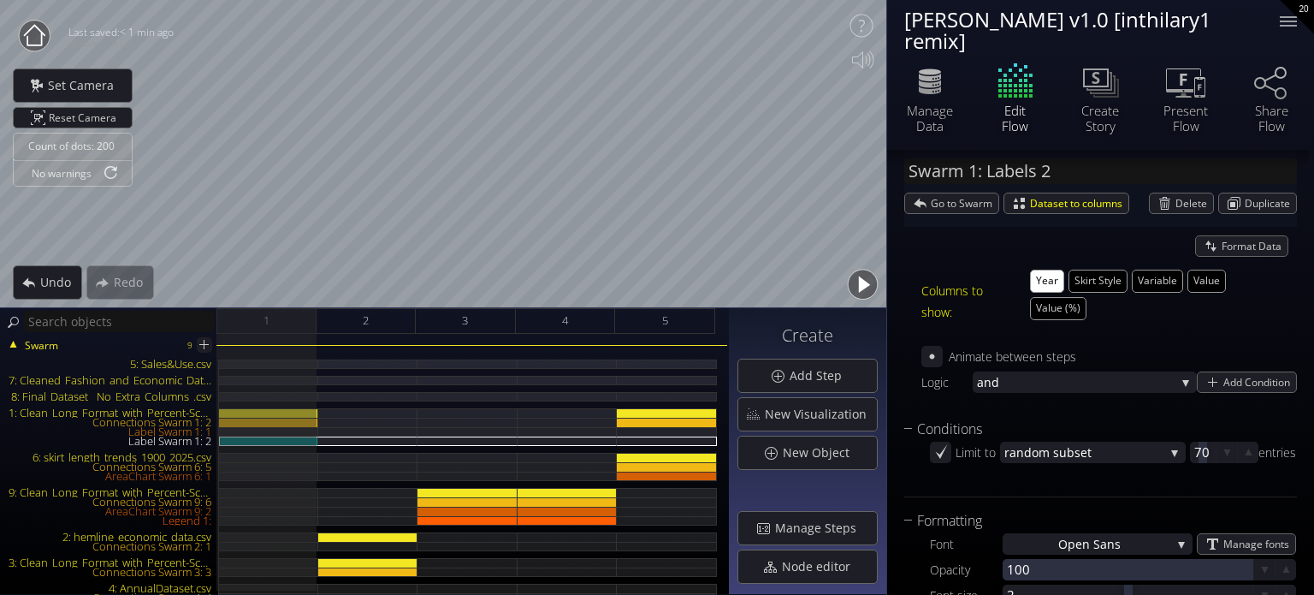
click at [1090, 341] on div "Format Data Columns to show: Year Skirt Style Variable Value Value (%) Animate …" at bounding box center [1100, 326] width 393 height 183
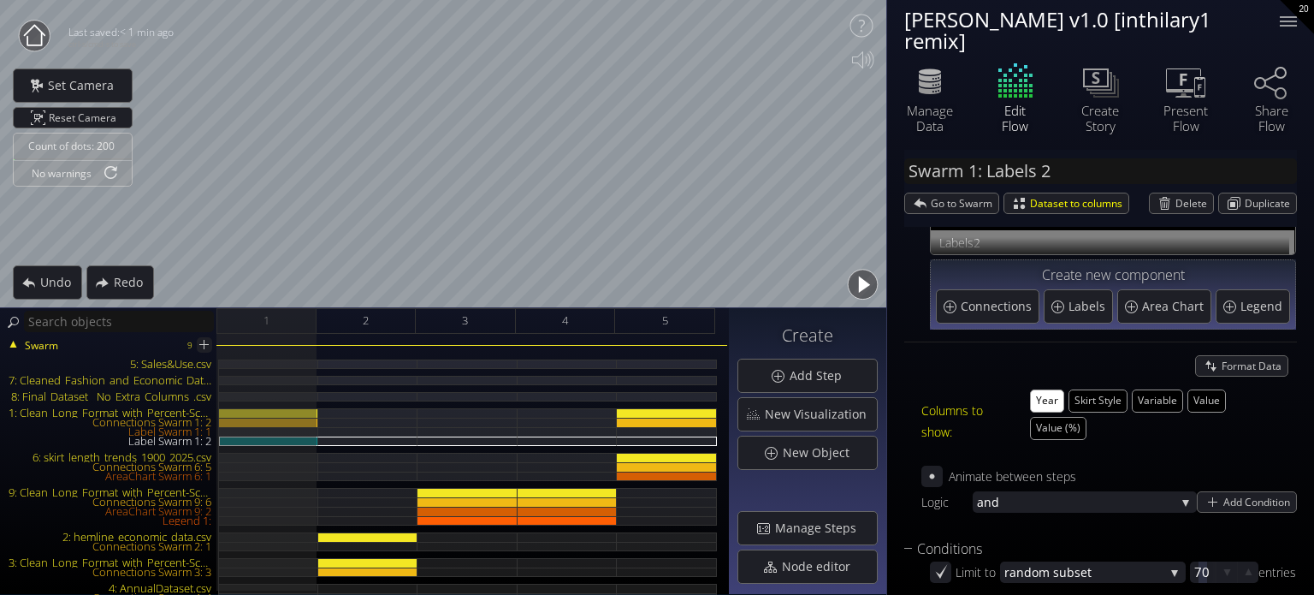
scroll to position [0, 0]
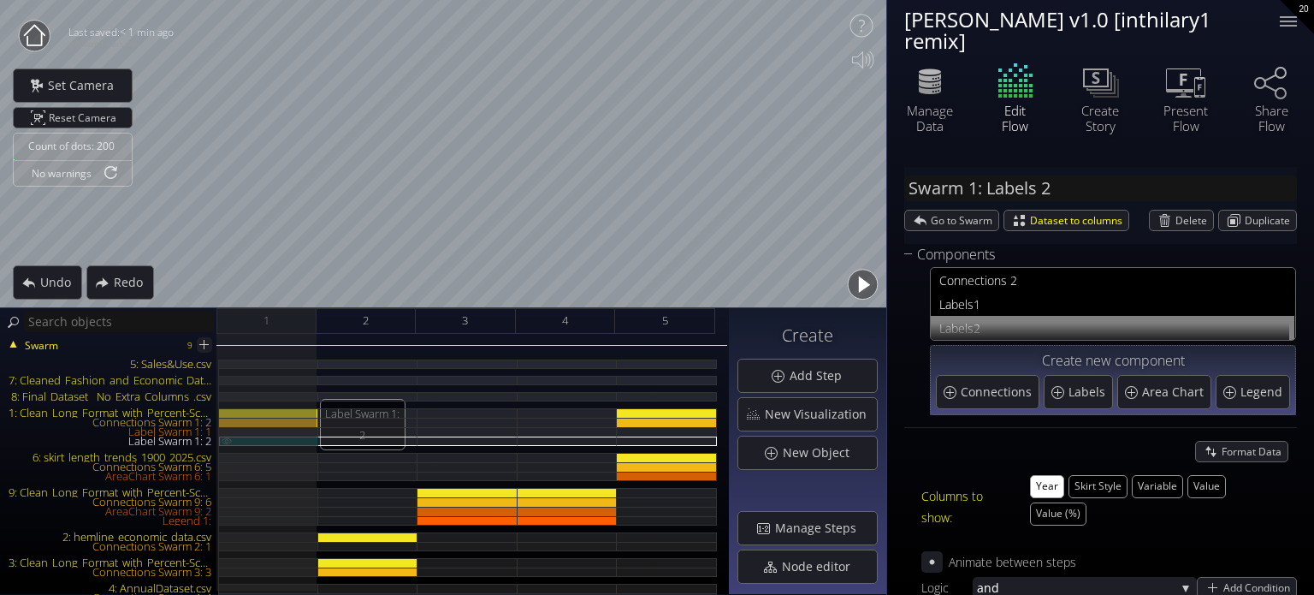
click at [223, 439] on img at bounding box center [227, 440] width 14 height 8
click at [489, 324] on div "3" at bounding box center [466, 321] width 100 height 26
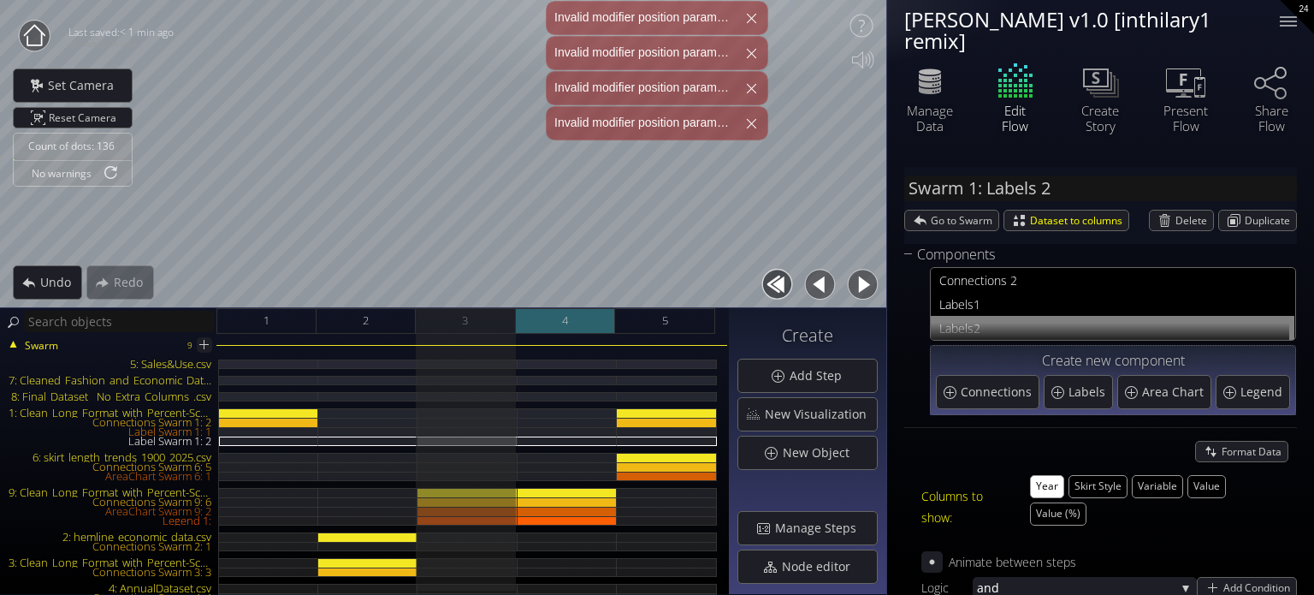
click at [593, 321] on div "4" at bounding box center [566, 321] width 100 height 26
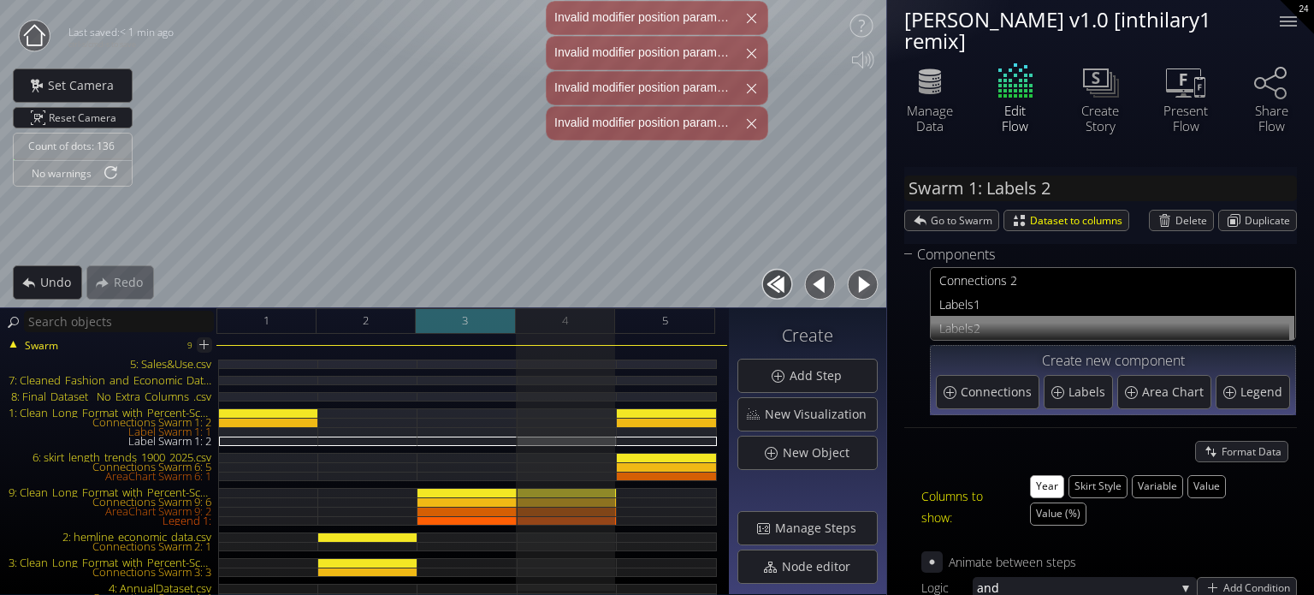
click at [488, 323] on div "3" at bounding box center [466, 321] width 100 height 26
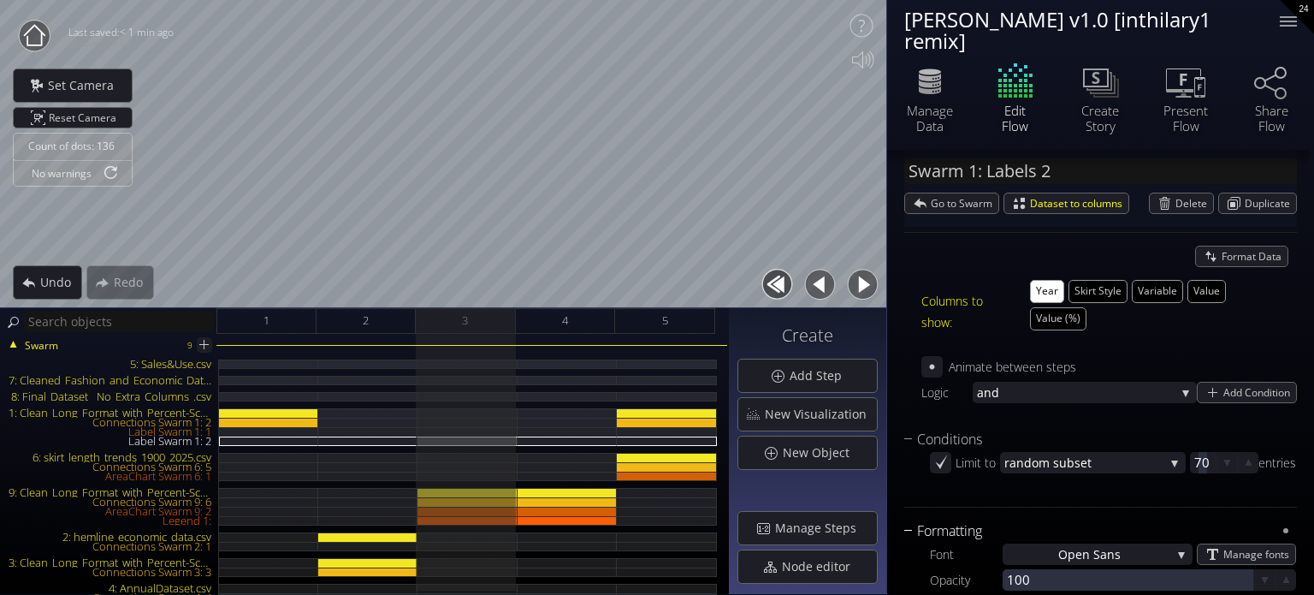
scroll to position [342, 0]
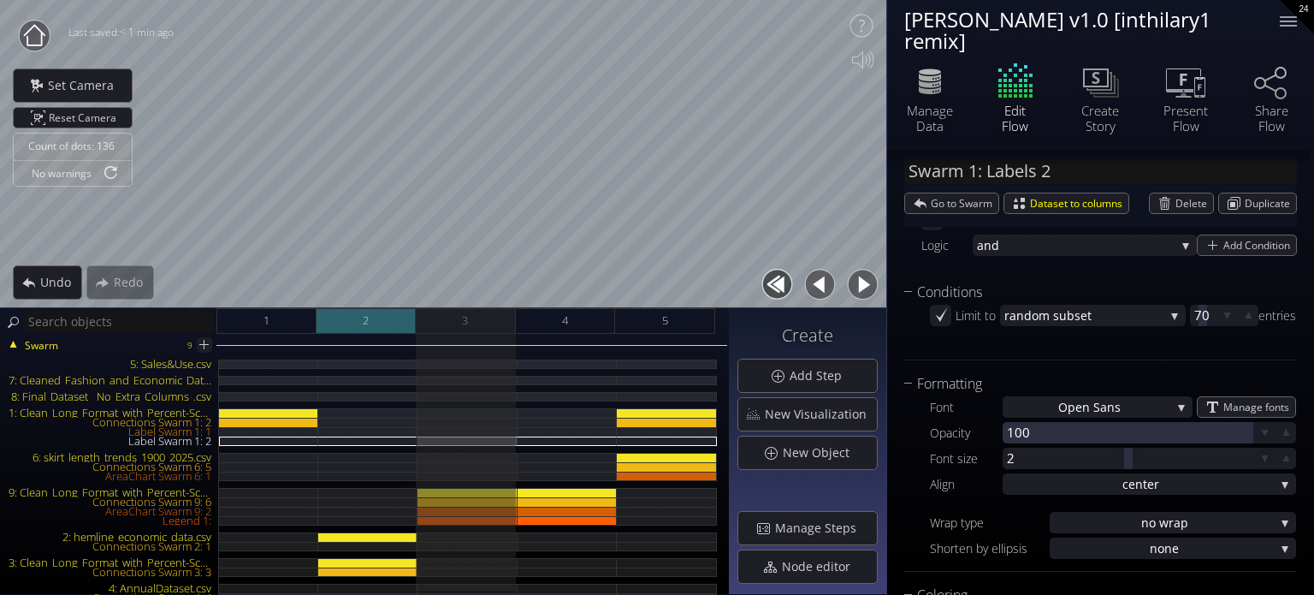
click at [397, 318] on div "2" at bounding box center [367, 321] width 100 height 26
